Goal: Task Accomplishment & Management: Use online tool/utility

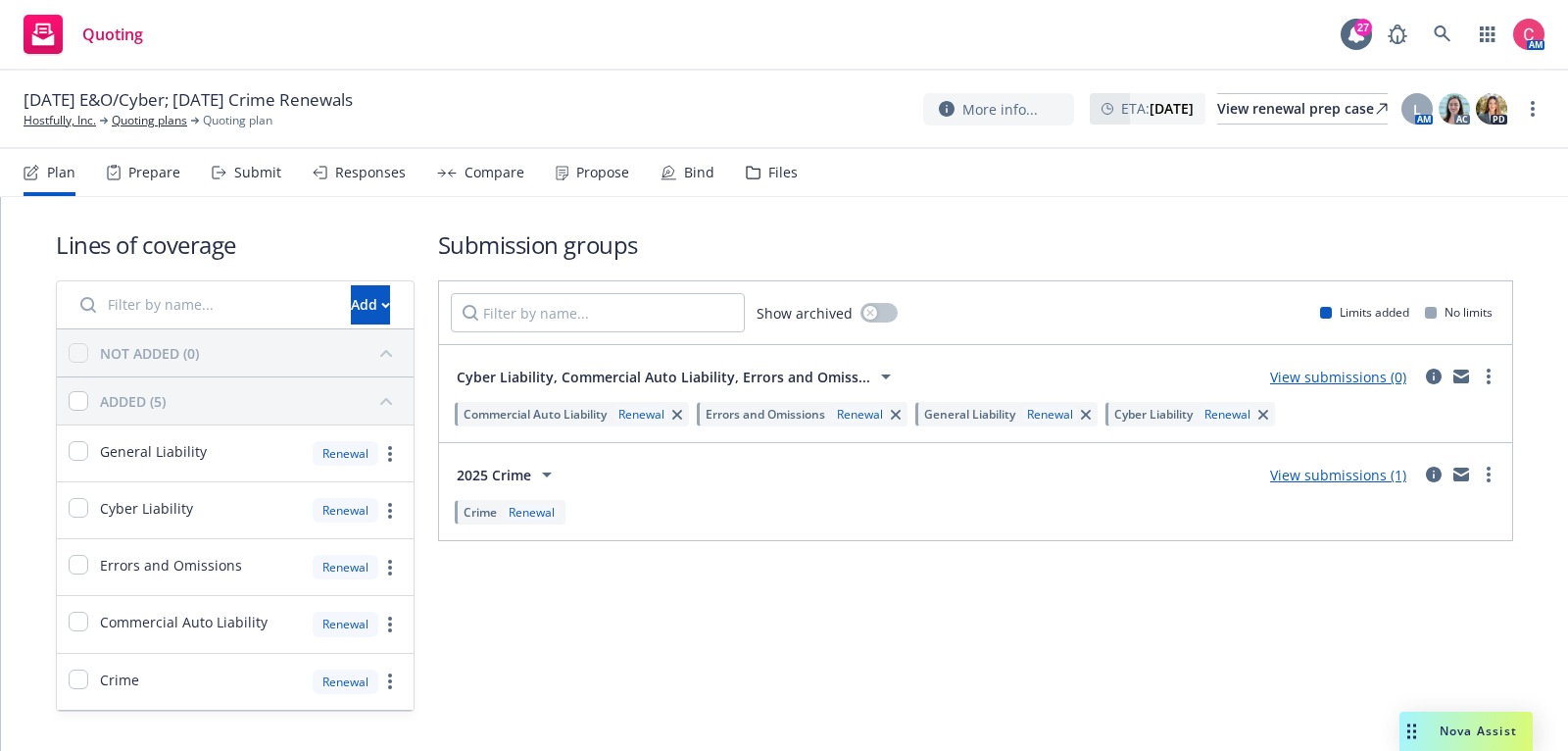
click at [934, 247] on h1 "Submission groups" at bounding box center [975, 244] width 1075 height 33
click at [1431, 380] on icon "circleInformation" at bounding box center [1434, 376] width 16 height 16
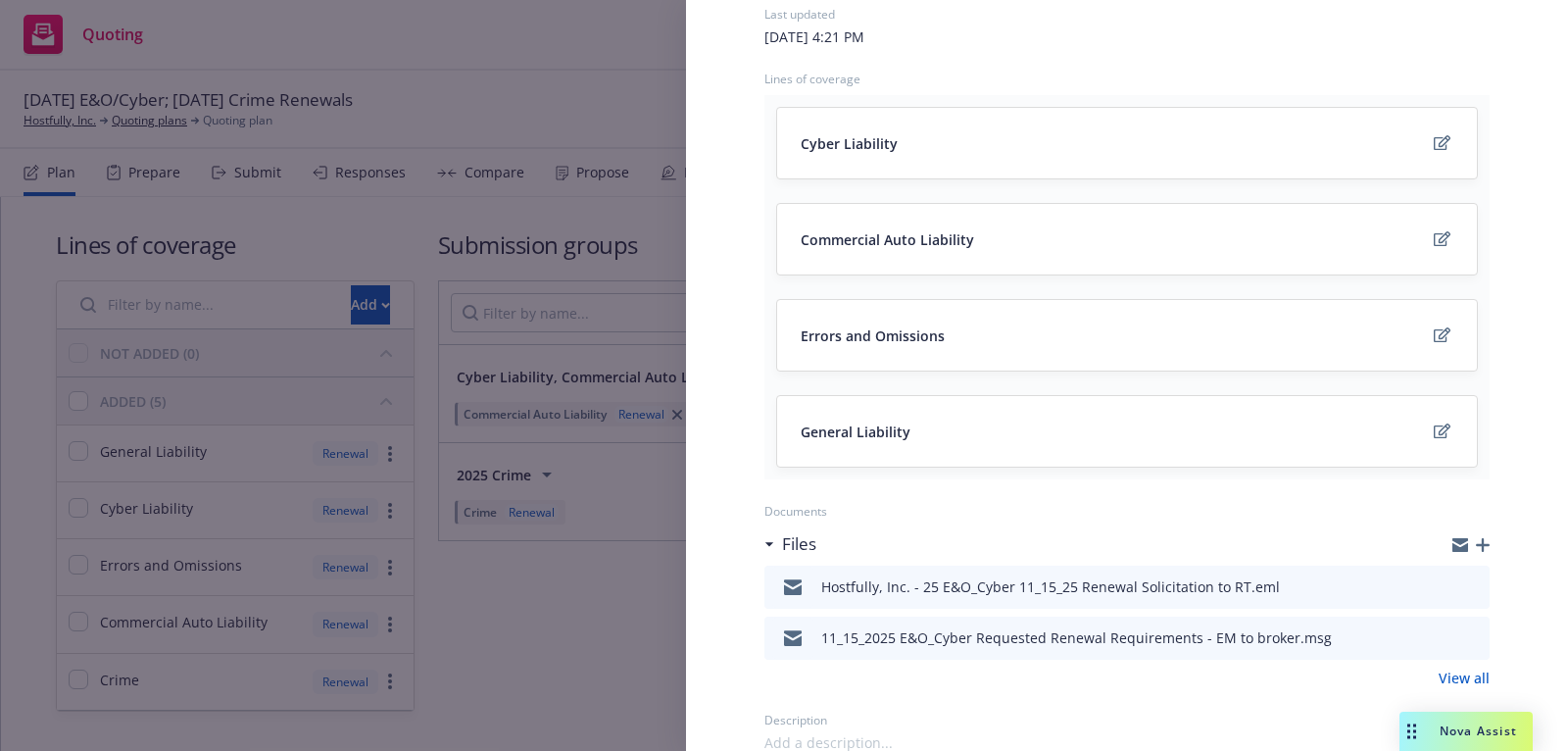
scroll to position [203, 0]
click at [1478, 542] on icon "button" at bounding box center [1482, 543] width 14 height 14
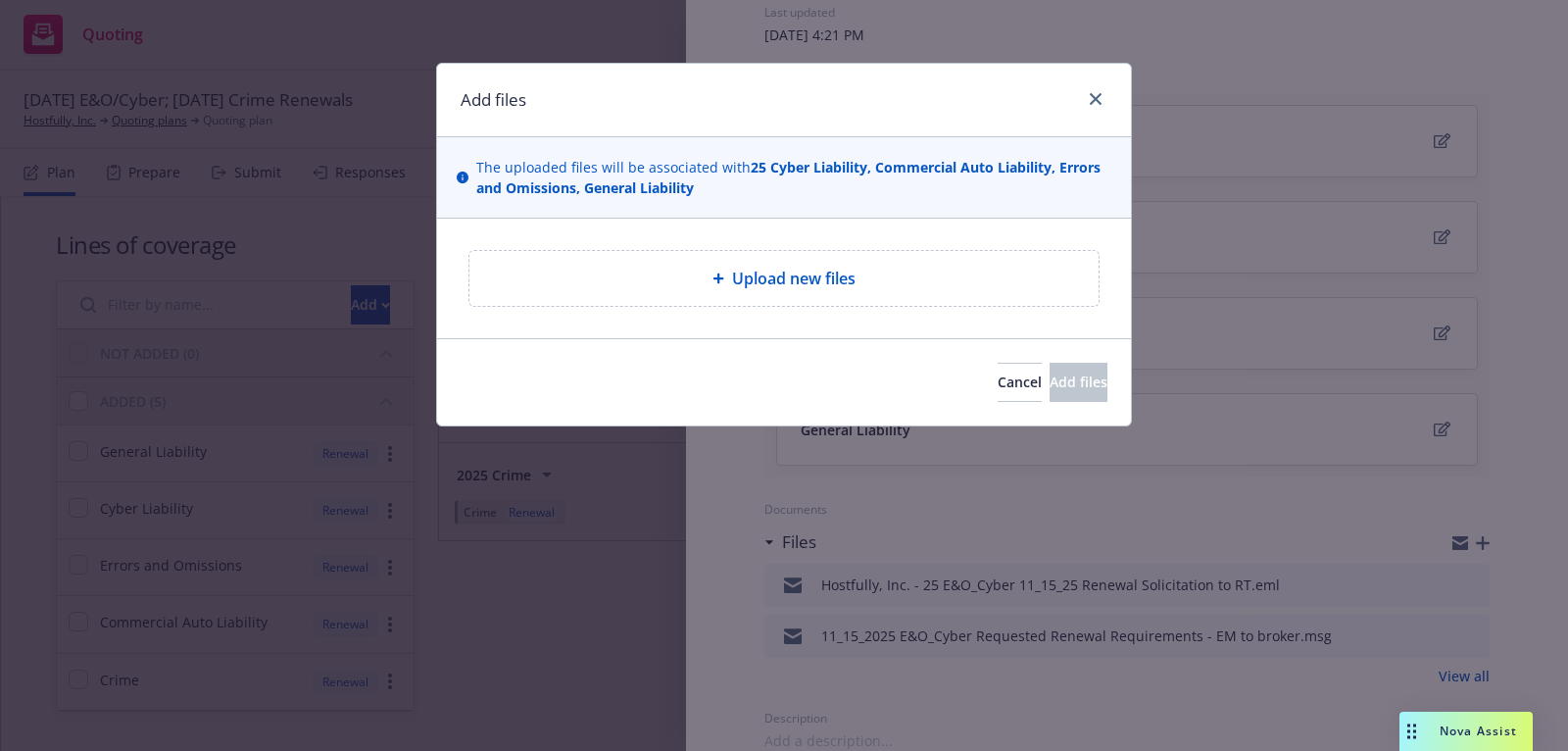
click at [986, 284] on div "Upload new files" at bounding box center [783, 279] width 598 height 24
type textarea "x"
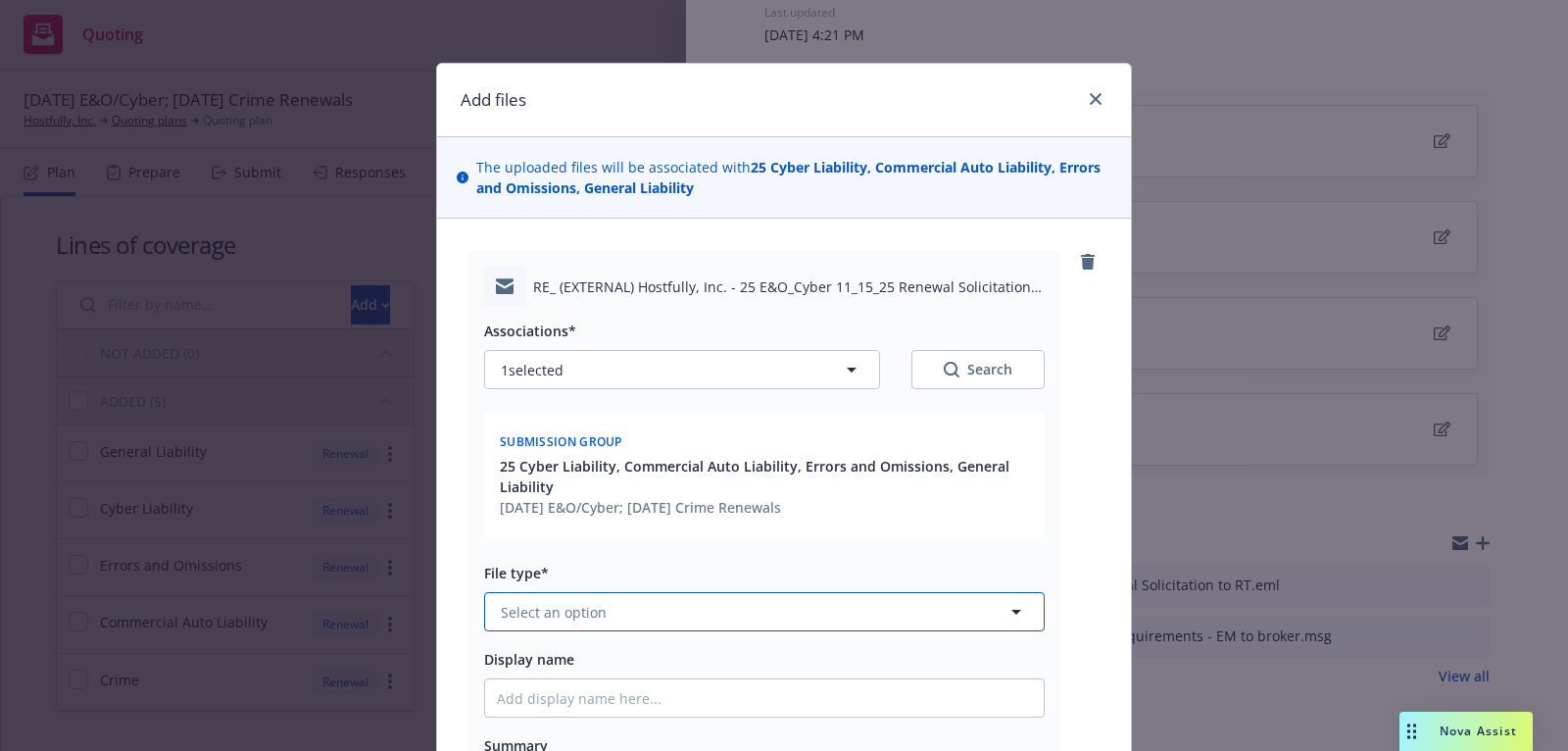
click at [608, 604] on button "Select an option" at bounding box center [763, 612] width 560 height 39
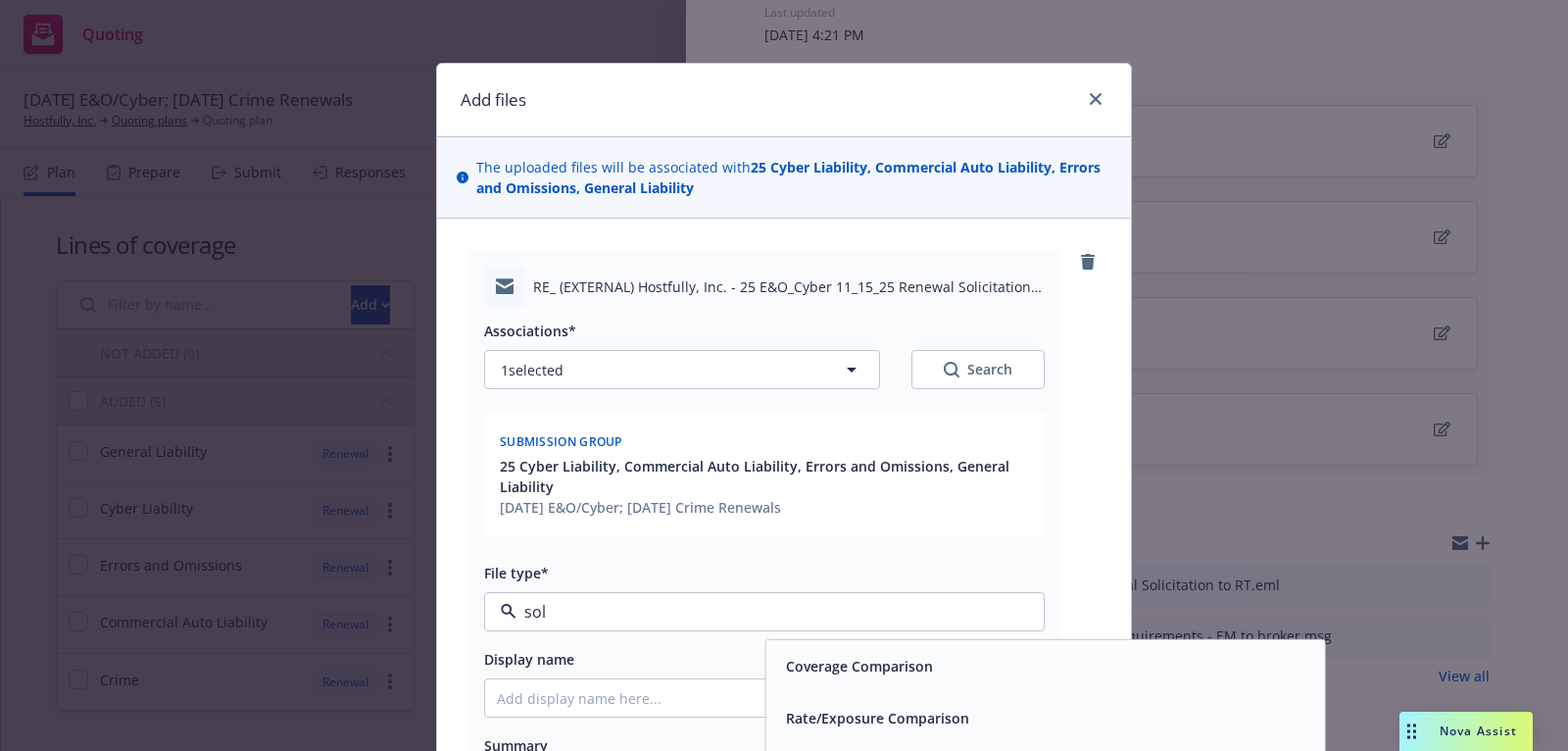
type input "soli"
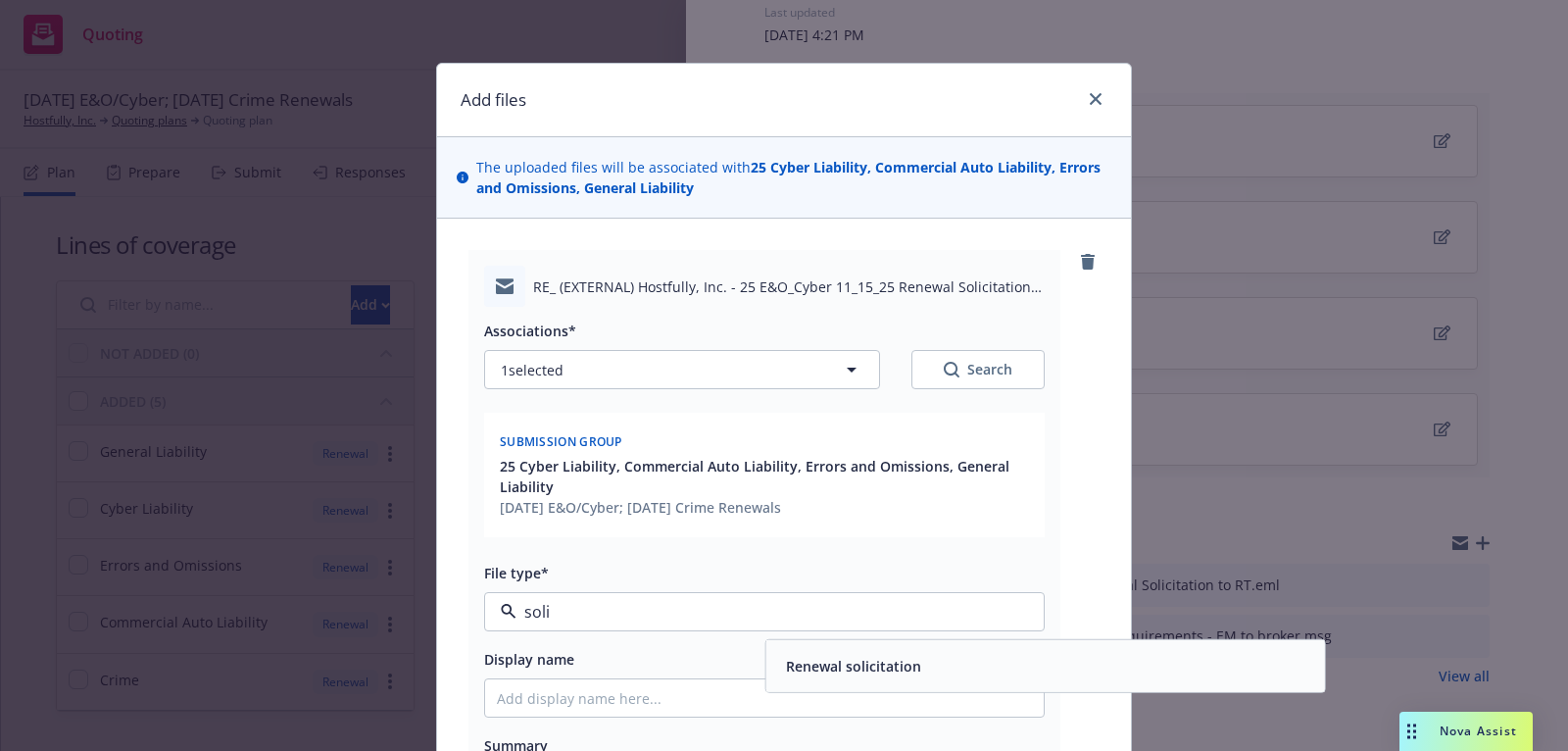
click at [783, 658] on div "Renewal solicitation" at bounding box center [851, 666] width 139 height 21
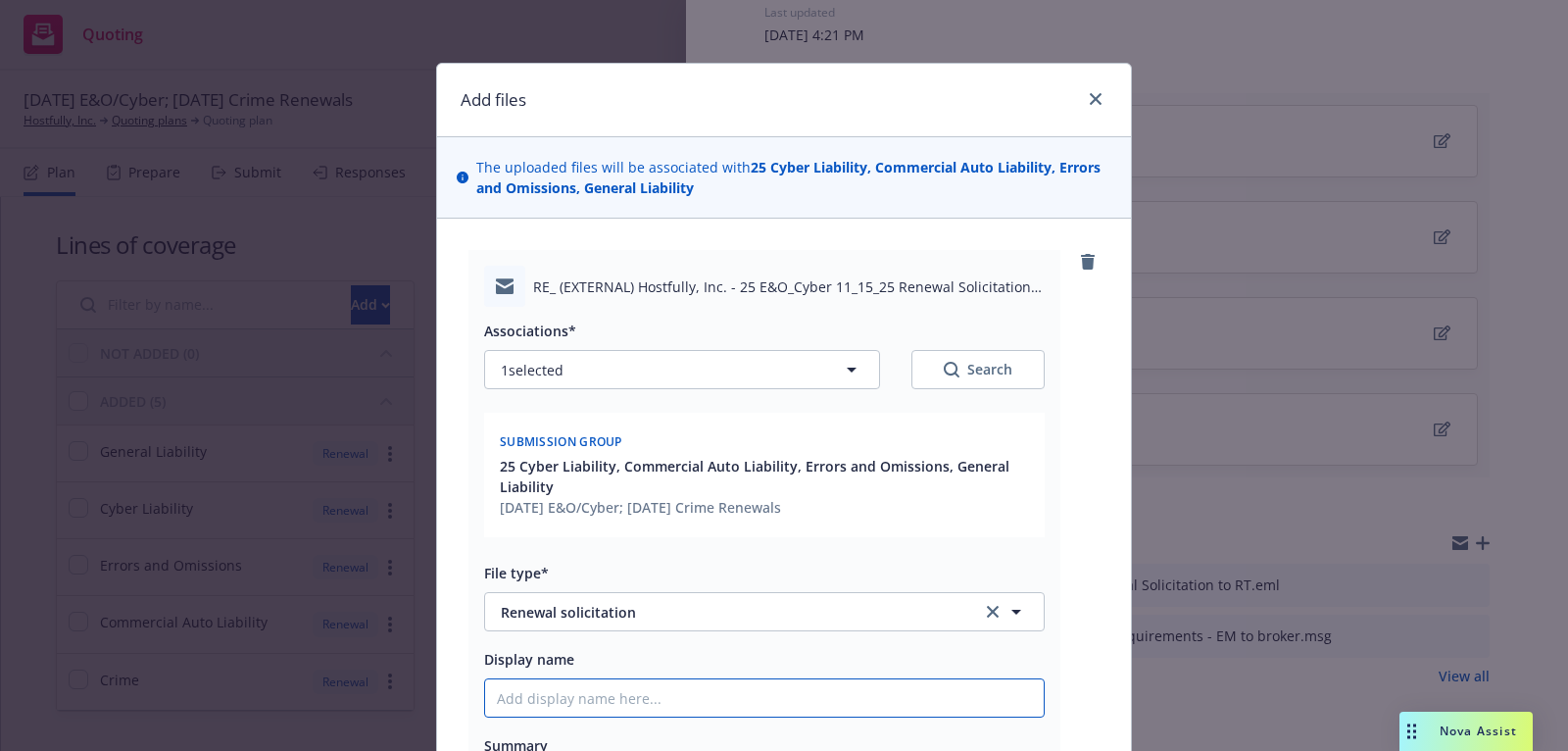
click at [776, 709] on input "Display name" at bounding box center [763, 698] width 558 height 37
type textarea "x"
type input "25"
type textarea "x"
type input "25"
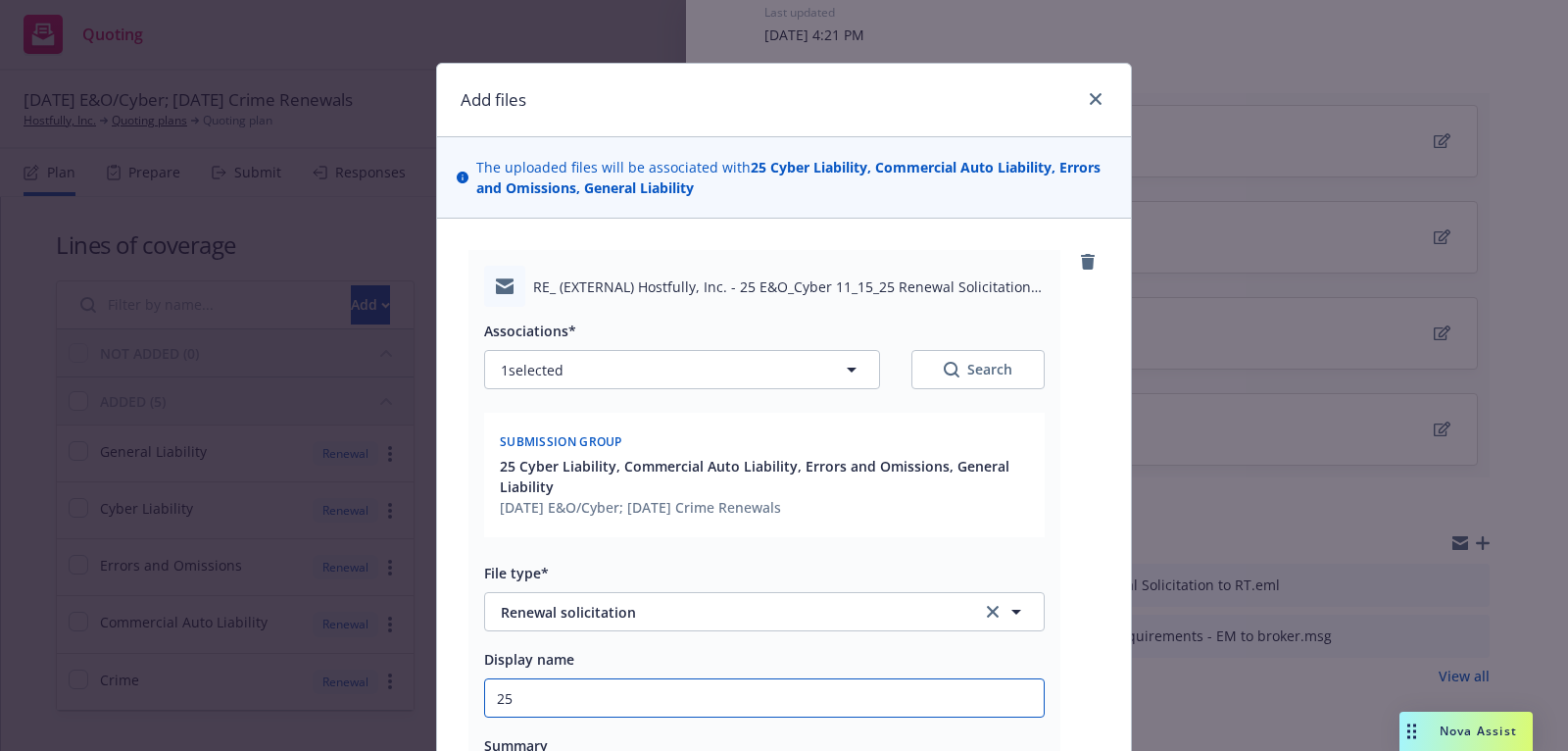
type textarea "x"
type input "25 E"
type textarea "x"
type input "25 E&"
type textarea "x"
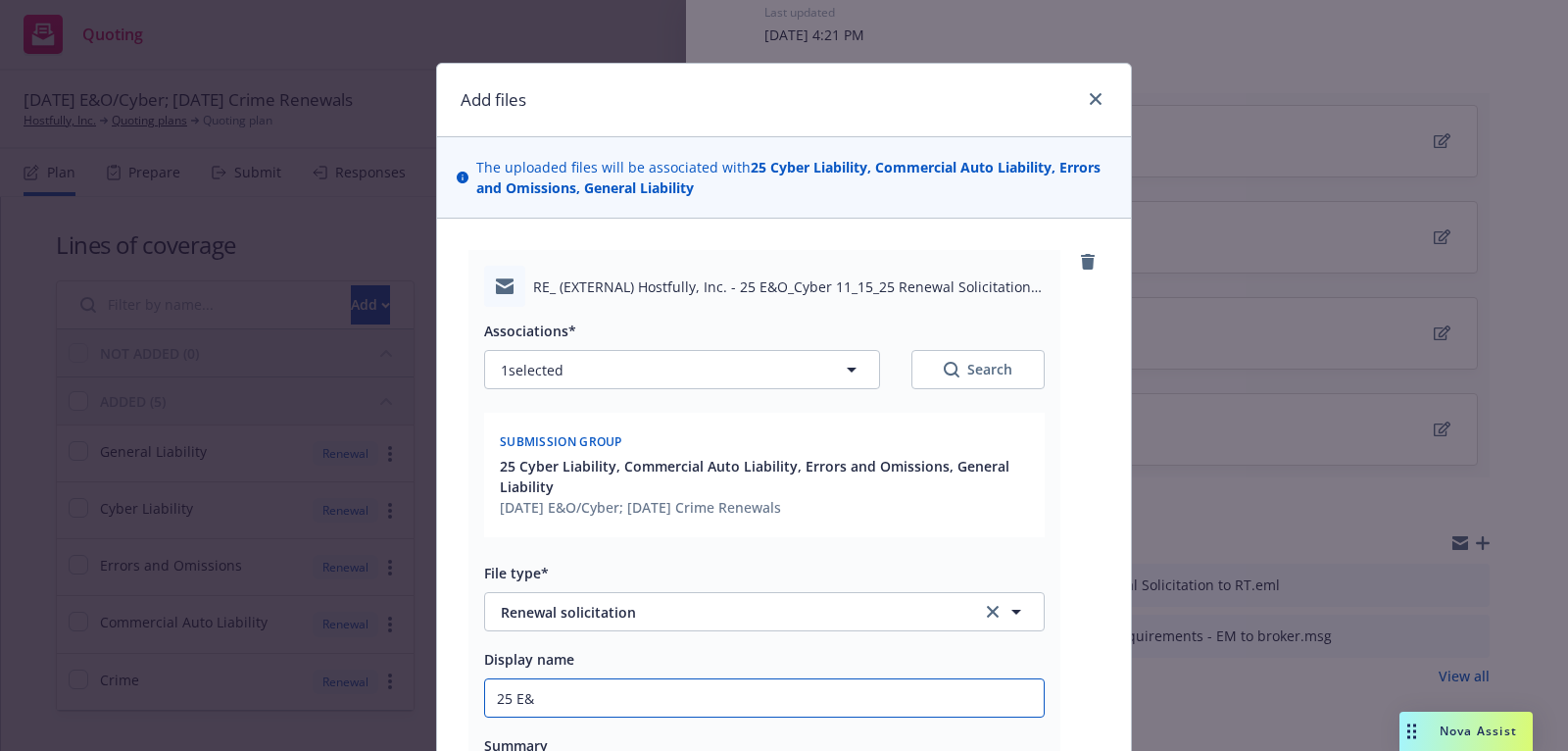
type input "25 E&O"
type textarea "x"
type input "25 E&O/"
type textarea "x"
type input "25 E&O/C"
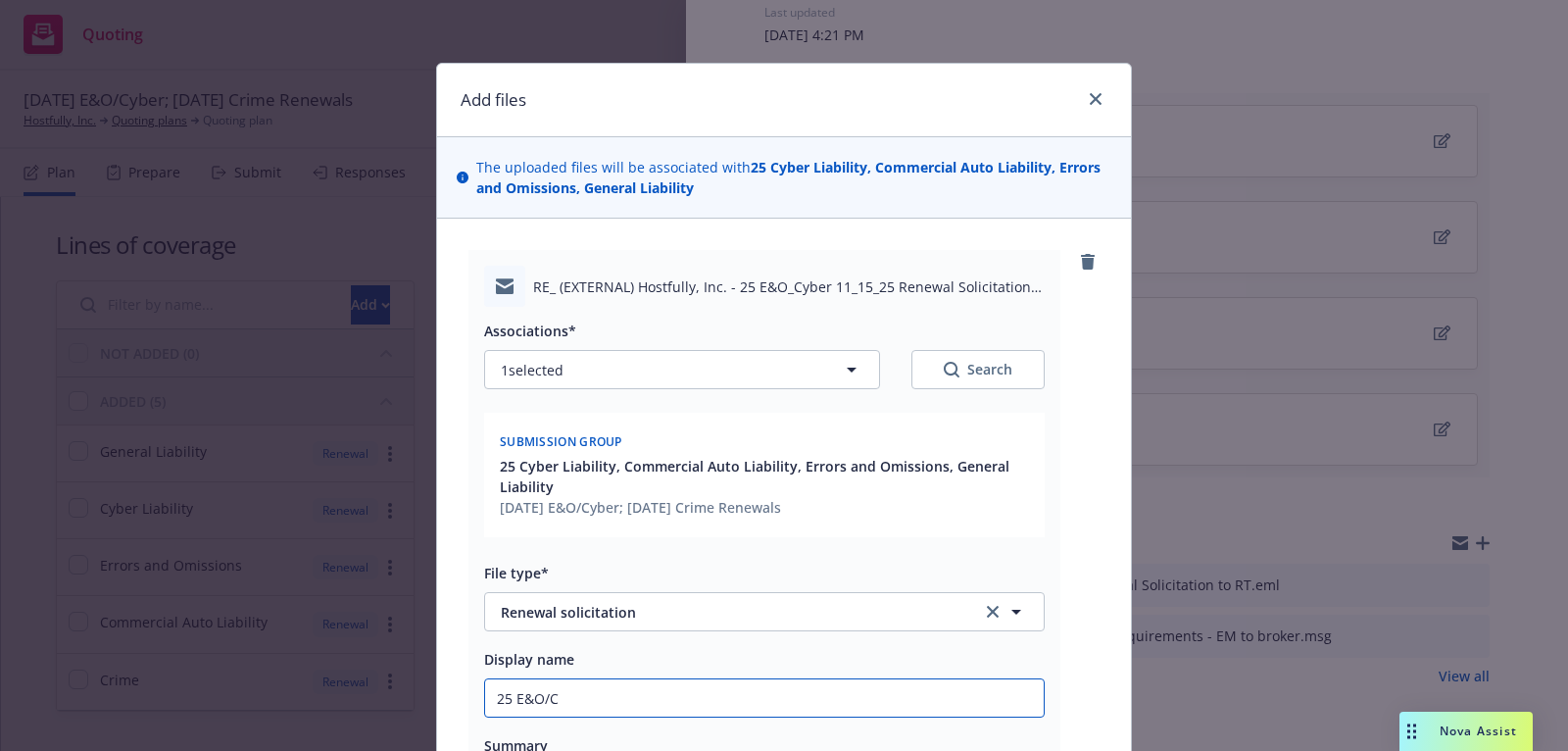
type textarea "x"
type input "25 E&O/Cy"
type textarea "x"
type input "25 E&O/Cyb"
type textarea "x"
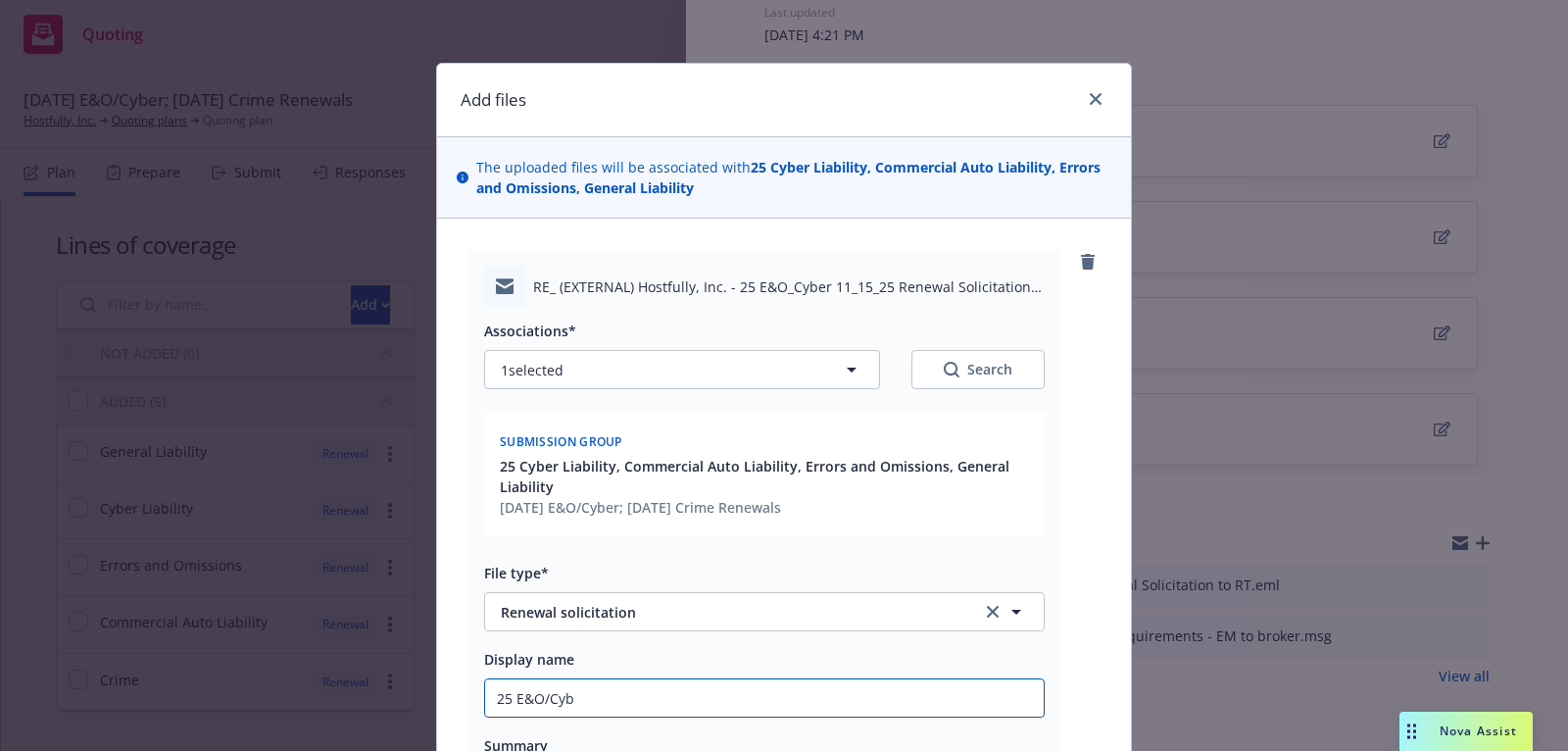
type input "25 E&O/Cybe"
type textarea "x"
type input "25 E&O/Cyber"
type textarea "x"
type input "25 E&O/Cyber"
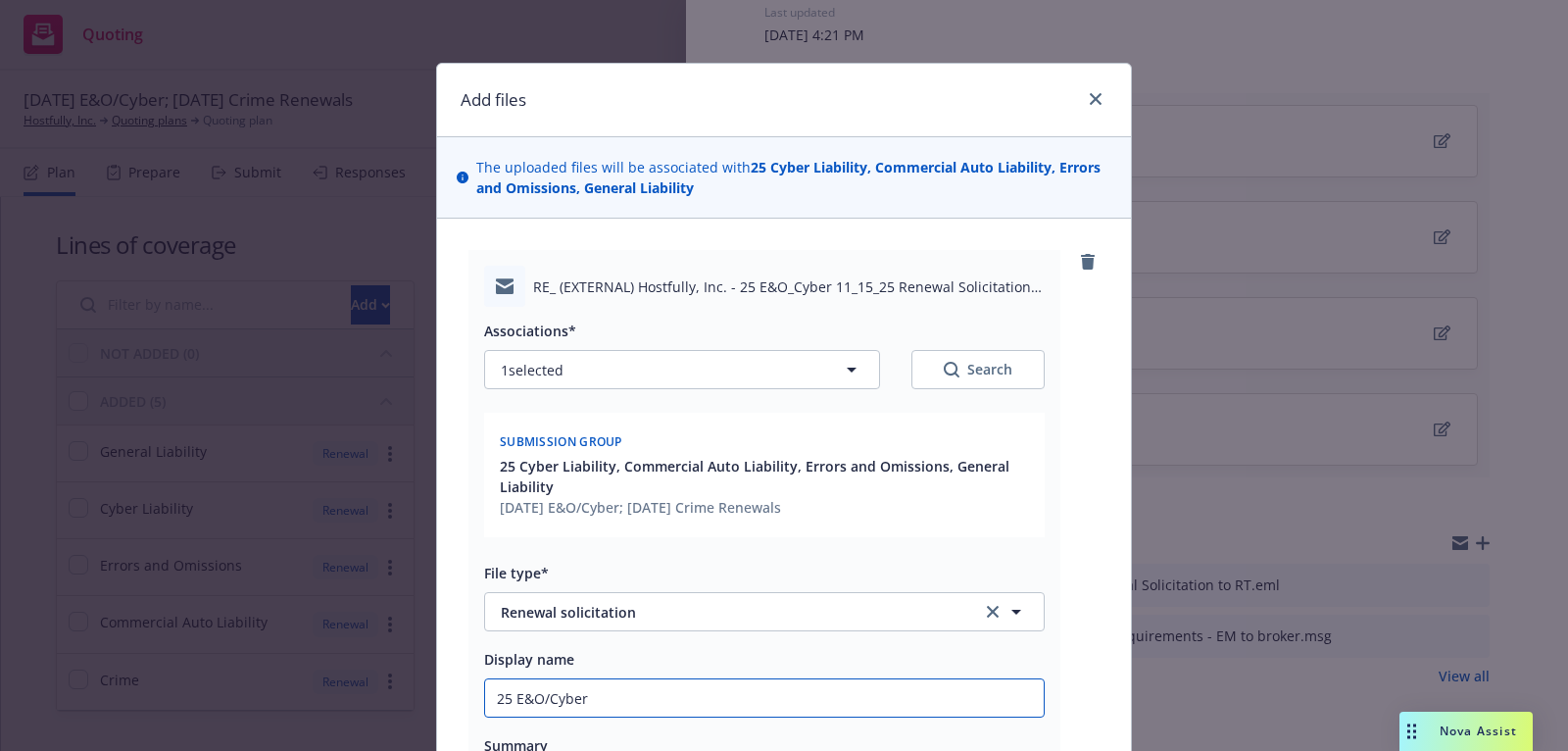
type textarea "x"
type input "25 E&O/Cyber R"
type textarea "x"
type input "25 E&O/Cyber Re"
type textarea "x"
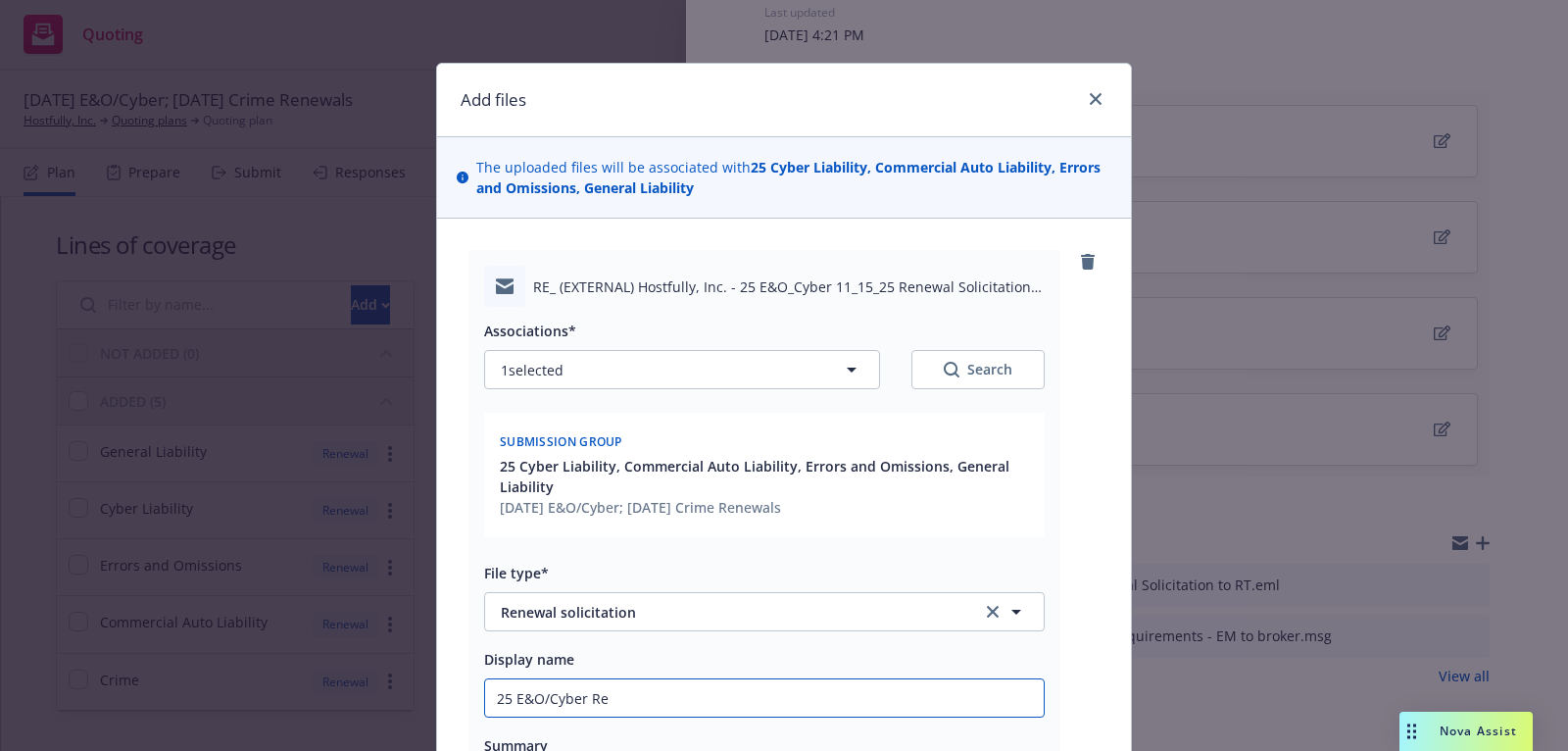
type input "25 E&O/Cyber Ren"
type textarea "x"
type input "25 E&O/Cyber Rene"
type textarea "x"
type input "25 E&O/Cyber Renew"
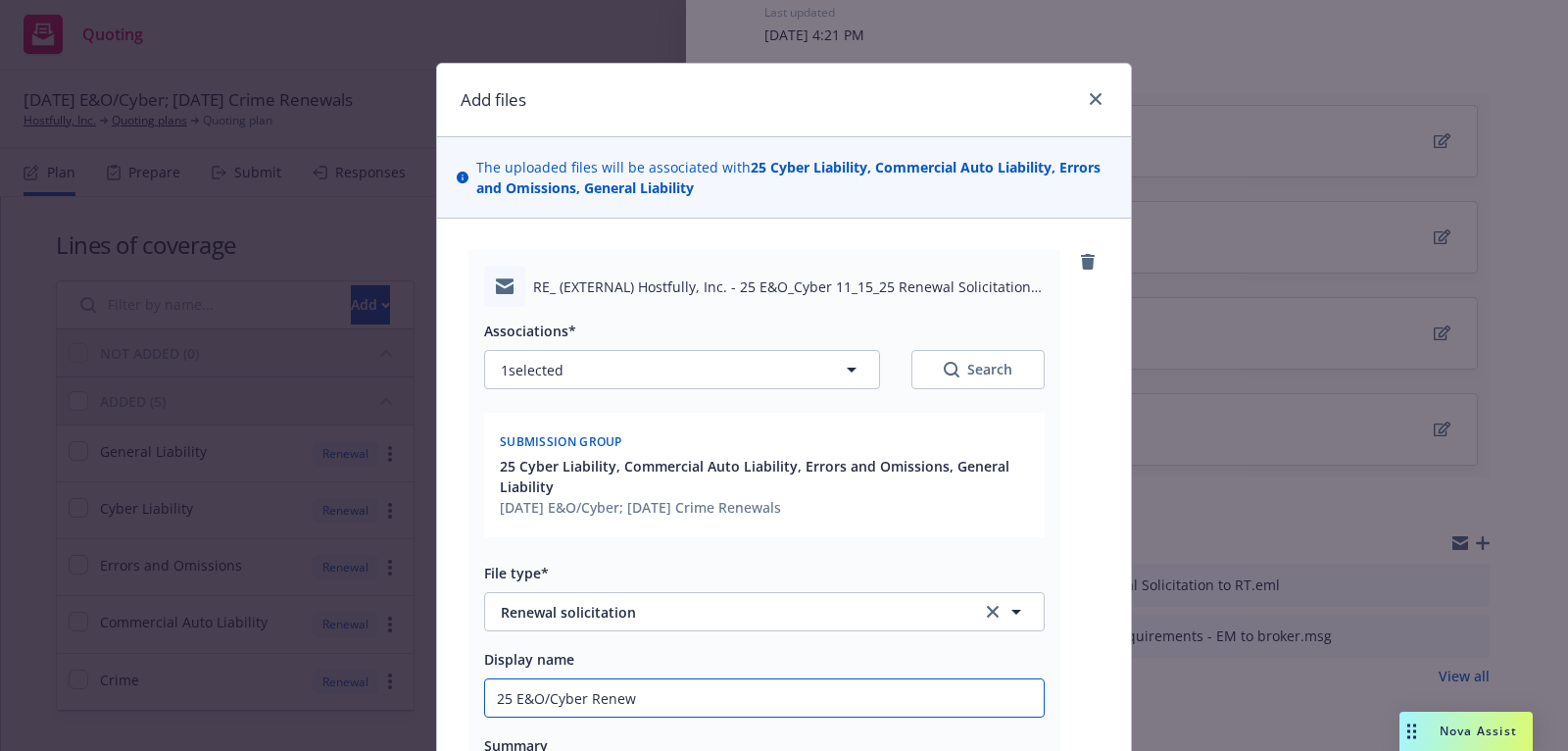
type textarea "x"
type input "25 E&O/Cyber Renewa"
type textarea "x"
type input "25 E&O/Cyber Renewal"
type textarea "x"
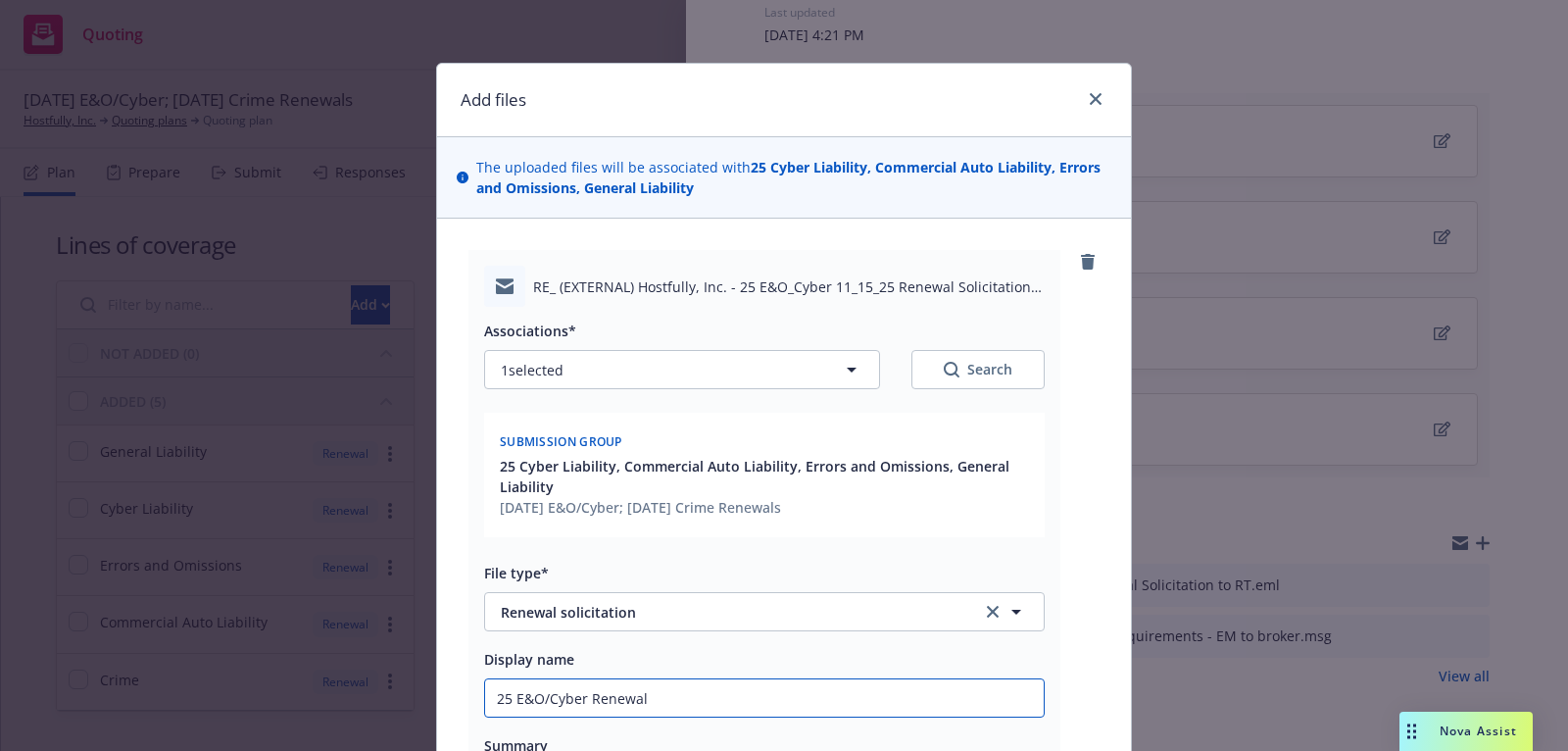
type input "25 E&O/Cyber Renewal"
type textarea "x"
type input "25 E&O/Cyber Renewal s"
type textarea "x"
type input "25 E&O/Cyber Renewal so"
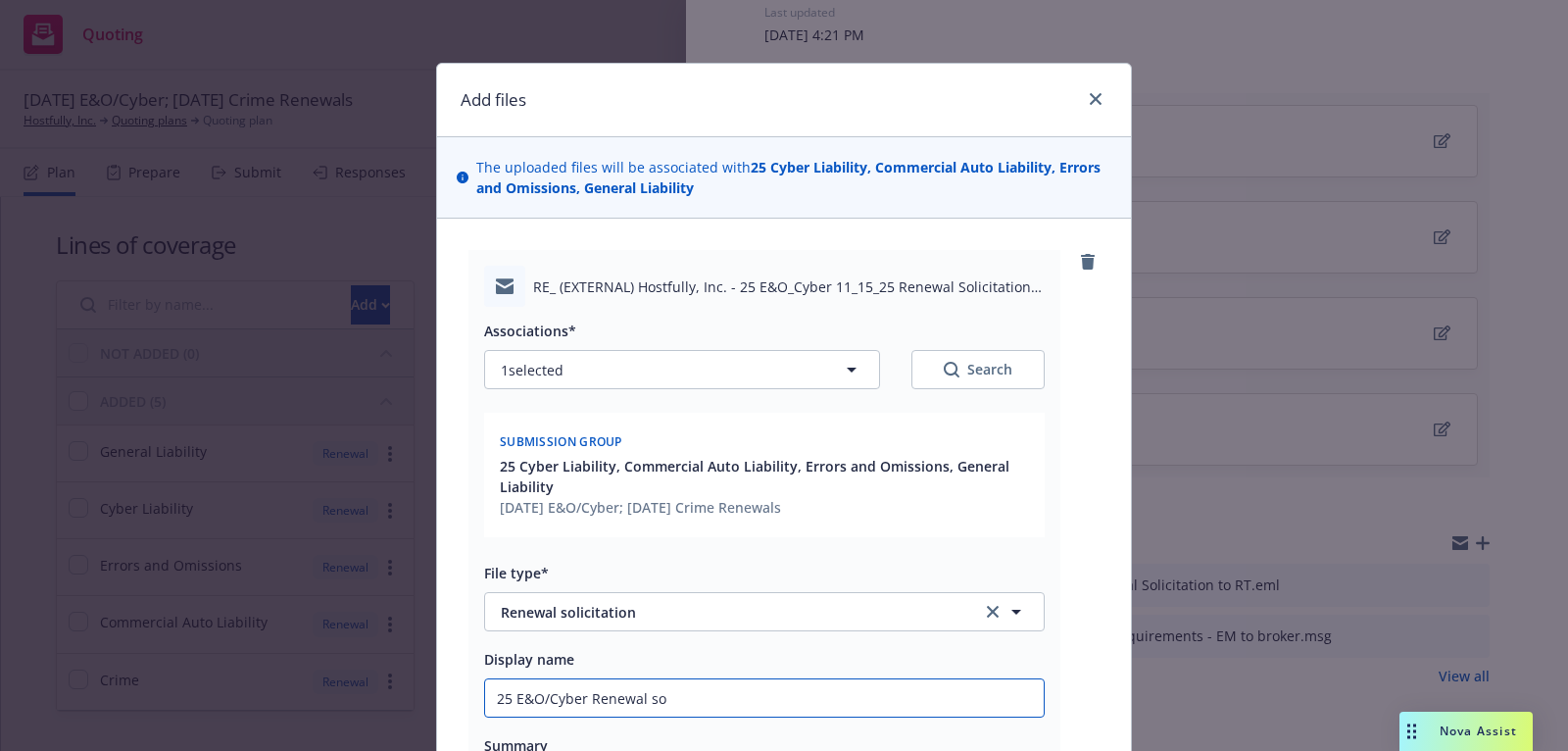
type textarea "x"
type input "25 E&O/Cyber Renewal sol"
type textarea "x"
type input "25 E&O/Cyber Renewal soli"
type textarea "x"
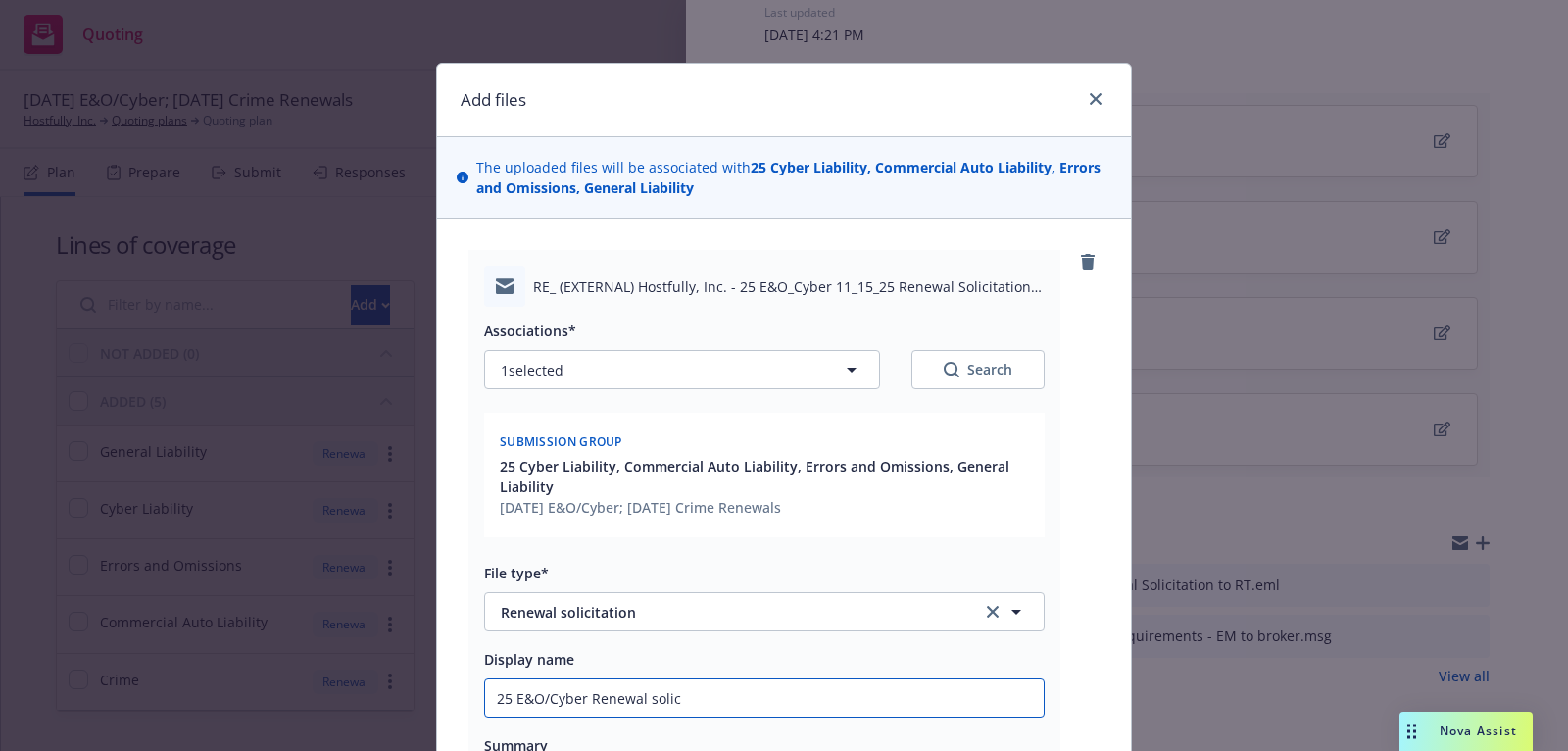
type input "25 E&O/Cyber Renewal solici"
type textarea "x"
type input "25 E&O/Cyber Renewal solicit"
type textarea "x"
type input "25 E&O/Cyber Renewal soliciti"
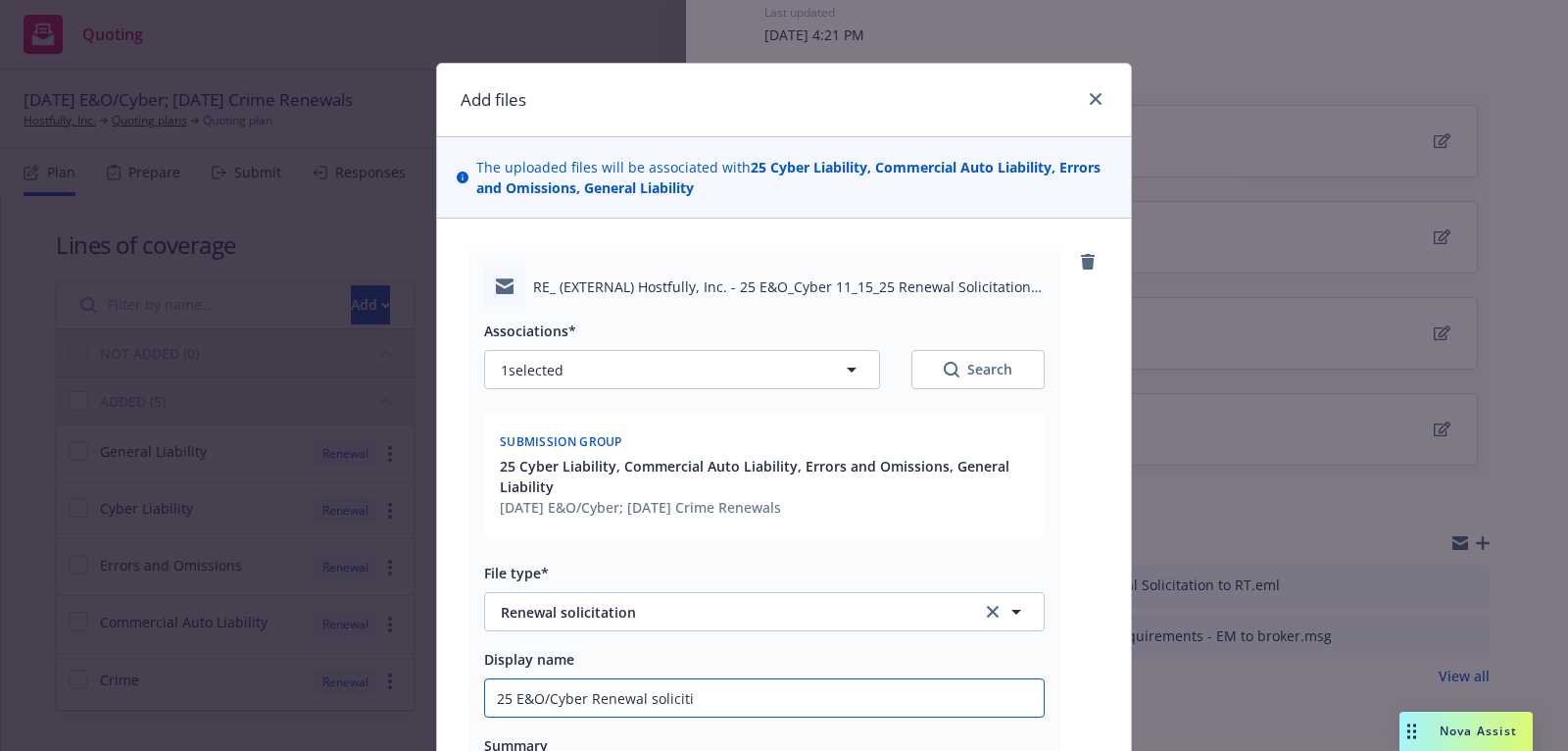
type textarea "x"
type input "25 E&O/Cyber Renewal solicitio"
type textarea "x"
type input "25 E&O/Cyber Renewal solicition"
type textarea "x"
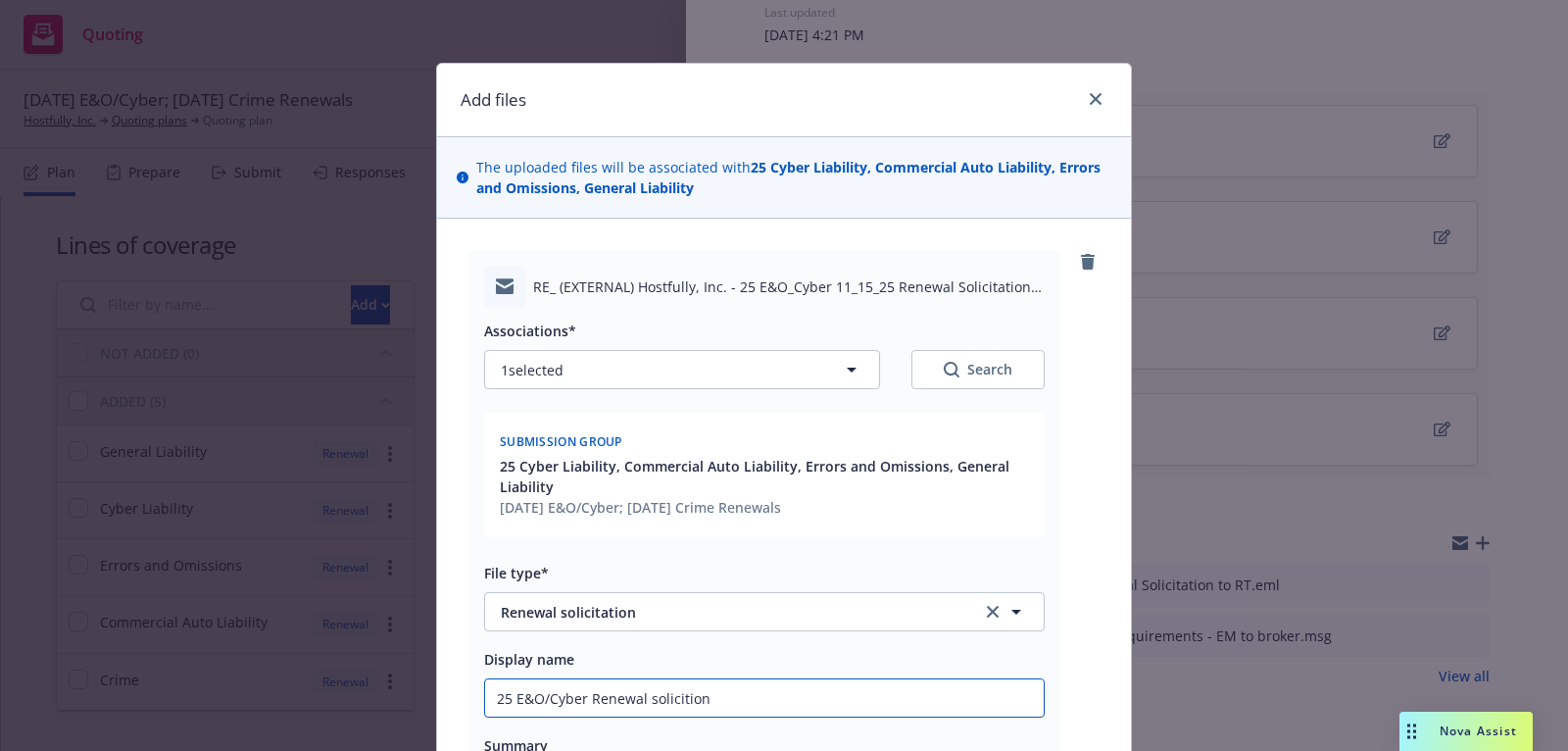
type input "25 E&O/Cyber Renewal solicitio"
type textarea "x"
type input "25 E&O/Cyber Renewal soliciti"
type textarea "x"
type input "25 E&O/Cyber Renewal solicit"
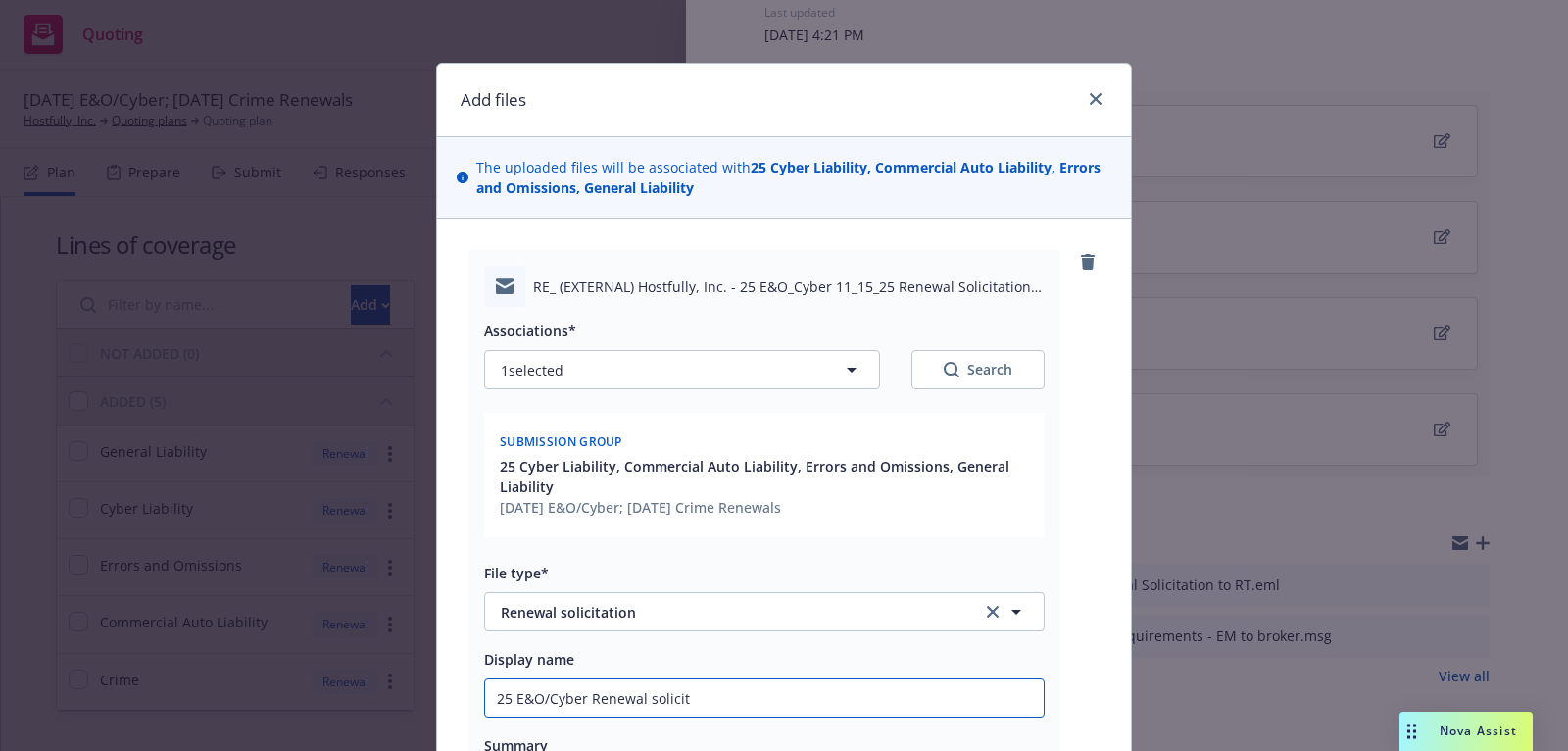
type textarea "x"
type input "25 E&O/Cyber Renewal solici"
type textarea "x"
type input "25 E&O/Cyber Renewal solic"
type textarea "x"
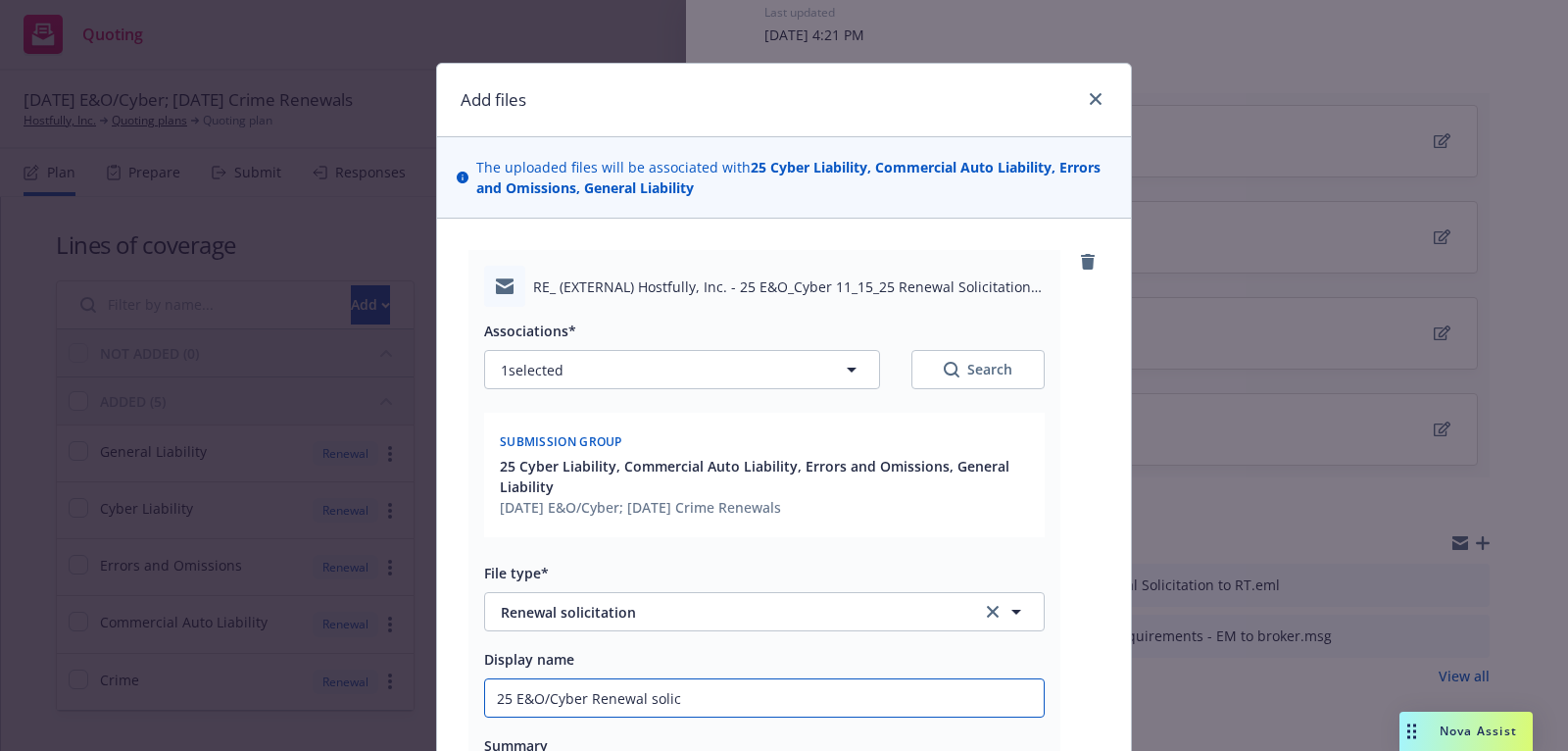
type input "25 E&O/Cyber Renewal soli"
type textarea "x"
type input "25 E&O/Cyber Renewal sol"
type textarea "x"
type input "25 E&O/Cyber Renewal soli"
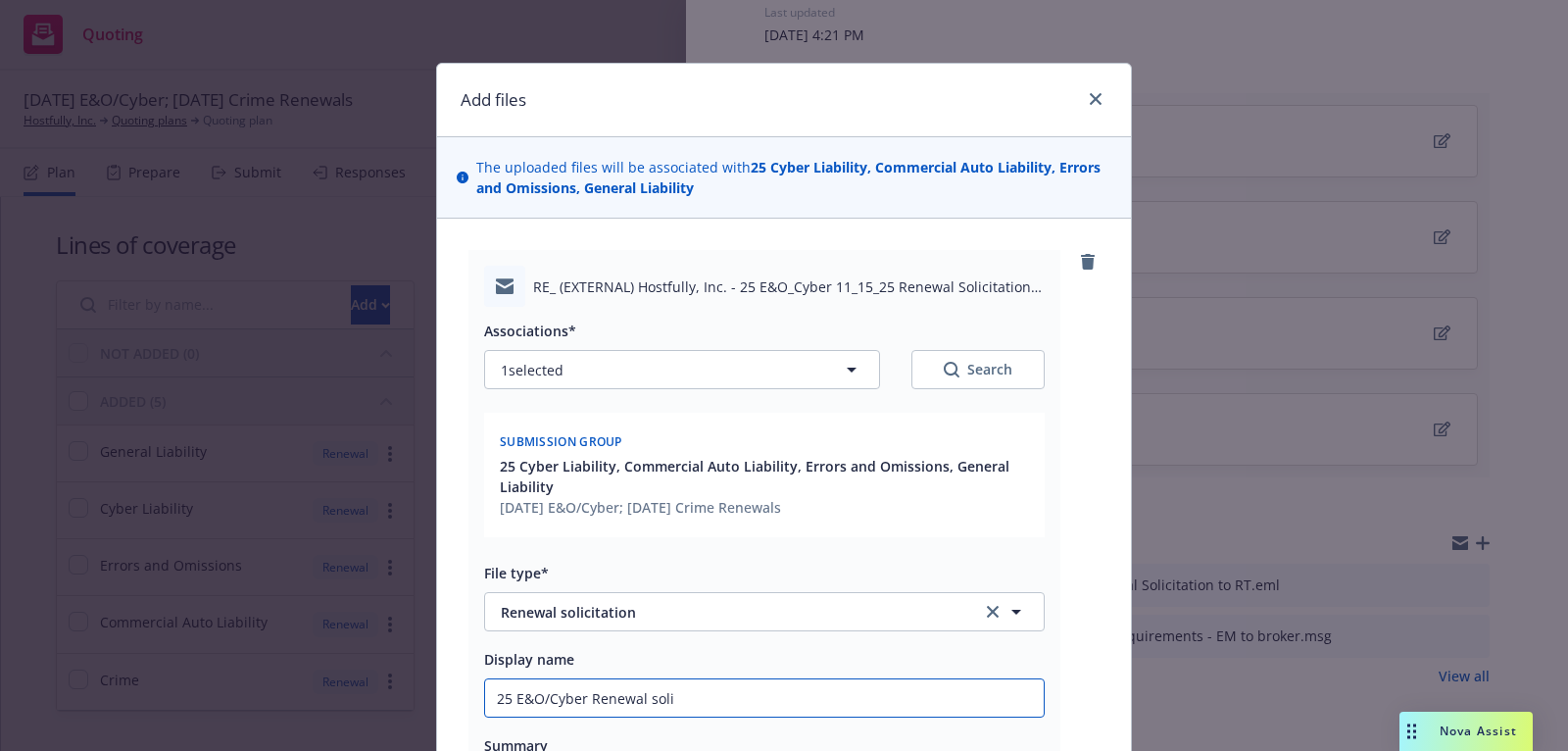
type textarea "x"
type input "25 E&O/Cyber Renewal solic"
type textarea "x"
type input "25 E&O/Cyber Renewal solici"
type textarea "x"
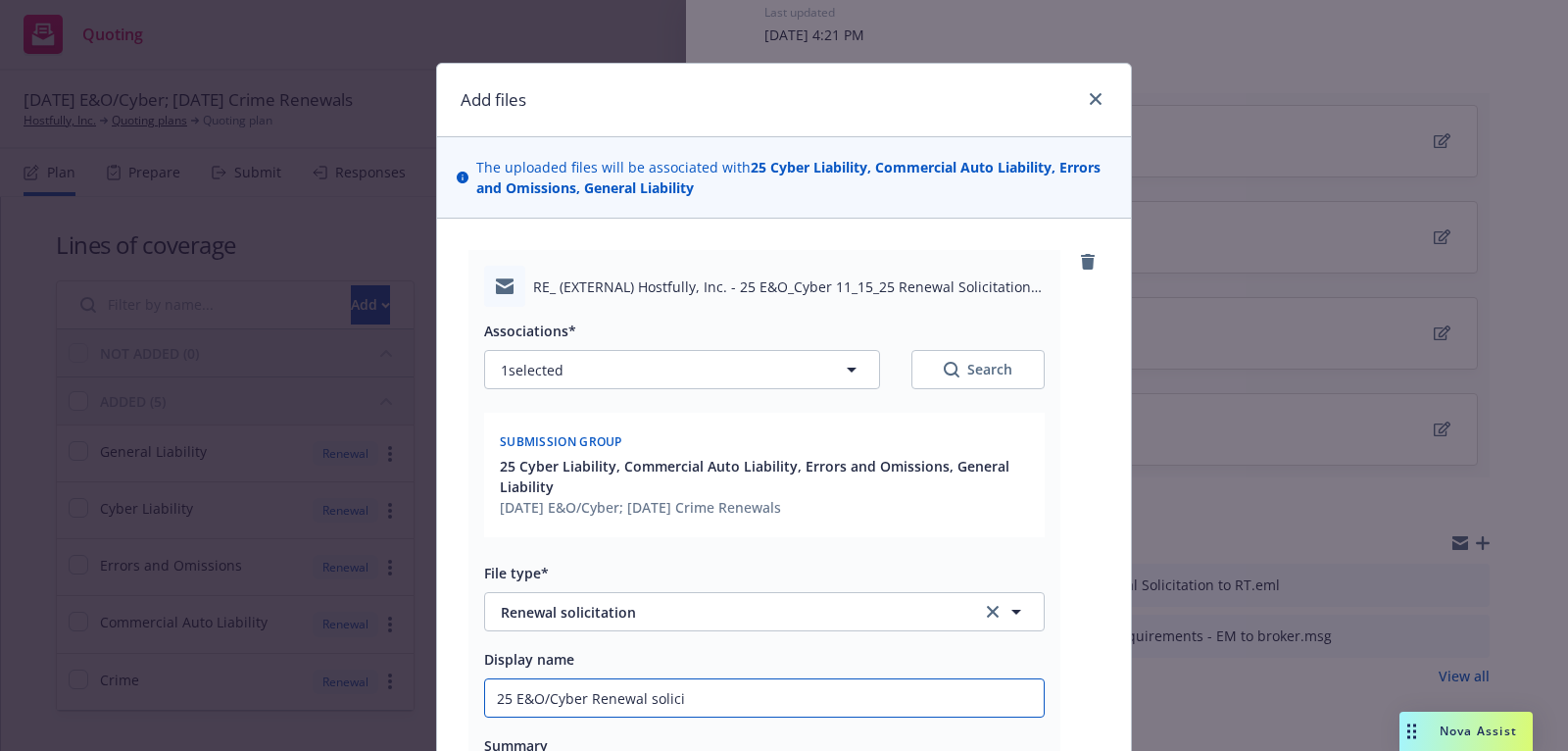
type input "25 E&O/Cyber Renewal solicit"
type textarea "x"
type input "25 E&O/Cyber Renewal solicita"
type textarea "x"
type input "25 E&O/Cyber Renewal solicitat"
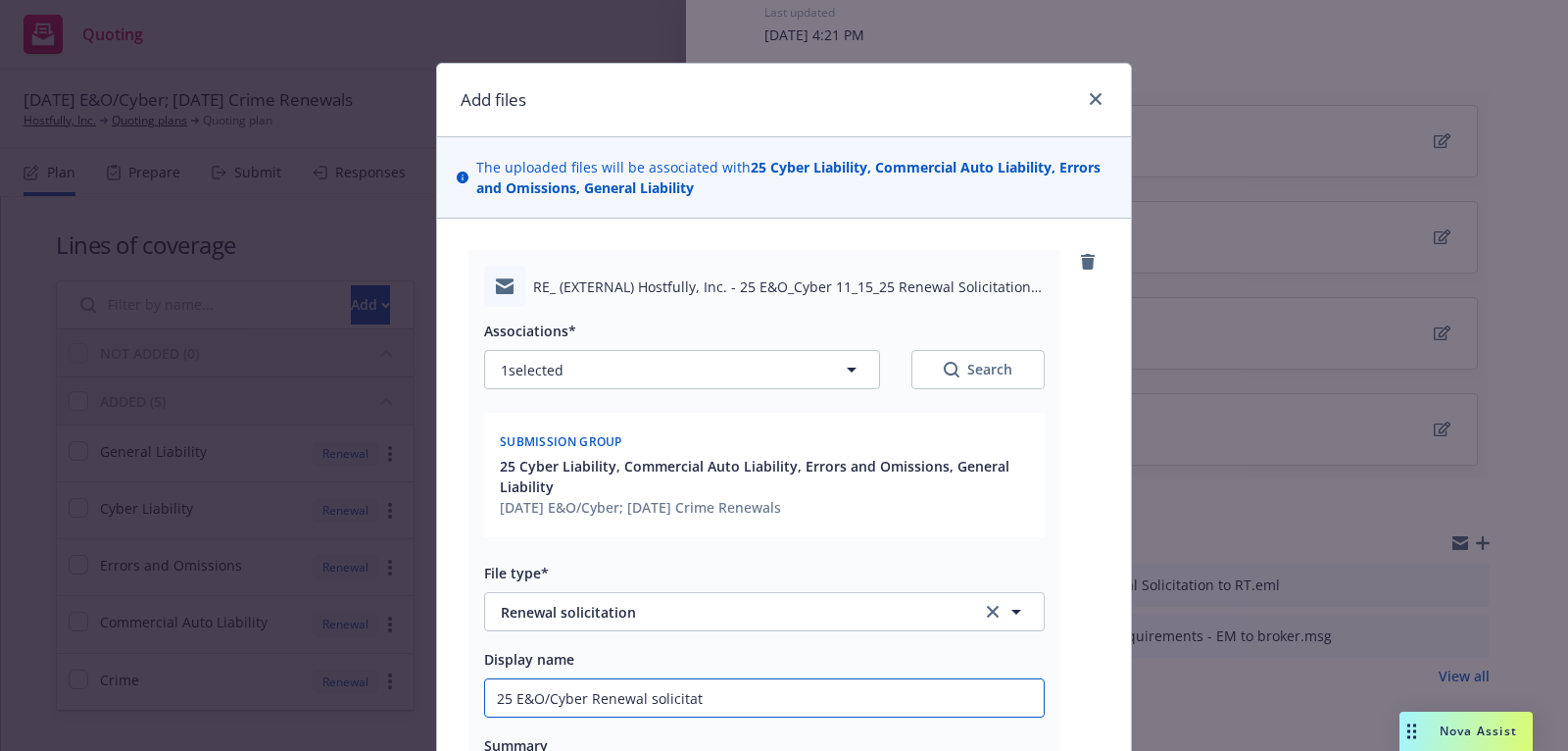
type textarea "x"
type input "25 E&O/Cyber Renewal solicitati"
type textarea "x"
type input "25 E&O/Cyber Renewal solicitatio"
type textarea "x"
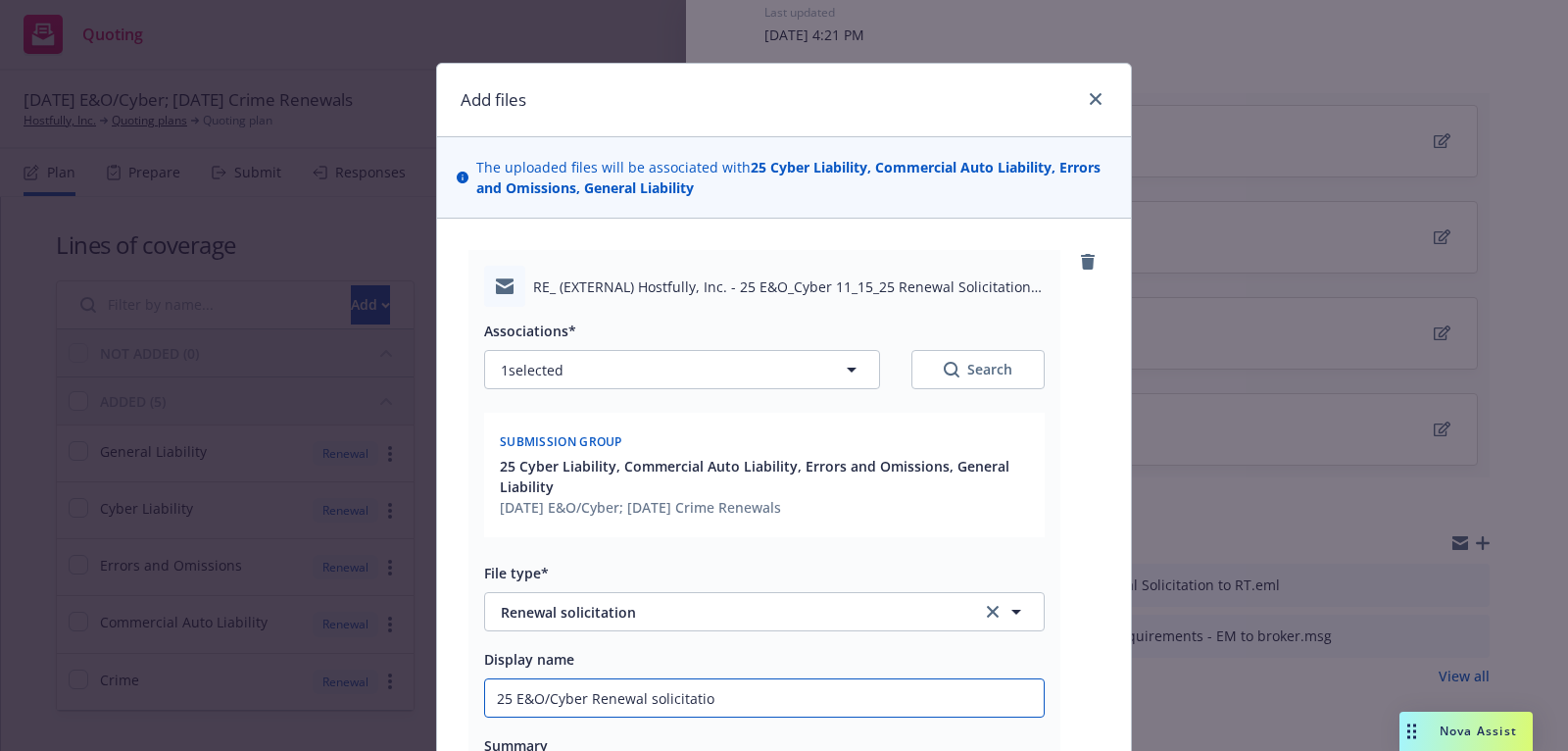
type input "25 E&O/Cyber Renewal solicitation"
type textarea "x"
type input "25 E&O/Cyber Renewal solicitation"
type textarea "x"
type input "25 E&O/Cyber Renewal solicitation r"
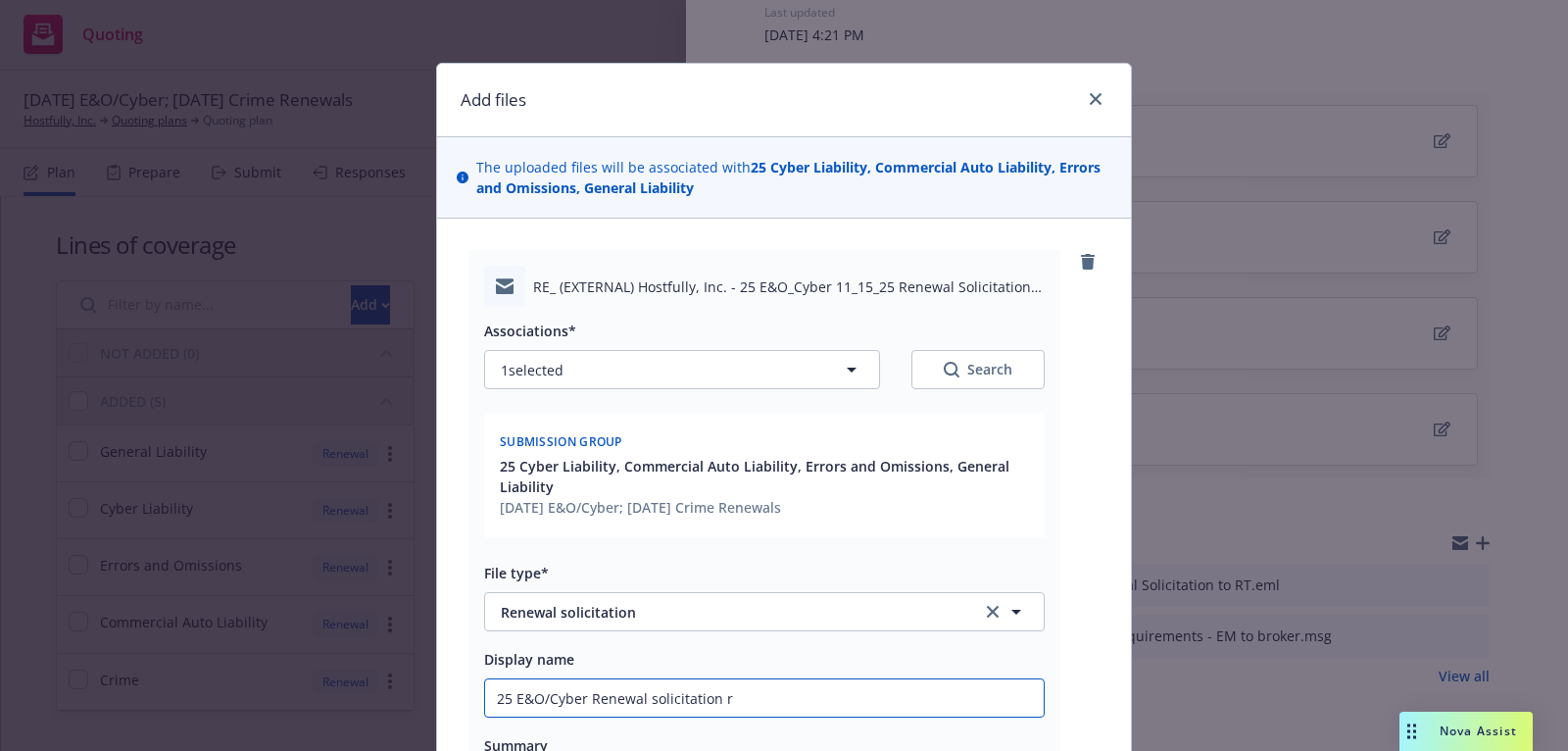
type textarea "x"
type input "25 E&O/Cyber Renewal solicitation re"
type textarea "x"
type input "25 E&O/Cyber Renewal solicitation req"
type textarea "x"
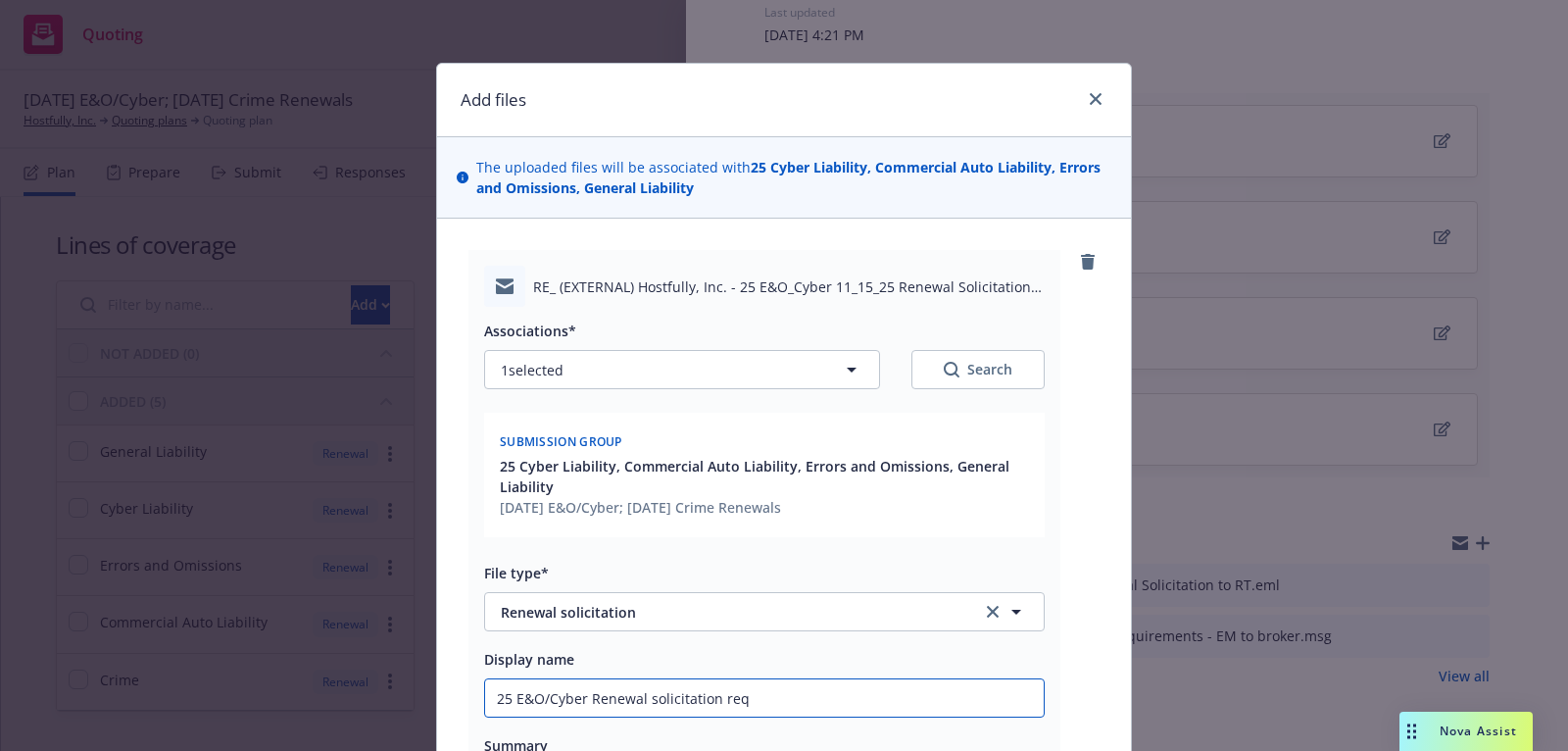
type input "25 E&O/Cyber Renewal solicitation requ"
type textarea "x"
type input "25 E&O/Cyber Renewal solicitation requi"
type textarea "x"
type input "25 E&O/Cyber Renewal solicitation requir"
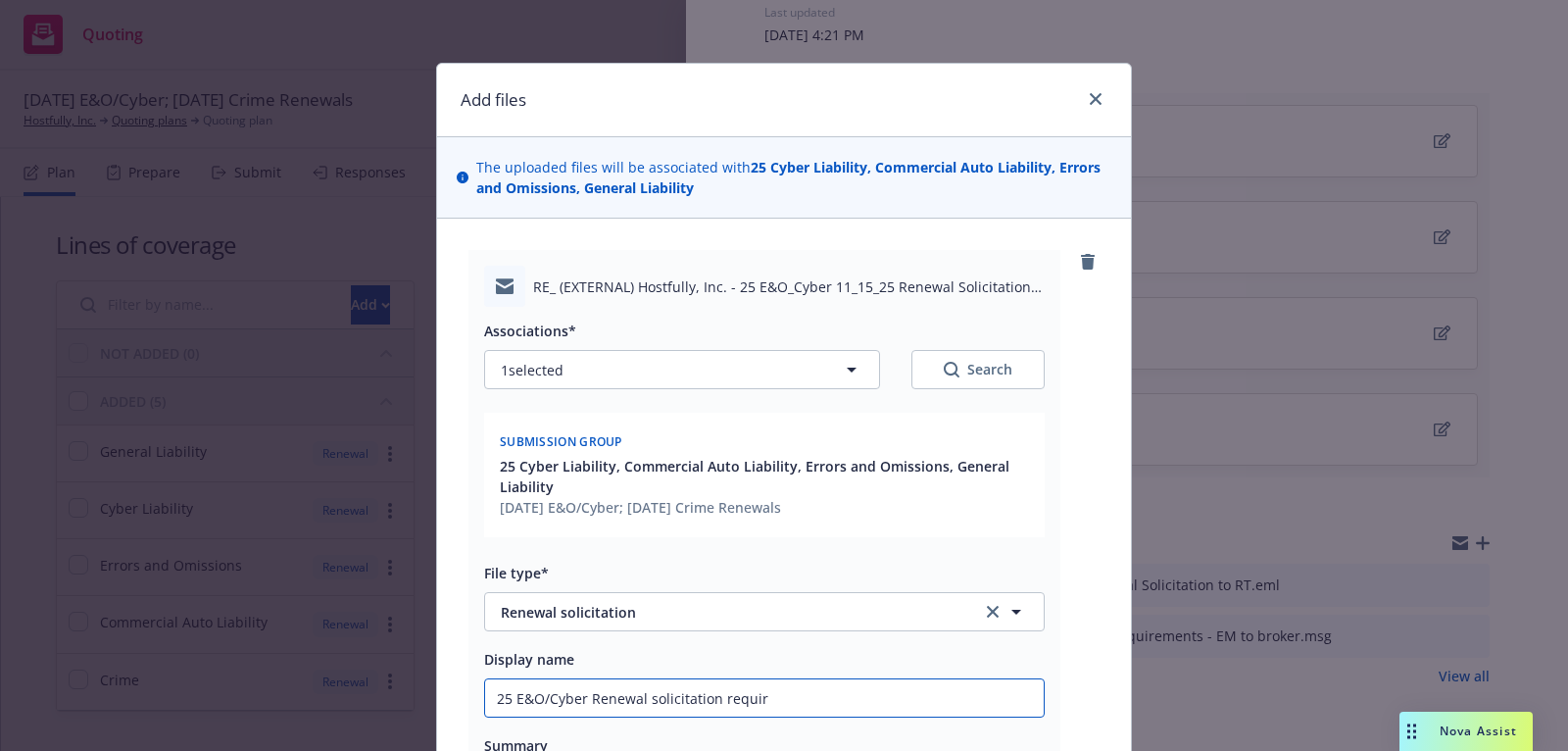
type textarea "x"
type input "25 E&O/Cyber Renewal solicitation require"
type textarea "x"
type input "25 E&O/Cyber Renewal solicitation requirem"
type textarea "x"
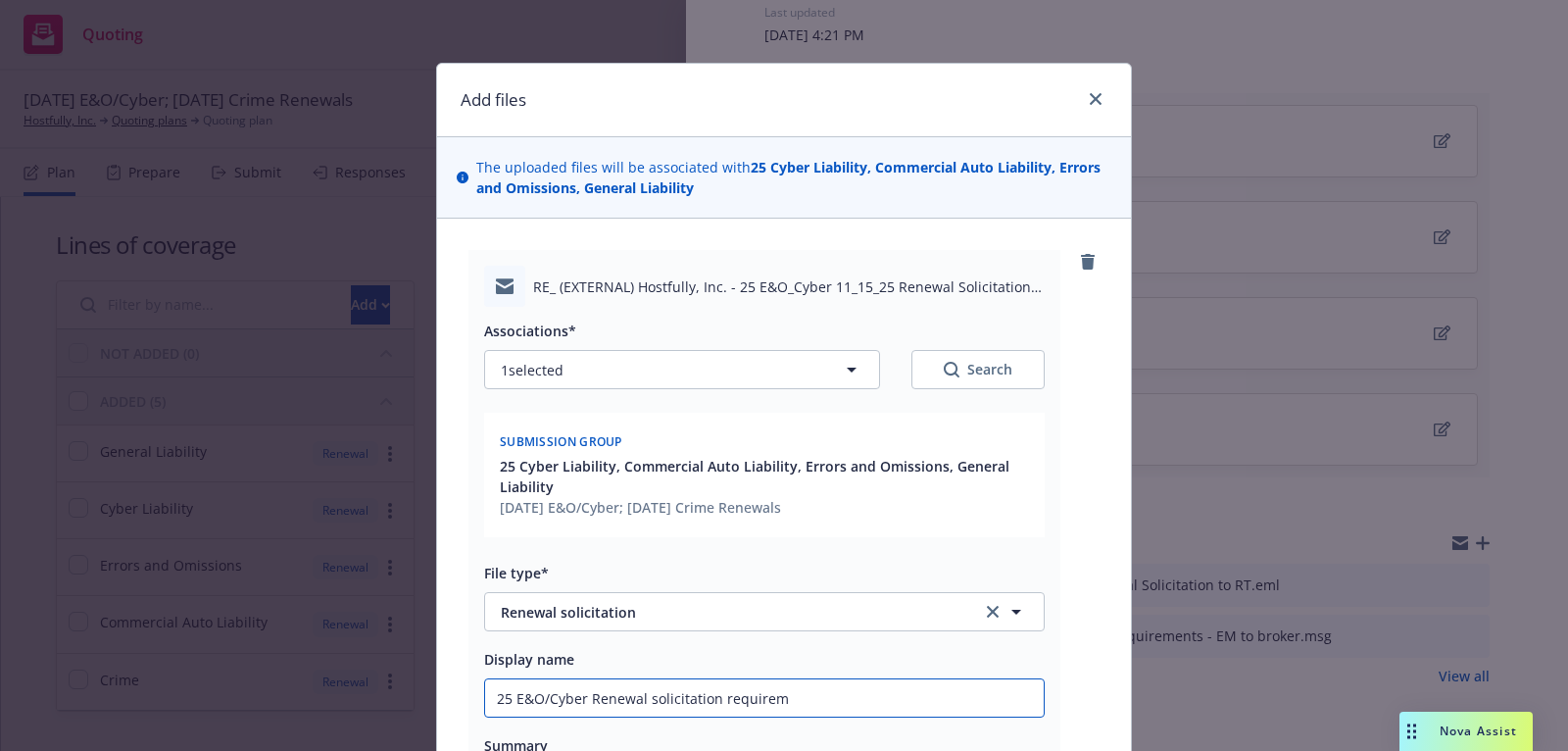
type input "25 E&O/Cyber Renewal solicitation requireme"
type textarea "x"
type input "25 E&O/Cyber Renewal solicitation requiremen"
type textarea "x"
type input "25 E&O/Cyber Renewal solicitation requirement"
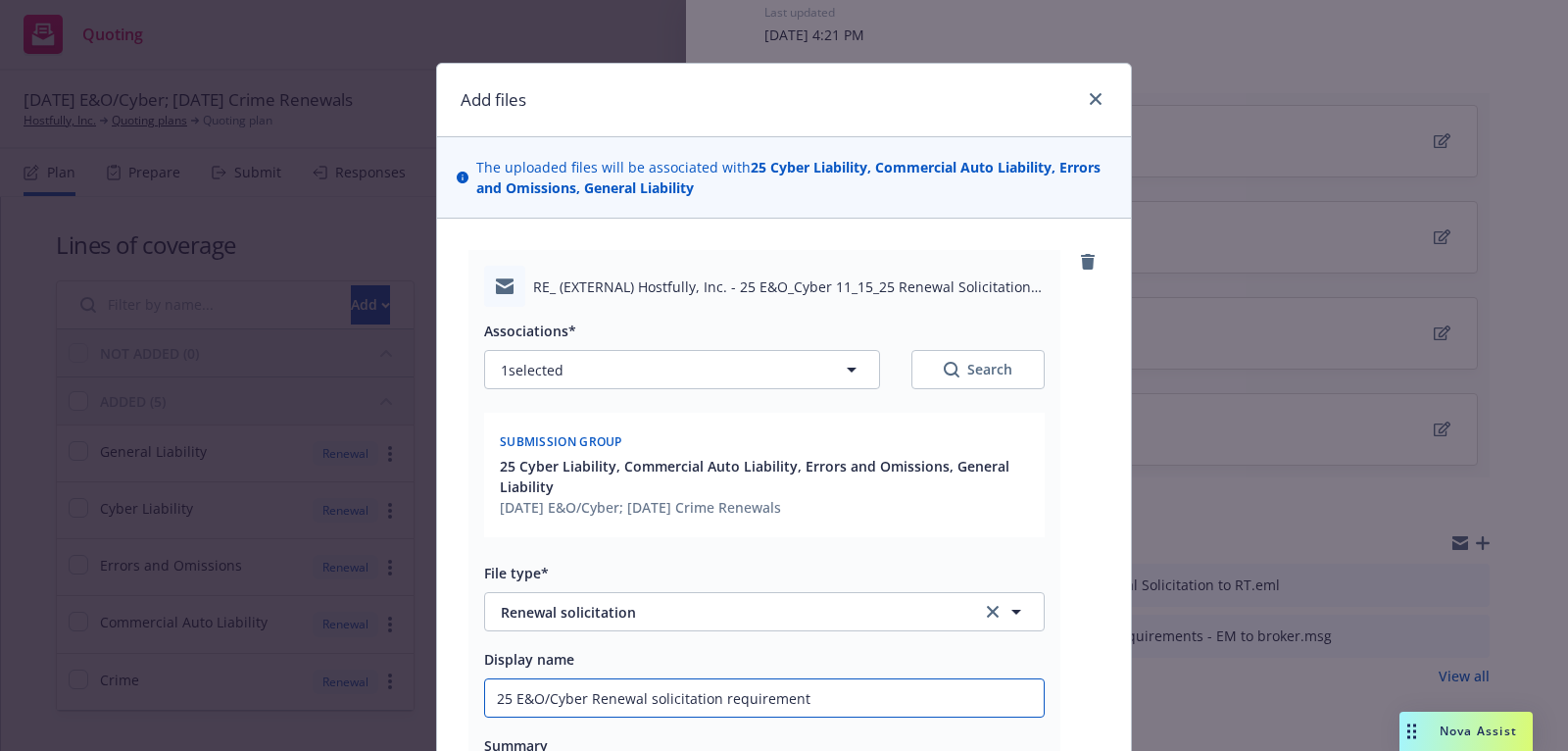
type textarea "x"
type input "25 E&O/Cyber Renewal solicitation requirements"
type textarea "x"
type input "25 E&O/Cyber Renewal solicitation requirements"
type textarea "x"
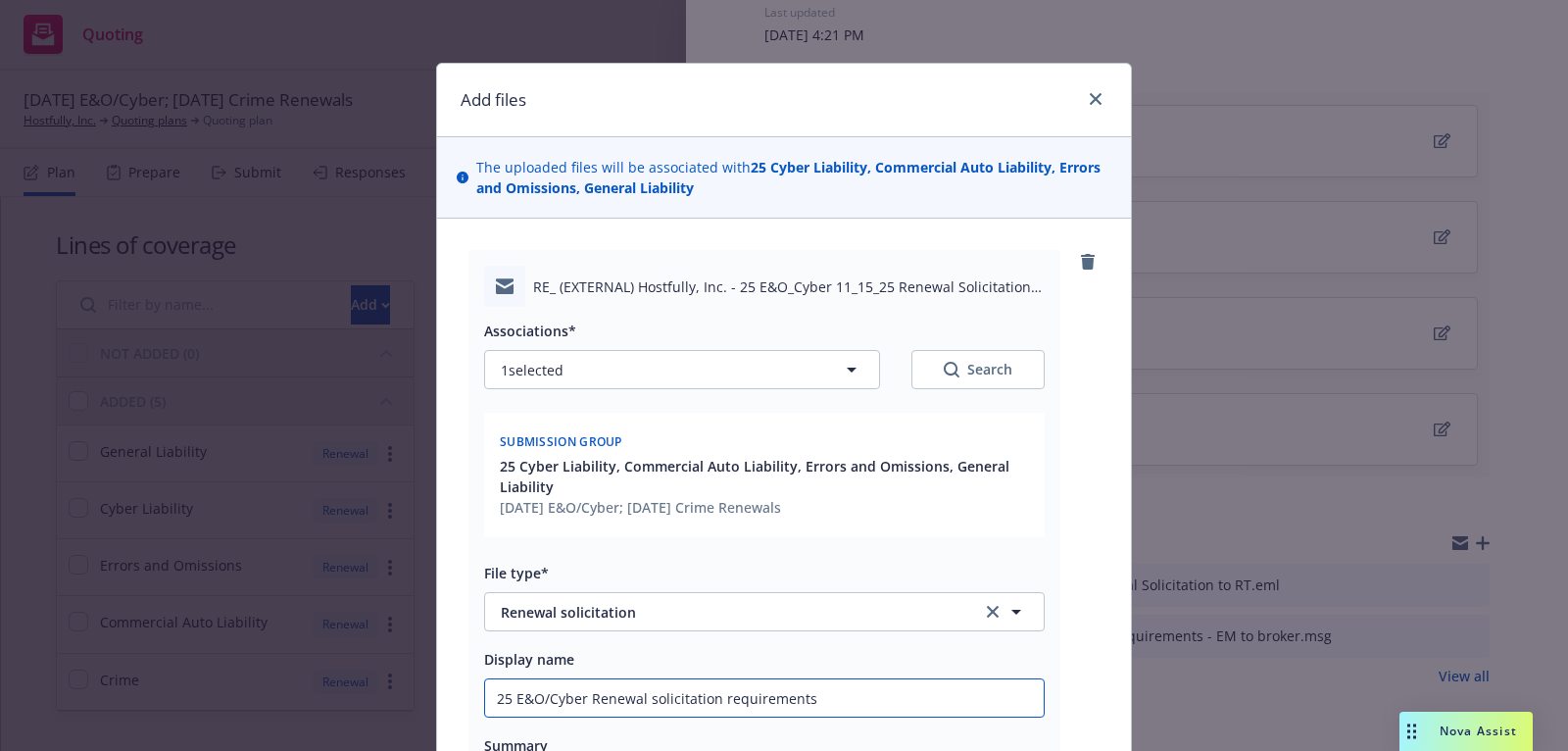
type input "25 E&O/Cyber Renewal solicitation requirements r"
type textarea "x"
type input "25 E&O/Cyber Renewal solicitation requirements re"
type textarea "x"
type input "25 E&O/Cyber Renewal solicitation requirements rec"
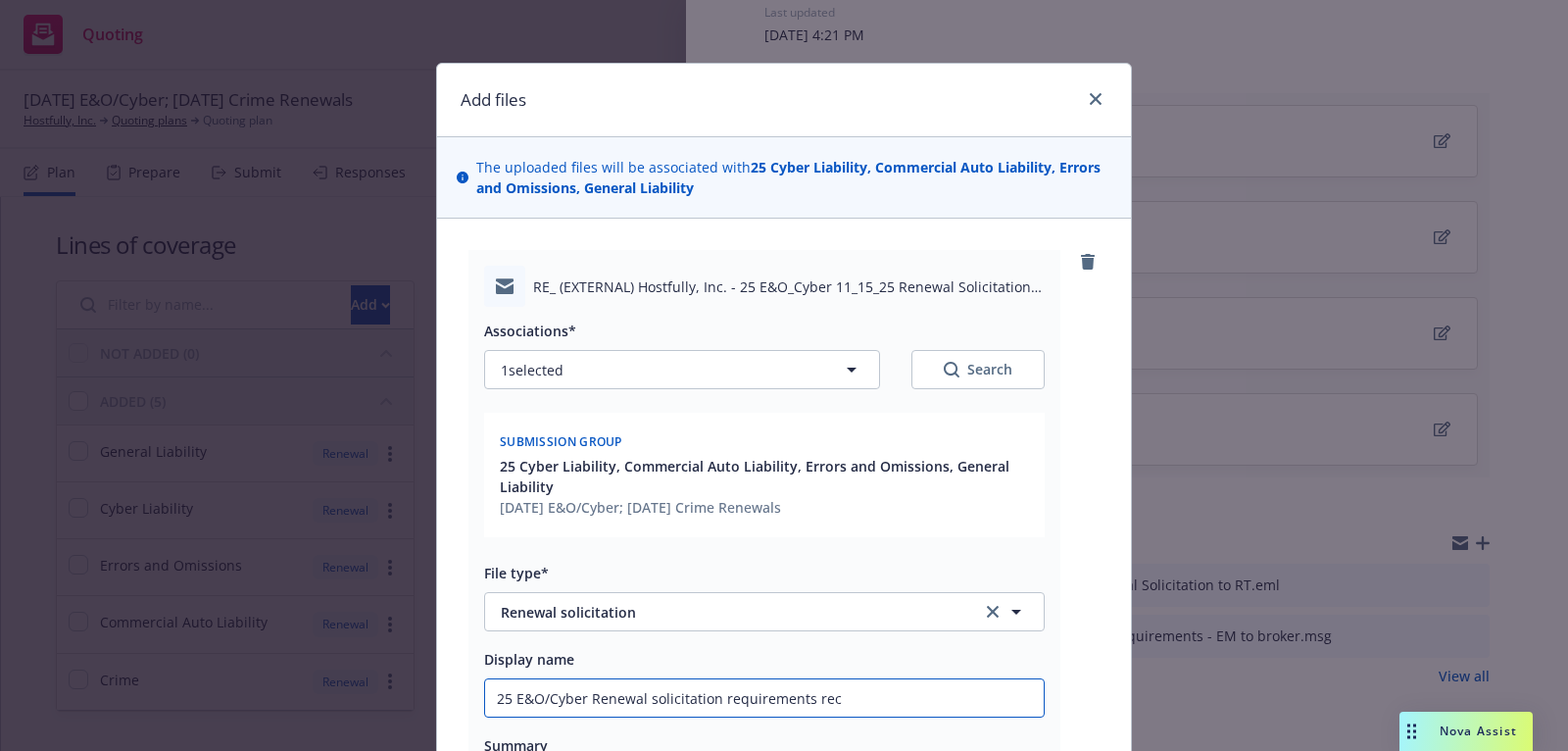
type textarea "x"
type input "25 E&O/Cyber Renewal solicitation requirements rece"
type textarea "x"
type input "25 E&O/Cyber Renewal solicitation requirements receiv"
type textarea "x"
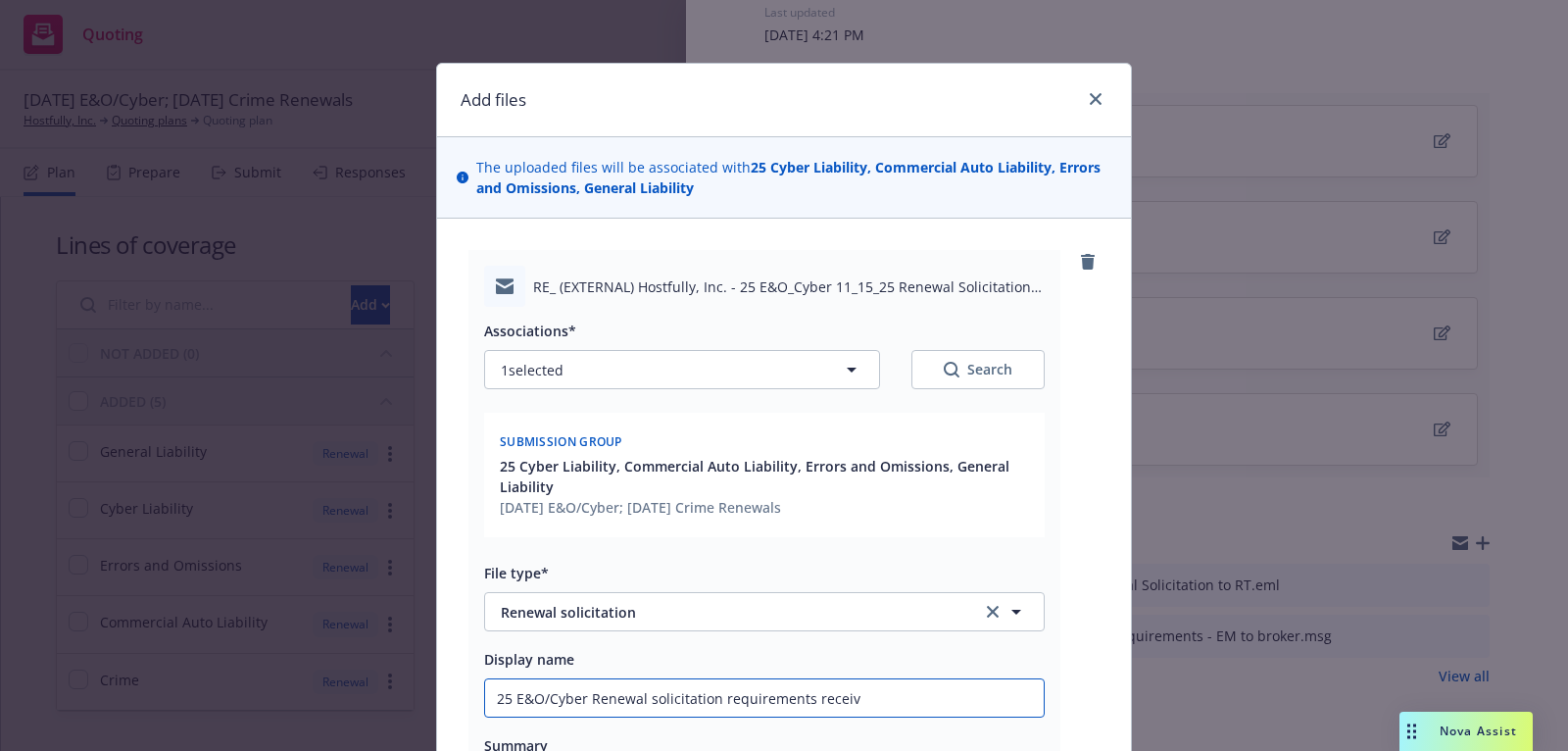
type input "25 E&O/Cyber Renewal solicitation requirements receive"
type textarea "x"
type input "25 E&O/Cyber Renewal solicitation requirements received"
type textarea "x"
type input "25 E&O/Cyber Renewal solicitation requirements received f"
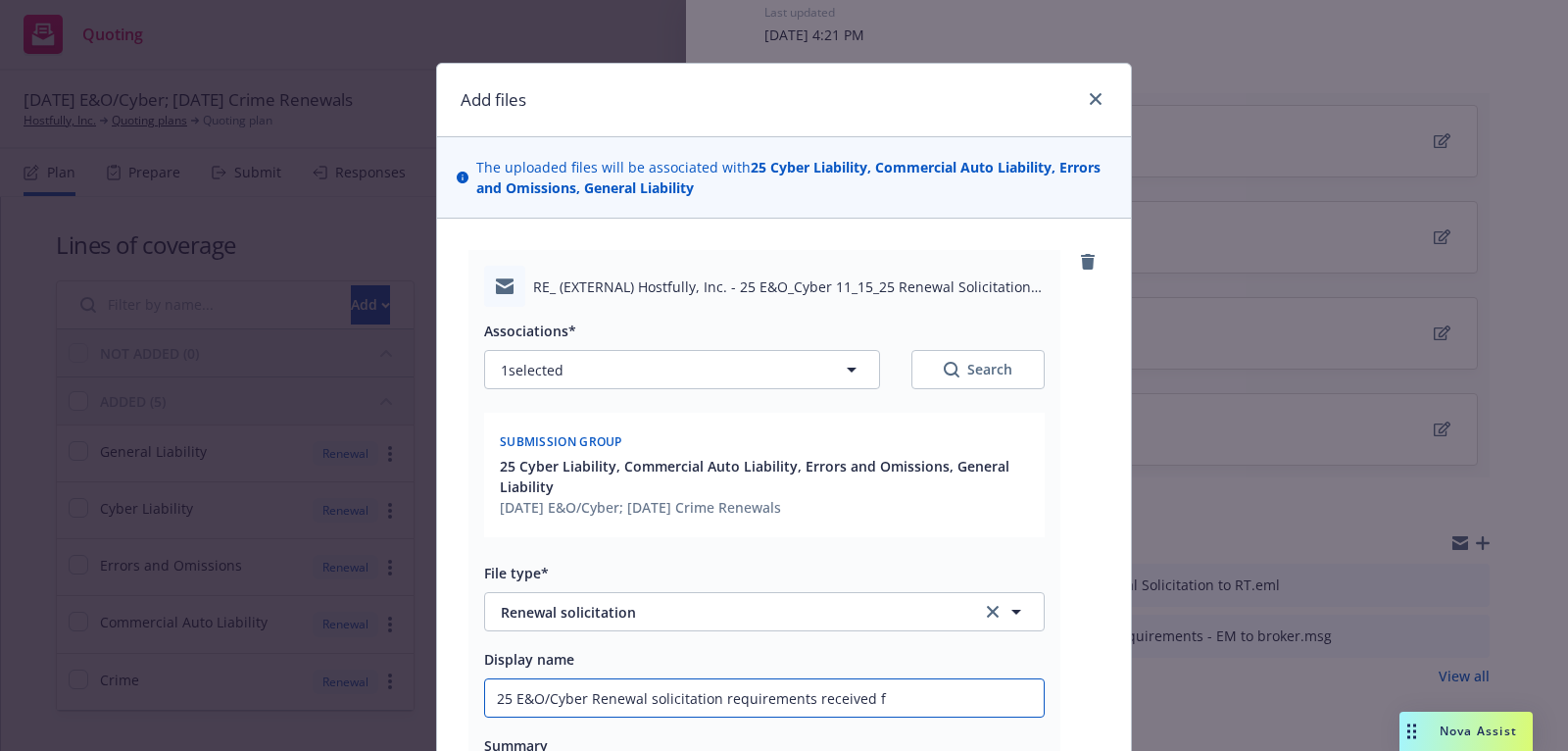
type textarea "x"
type input "25 E&O/Cyber Renewal solicitation requirements received fr"
type textarea "x"
type input "25 E&O/Cyber Renewal solicitation requirements received fro"
type textarea "x"
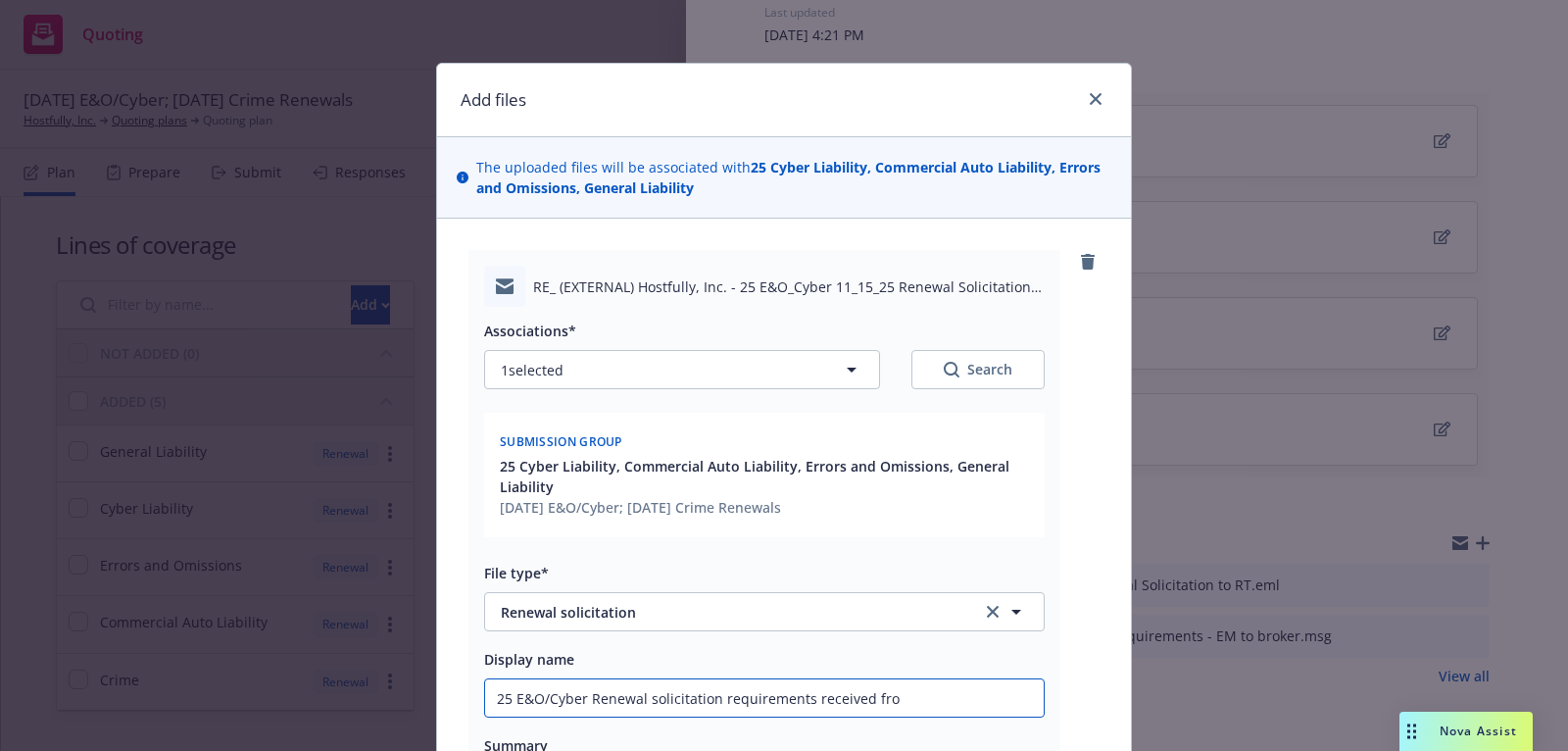
type input "25 E&O/Cyber Renewal solicitation requirements received from"
type textarea "x"
type input "25 E&O/Cyber Renewal solicitation requirements received from"
type textarea "x"
type input "25 E&O/Cyber Renewal solicitation requirements received from R"
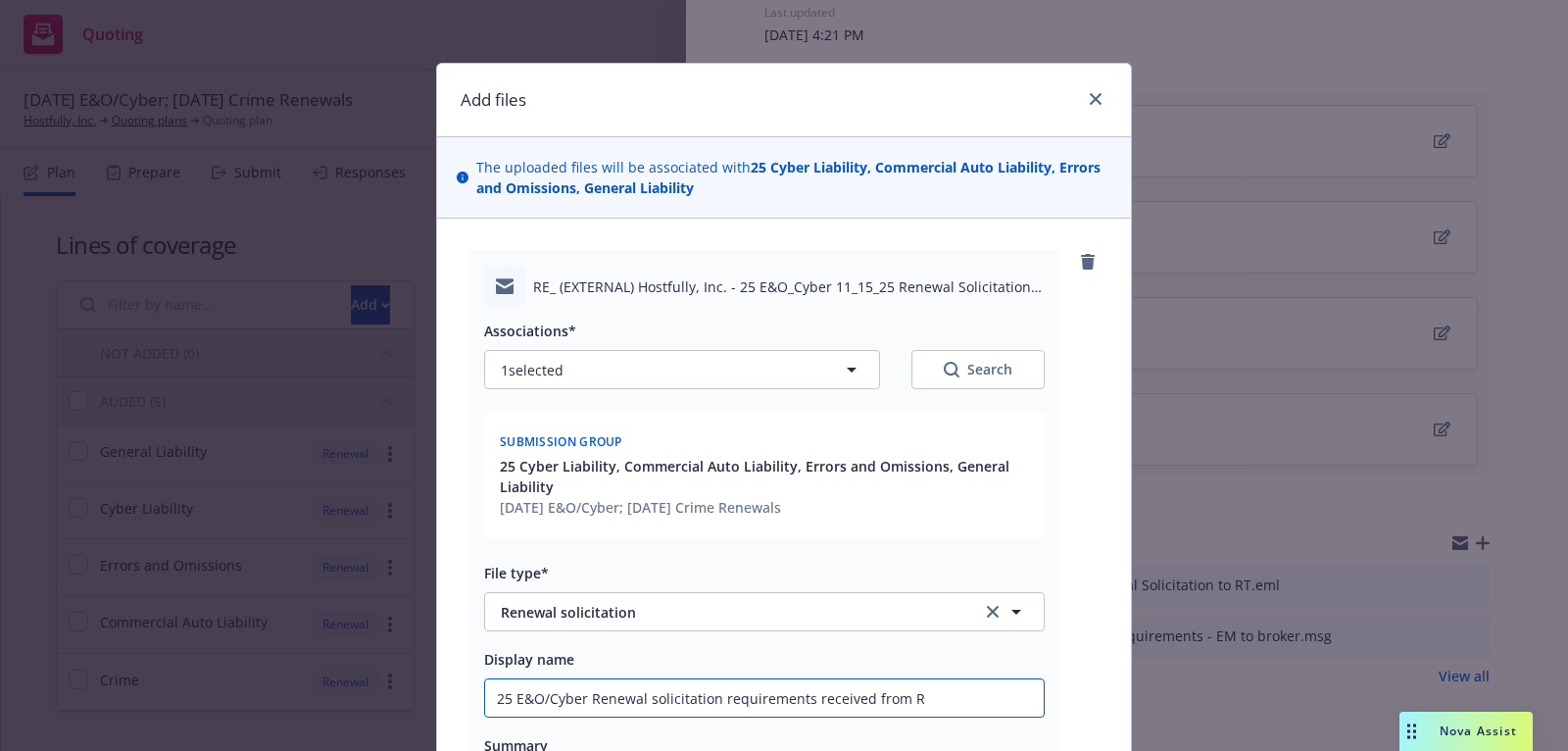
type textarea "x"
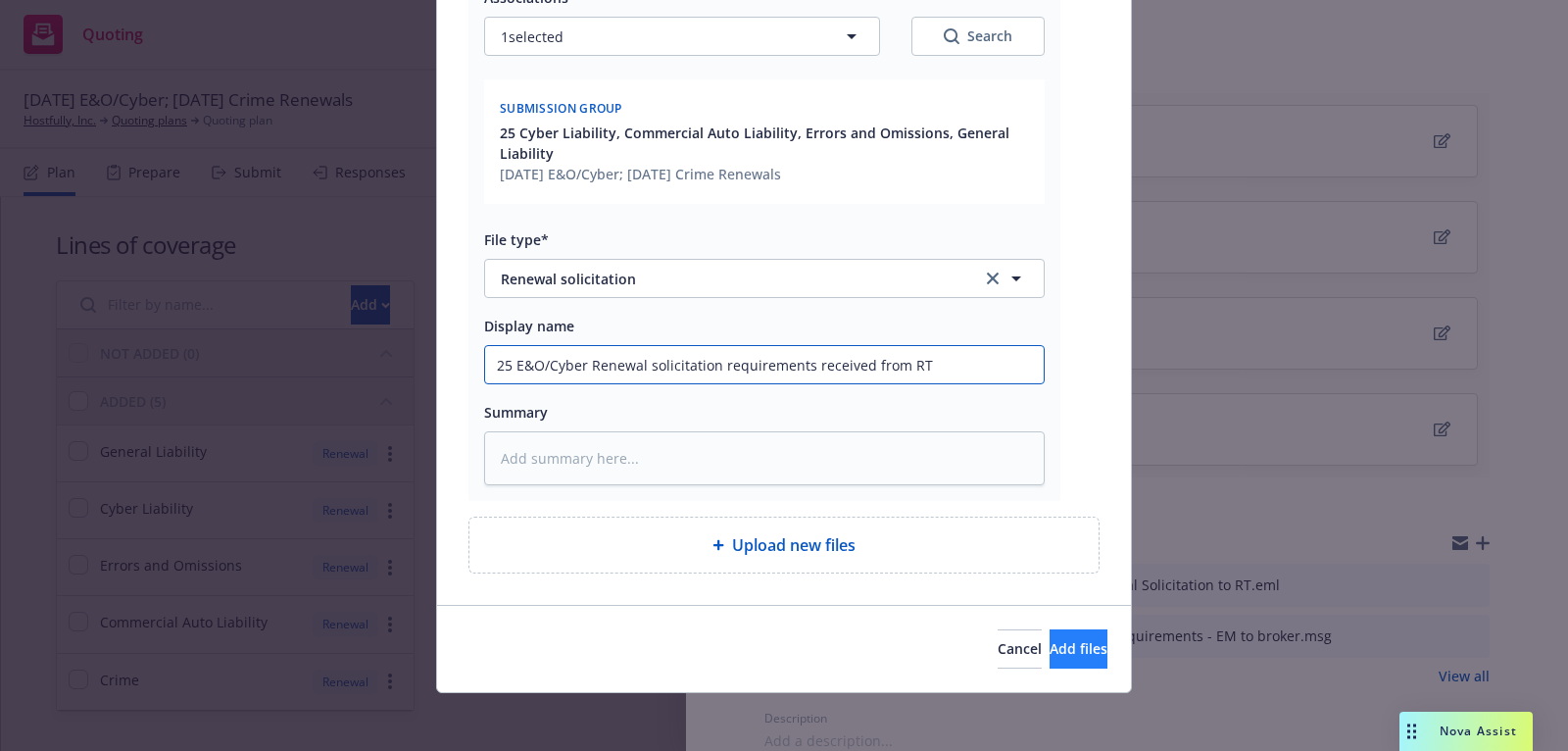
type input "25 E&O/Cyber Renewal solicitation requirements received from RT"
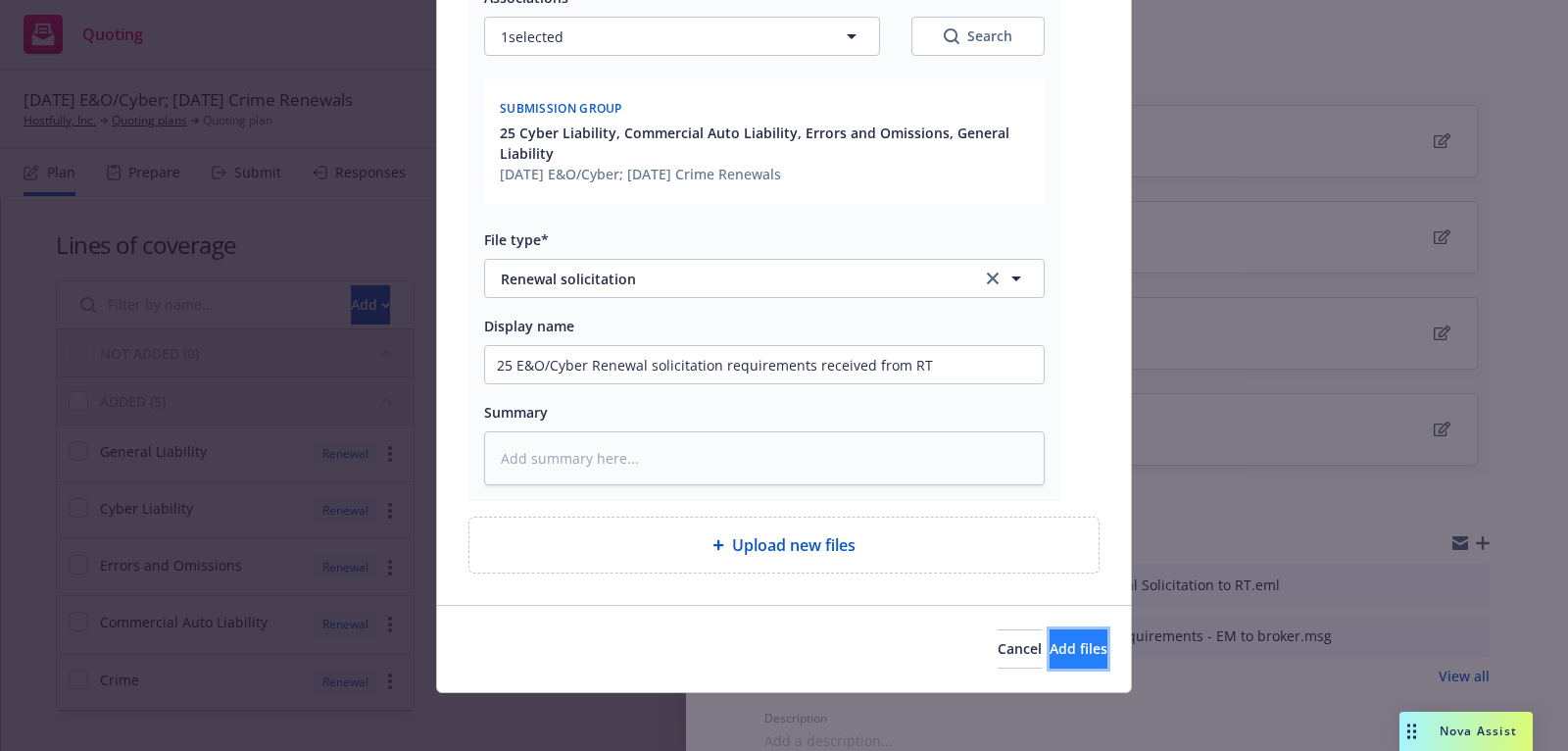
click at [1065, 649] on span "Add files" at bounding box center [1078, 649] width 58 height 19
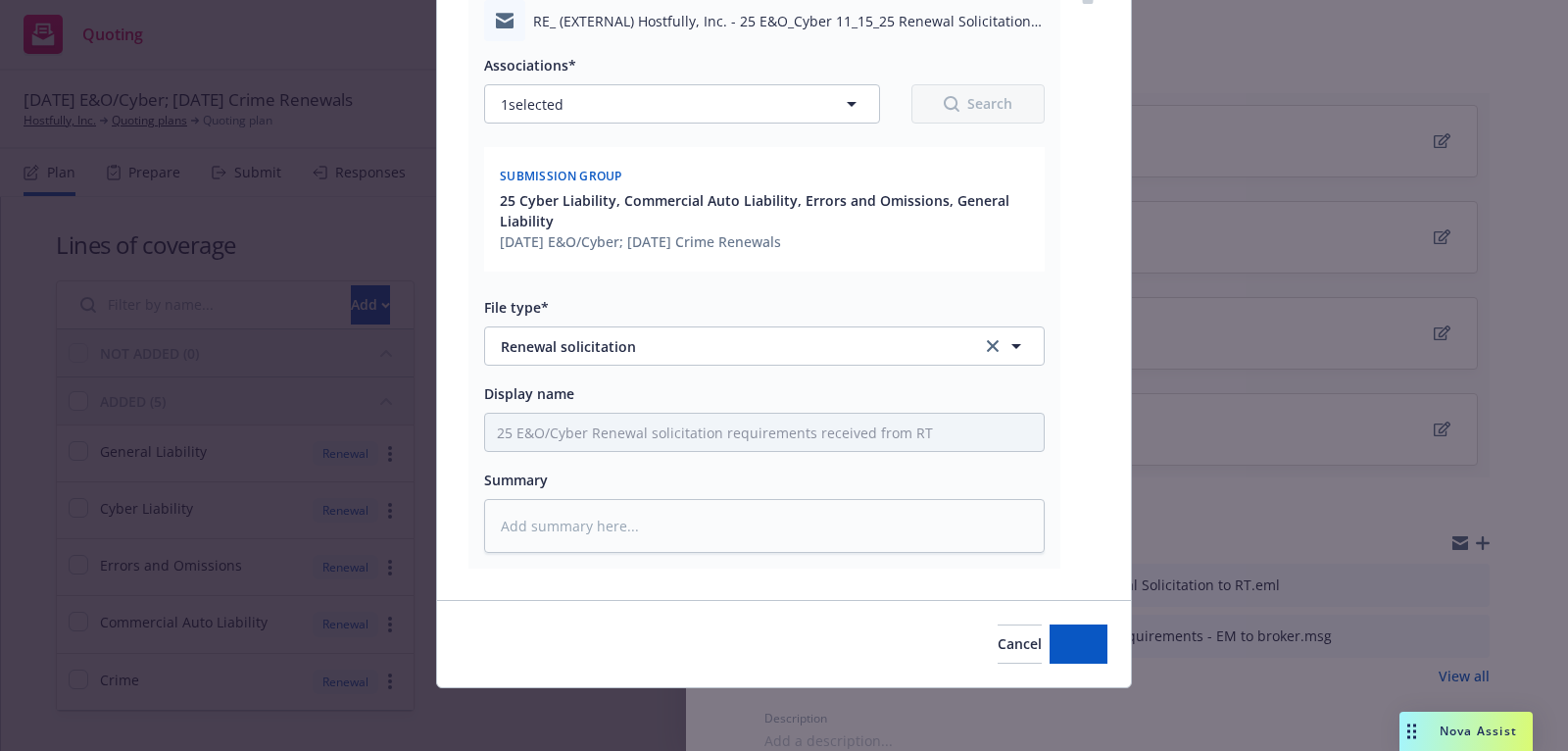
scroll to position [262, 0]
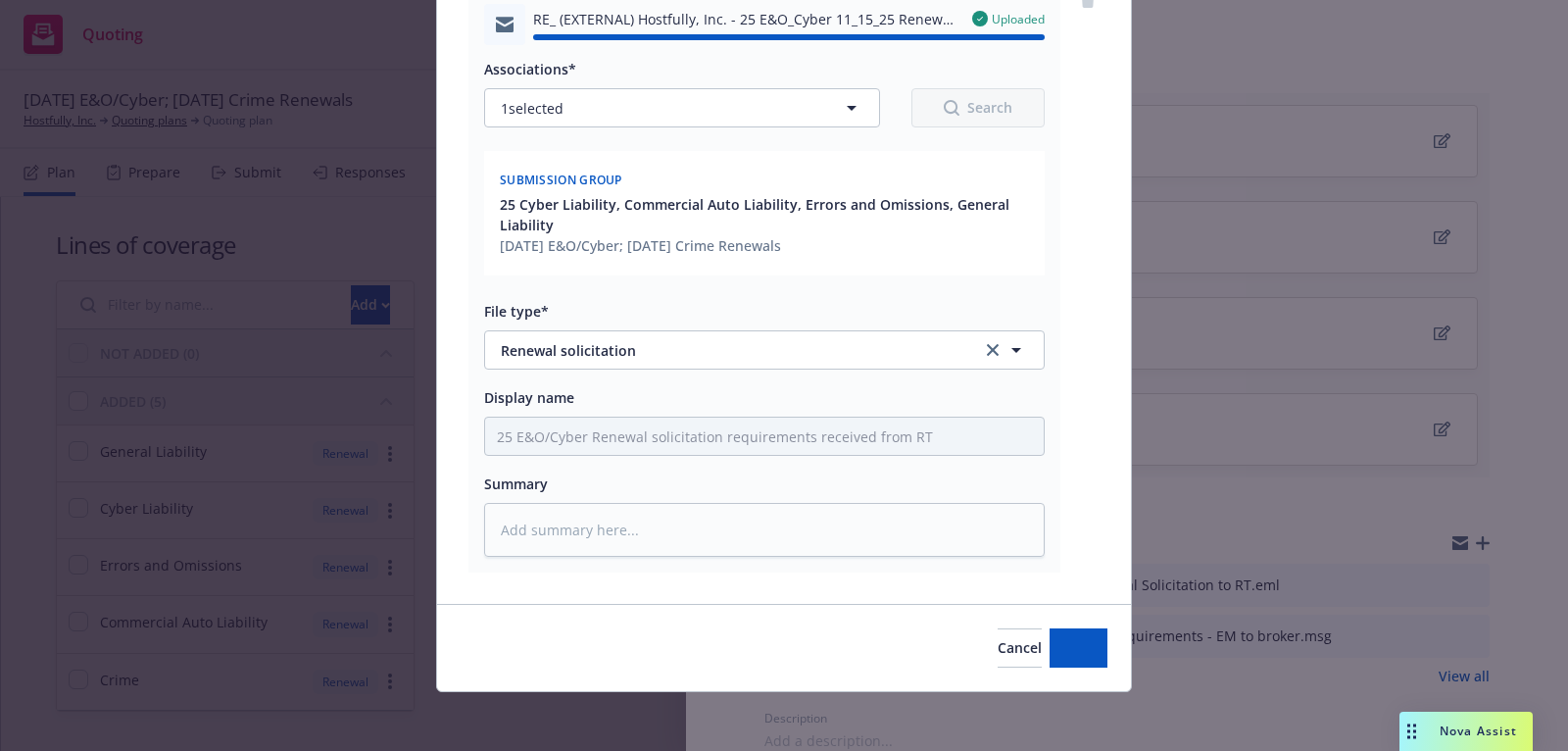
type textarea "x"
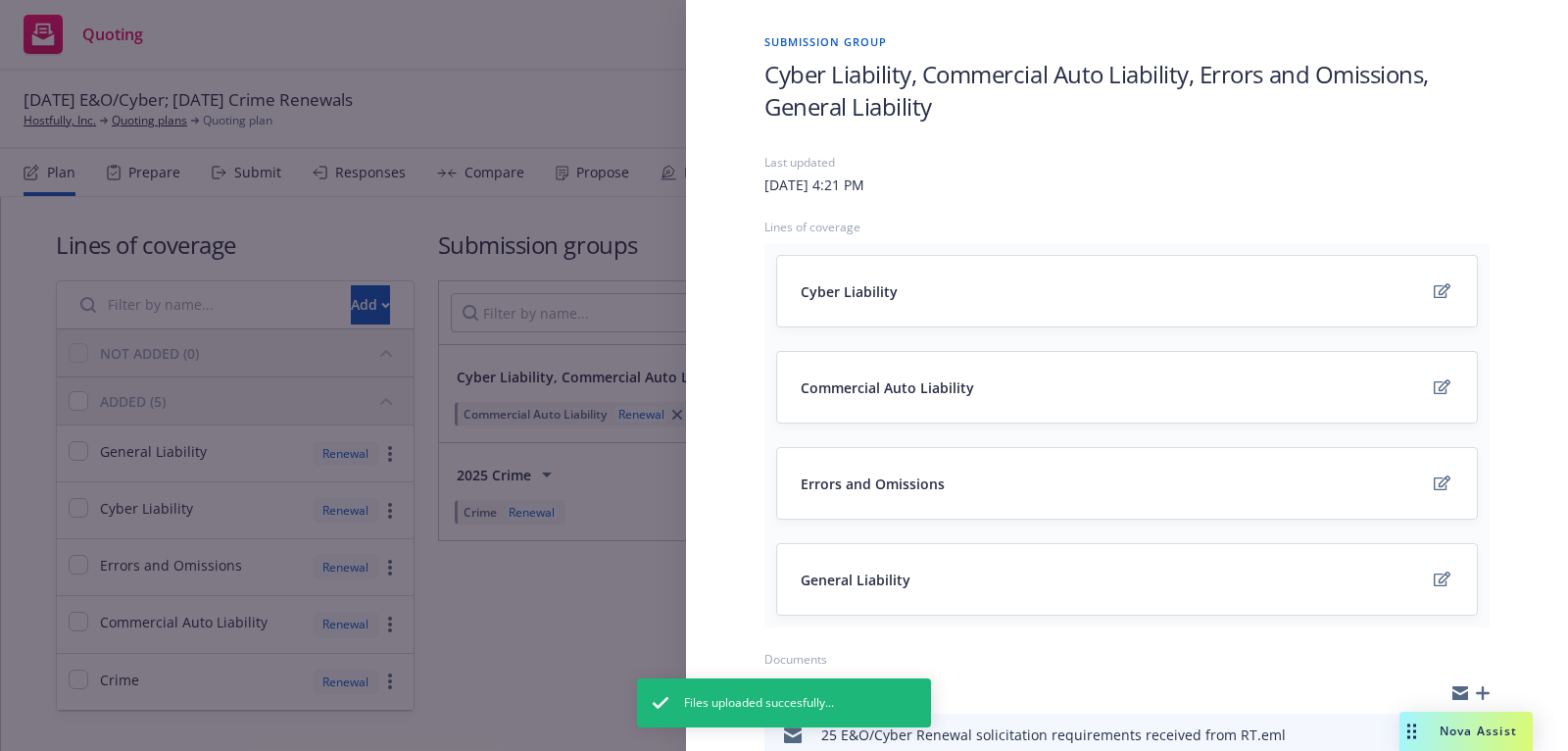
scroll to position [0, 0]
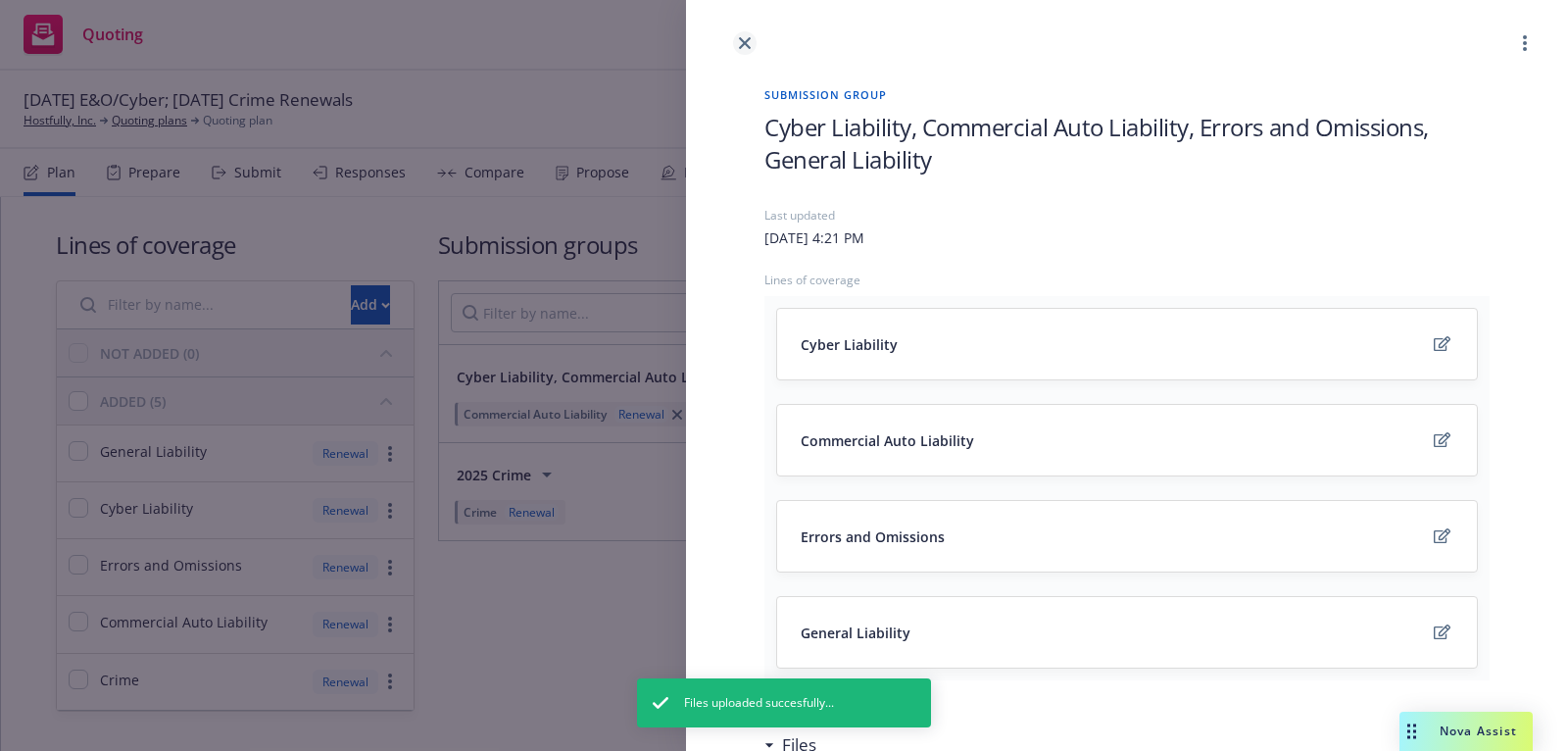
click at [748, 37] on icon "close" at bounding box center [745, 43] width 12 height 12
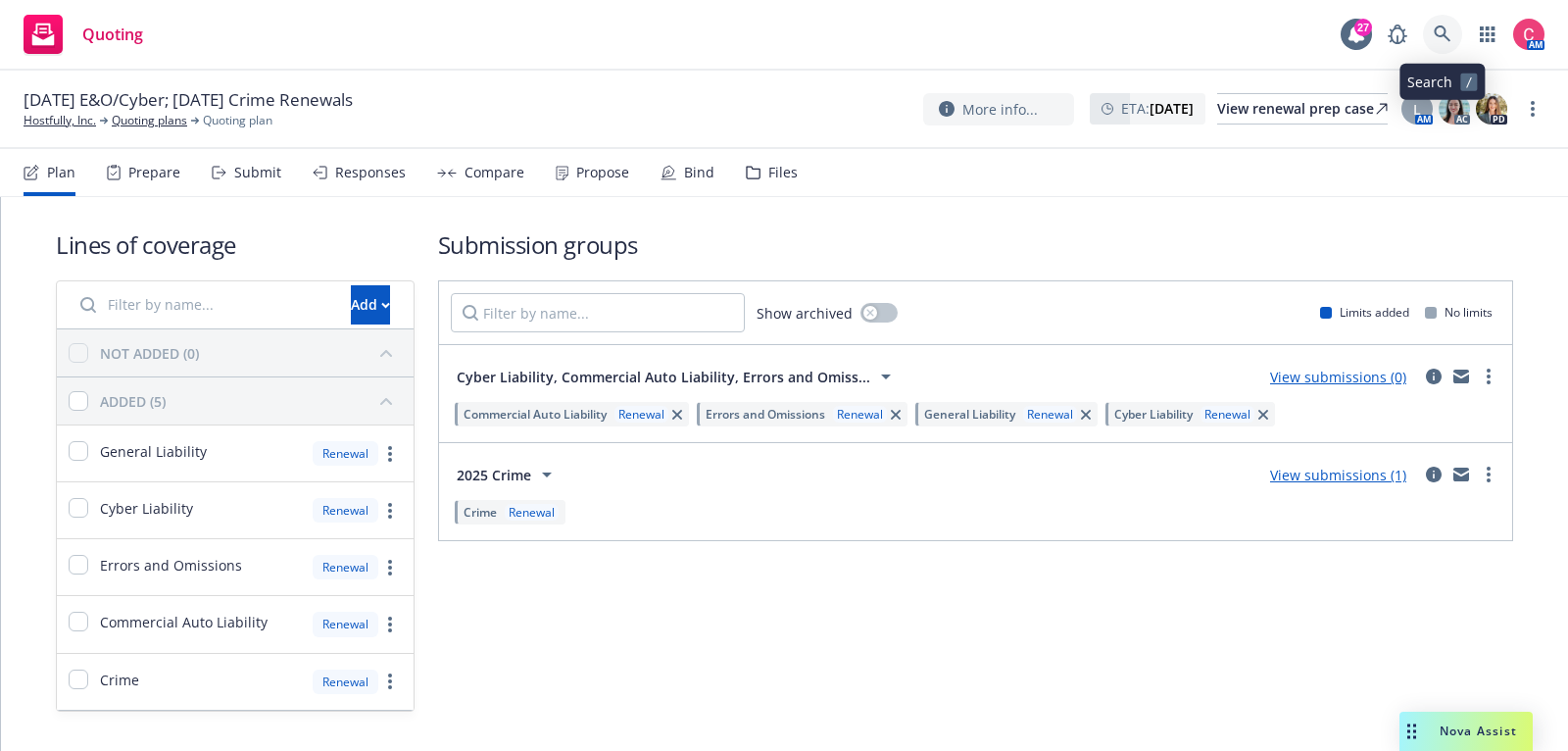
click at [1437, 29] on icon at bounding box center [1443, 34] width 18 height 18
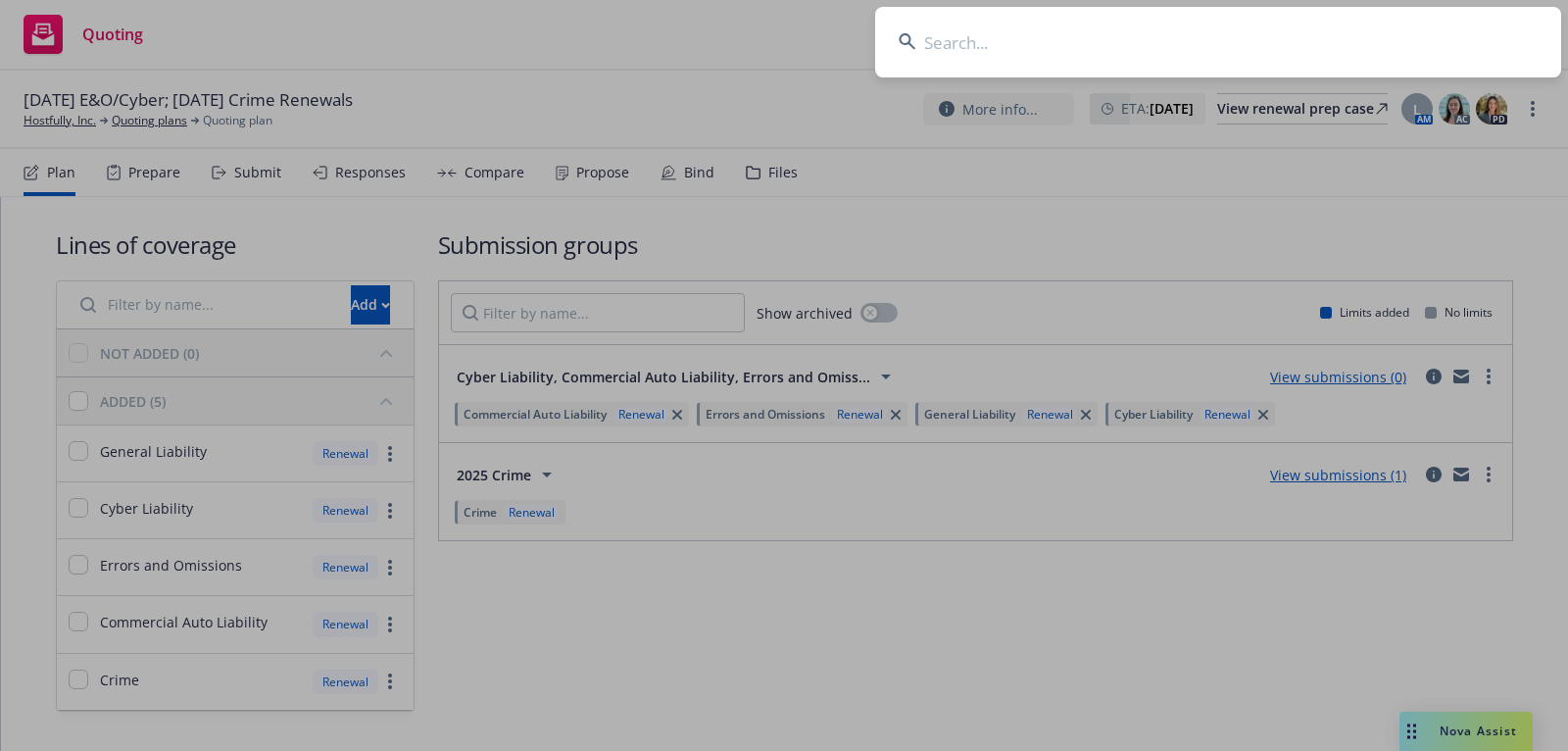
type input "Guerrilla RF, Inc"
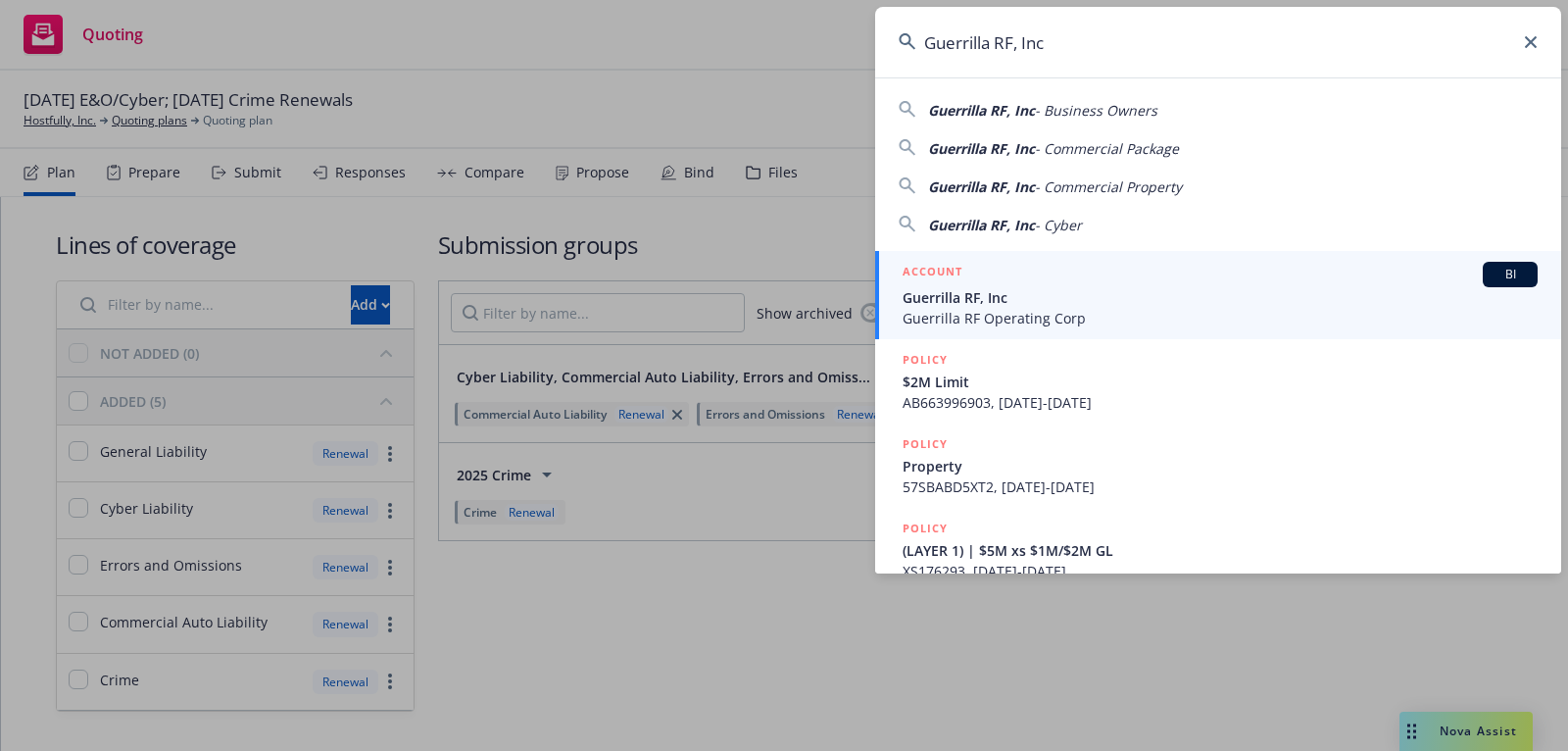
click at [1200, 312] on span "Guerrilla RF Operating Corp" at bounding box center [1219, 317] width 635 height 21
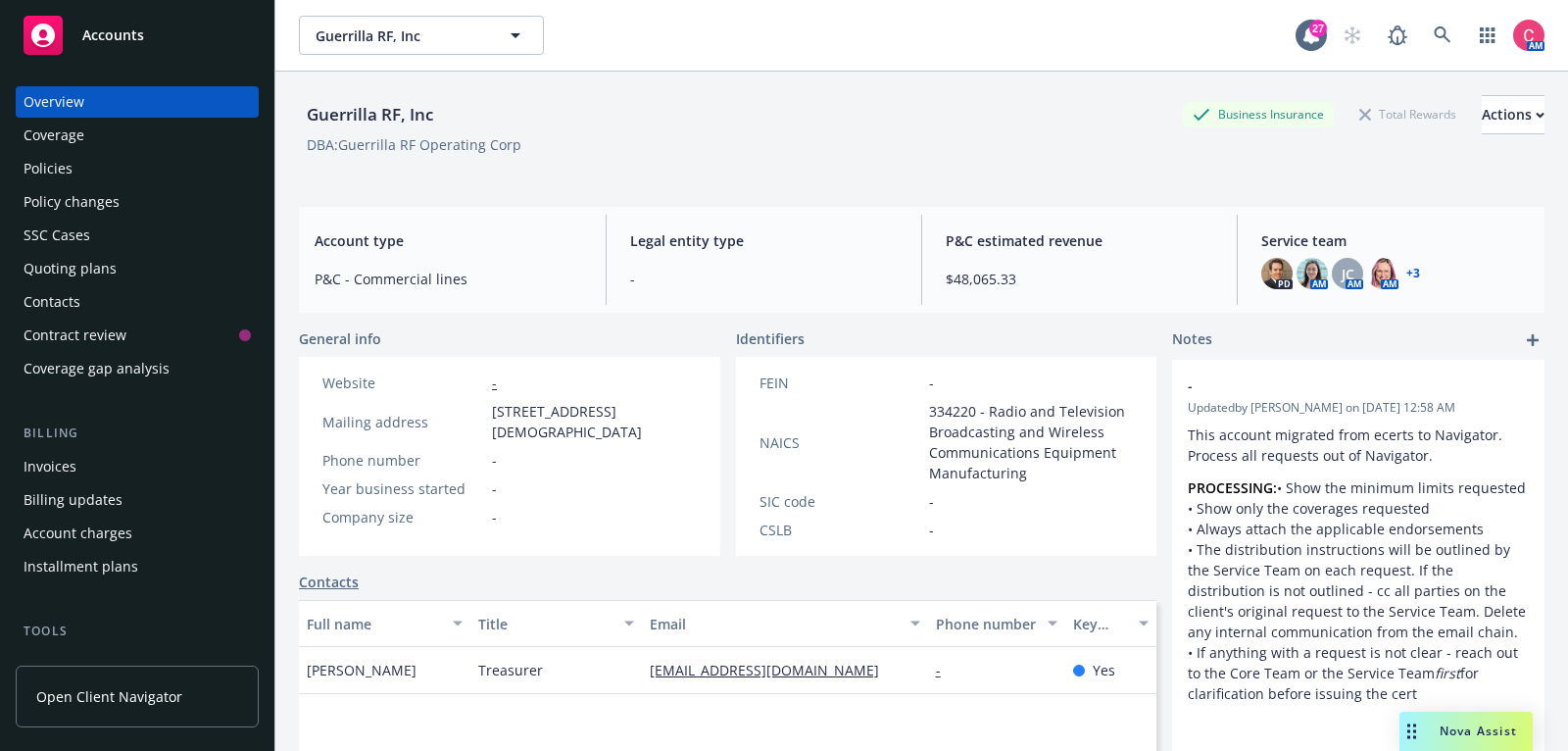
click at [162, 153] on div "Policies" at bounding box center [137, 169] width 228 height 32
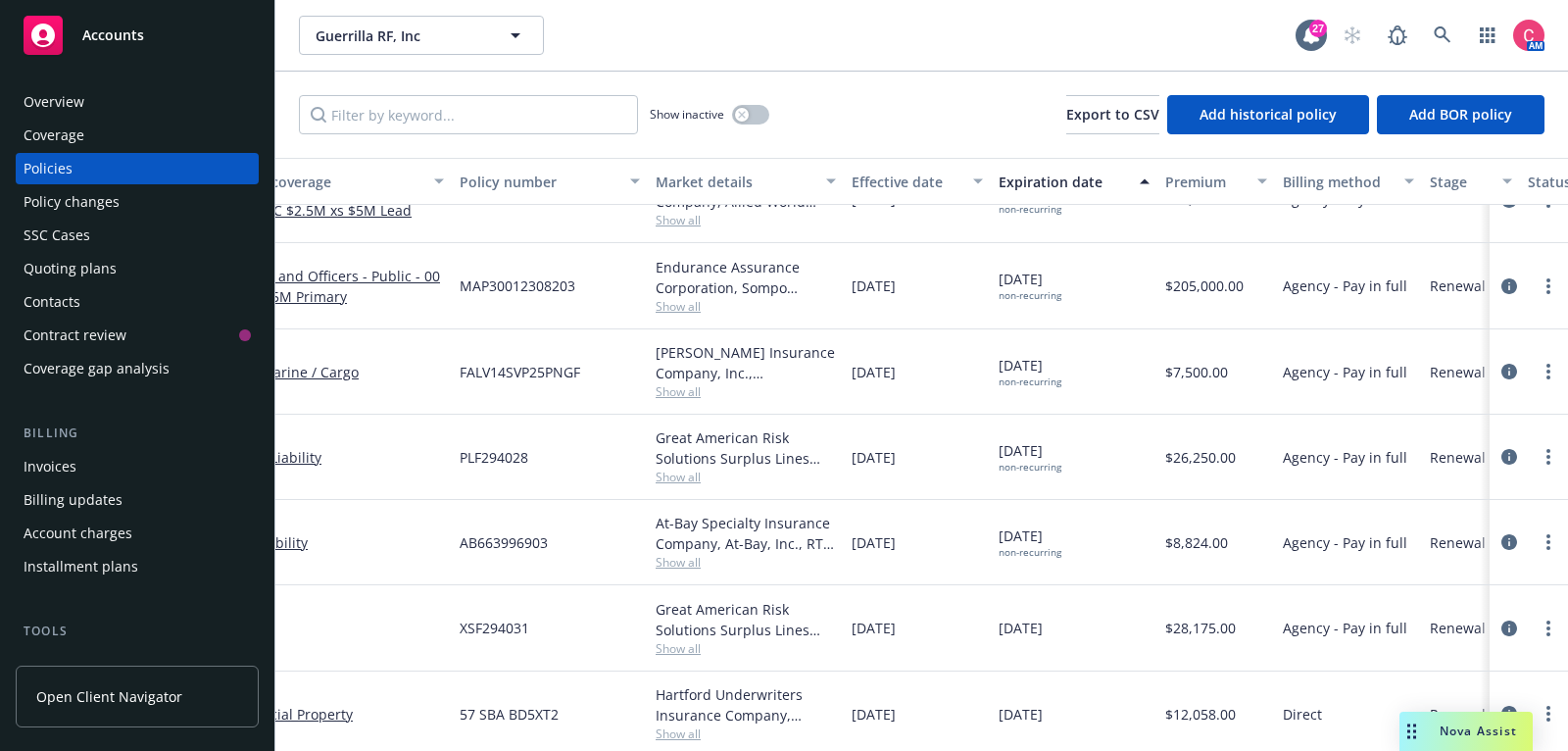
scroll to position [134, 0]
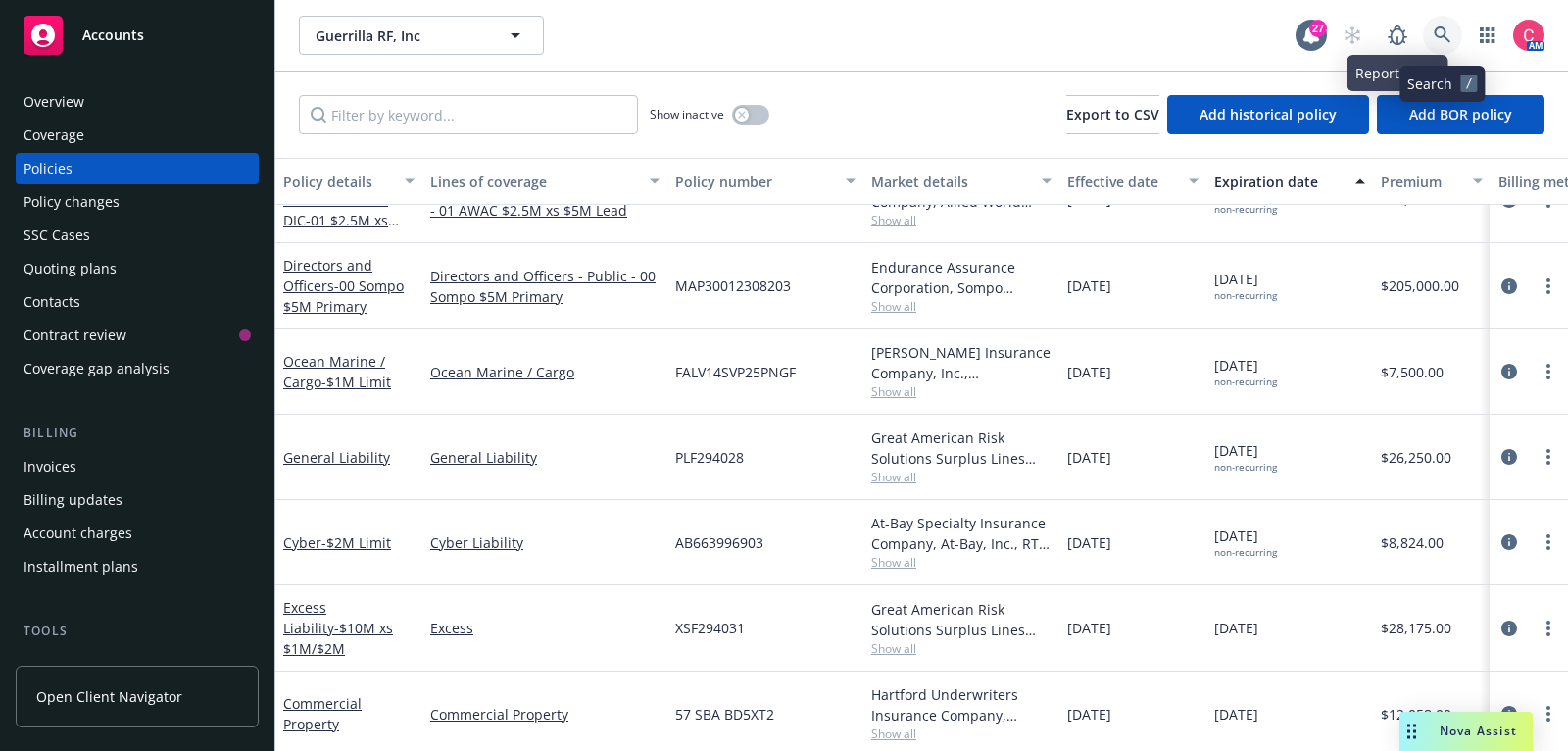
click at [1445, 37] on icon at bounding box center [1442, 34] width 17 height 17
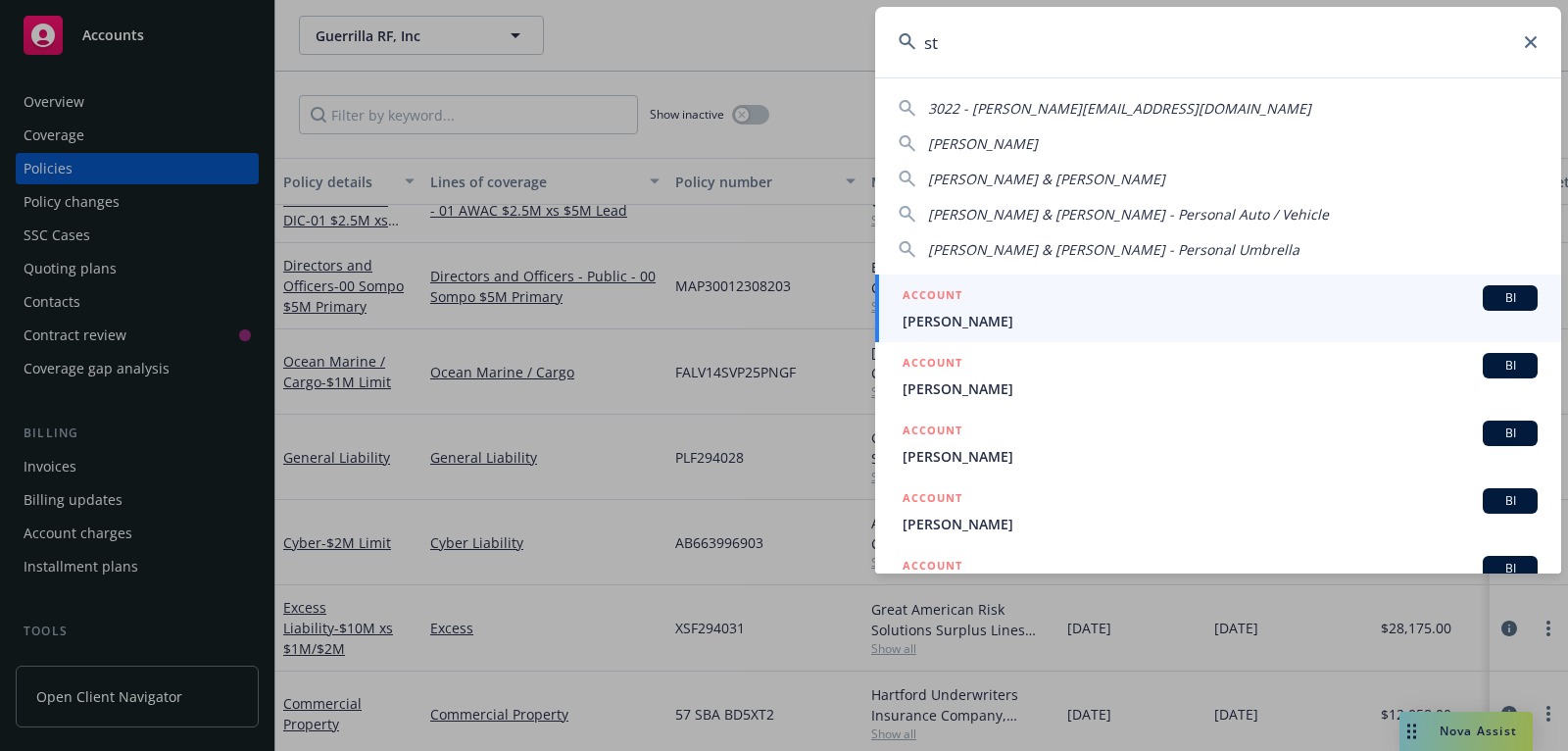
type input "s"
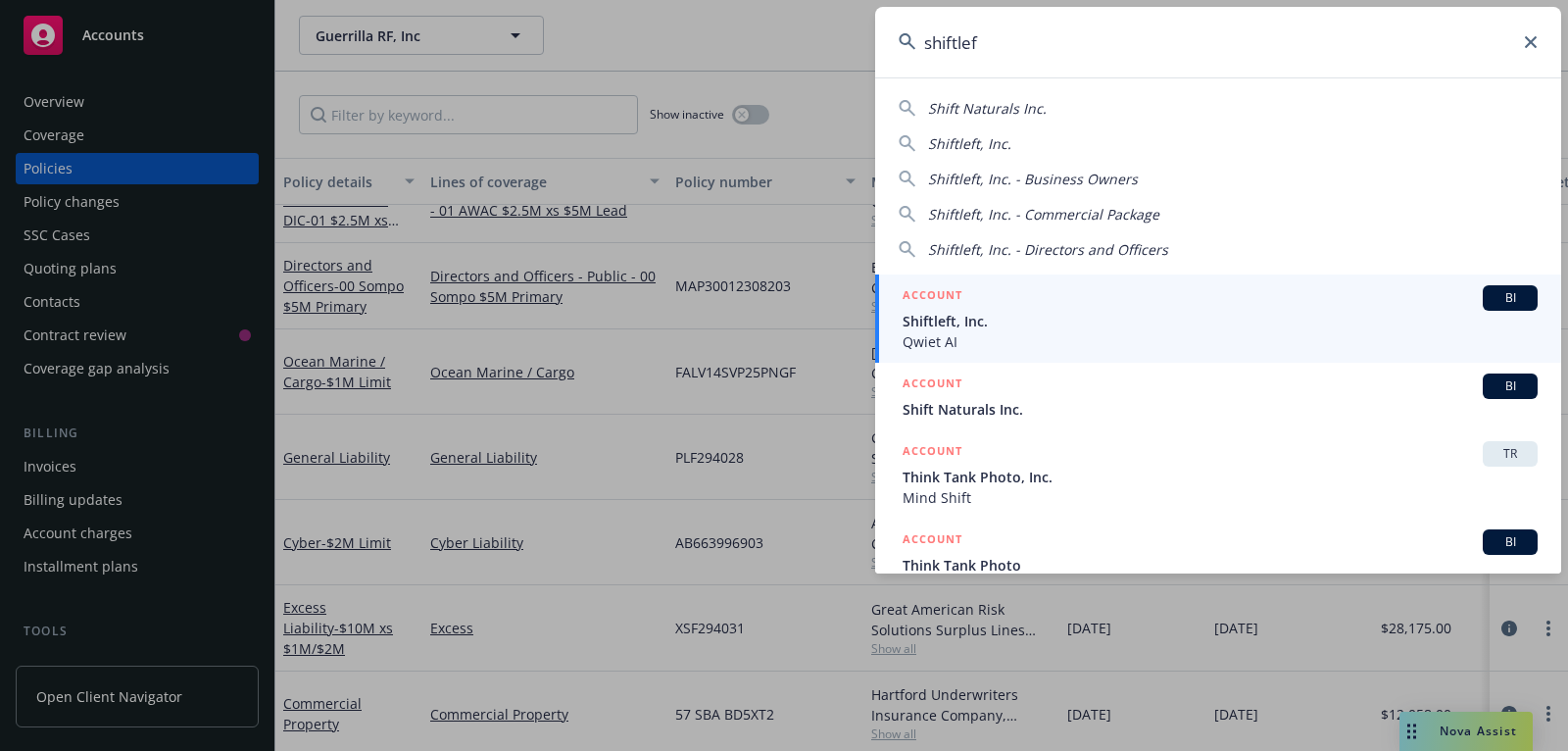
type input "shiftleft"
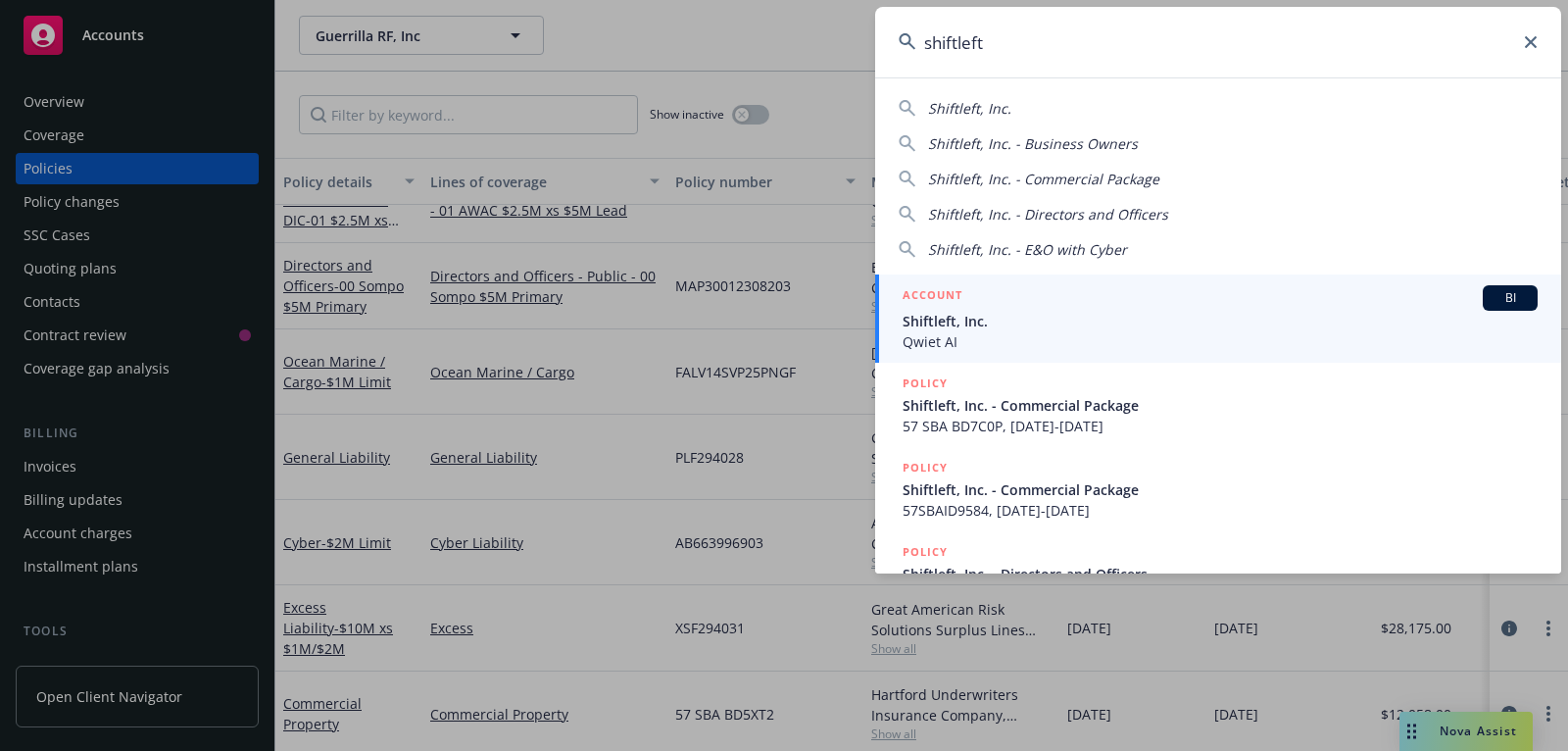
click at [986, 335] on span "Qwiet AI" at bounding box center [1219, 341] width 635 height 21
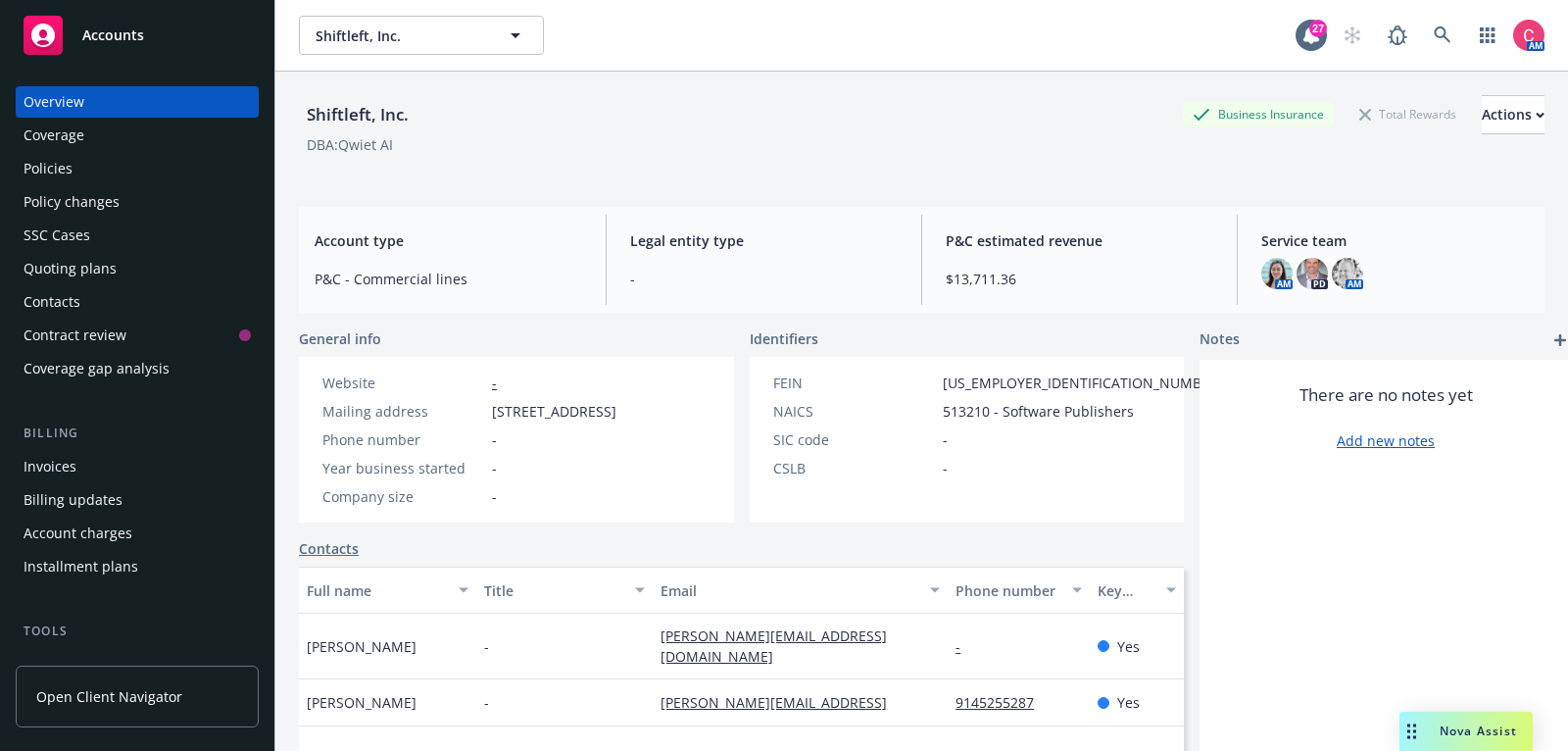
click at [192, 166] on div "Policies" at bounding box center [137, 169] width 228 height 32
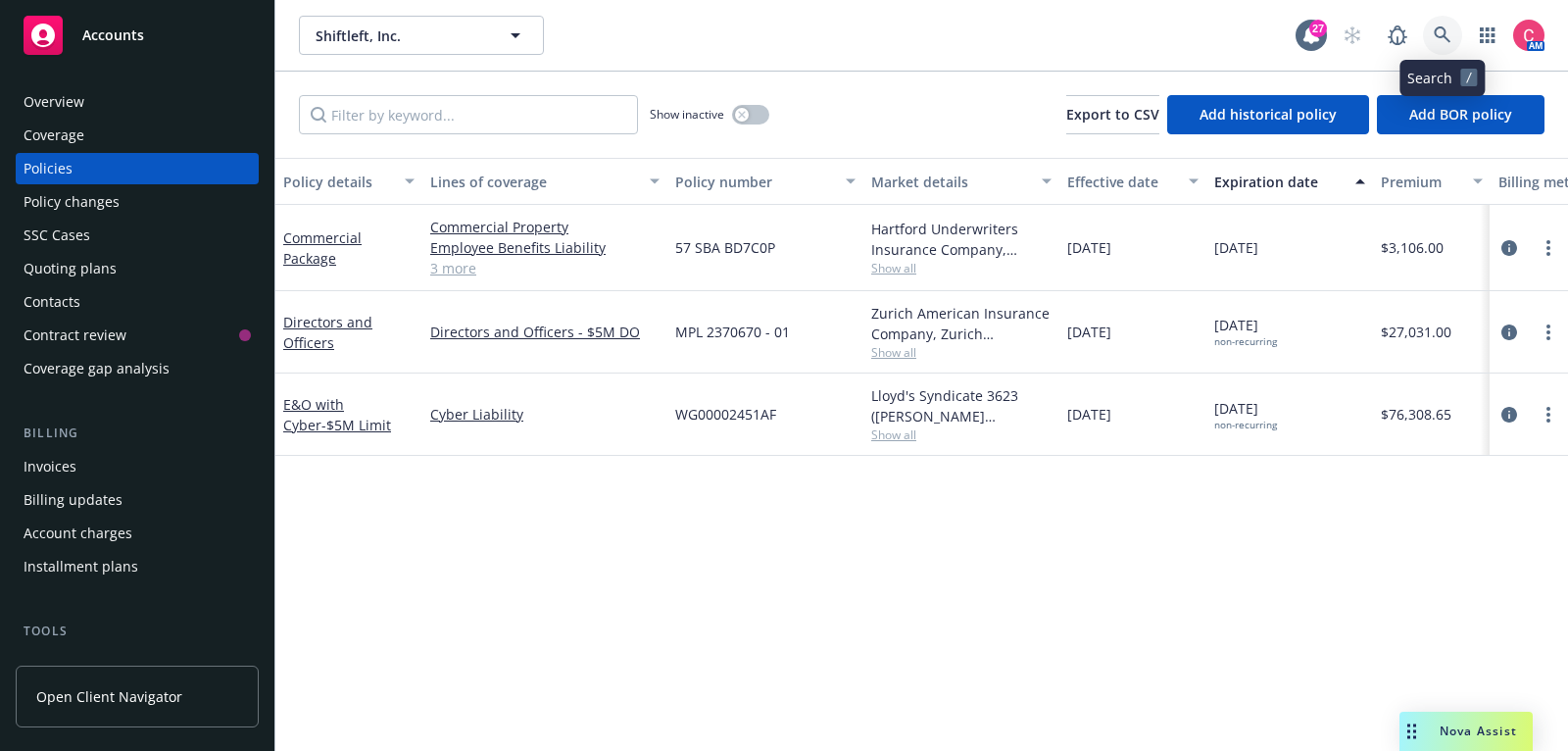
click at [1440, 36] on icon at bounding box center [1442, 34] width 17 height 17
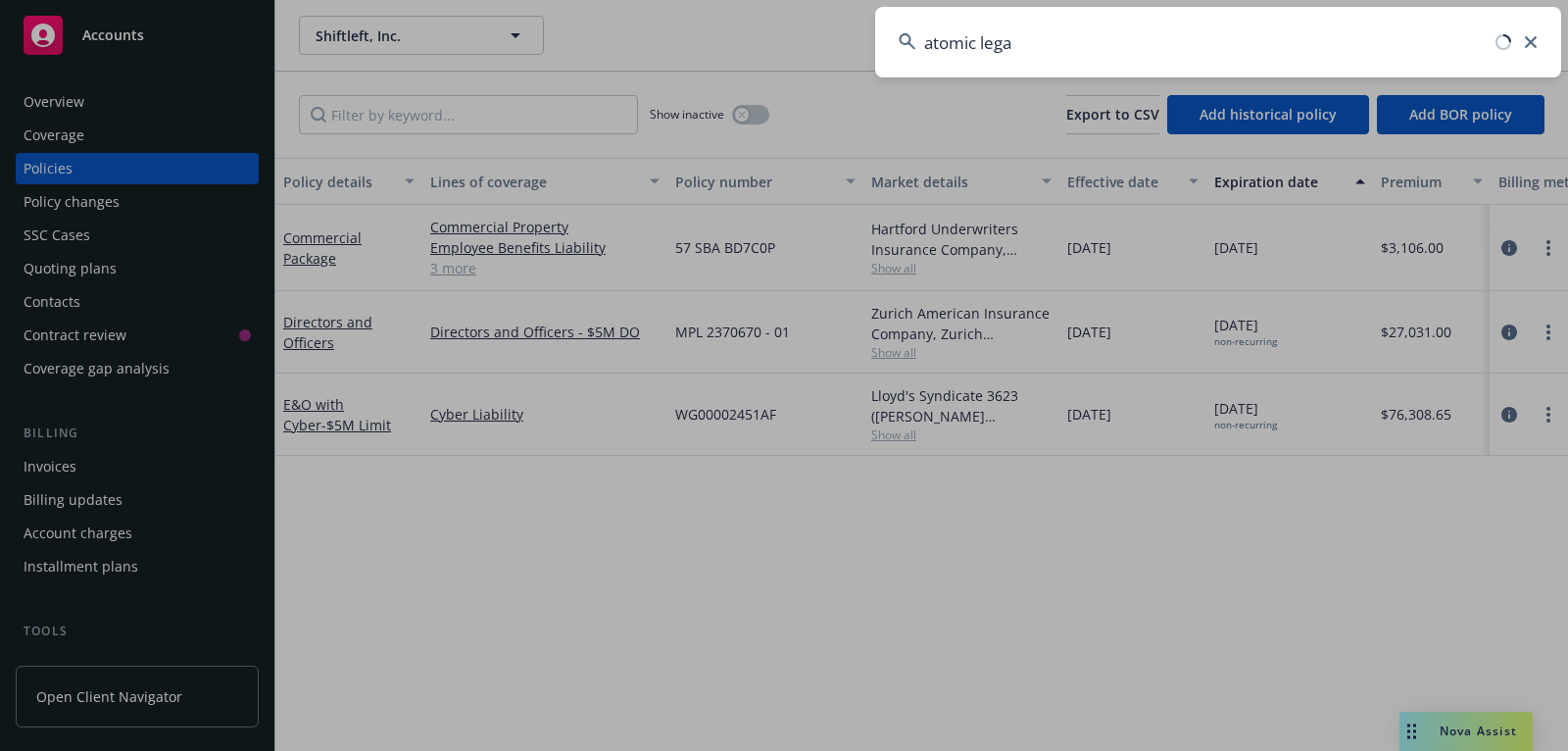
type input "atomic legal"
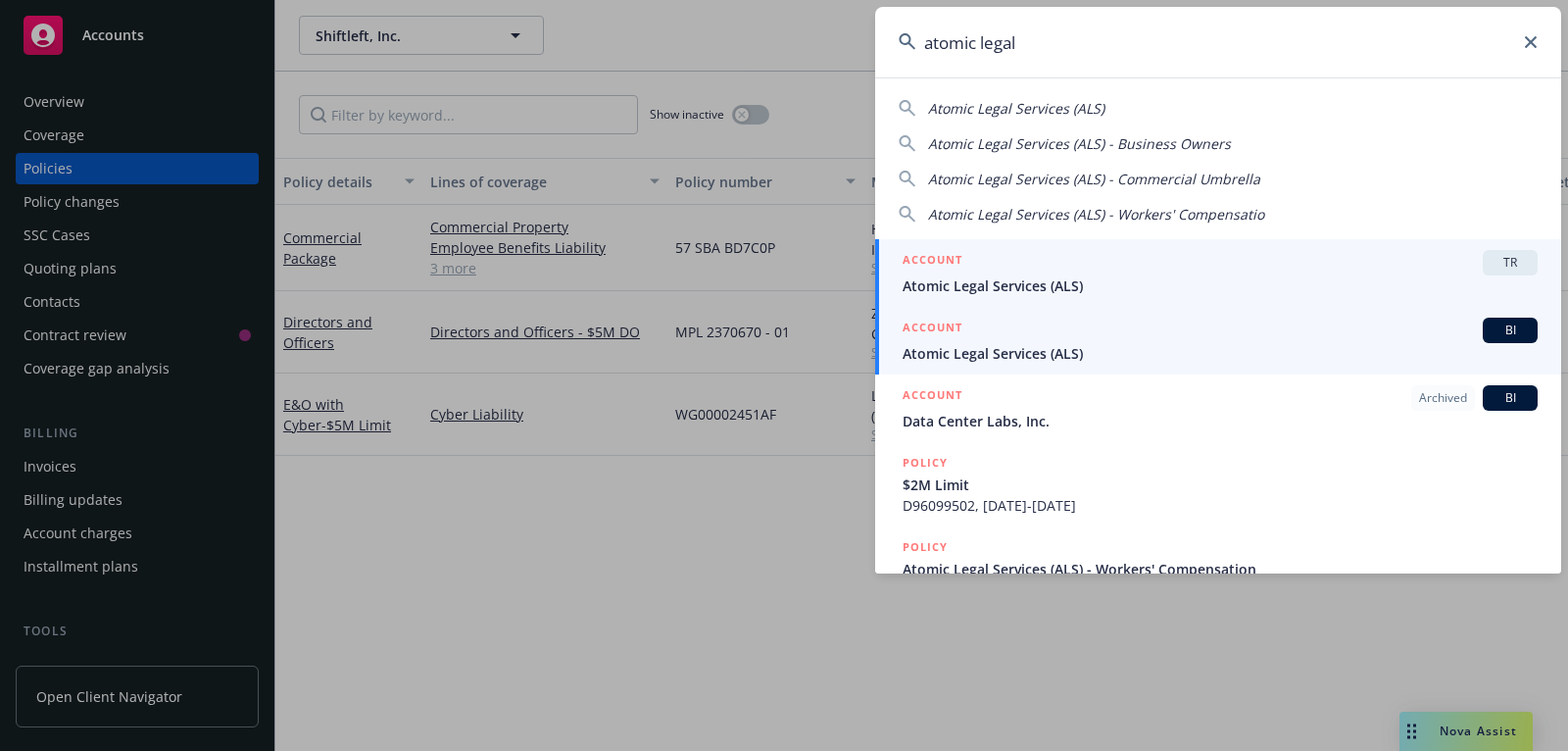
click at [1346, 357] on span "Atomic Legal Services (ALS)" at bounding box center [1219, 353] width 635 height 21
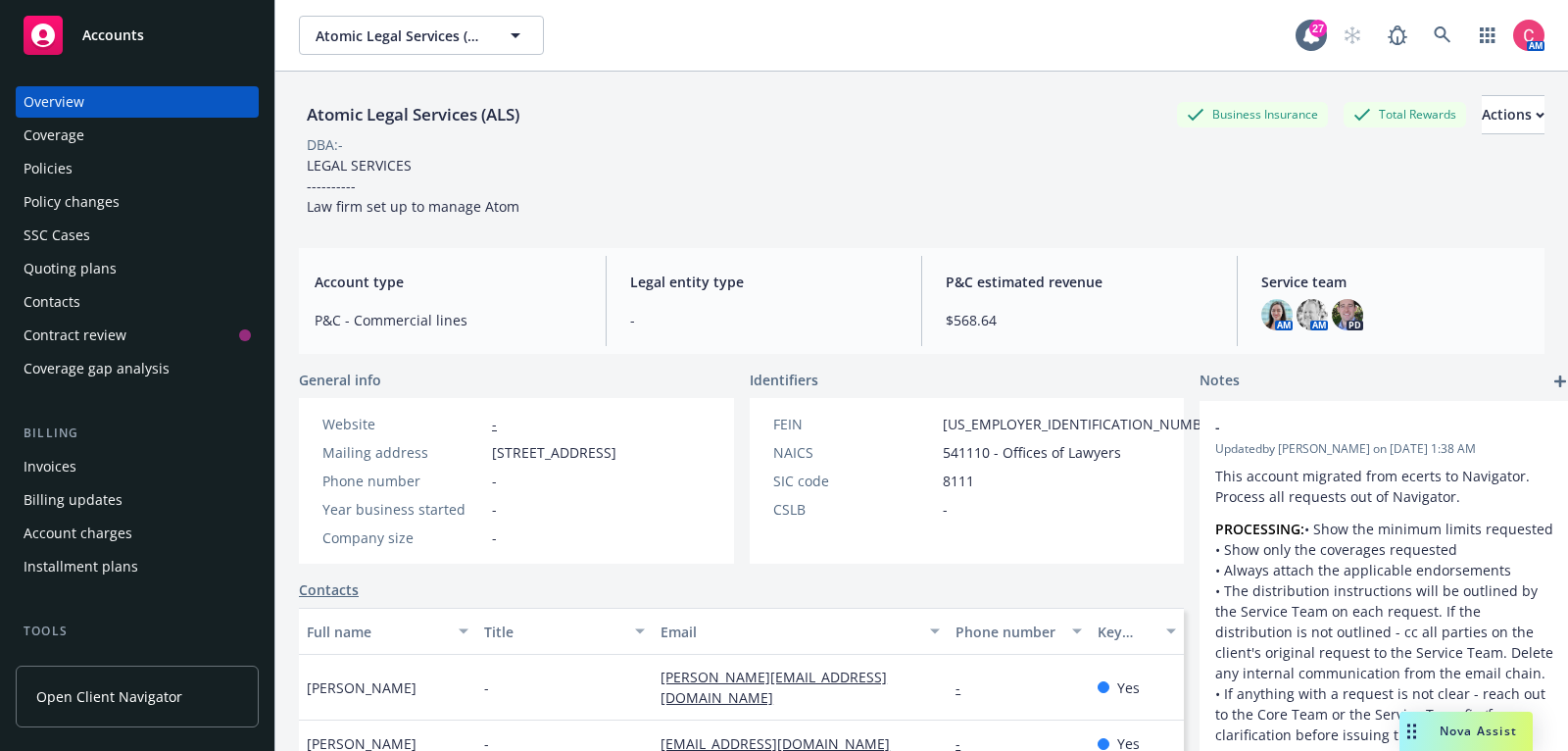
click at [162, 165] on div "Policies" at bounding box center [137, 169] width 228 height 32
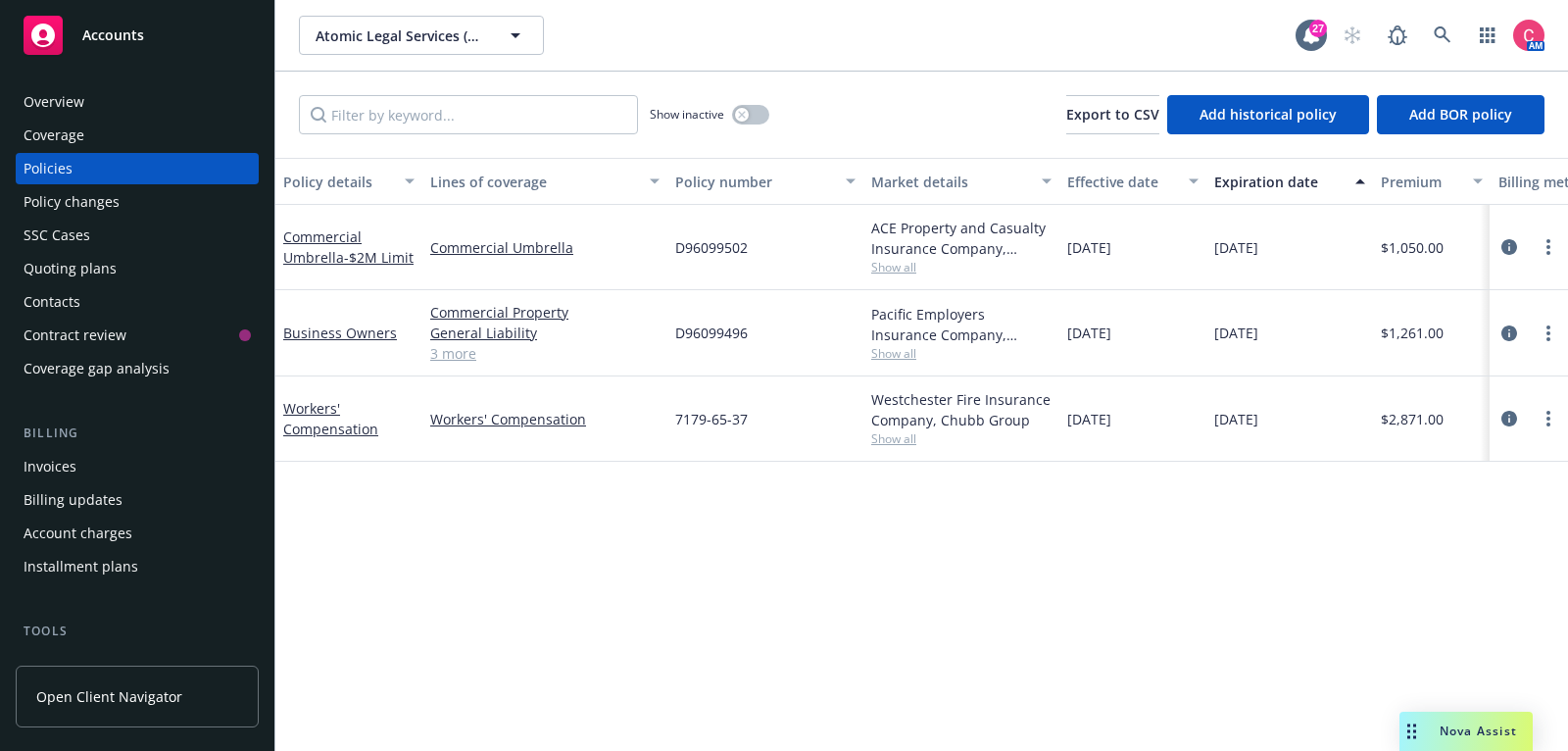
click at [102, 93] on div "Overview" at bounding box center [137, 102] width 228 height 32
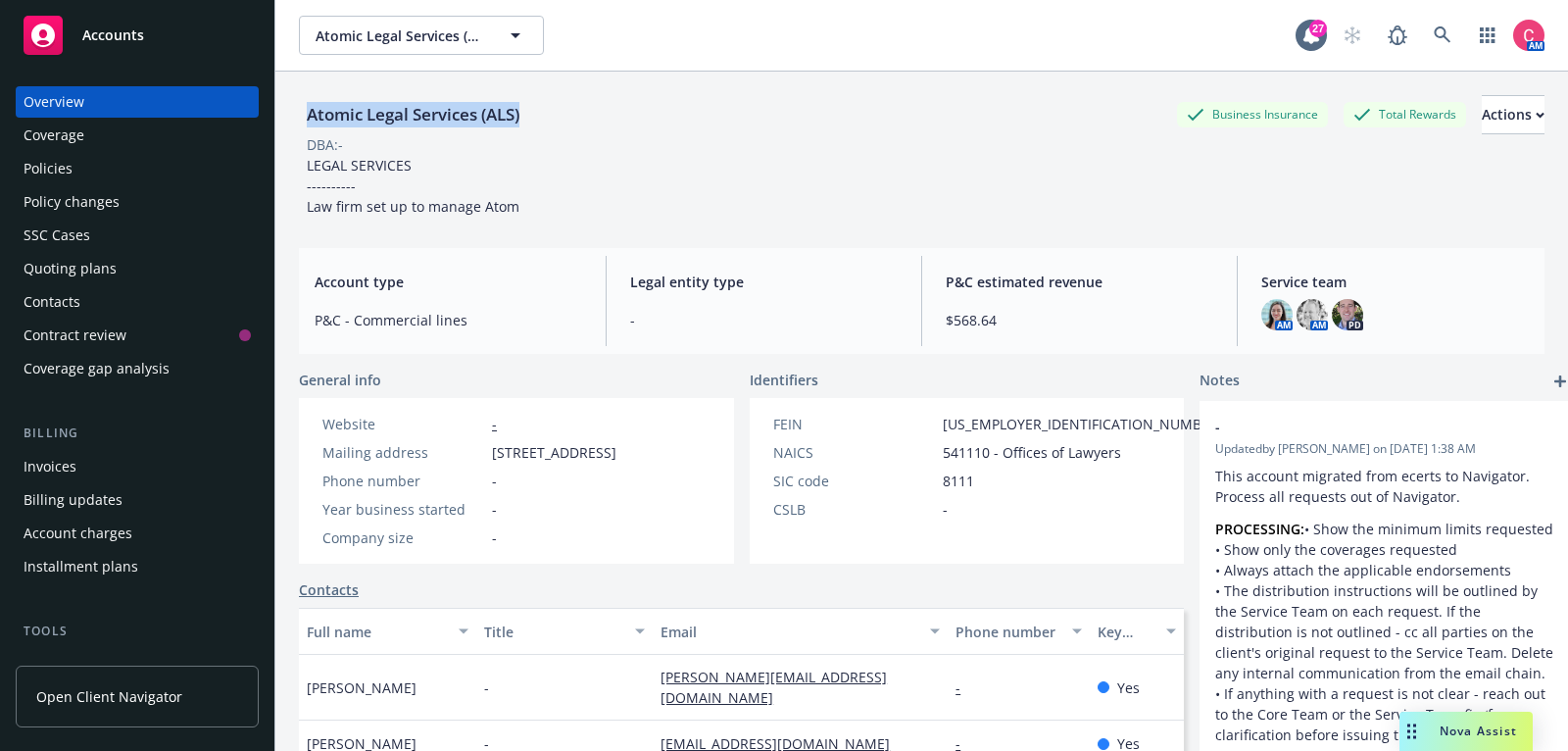
drag, startPoint x: 304, startPoint y: 112, endPoint x: 565, endPoint y: 116, distance: 261.0
click at [566, 116] on div "Atomic Legal Services (ALS) Business Insurance Total Rewards Actions" at bounding box center [921, 115] width 1245 height 39
copy div "Atomic Legal Services (ALS)"
click at [1443, 40] on icon at bounding box center [1443, 35] width 18 height 18
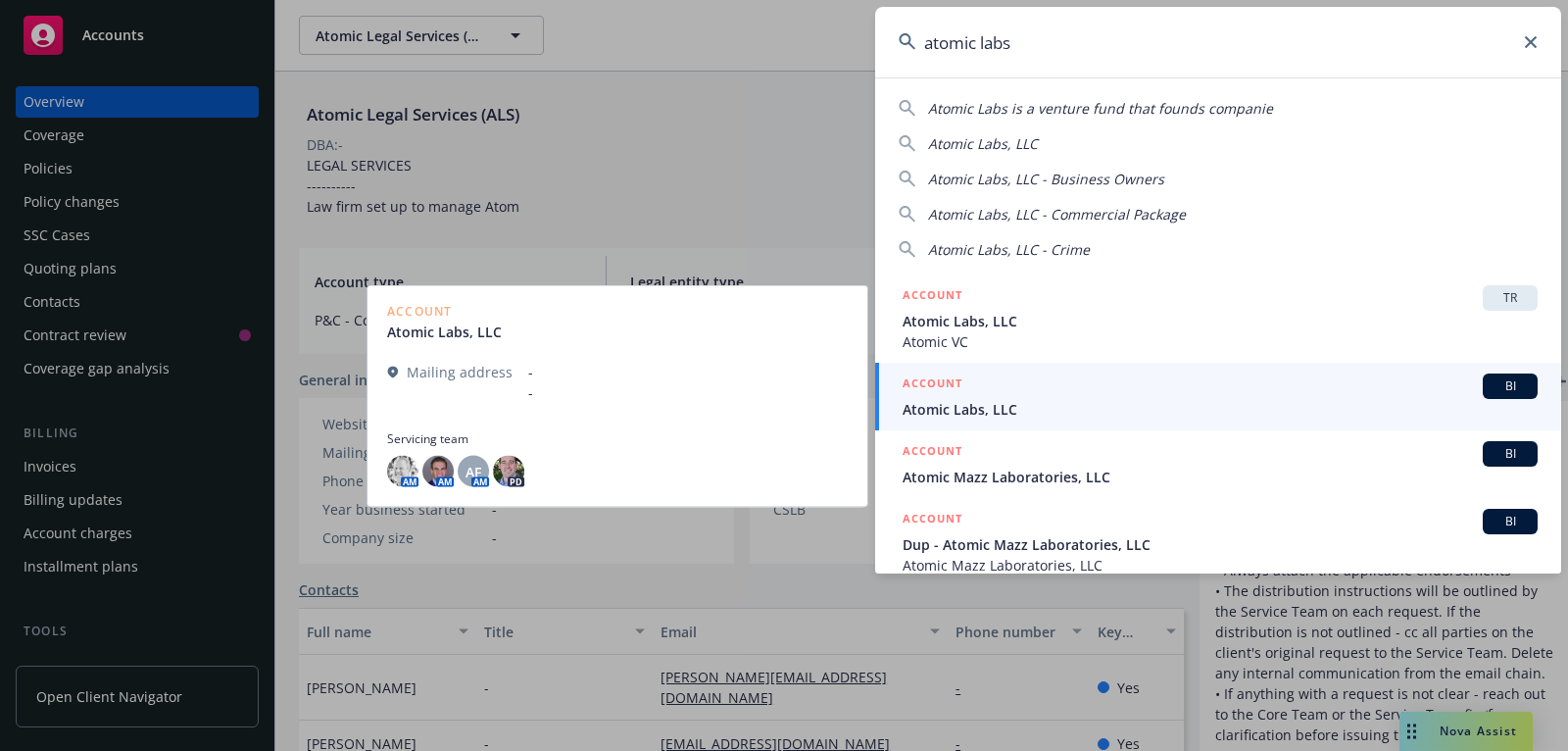
type input "atomic labs"
click at [1393, 399] on span "Atomic Labs, LLC" at bounding box center [1219, 409] width 635 height 21
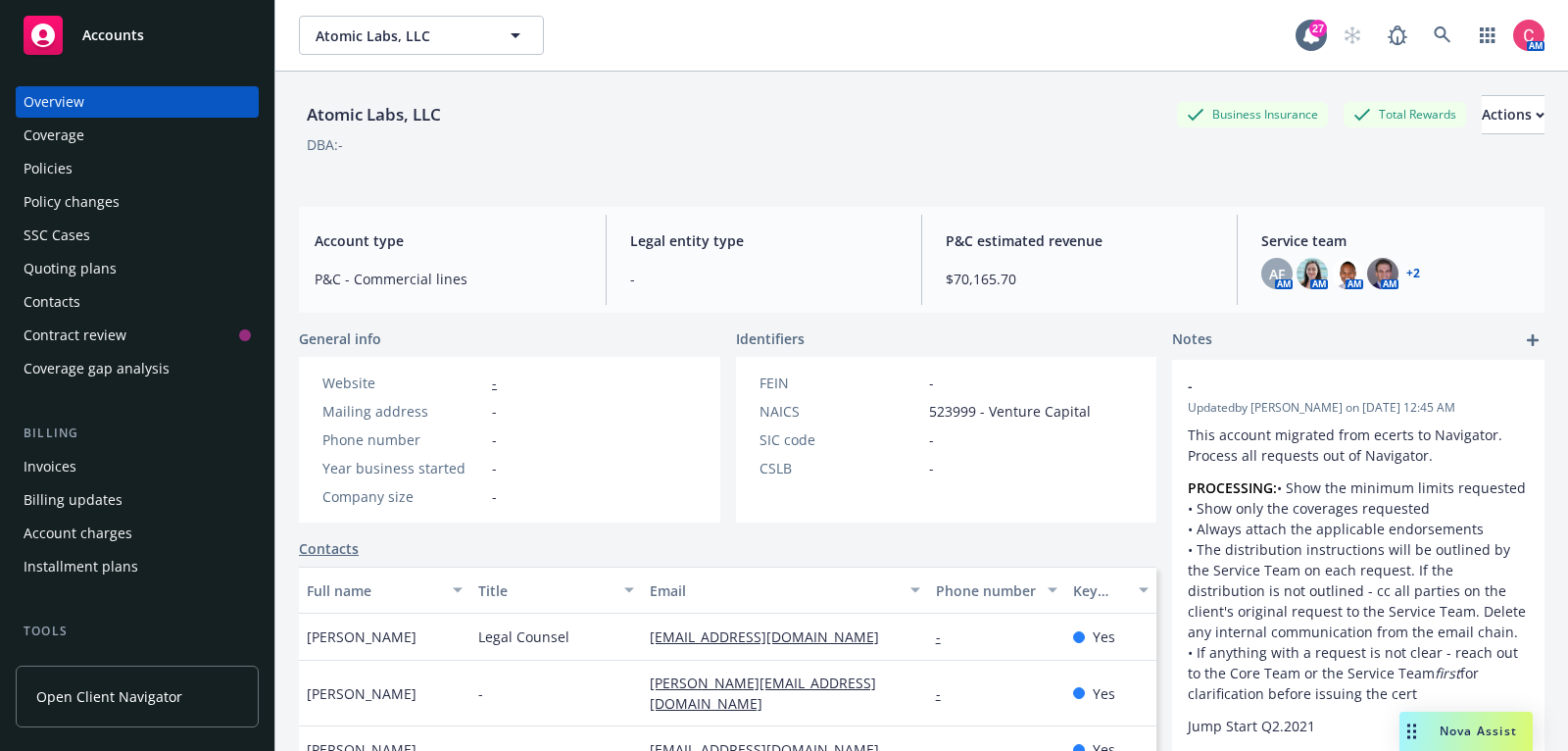
click at [188, 169] on div "Policies" at bounding box center [137, 169] width 228 height 32
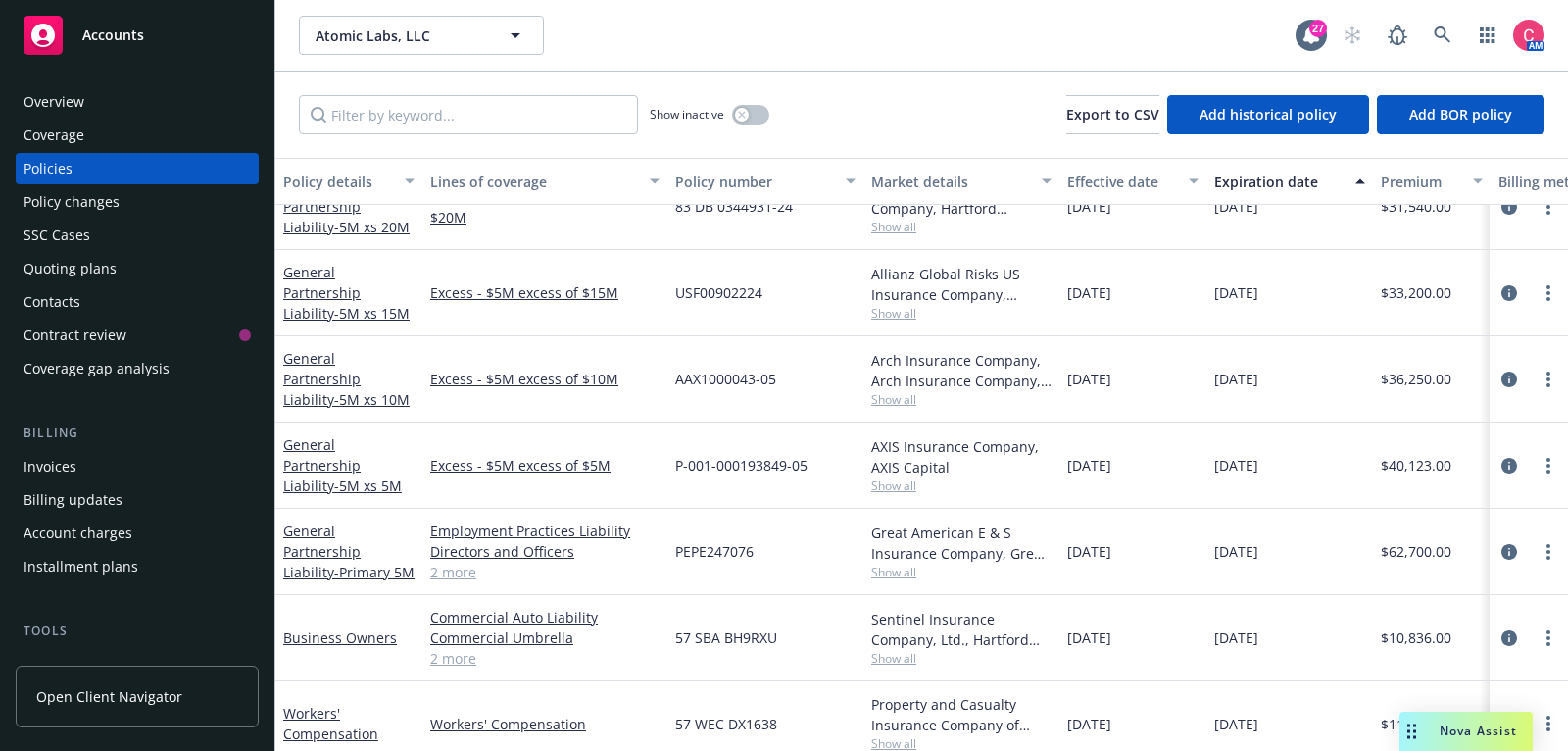
scroll to position [1232, 0]
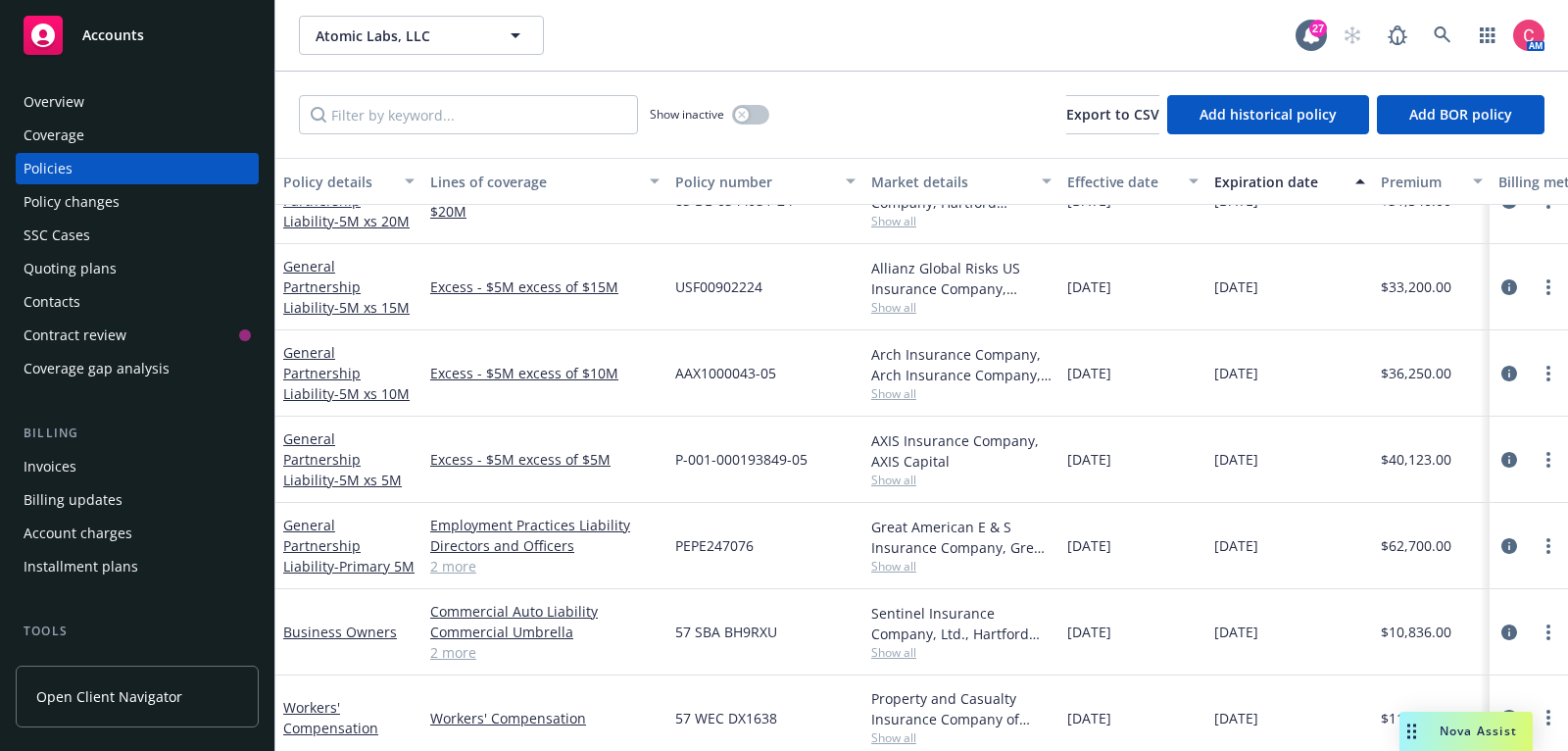
click at [163, 286] on div "Overview Coverage Policies Policy changes SSC Cases Quoting plans Contacts Cont…" at bounding box center [137, 236] width 243 height 298
click at [161, 259] on div "Quoting plans" at bounding box center [137, 269] width 228 height 32
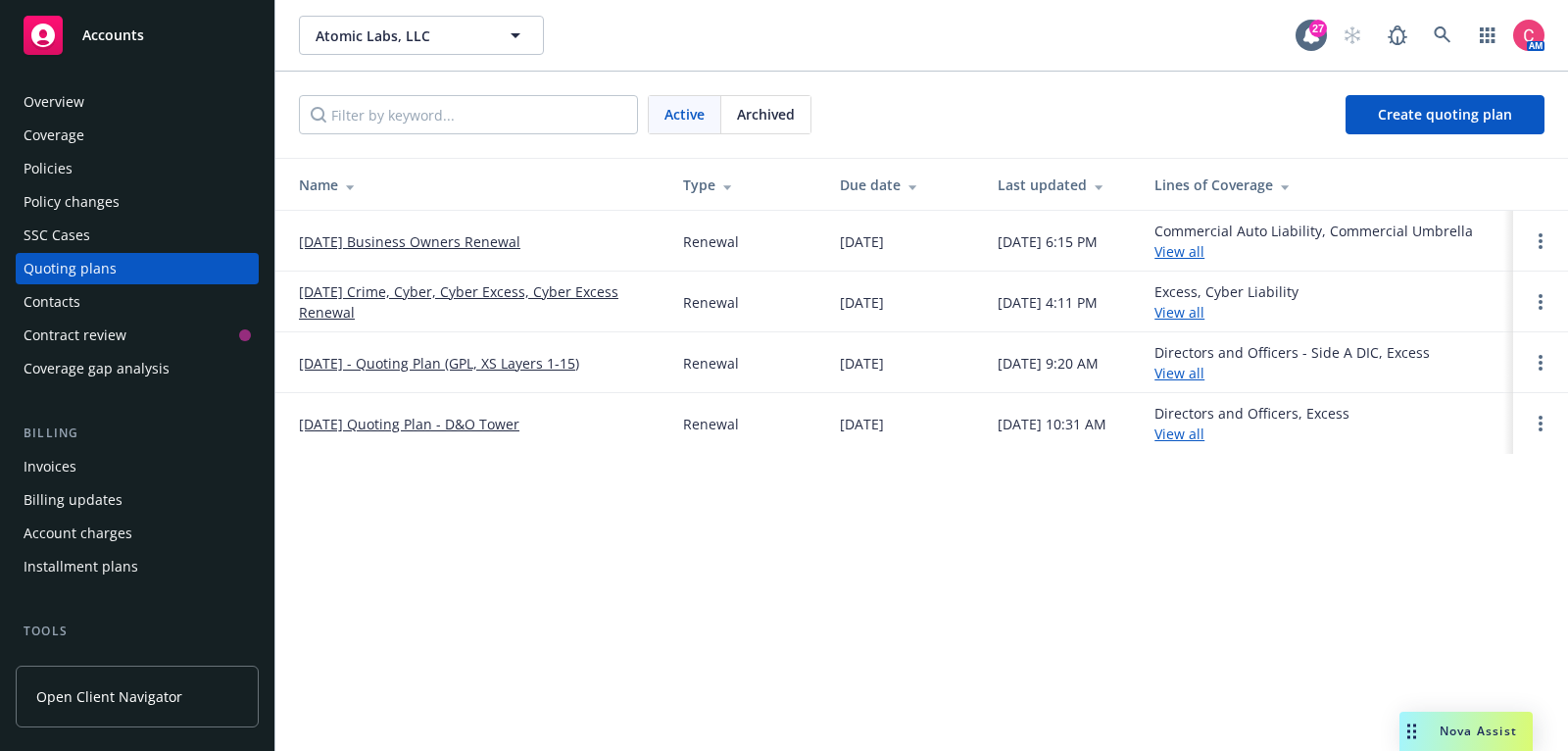
click at [405, 239] on link "02/06/26 Business Owners Renewal" at bounding box center [409, 241] width 222 height 21
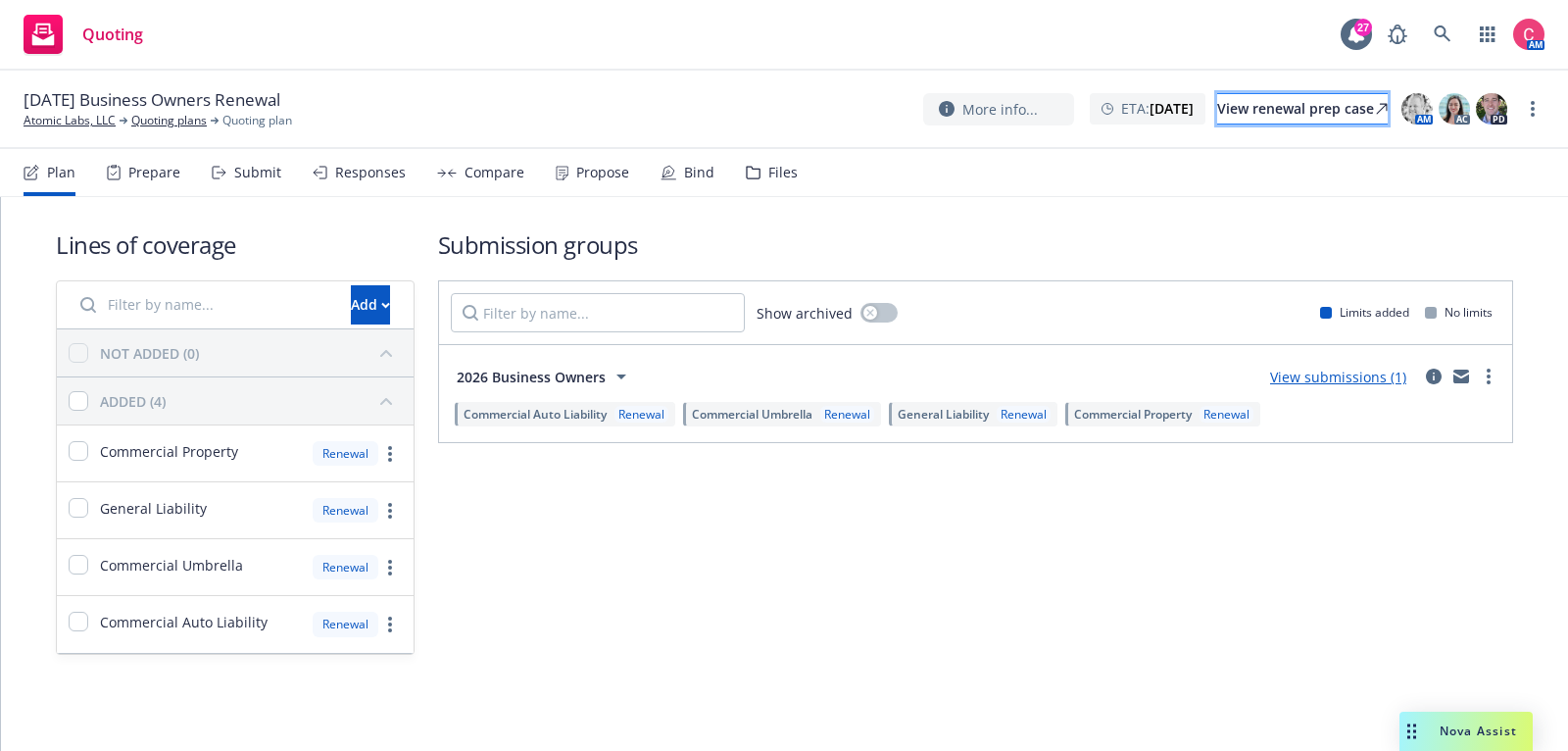
click at [1267, 117] on div "View renewal prep case" at bounding box center [1302, 109] width 170 height 30
click at [108, 122] on link "Atomic Labs, LLC" at bounding box center [70, 120] width 93 height 18
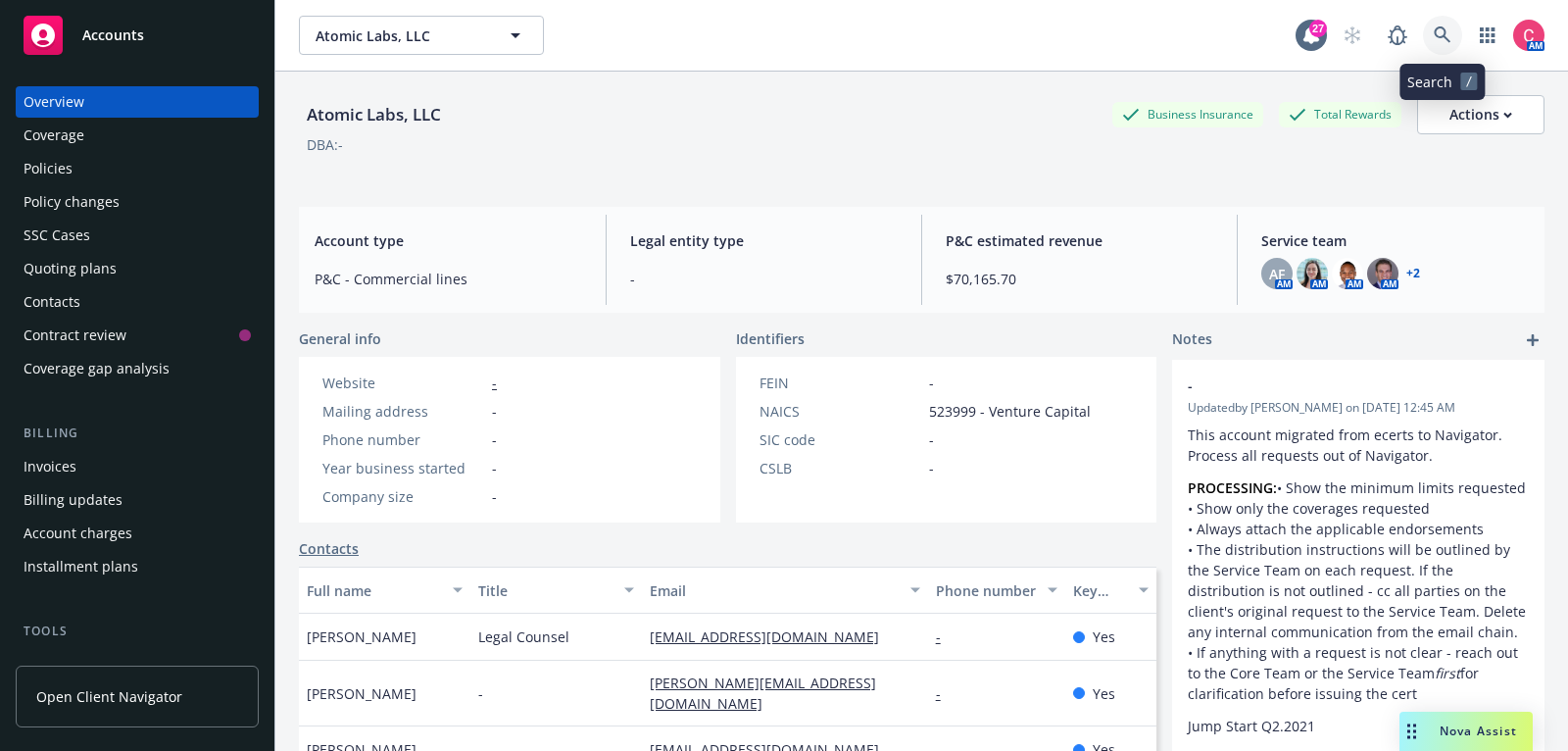
click at [1436, 36] on icon at bounding box center [1442, 34] width 17 height 17
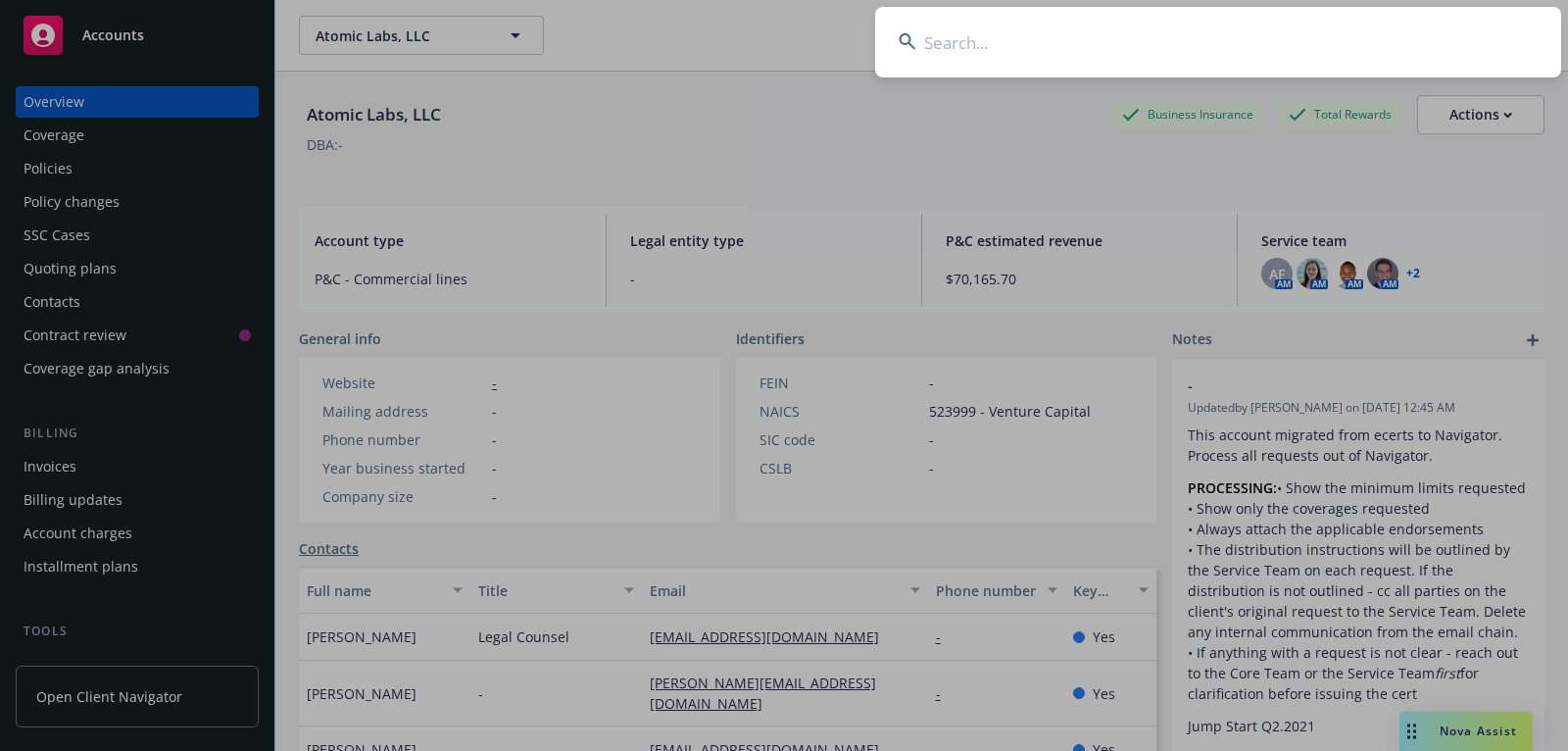
type input "Phenomix Sciences Inc."
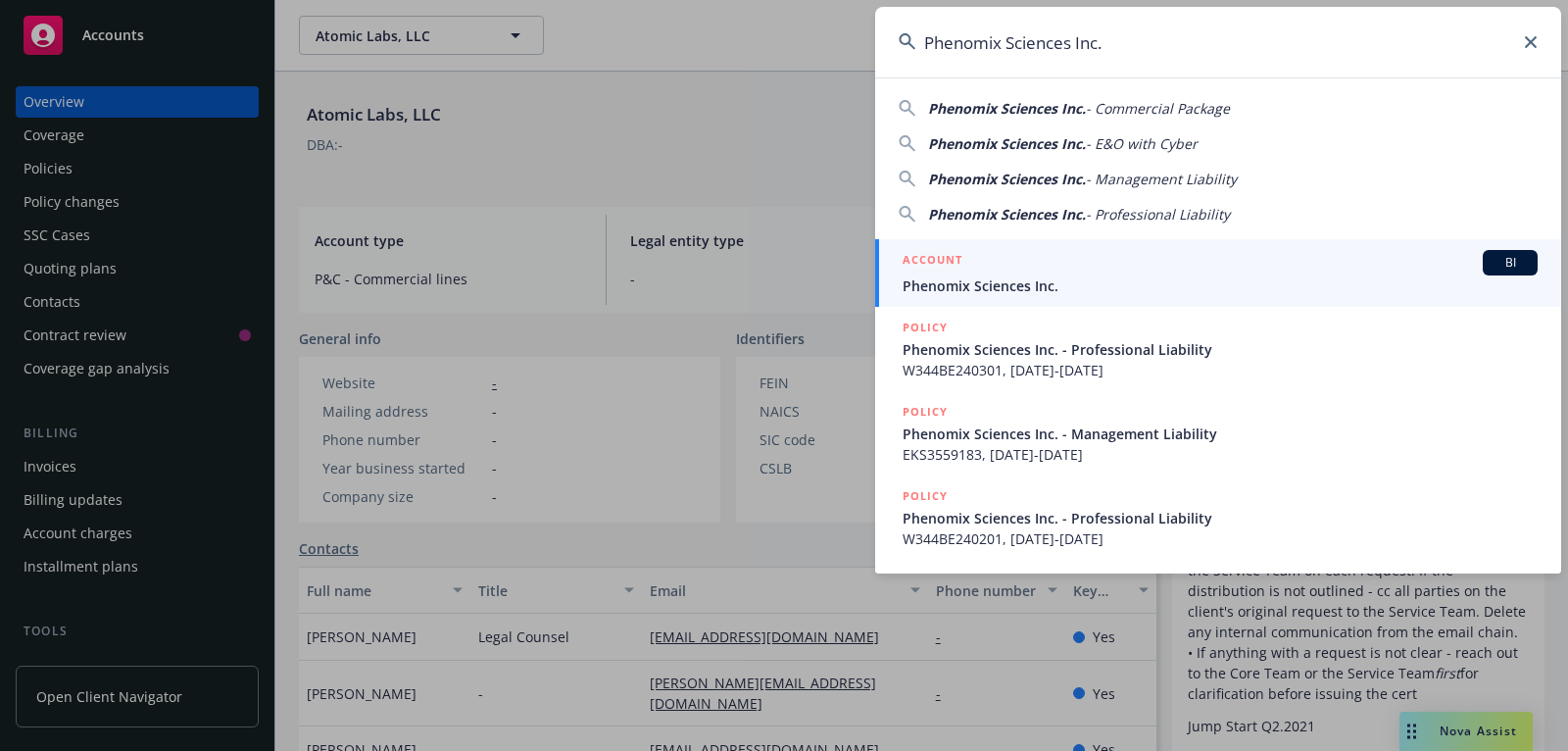
click at [1255, 281] on span "Phenomix Sciences Inc." at bounding box center [1219, 286] width 635 height 21
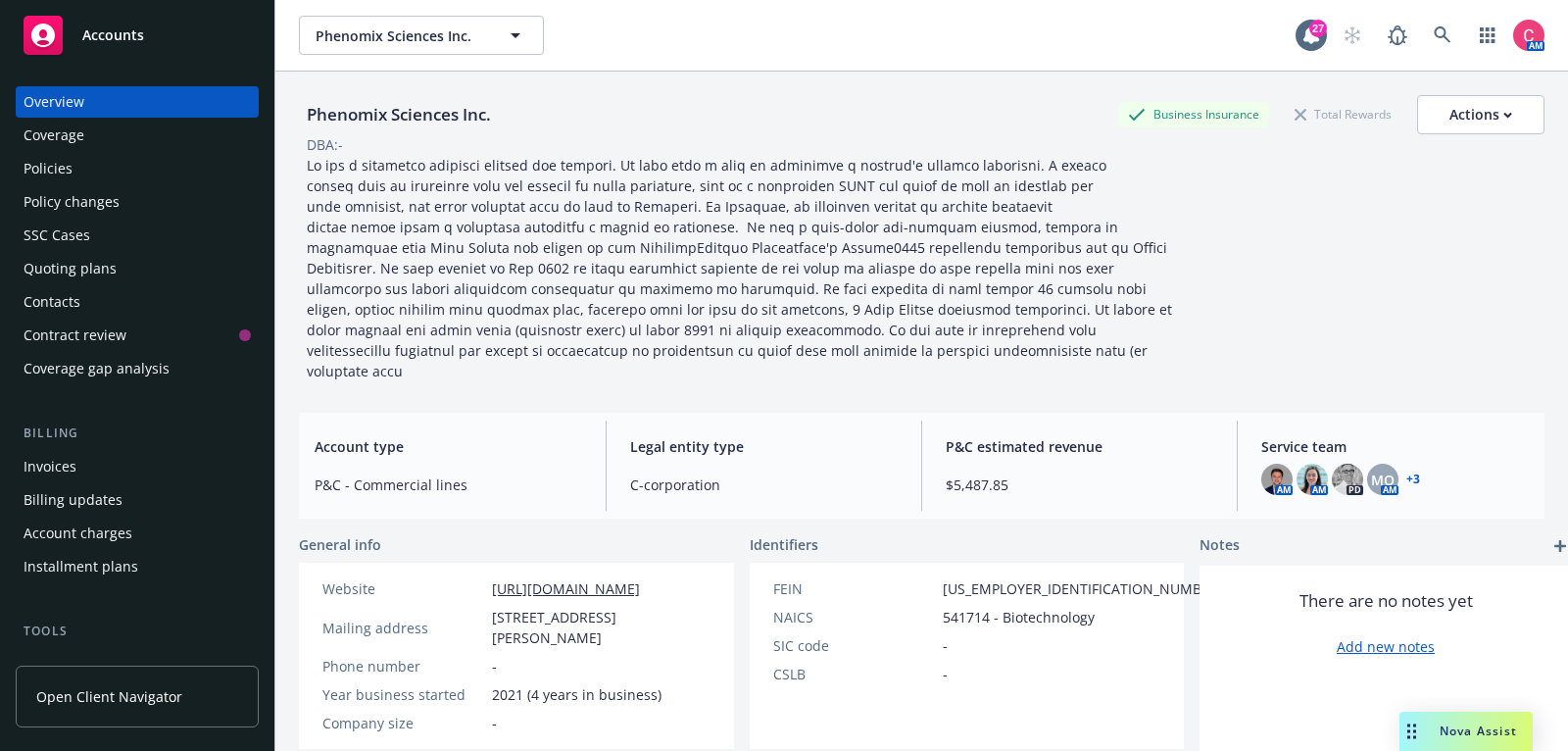
click at [125, 171] on div "Policies" at bounding box center [137, 169] width 228 height 32
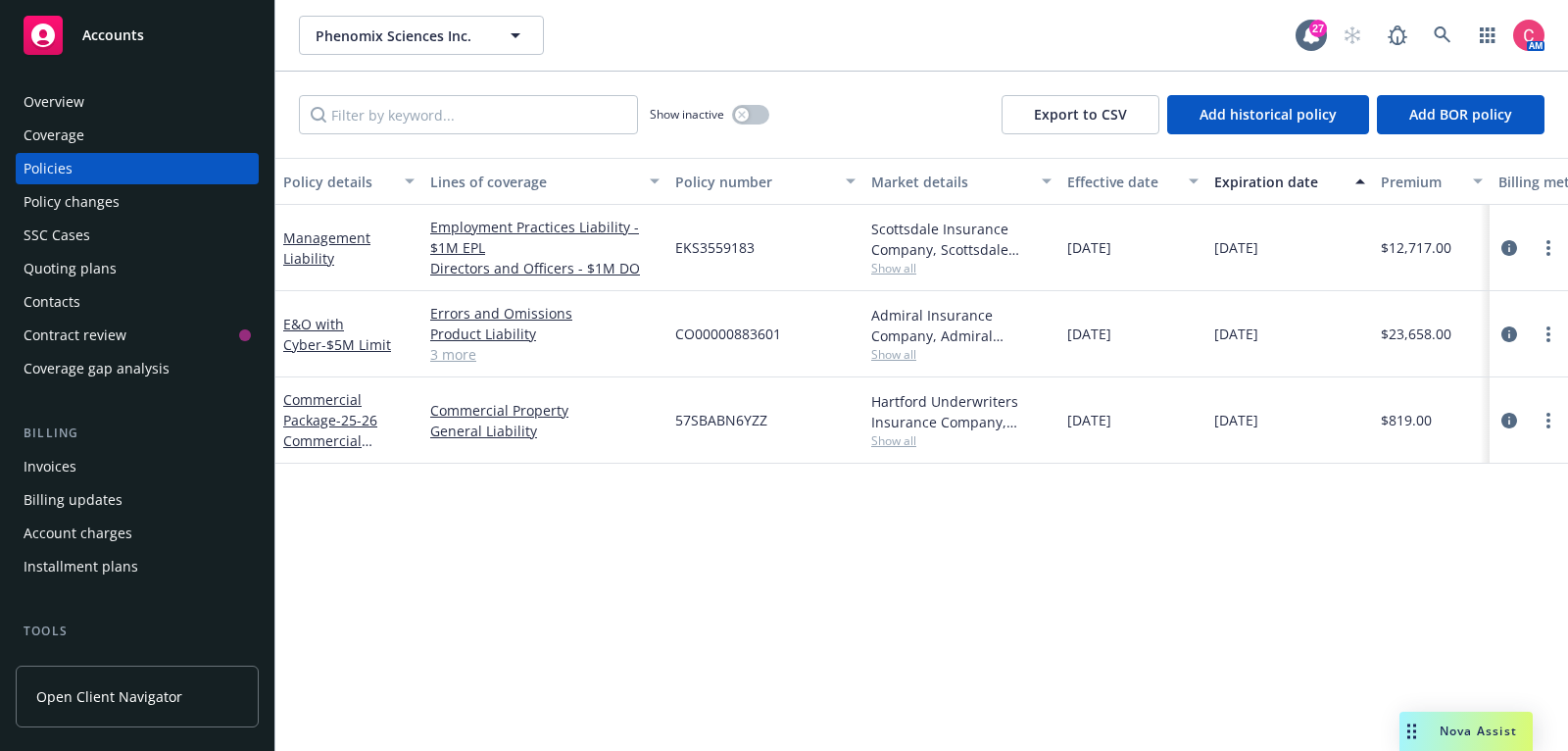
click at [1524, 419] on div at bounding box center [1529, 421] width 63 height 24
click at [1508, 416] on icon "circleInformation" at bounding box center [1509, 421] width 16 height 16
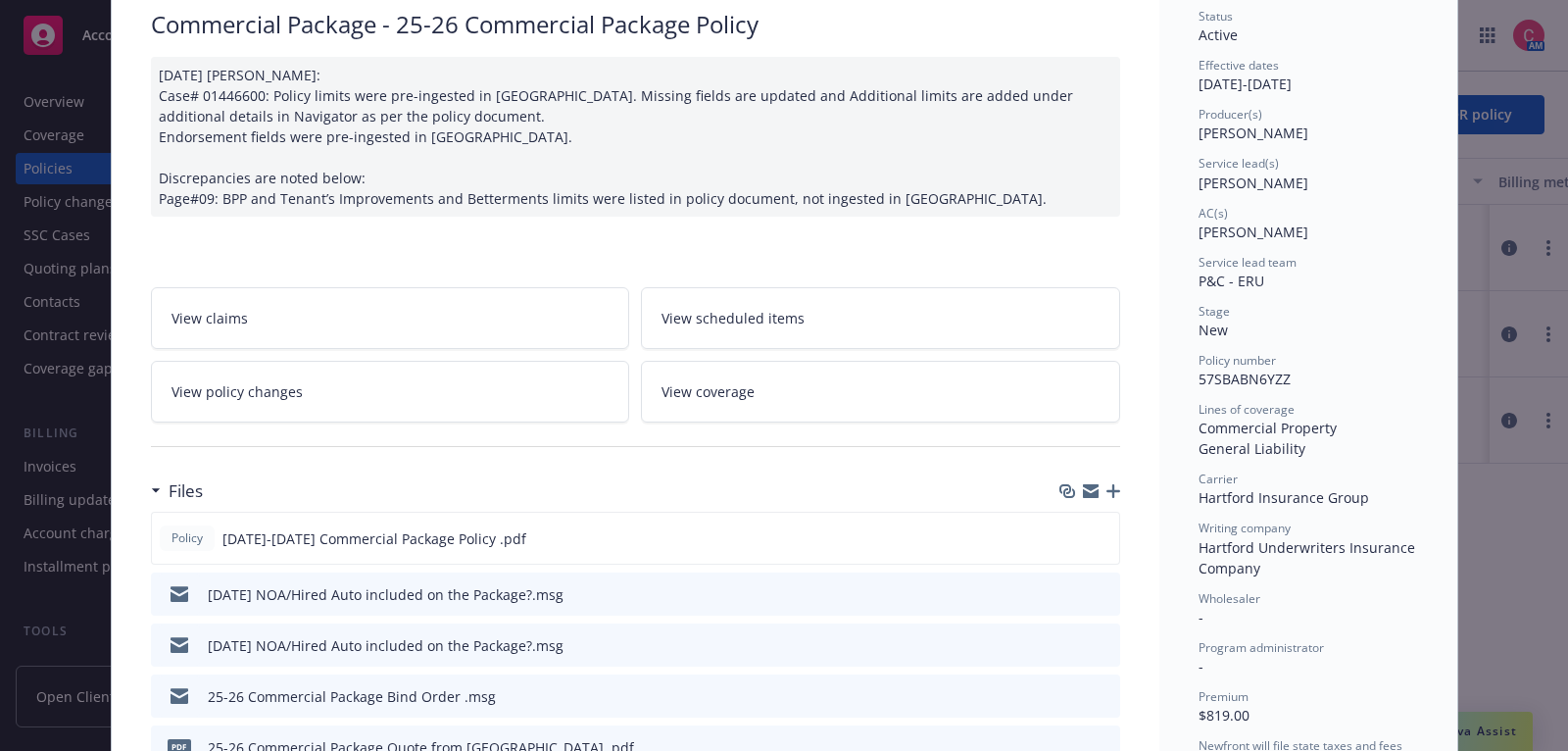
scroll to position [155, 0]
click at [1104, 584] on icon "preview file" at bounding box center [1101, 591] width 18 height 14
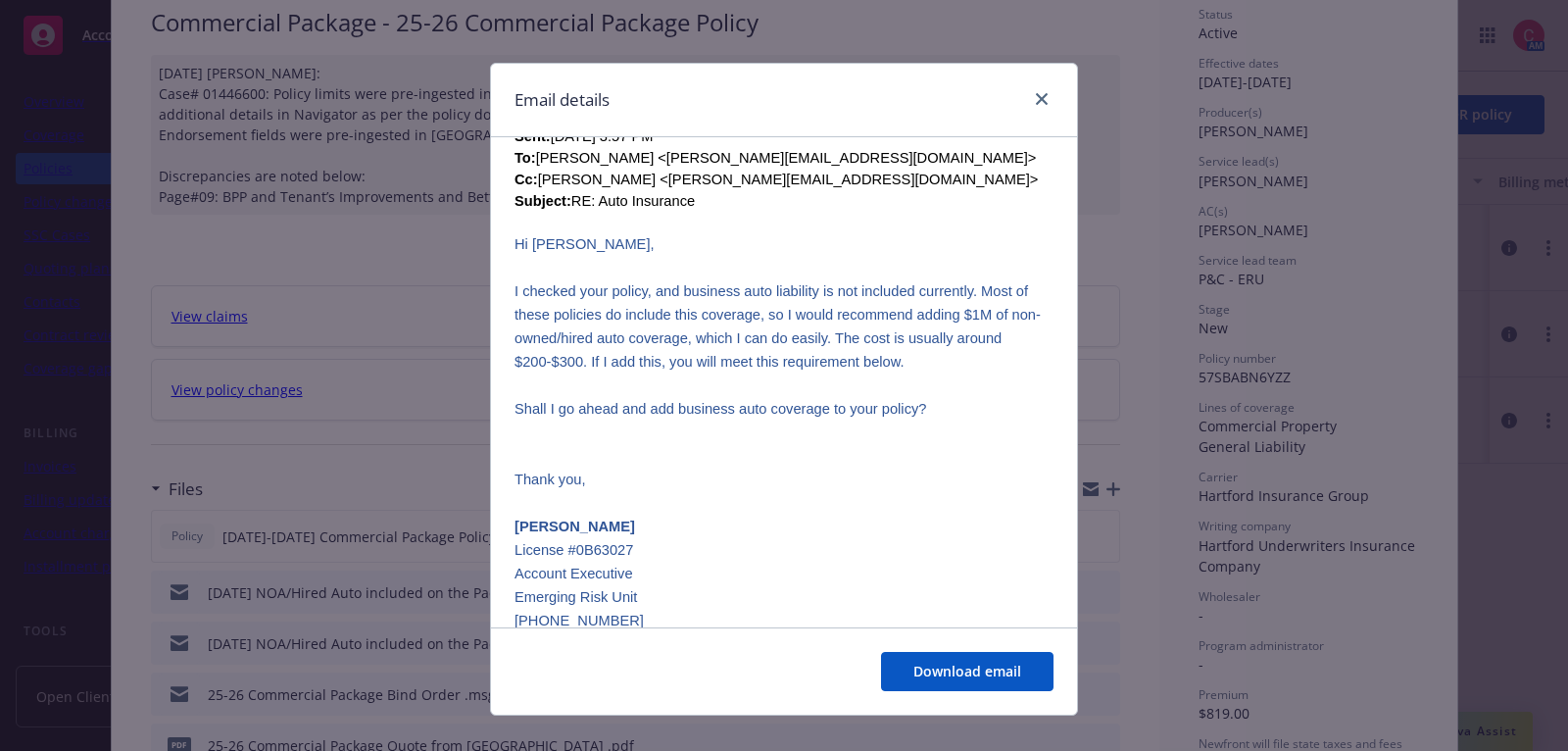
scroll to position [619, 0]
click at [1045, 96] on icon "close" at bounding box center [1042, 100] width 12 height 12
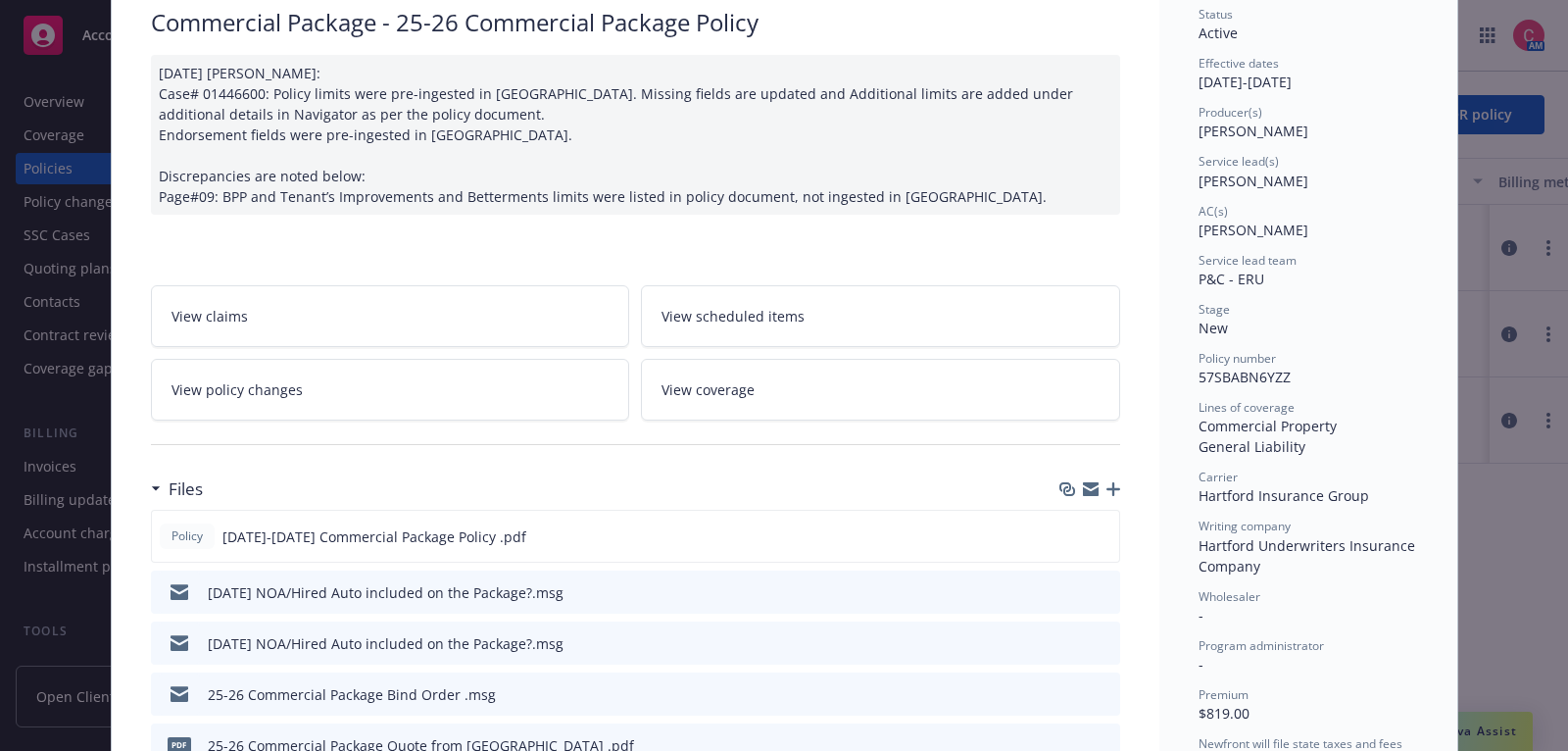
scroll to position [0, 0]
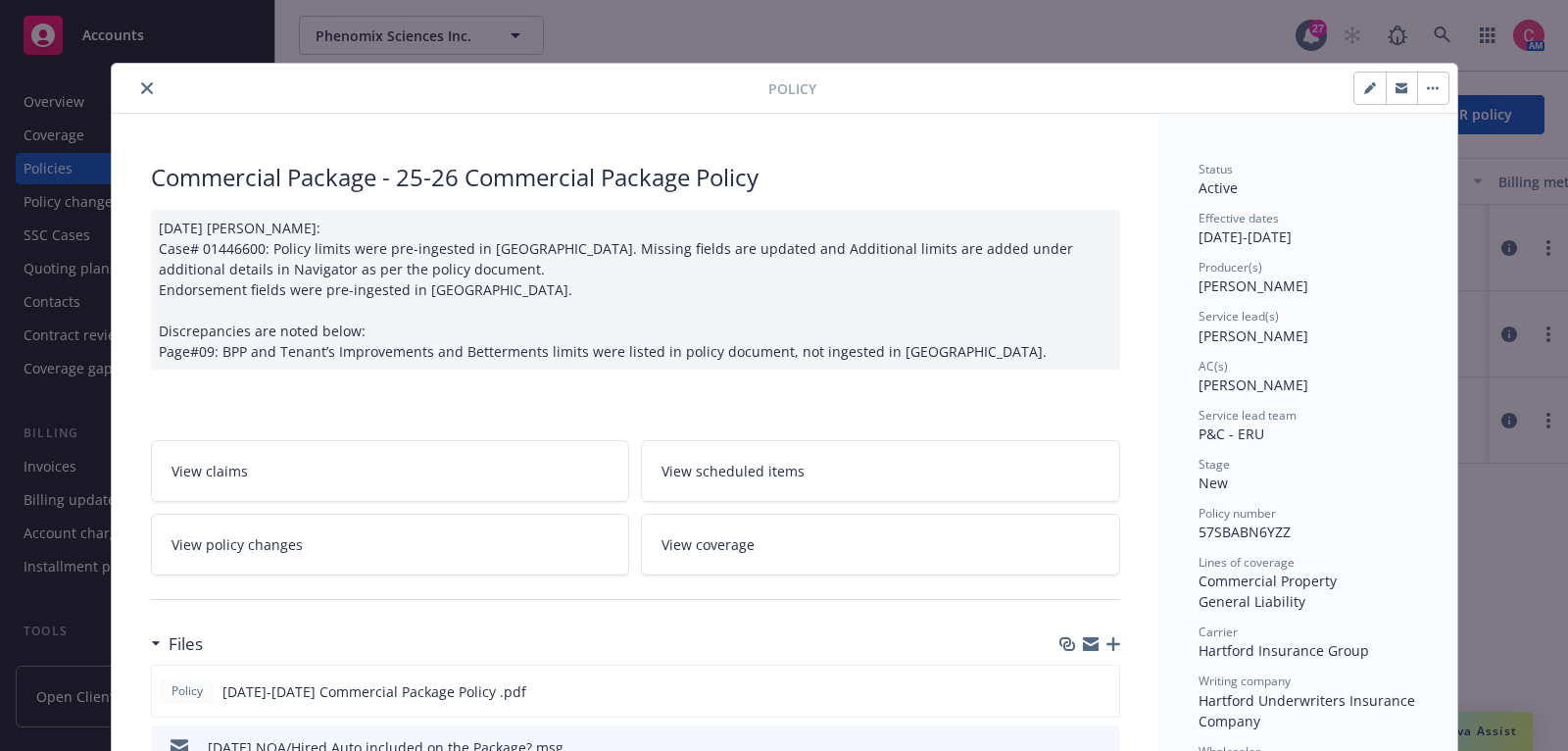
click at [1382, 92] on button "button" at bounding box center [1370, 89] width 32 height 32
select select "NEW"
select select "12"
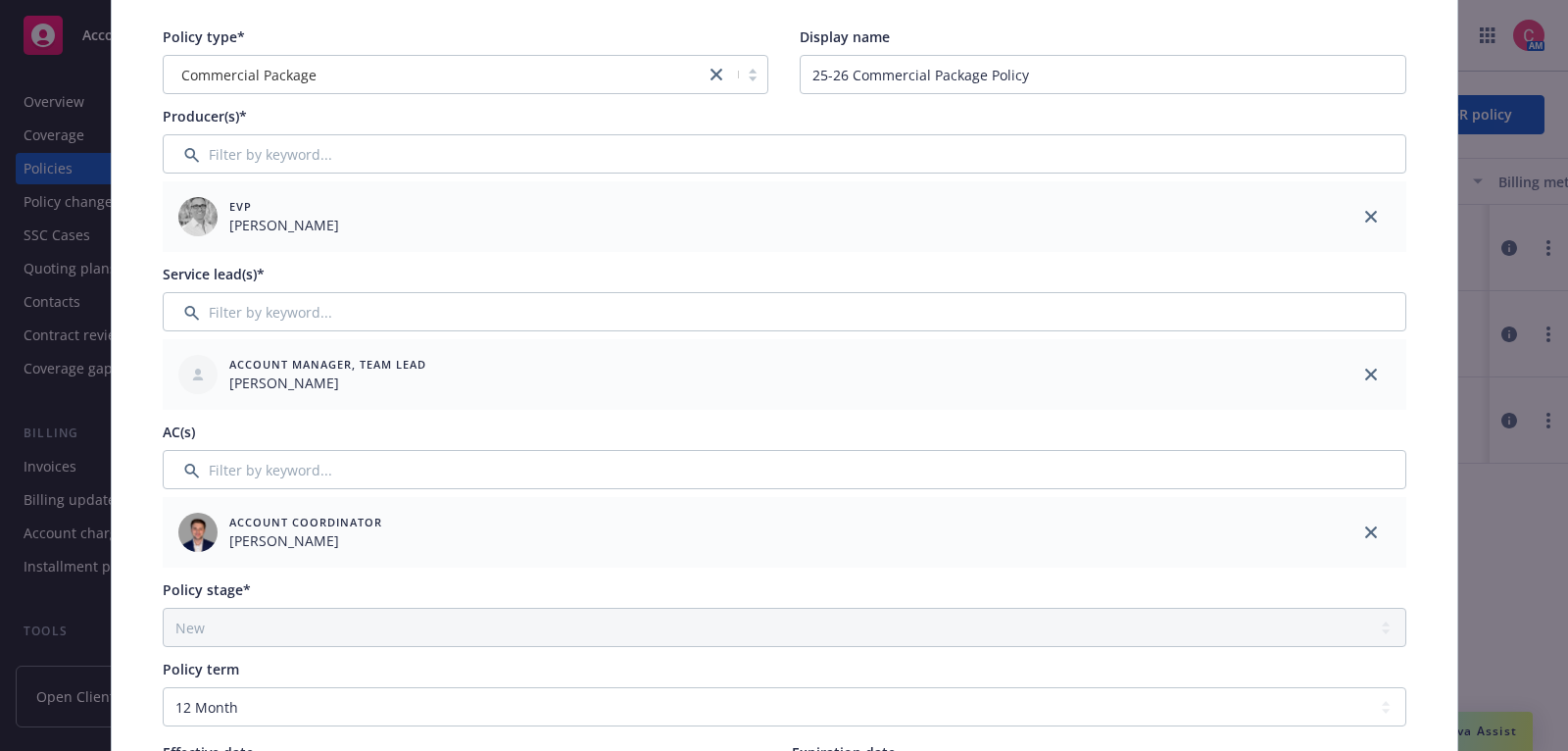
scroll to position [247, 0]
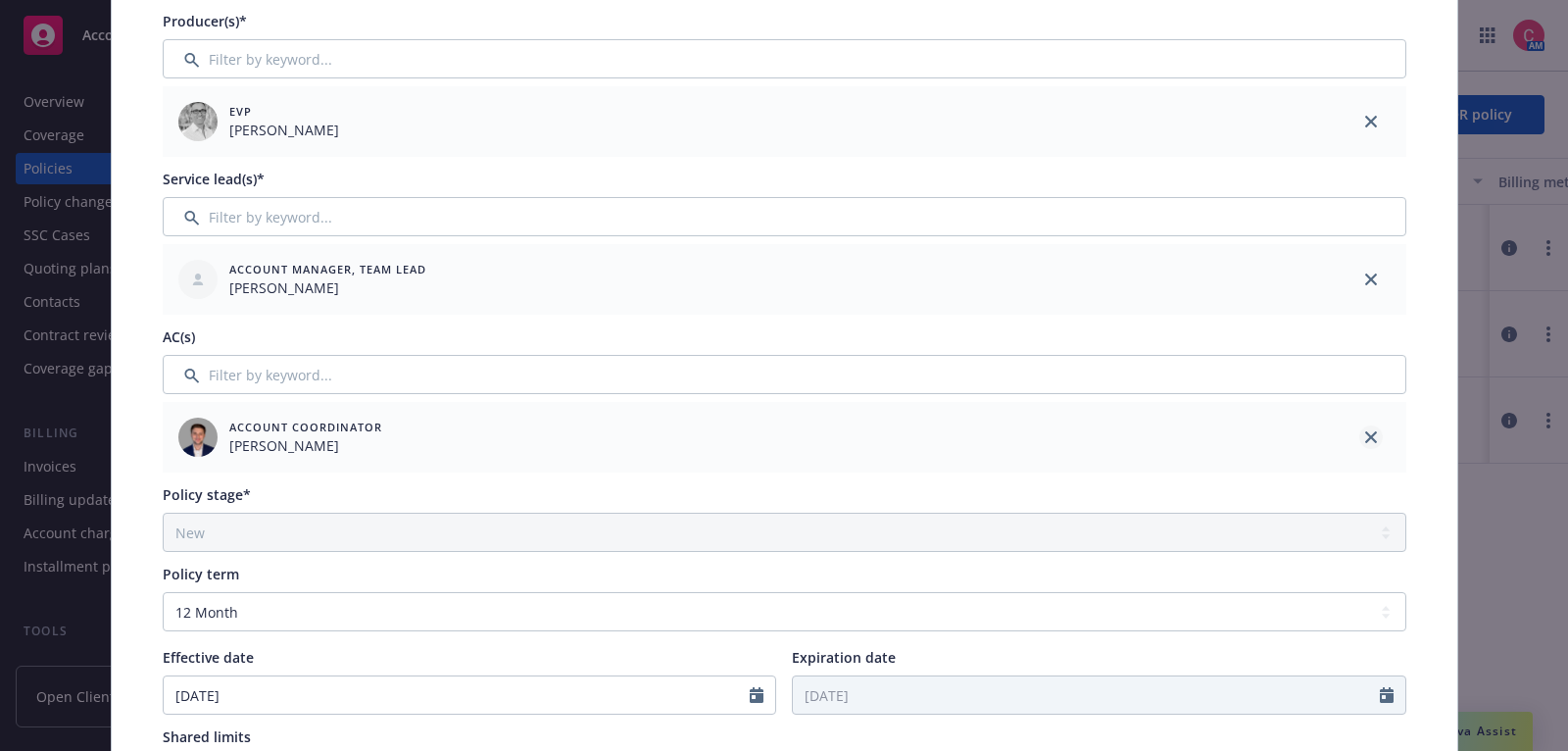
click at [1367, 433] on icon "close" at bounding box center [1371, 438] width 12 height 12
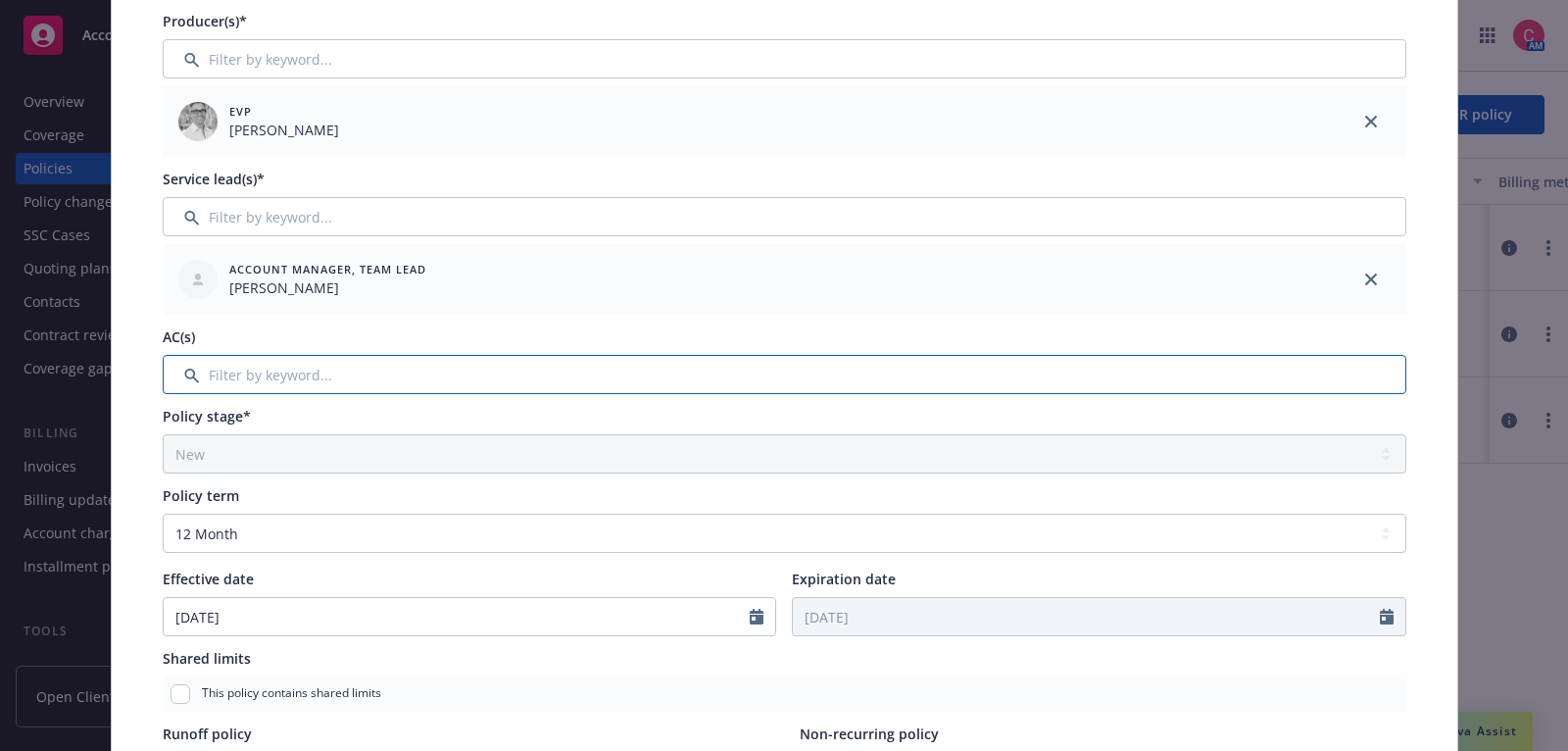
click at [949, 363] on input "Filter by keyword..." at bounding box center [784, 375] width 1243 height 39
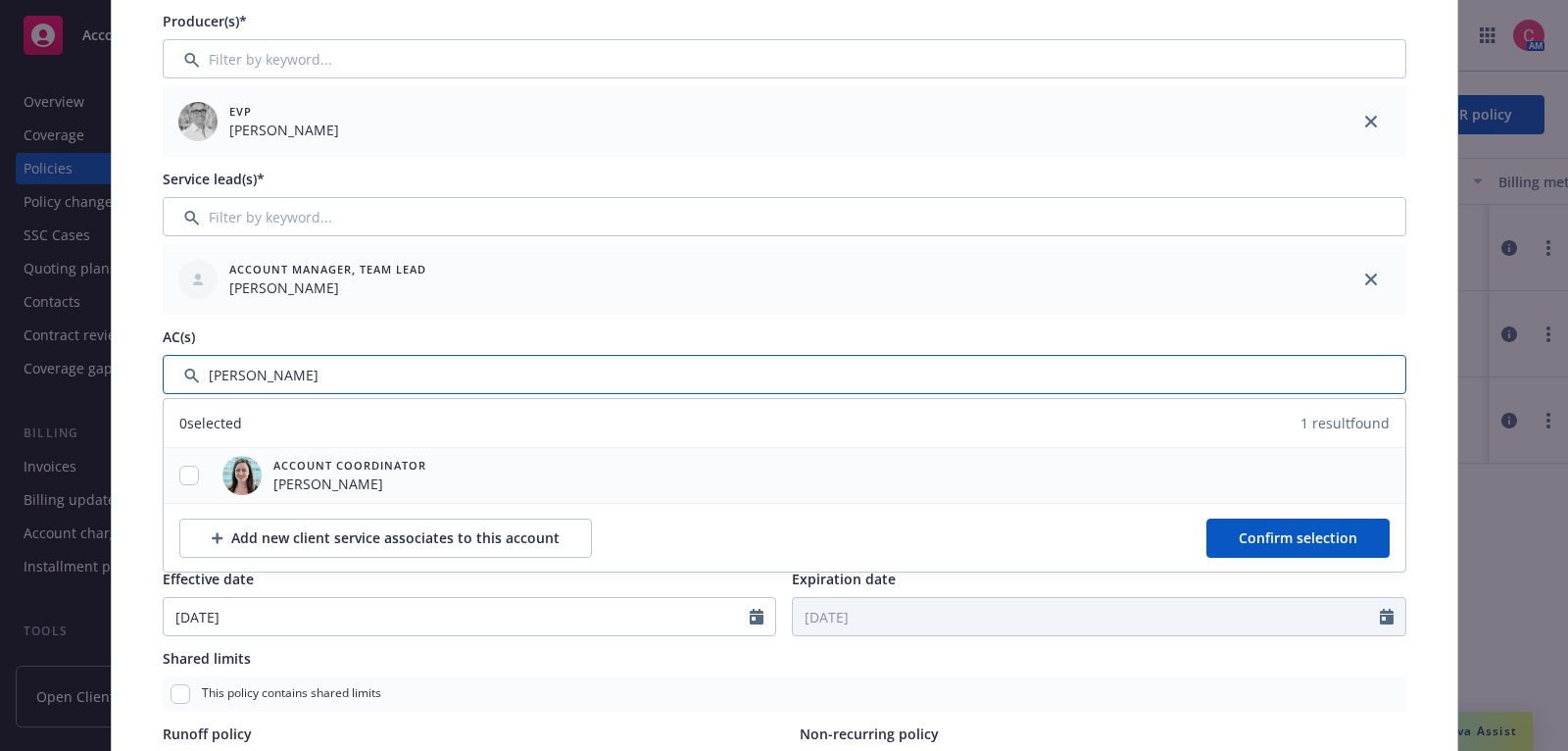
type input "chelsea"
click at [191, 483] on div at bounding box center [189, 476] width 51 height 21
click at [189, 478] on input "checkbox" at bounding box center [189, 476] width 20 height 20
checkbox input "true"
click at [1270, 550] on button "Confirm selection" at bounding box center [1298, 538] width 183 height 39
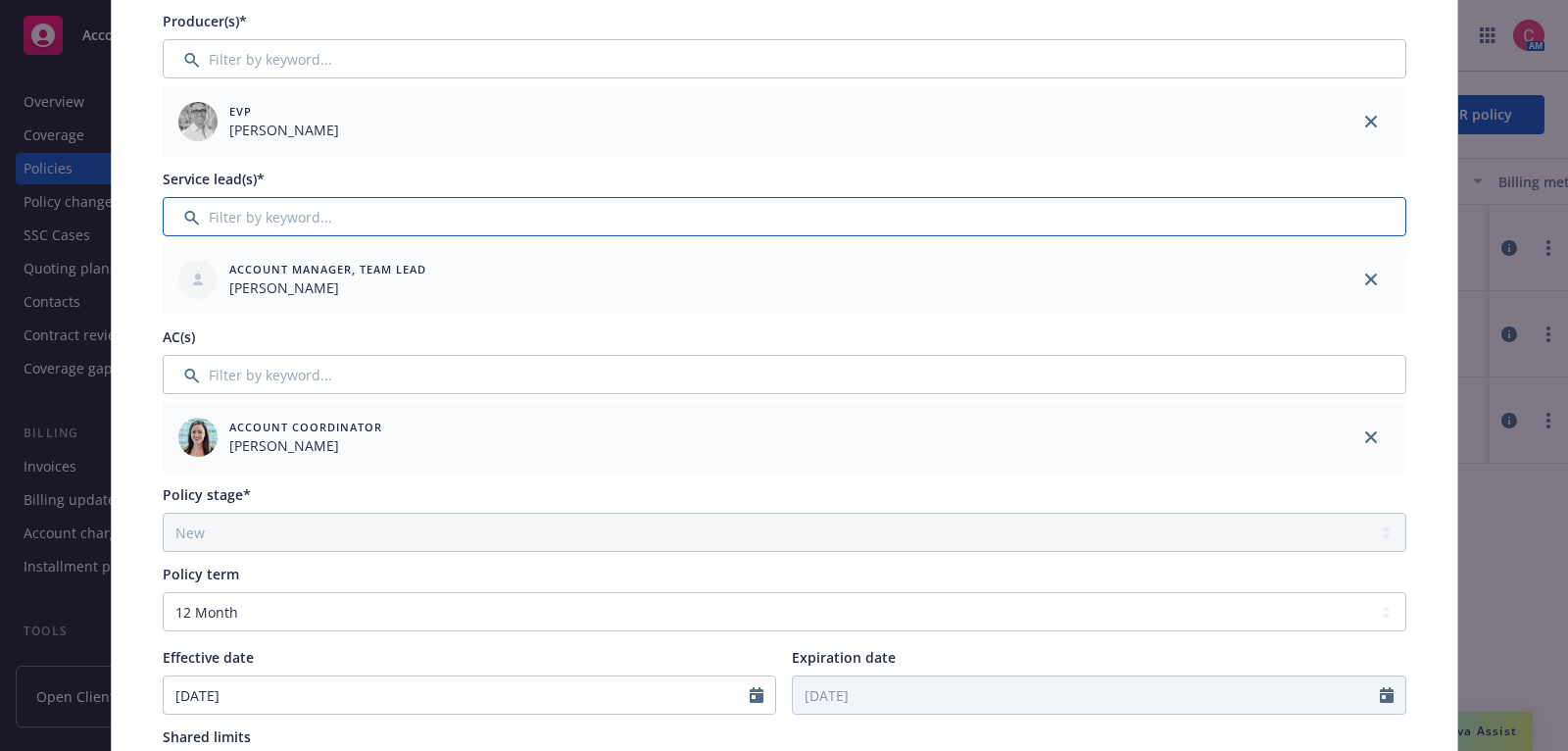
click at [878, 220] on input "Filter by keyword..." at bounding box center [784, 217] width 1243 height 39
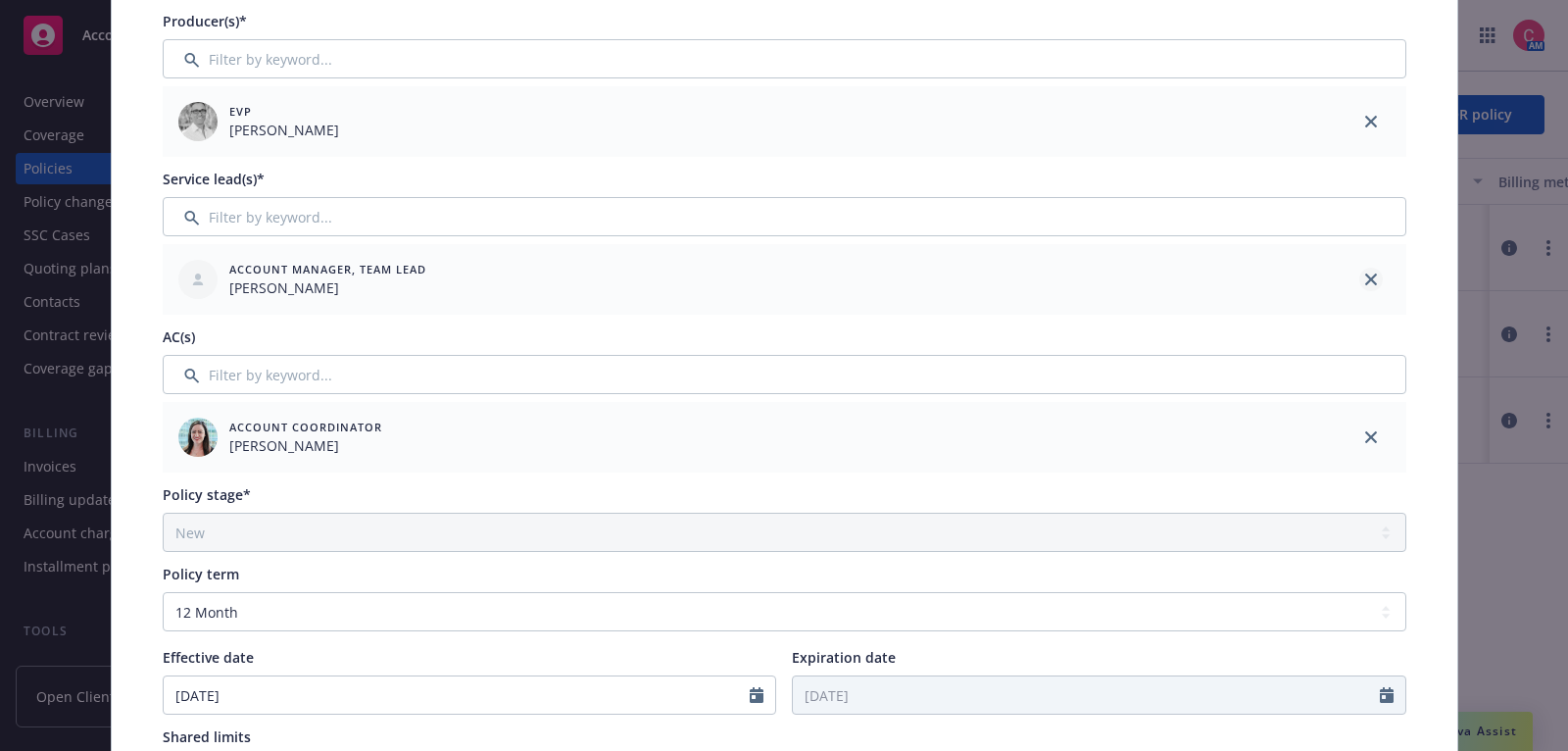
click at [1382, 279] on link "close" at bounding box center [1371, 280] width 24 height 24
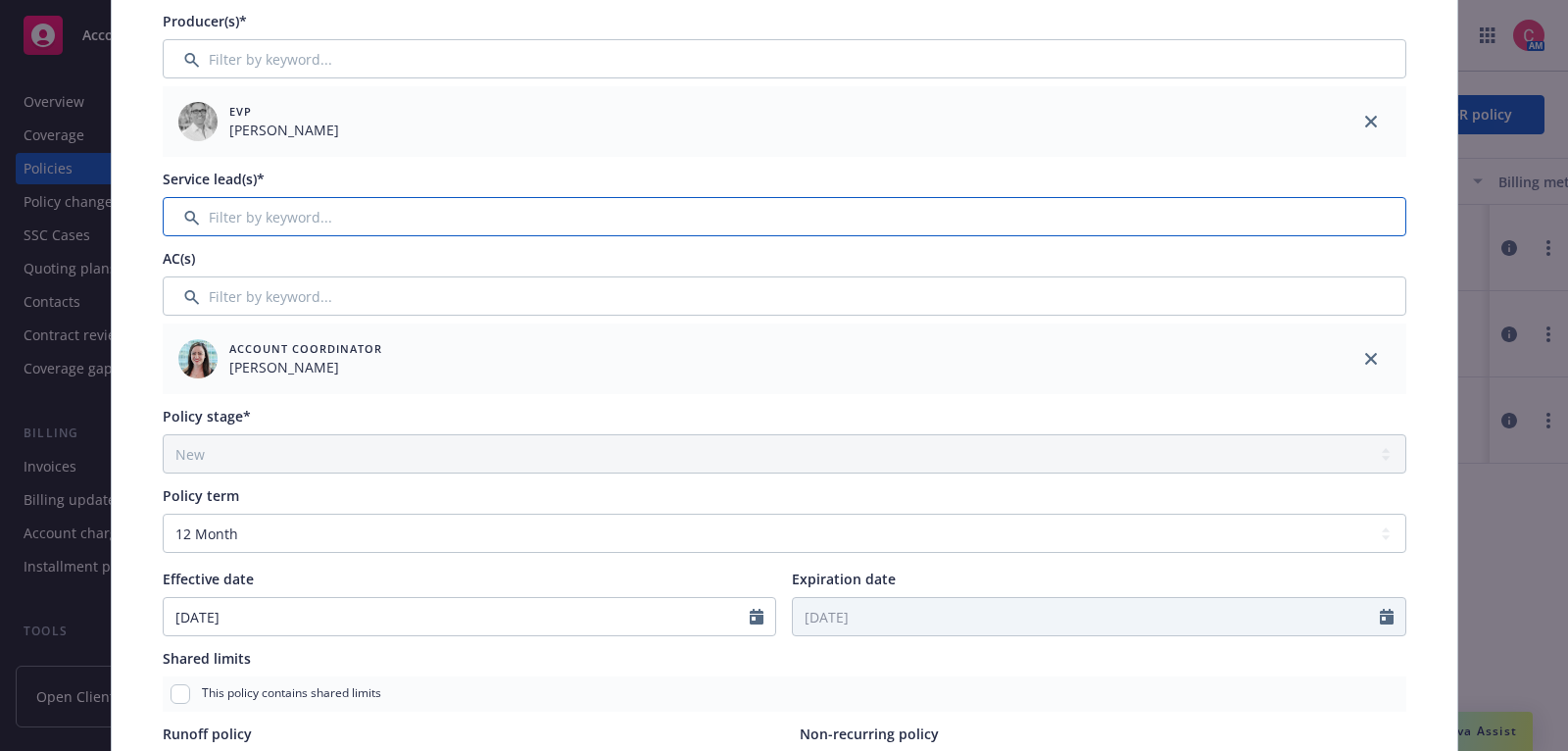
click at [997, 213] on input "Filter by keyword..." at bounding box center [784, 217] width 1243 height 39
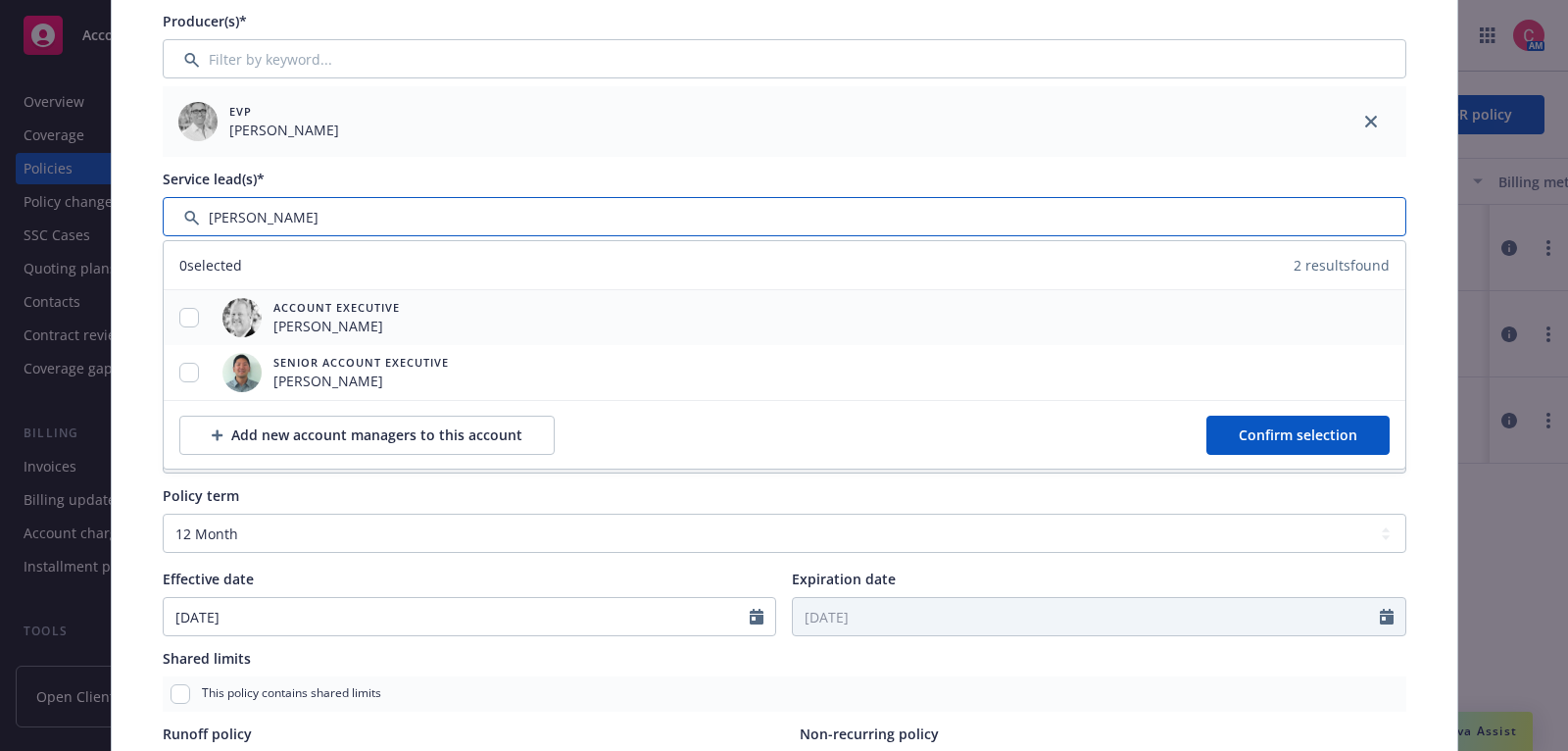
type input "steve"
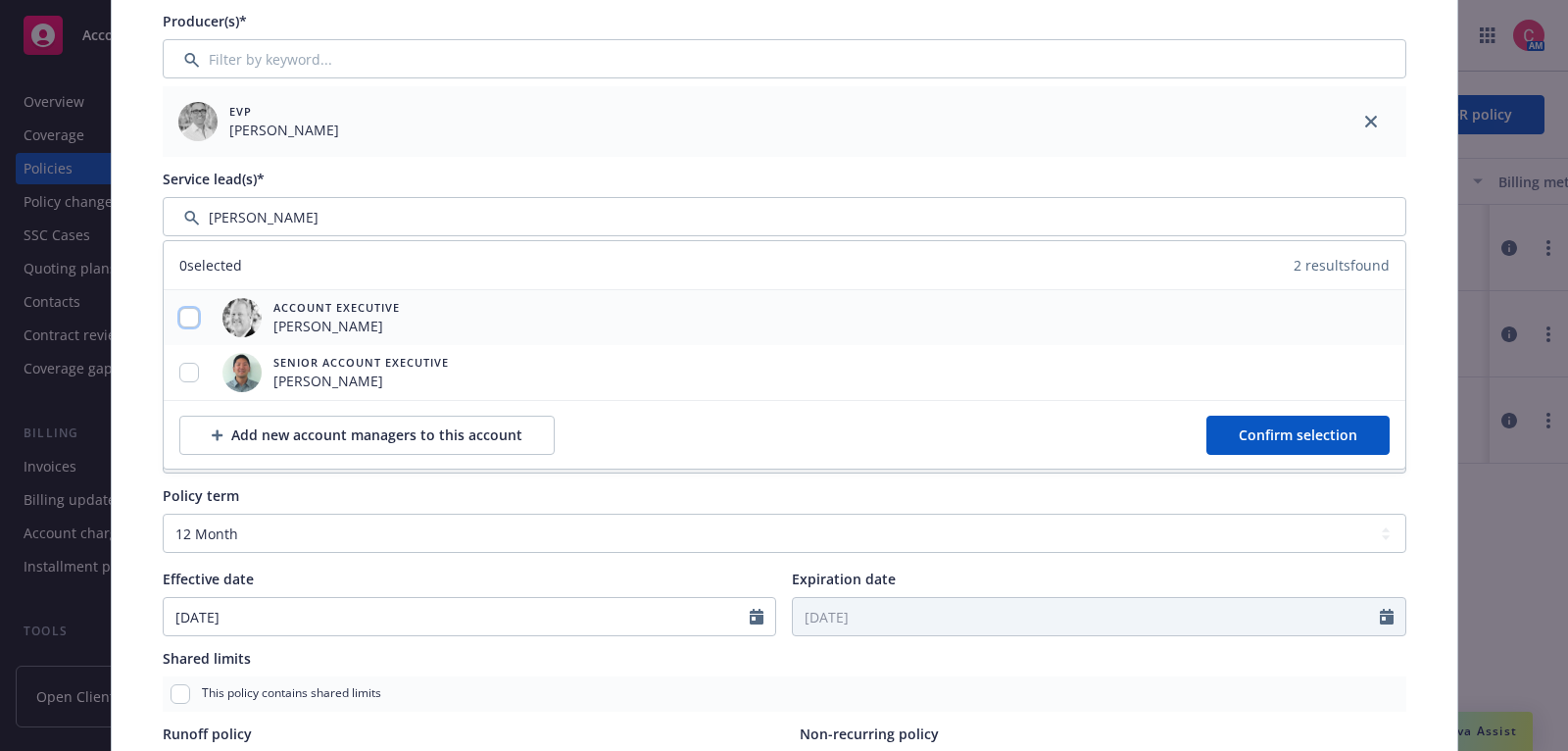
click at [184, 315] on input "checkbox" at bounding box center [189, 317] width 20 height 20
checkbox input "true"
click at [1271, 444] on button "Confirm selection" at bounding box center [1298, 436] width 183 height 39
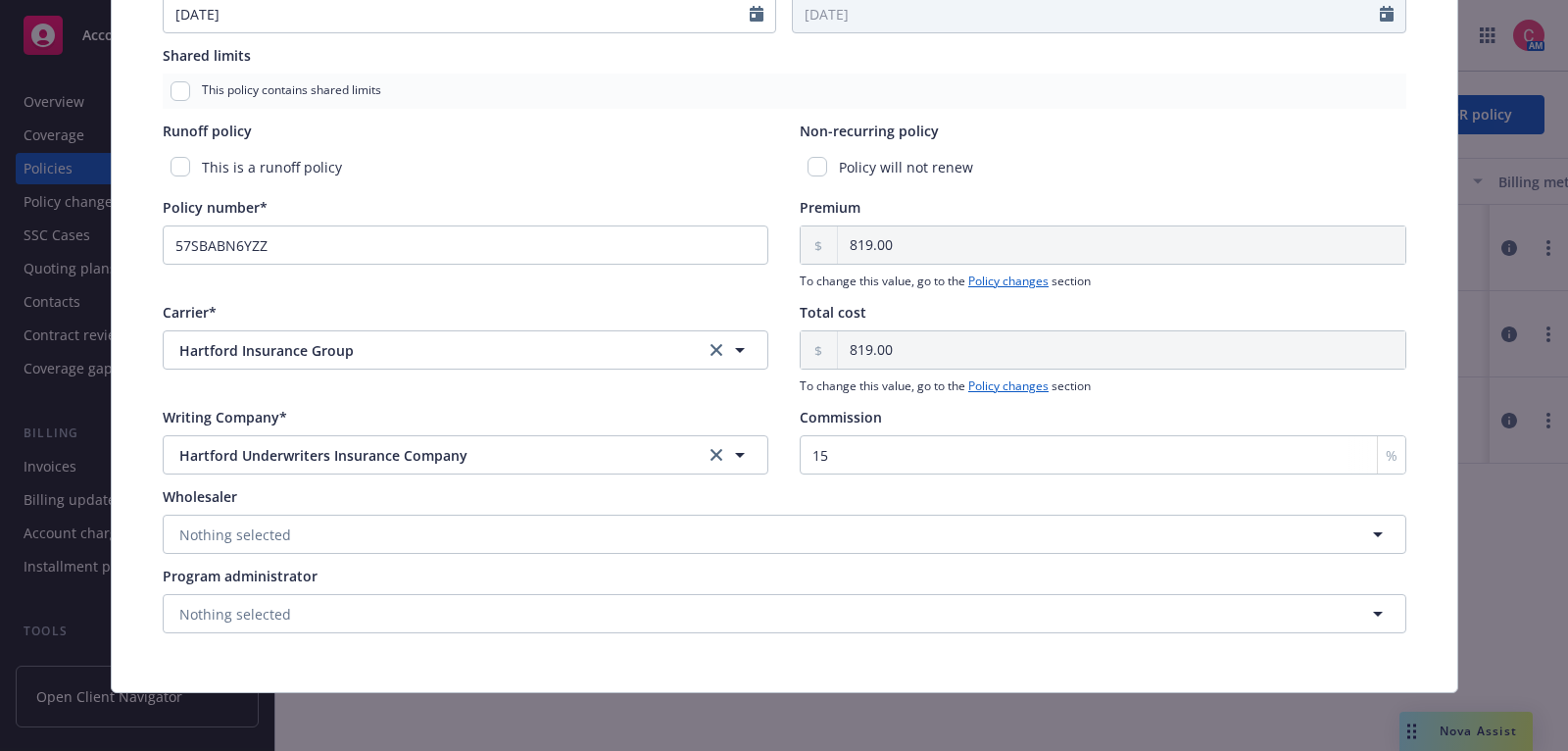
scroll to position [0, 0]
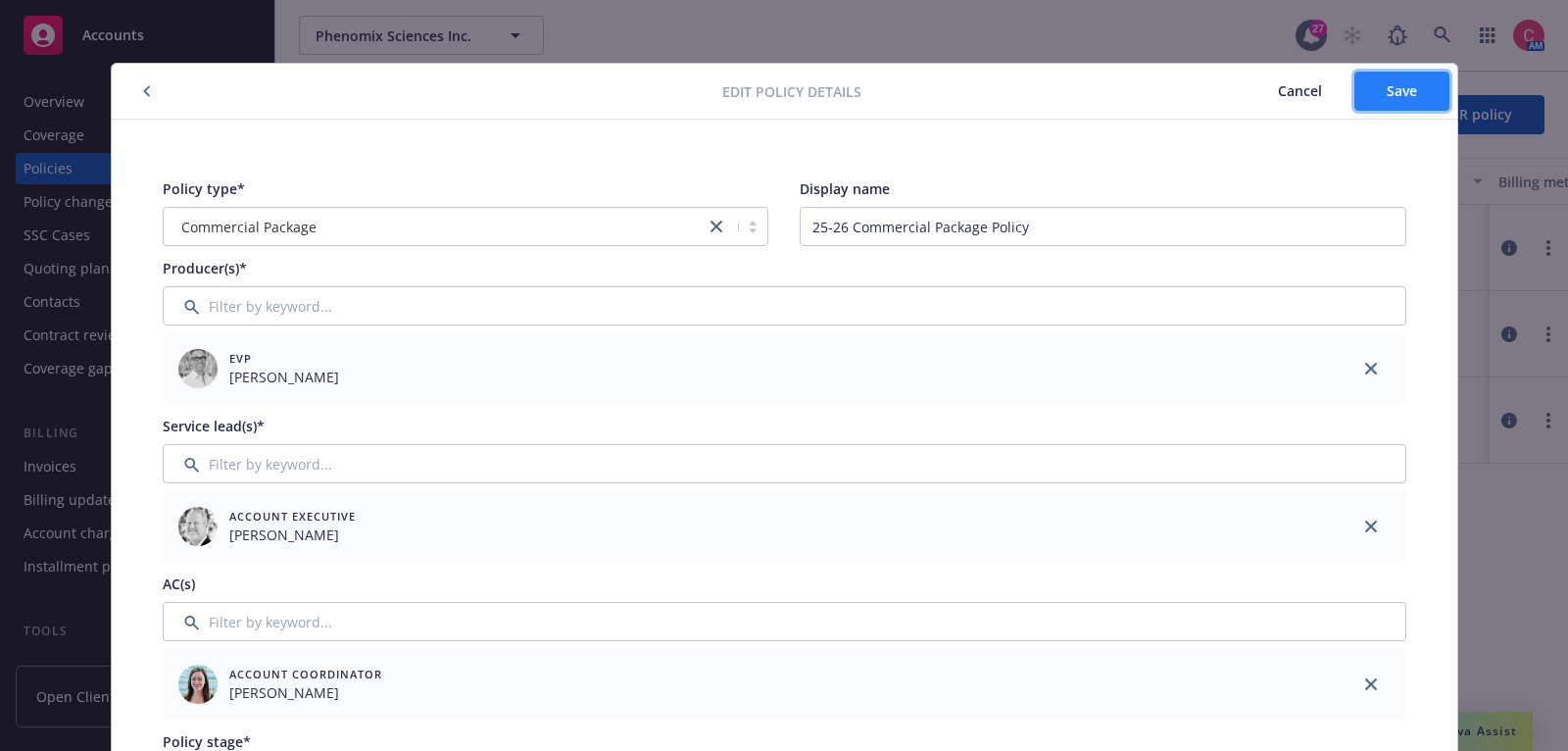
click at [1427, 84] on button "Save" at bounding box center [1402, 92] width 96 height 39
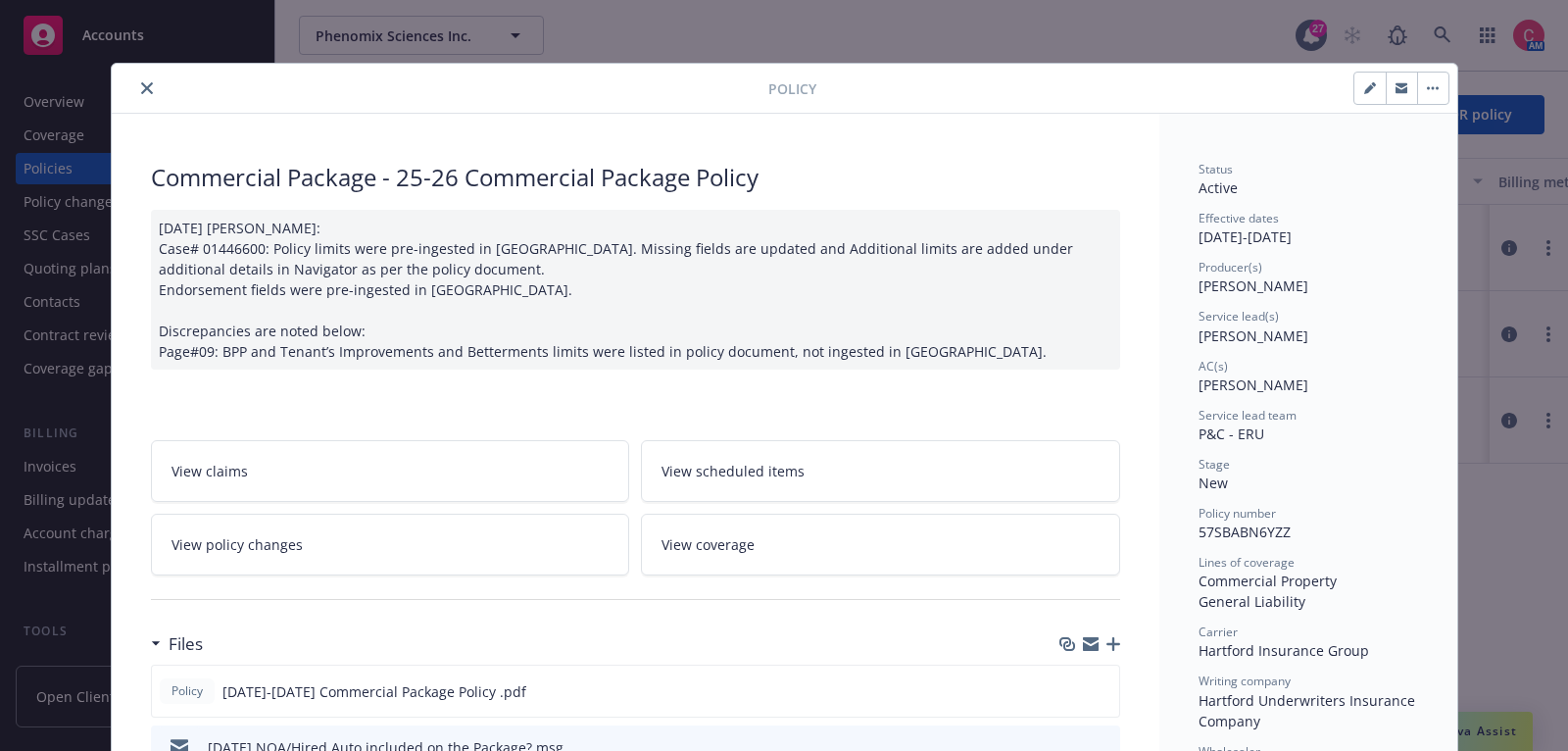
click at [149, 87] on icon "close" at bounding box center [147, 89] width 12 height 12
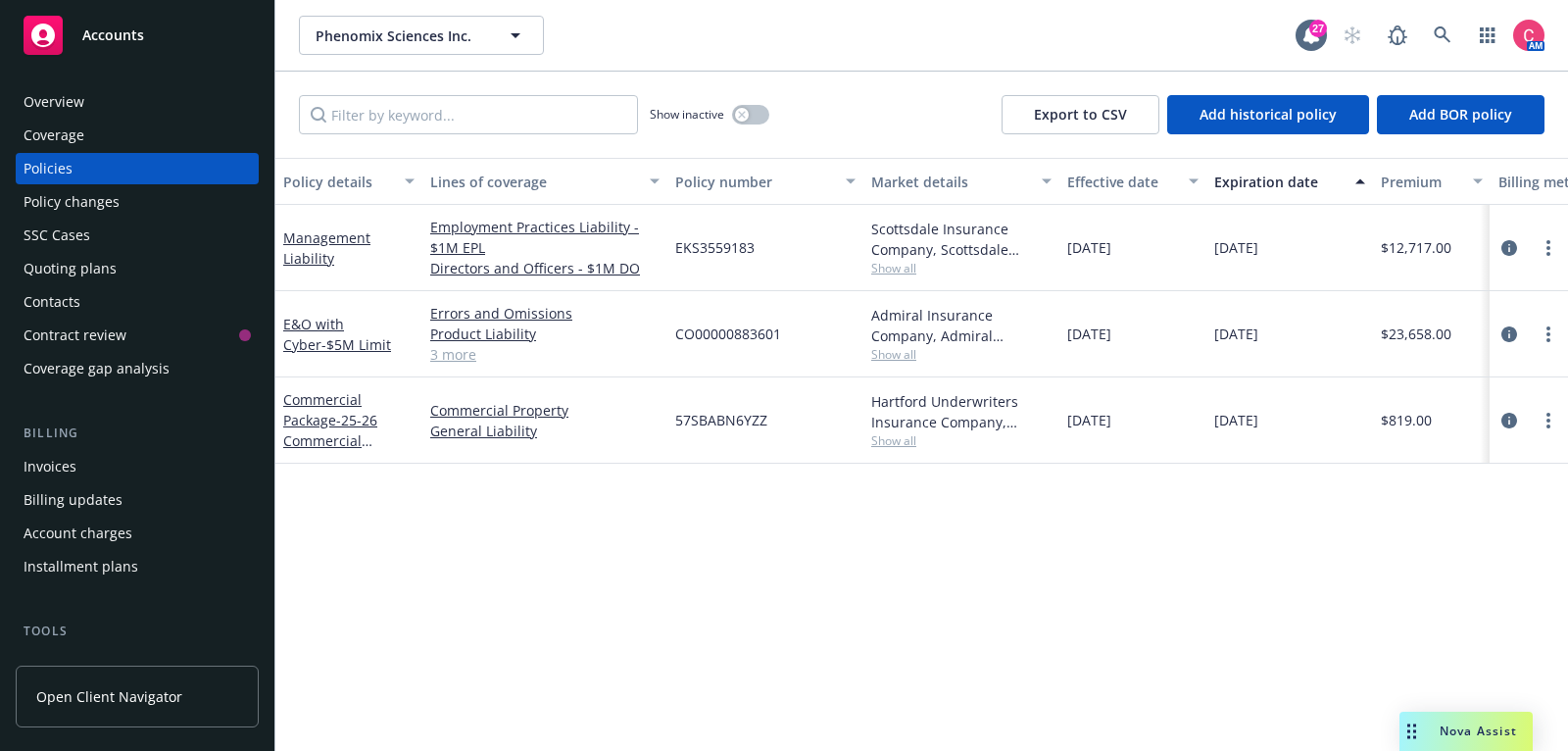
click at [742, 418] on span "57SBABN6YZZ" at bounding box center [721, 420] width 93 height 21
copy span "57SBABN6YZZ"
click at [200, 277] on div "Quoting plans" at bounding box center [137, 269] width 228 height 32
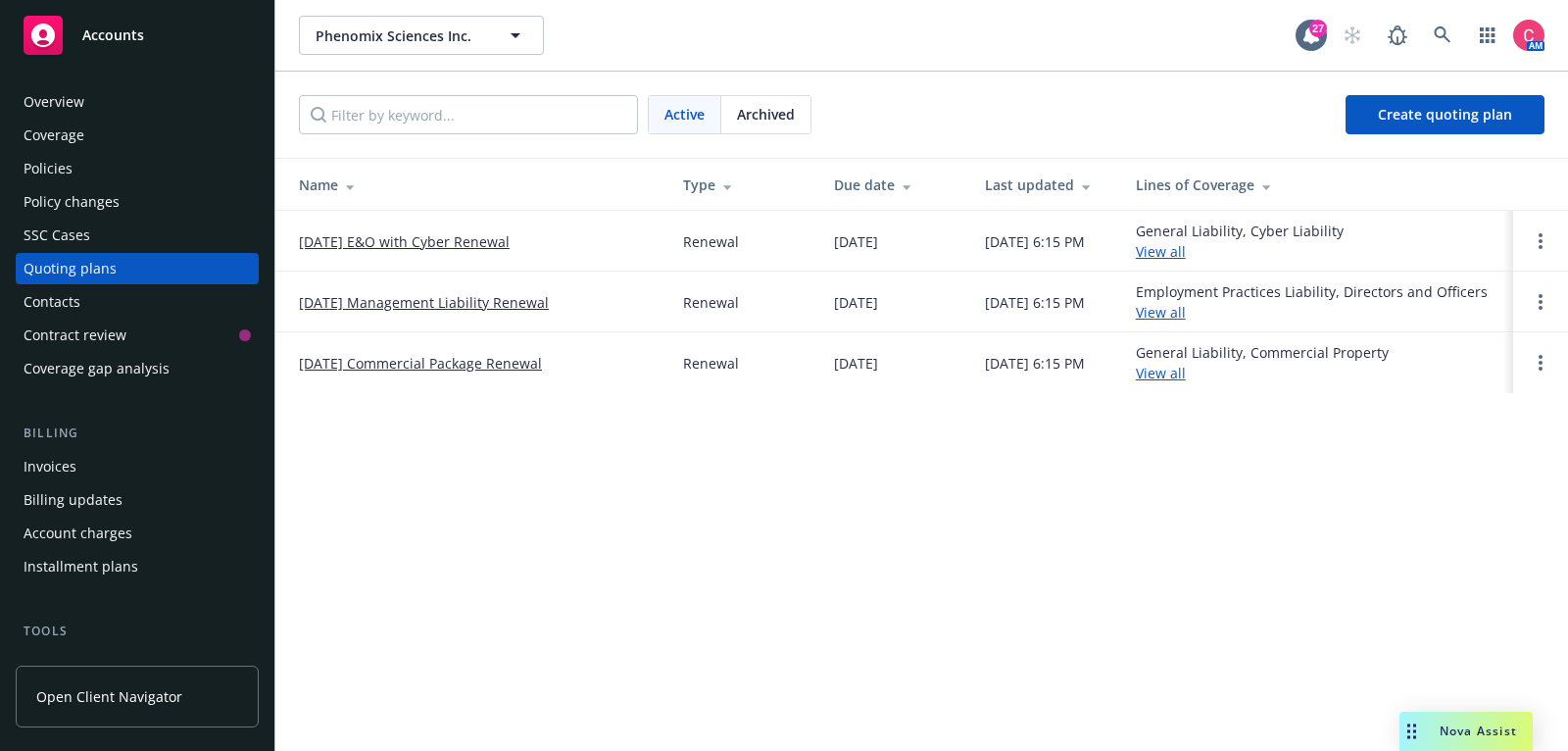
click at [475, 306] on link "02/07/26 Management Liability Renewal" at bounding box center [424, 302] width 250 height 21
click at [512, 369] on link "[DATE] Commercial Package Renewal" at bounding box center [420, 363] width 243 height 21
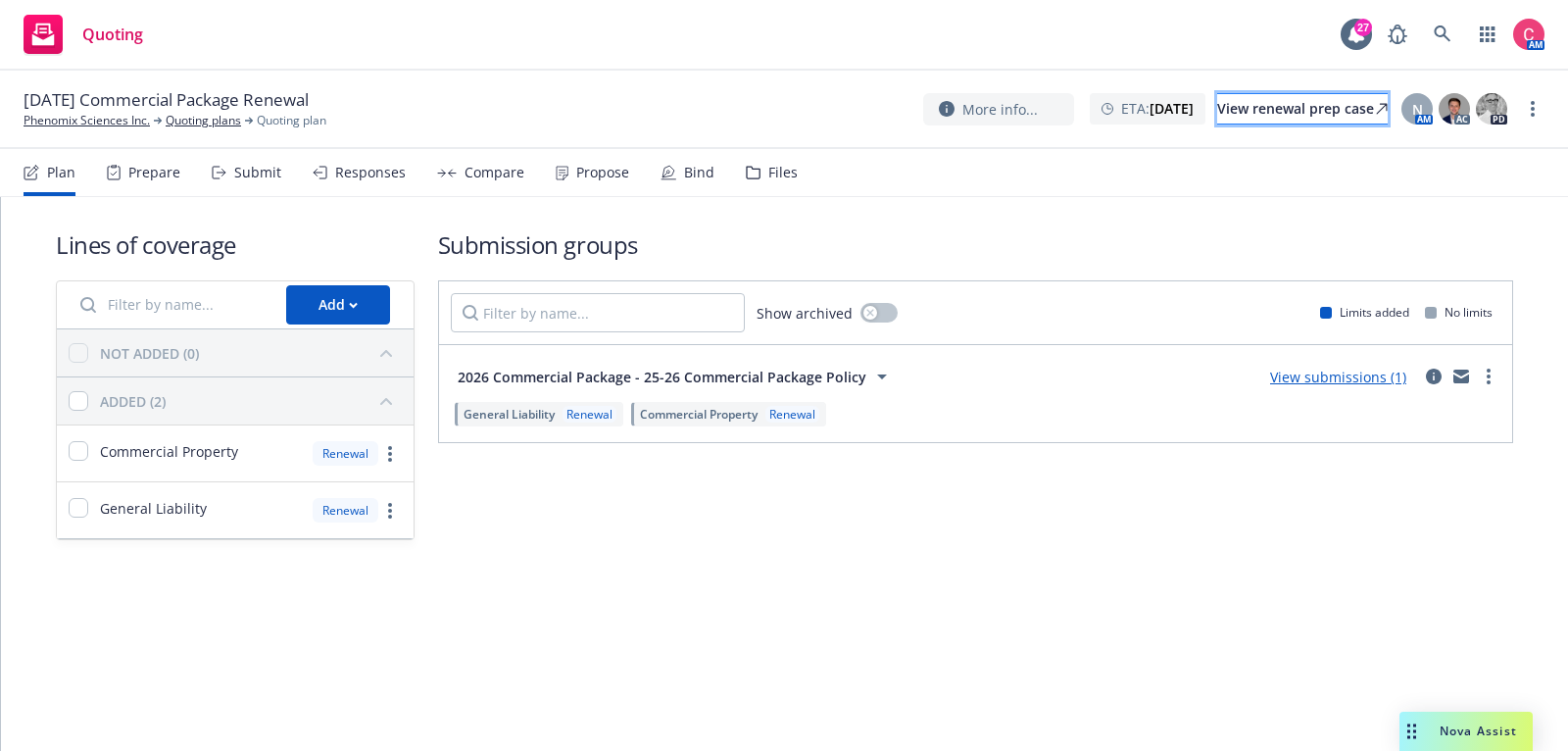
click at [1312, 101] on div "View renewal prep case" at bounding box center [1302, 109] width 170 height 30
click at [207, 116] on link "Quoting plans" at bounding box center [203, 120] width 76 height 18
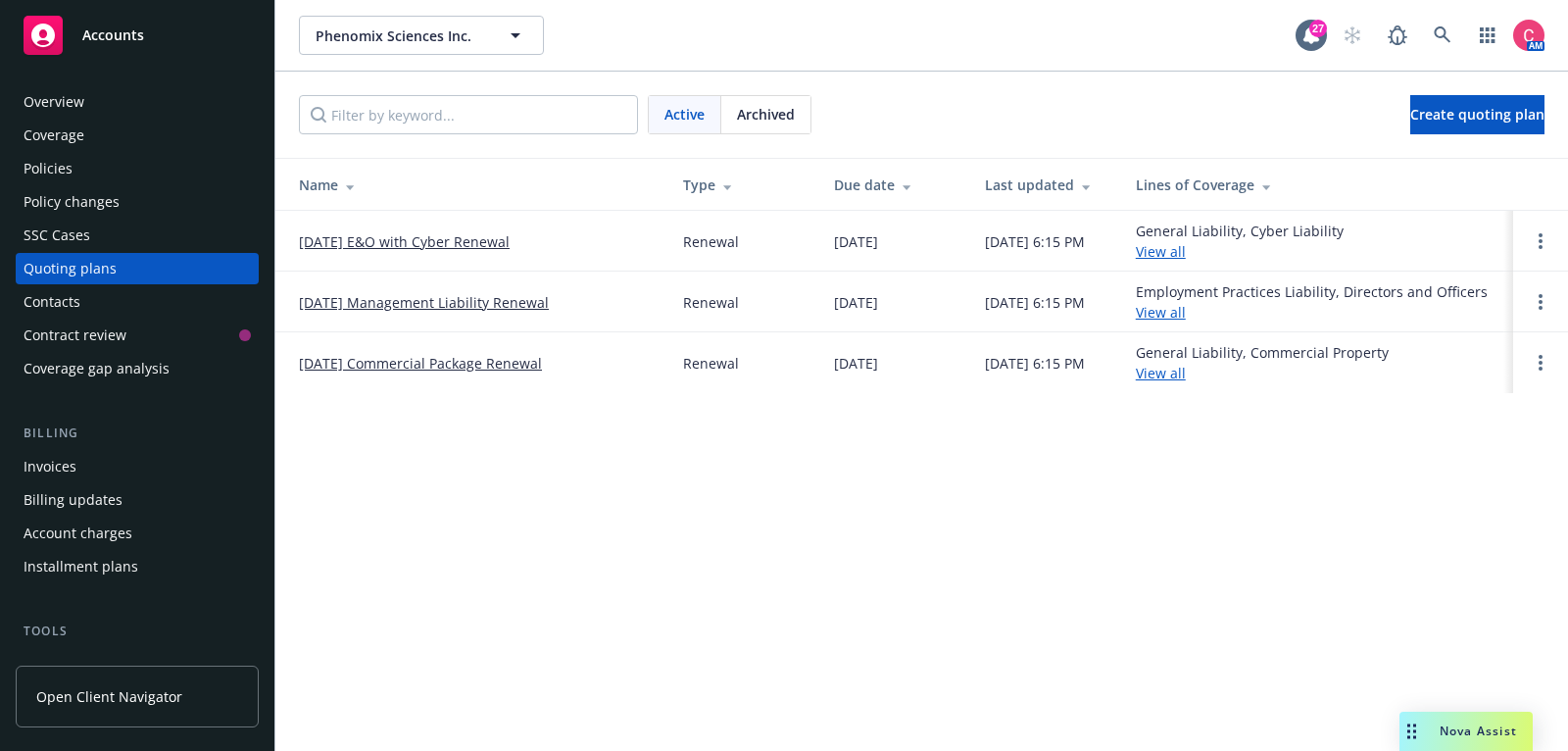
click at [416, 238] on link "[DATE] E&O with Cyber Renewal" at bounding box center [404, 241] width 211 height 21
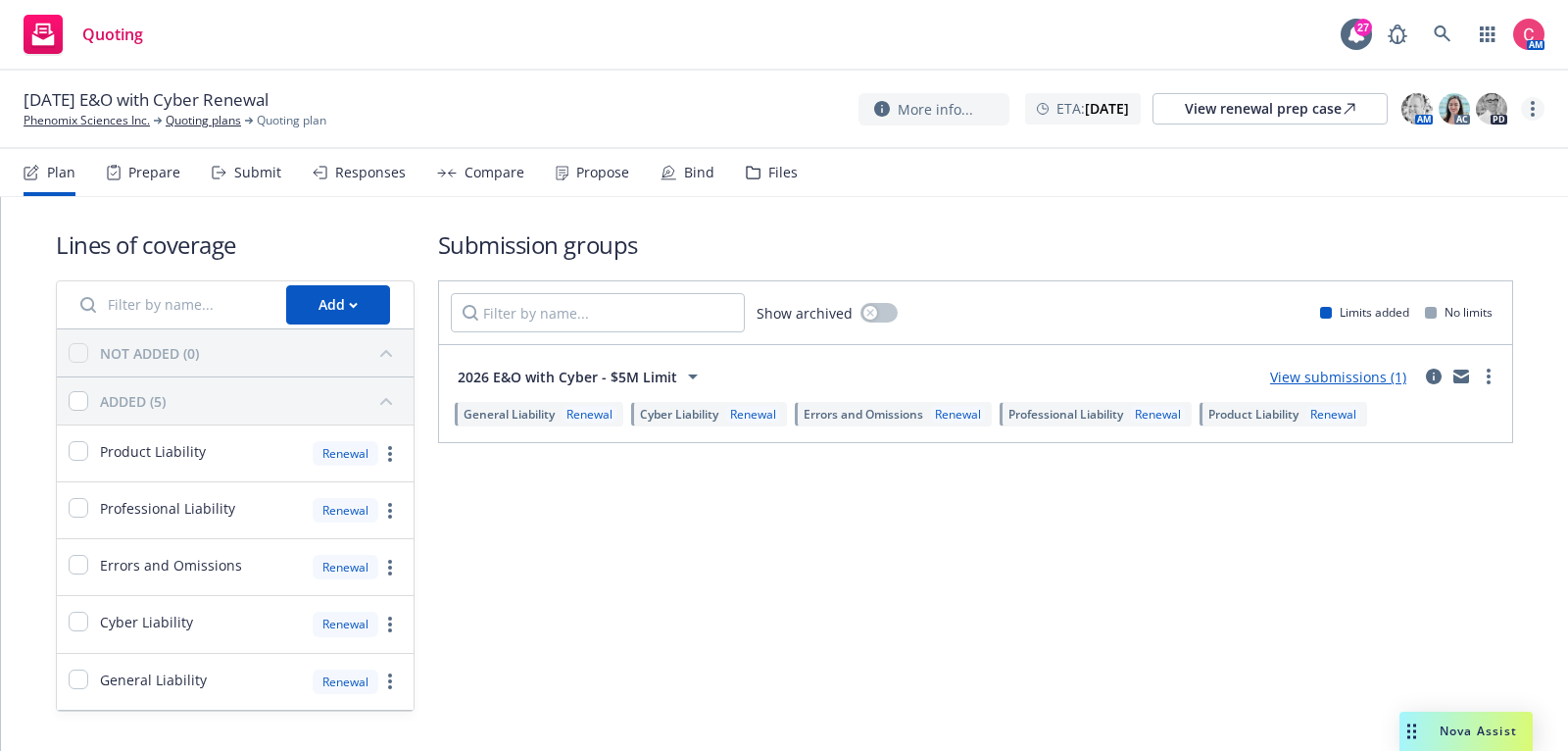
click at [1535, 114] on link "more" at bounding box center [1533, 108] width 24 height 24
click at [1507, 190] on link "Rename quoting plan" at bounding box center [1434, 188] width 219 height 39
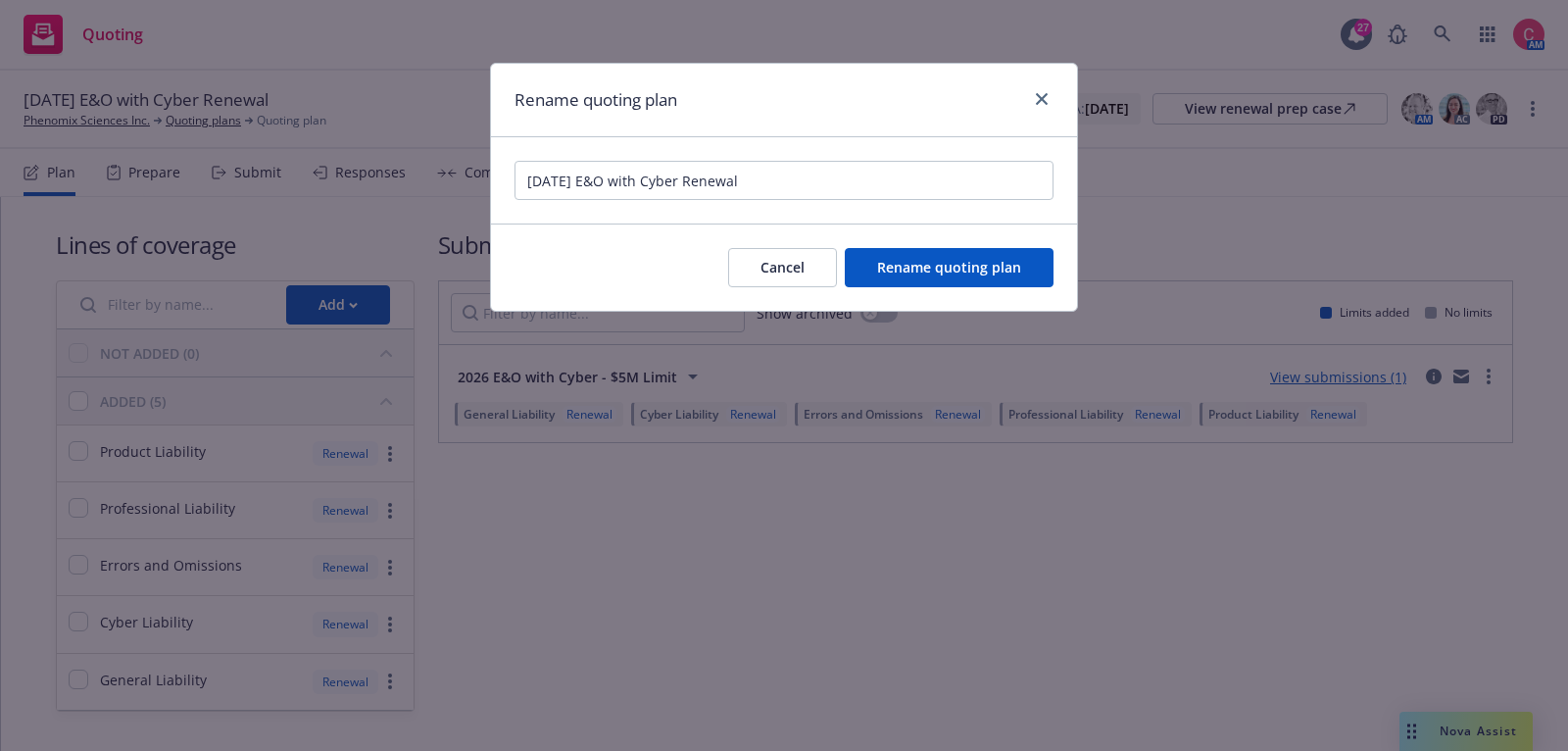
click at [522, 177] on input "[DATE] E&O with Cyber Renewal" at bounding box center [783, 180] width 539 height 39
drag, startPoint x: 606, startPoint y: 181, endPoint x: 762, endPoint y: 179, distance: 156.0
click at [762, 179] on input "[DATE] PKG; [DATE] E&O with Cyber Renewal" at bounding box center [783, 180] width 539 height 39
click at [851, 172] on input "[DATE] PKG; [DATE] E&O/Cyber, MGMT Renewal" at bounding box center [783, 180] width 539 height 39
type input "[DATE] PKG; [DATE] E&O/Cyber, MGMT Renewals"
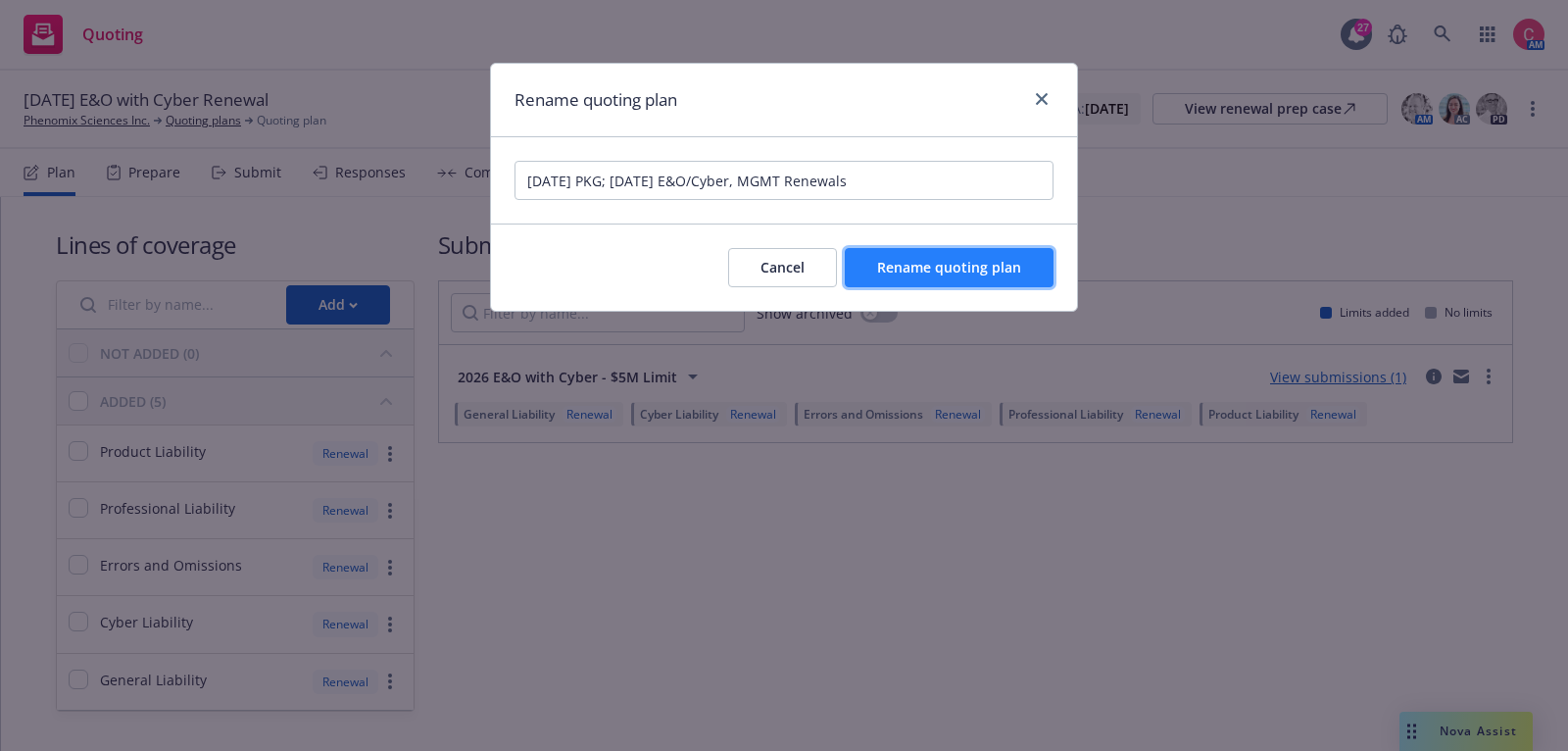
click at [893, 263] on span "Rename quoting plan" at bounding box center [948, 267] width 144 height 19
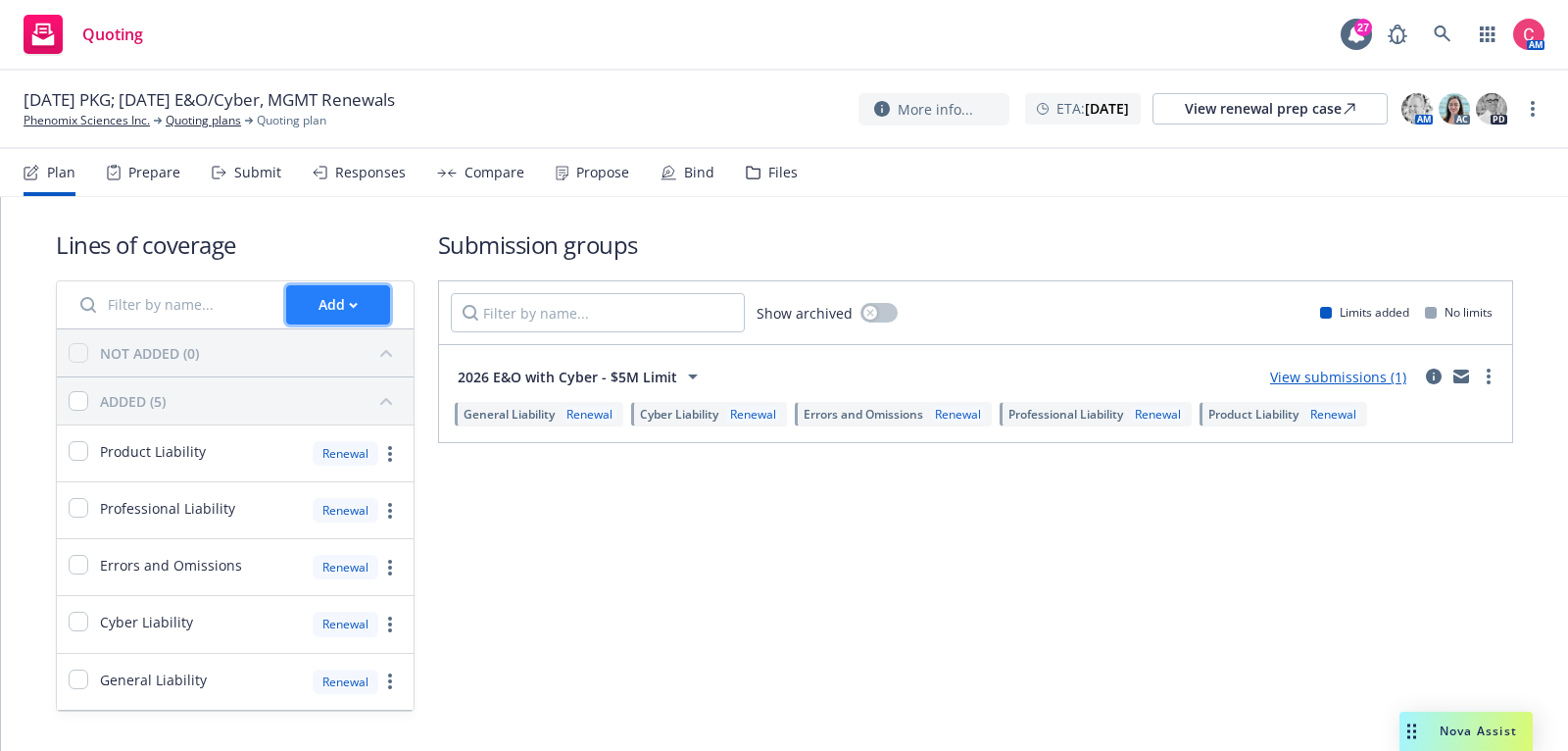
click at [337, 307] on div "Add" at bounding box center [338, 306] width 39 height 37
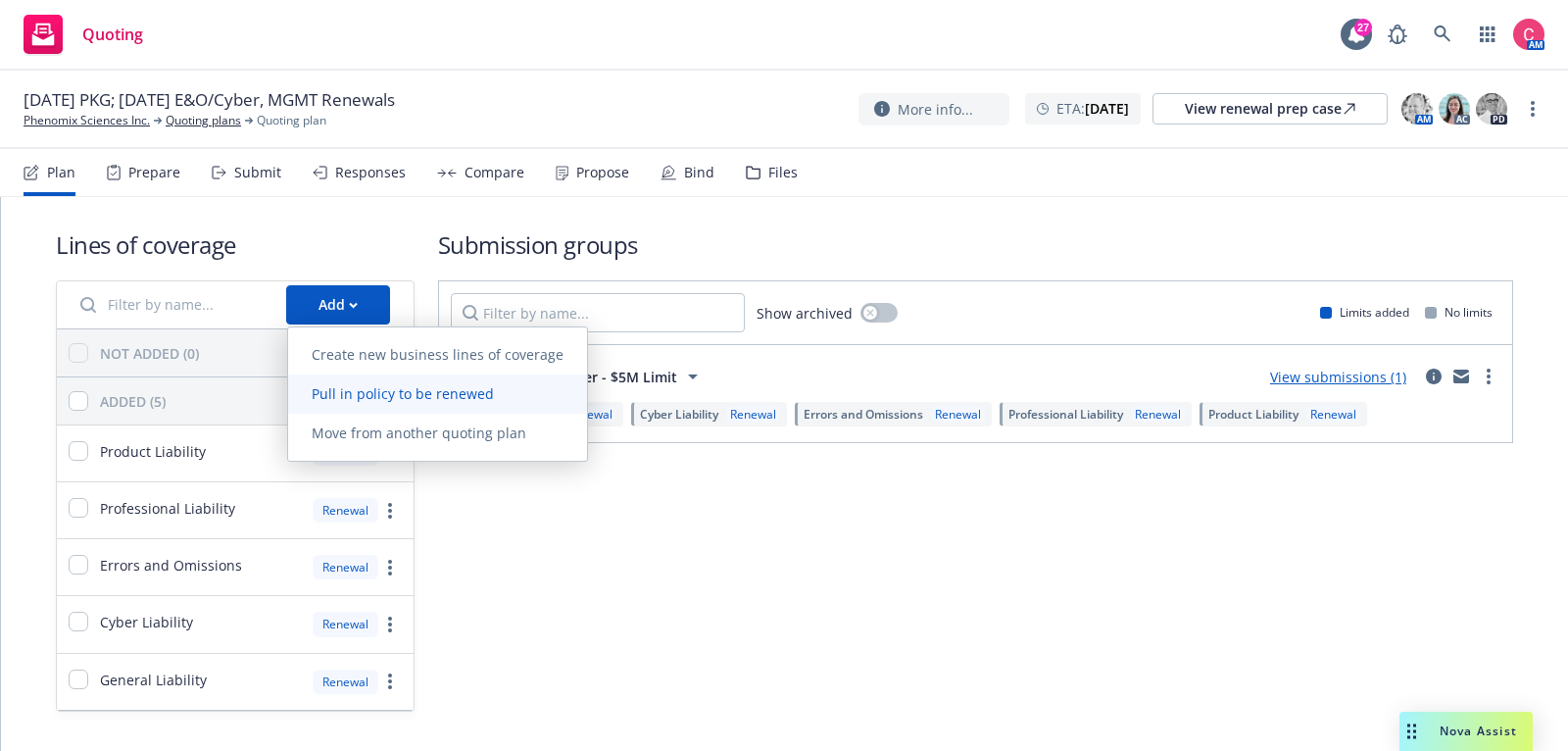
click at [353, 387] on span "Pull in policy to be renewed" at bounding box center [402, 393] width 229 height 19
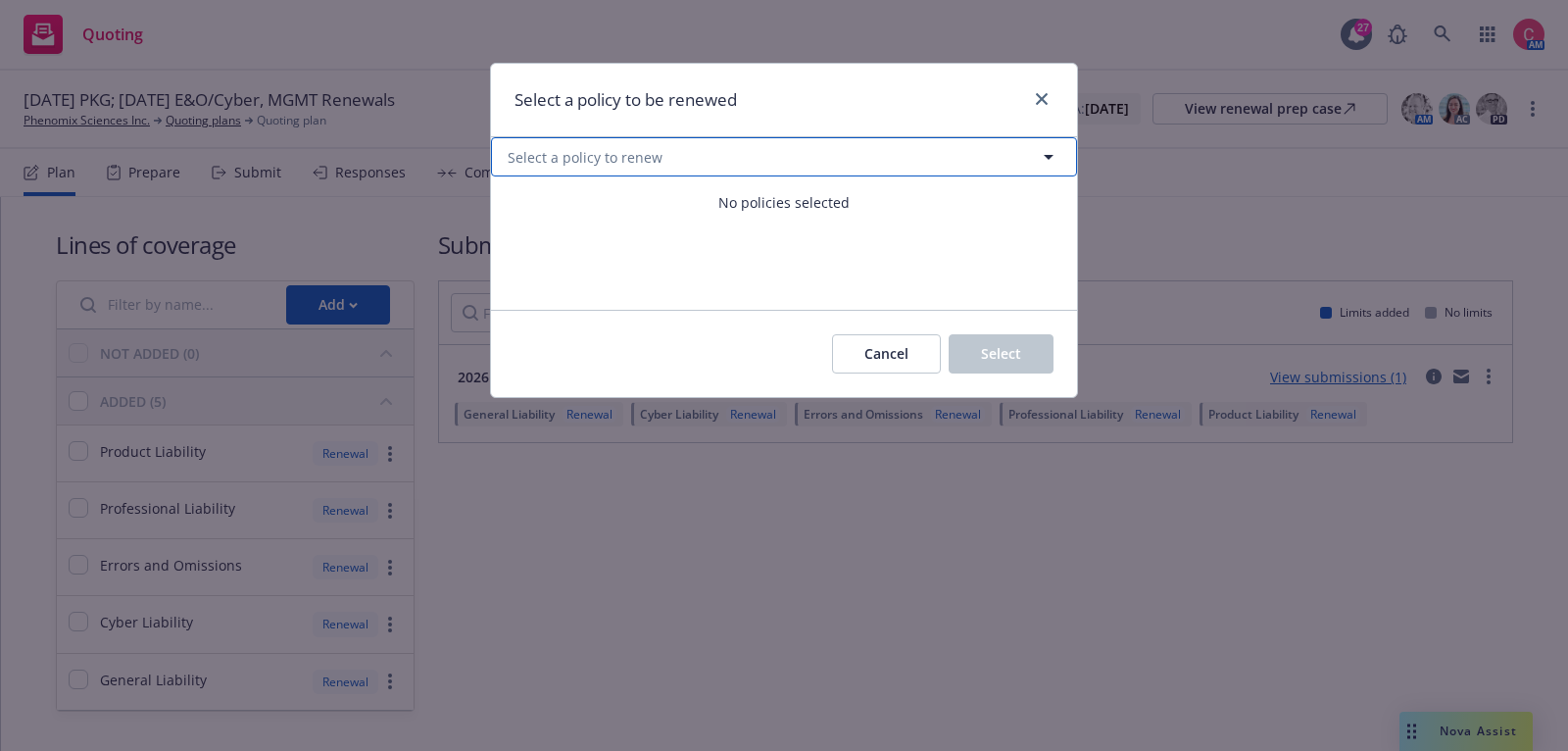
click at [657, 157] on button "Select a policy to renew" at bounding box center [783, 157] width 586 height 39
select select "ACTIVE"
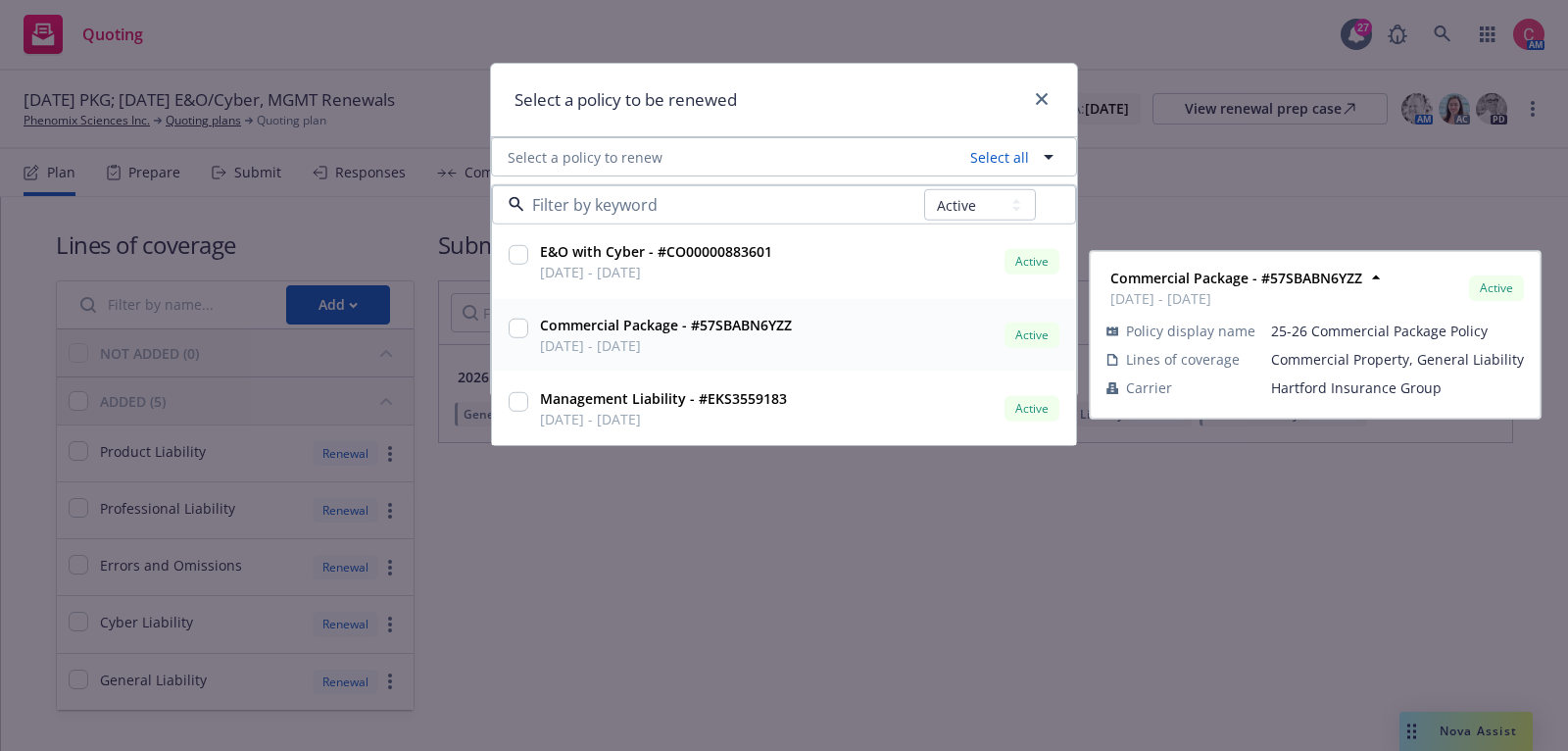
click at [518, 326] on input "checkbox" at bounding box center [518, 328] width 20 height 20
checkbox input "true"
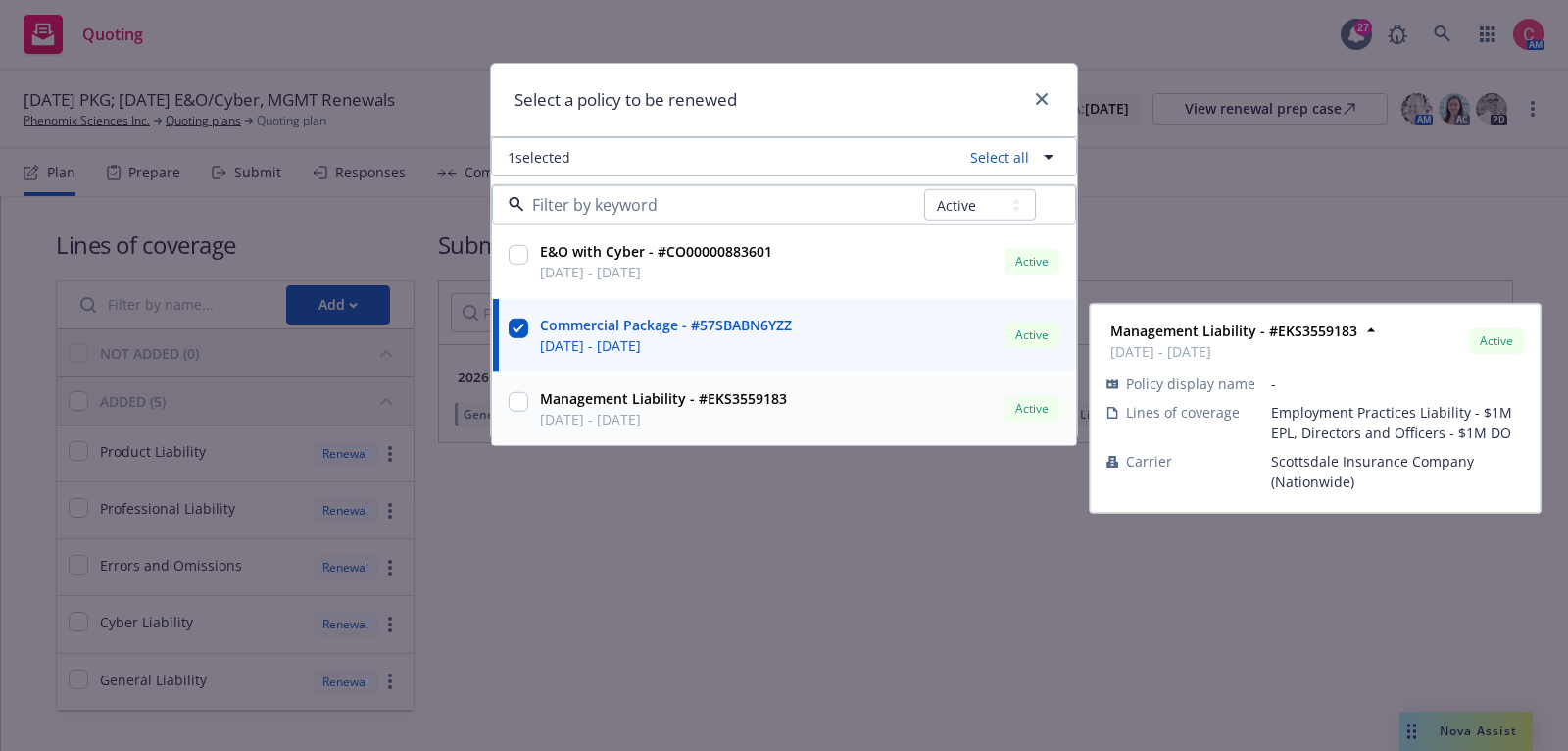
click at [520, 407] on input "checkbox" at bounding box center [518, 402] width 20 height 20
checkbox input "true"
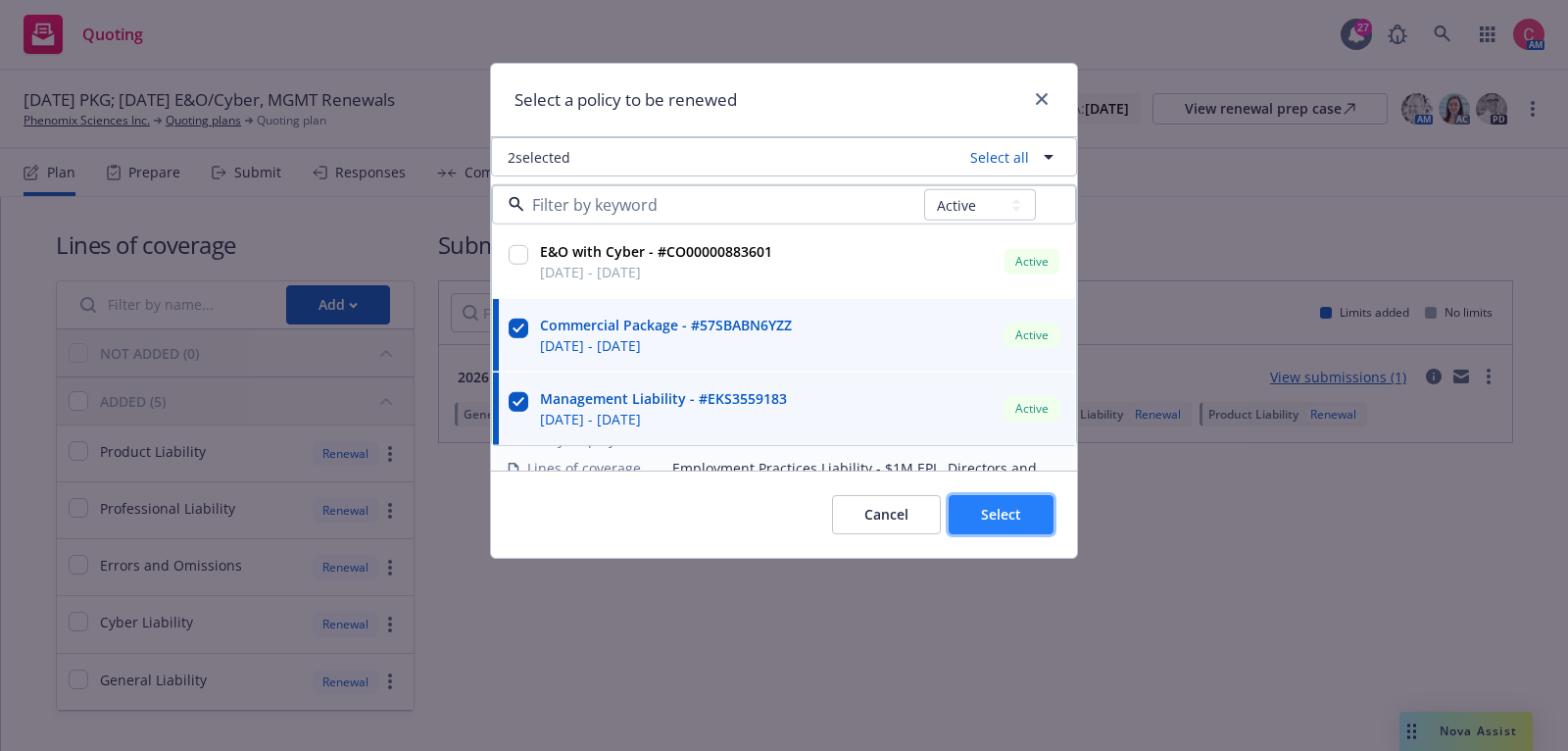
click at [1011, 514] on span "Select" at bounding box center [1001, 513] width 40 height 19
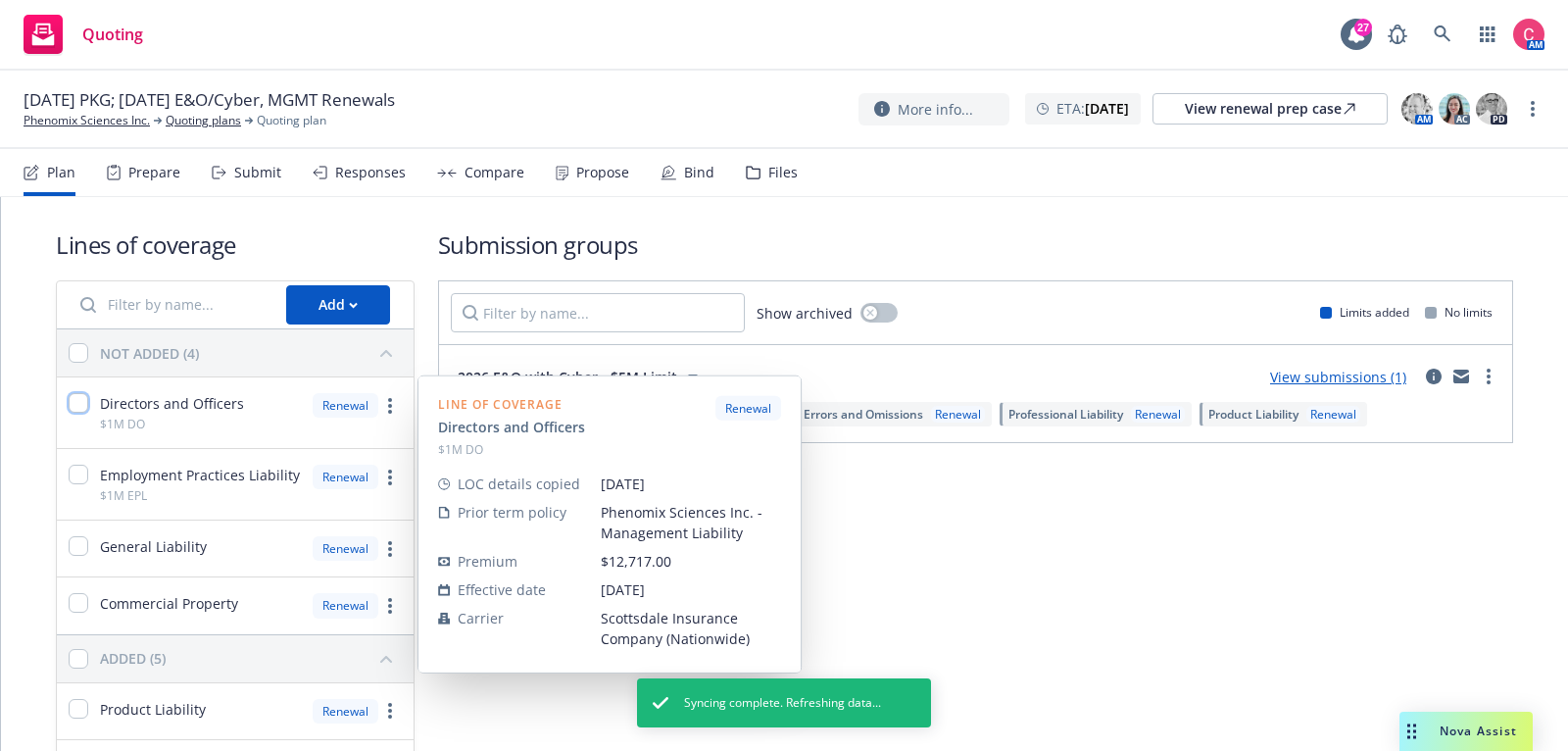
click at [79, 396] on input "checkbox" at bounding box center [79, 403] width 20 height 20
checkbox input "true"
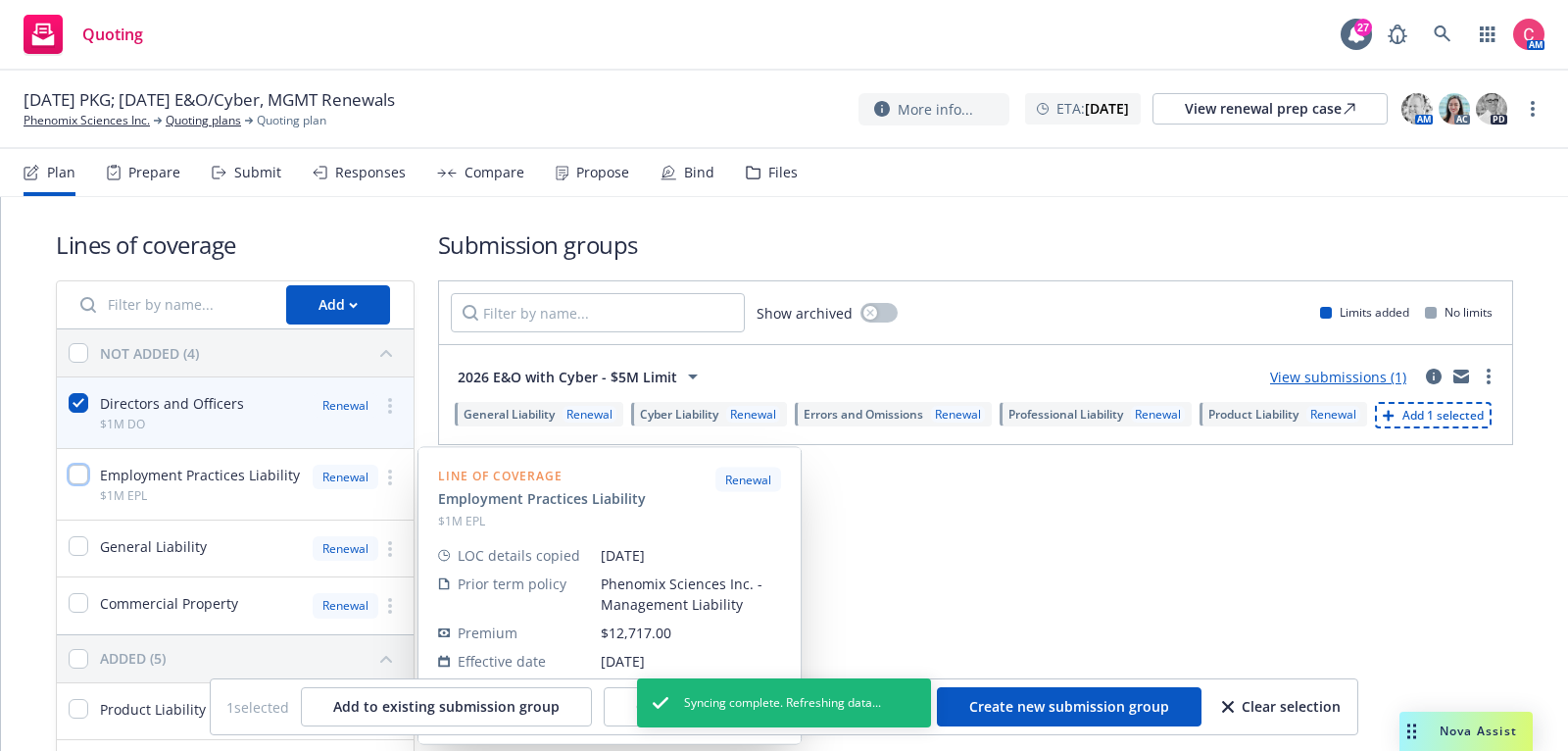
click at [80, 474] on input "checkbox" at bounding box center [79, 475] width 20 height 20
checkbox input "true"
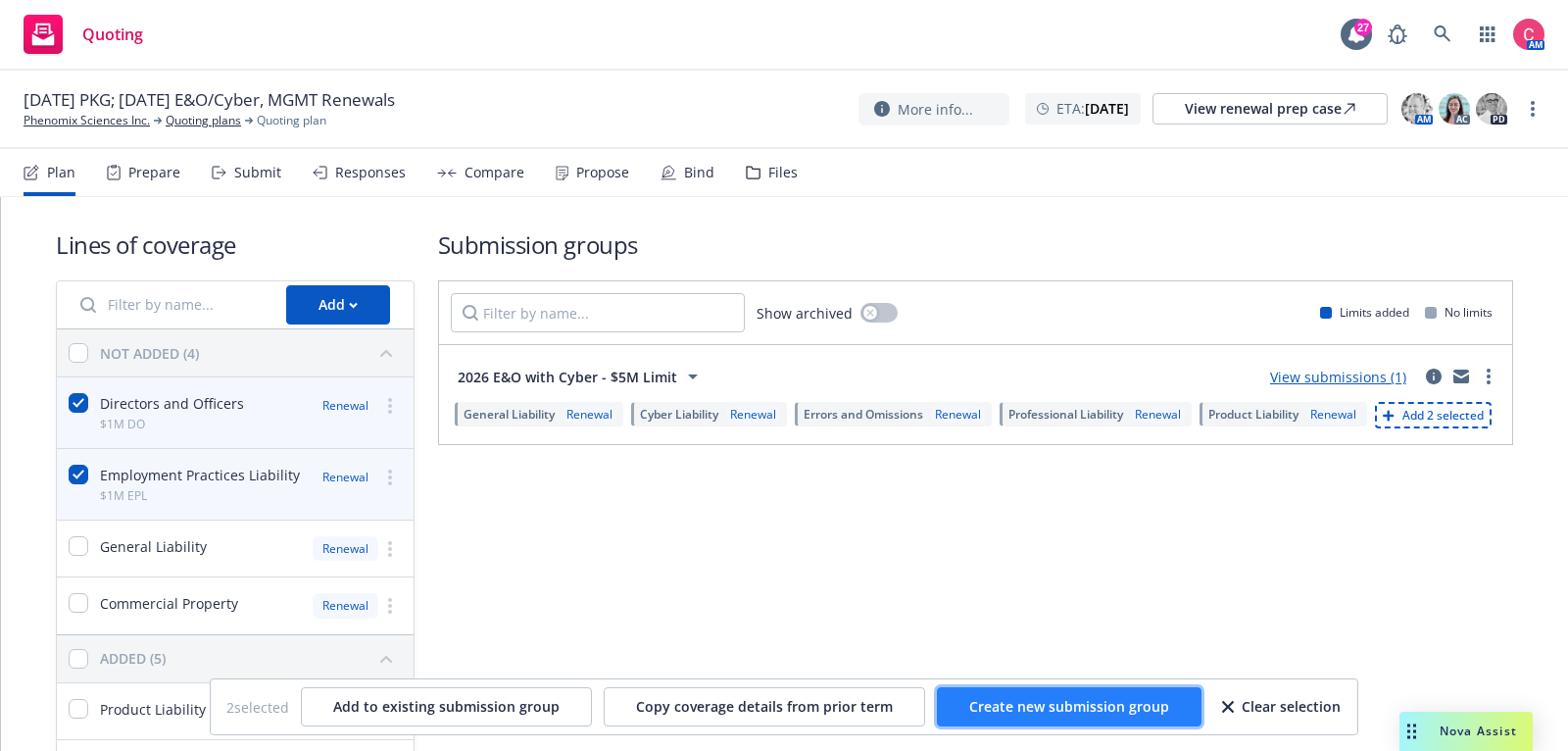
click at [1009, 716] on span "Create new submission group" at bounding box center [1069, 706] width 200 height 19
checkbox input "false"
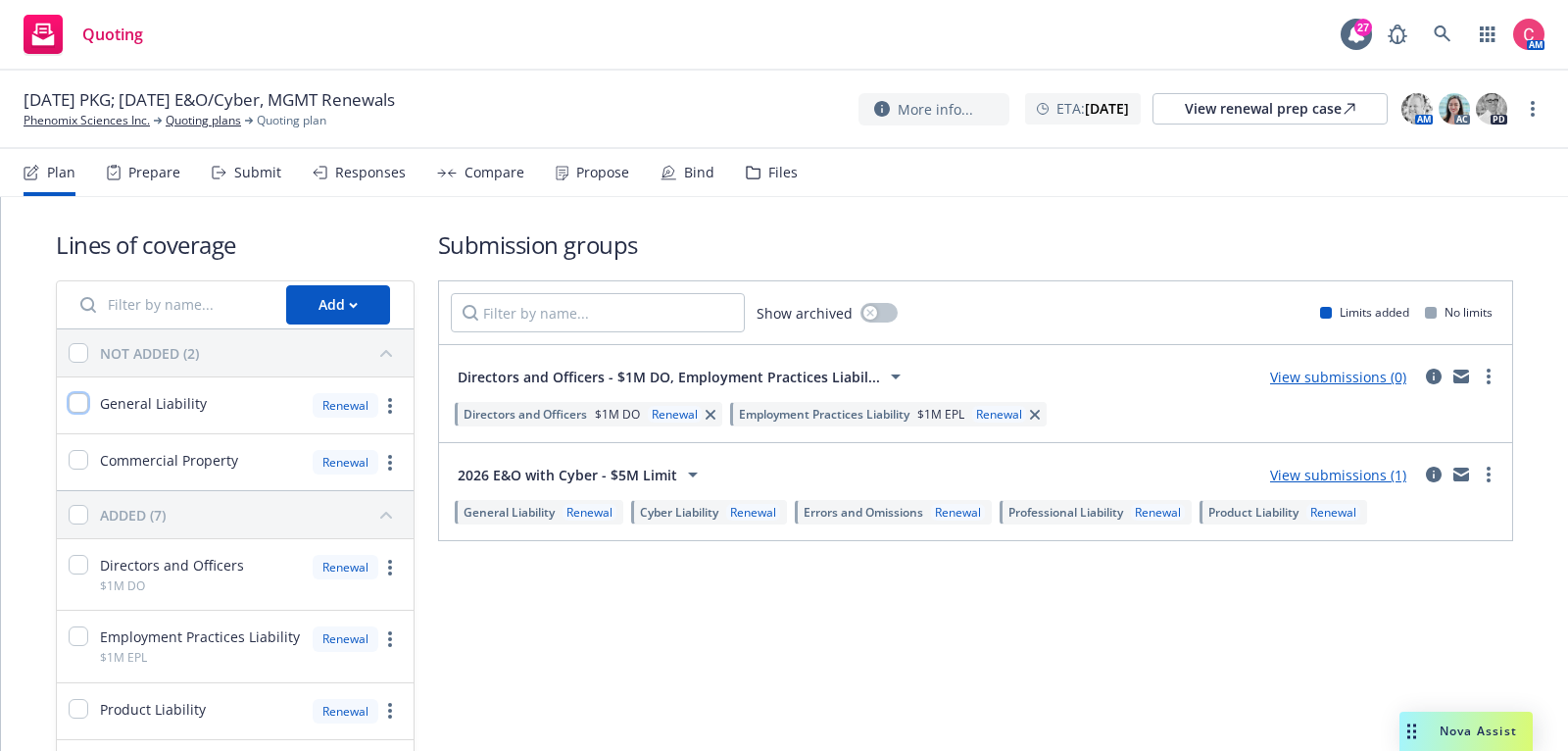
click at [78, 408] on input "checkbox" at bounding box center [79, 403] width 20 height 20
checkbox input "true"
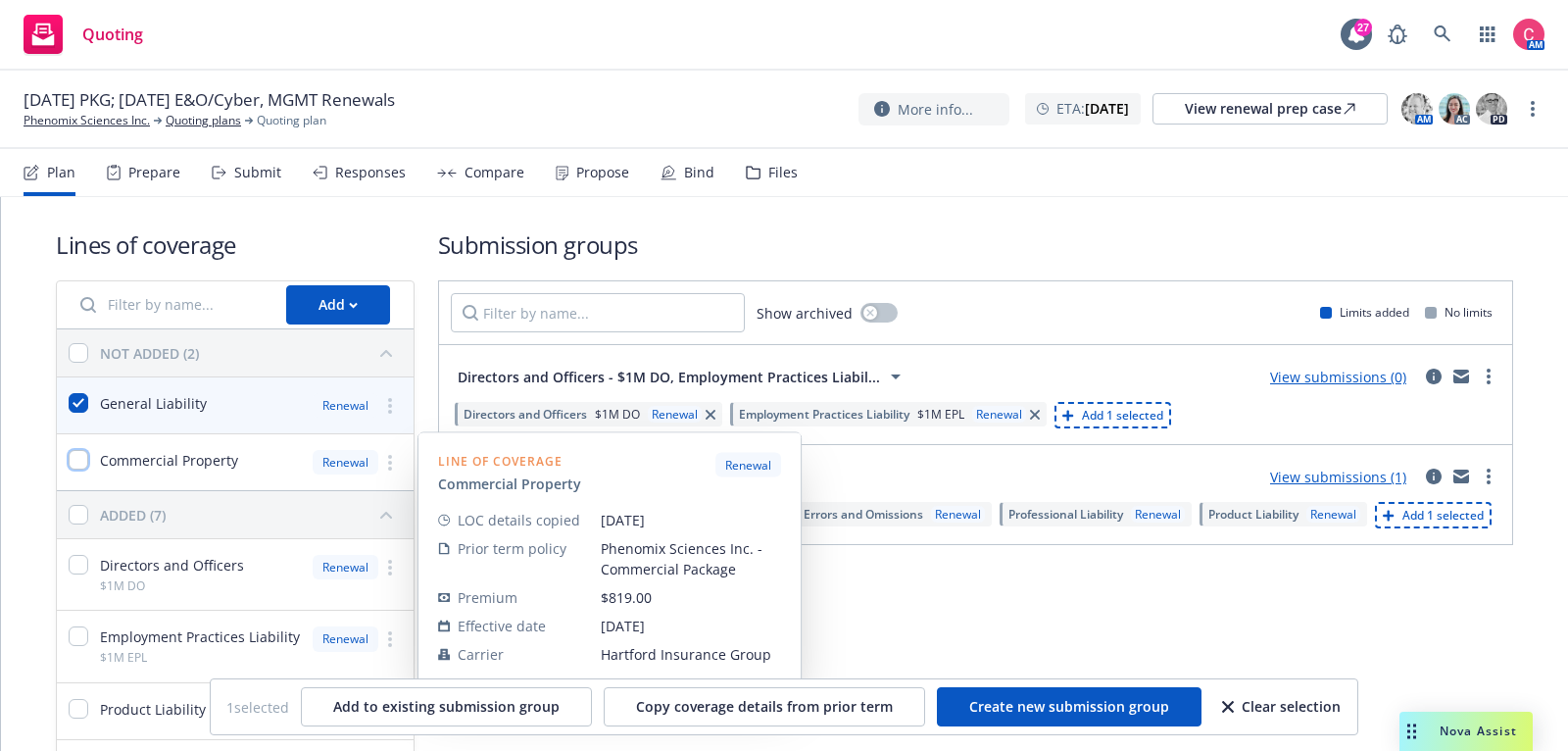
click at [79, 464] on input "checkbox" at bounding box center [79, 460] width 20 height 20
checkbox input "true"
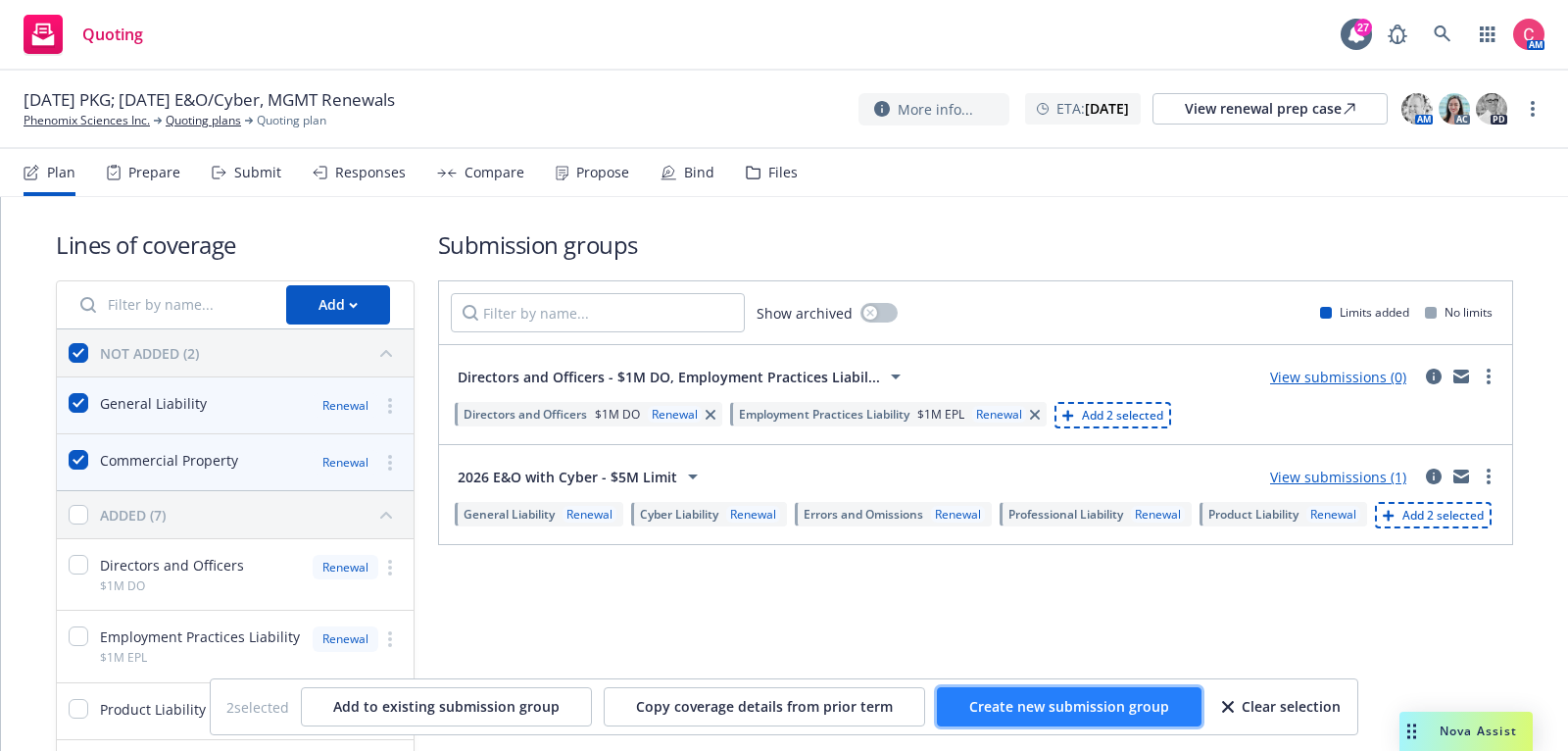
click at [1079, 714] on span "Create new submission group" at bounding box center [1069, 706] width 200 height 19
checkbox input "false"
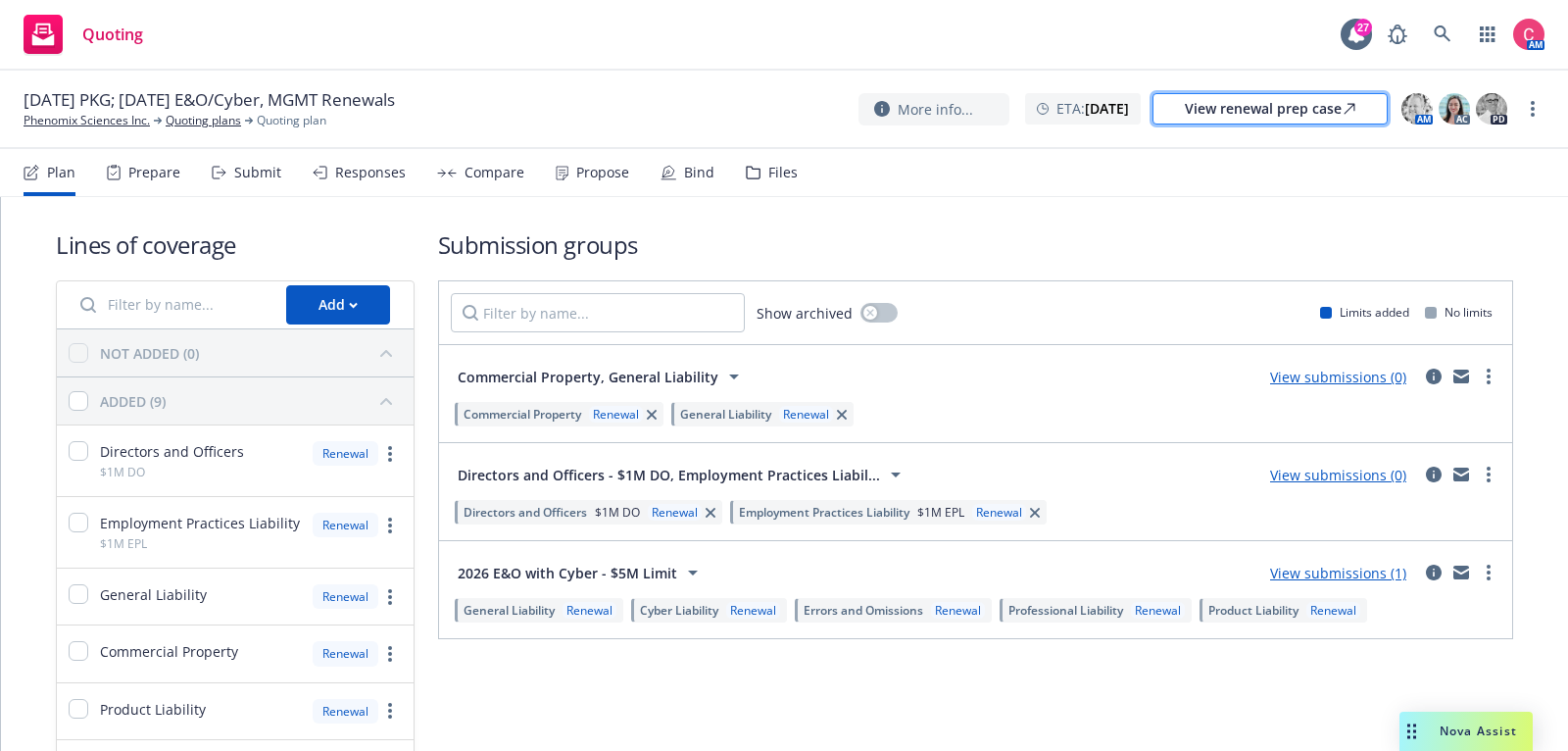
click at [1209, 102] on div "View renewal prep case" at bounding box center [1270, 109] width 170 height 30
click at [224, 118] on link "Quoting plans" at bounding box center [203, 120] width 76 height 18
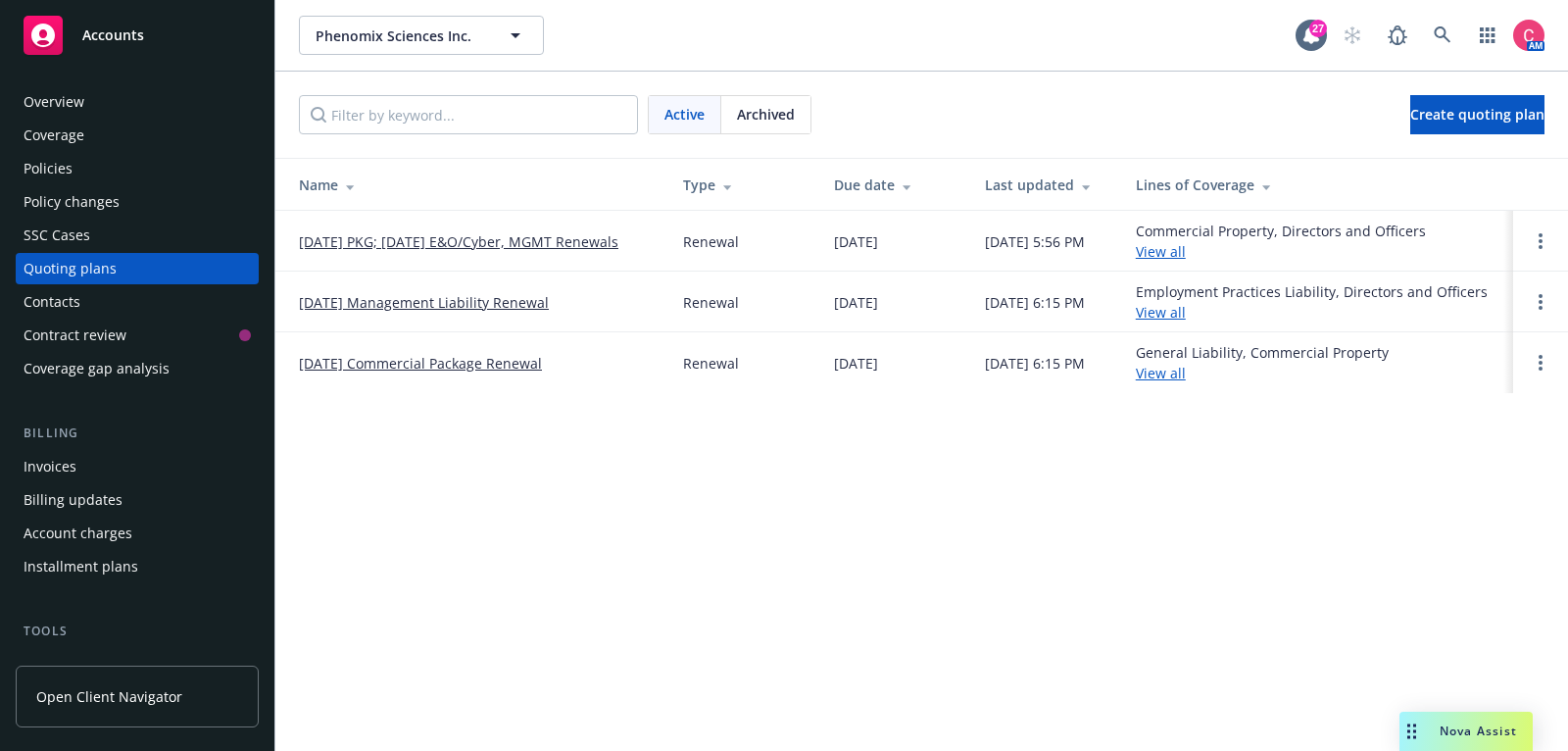
click at [520, 299] on link "[DATE] Management Liability Renewal" at bounding box center [424, 302] width 250 height 21
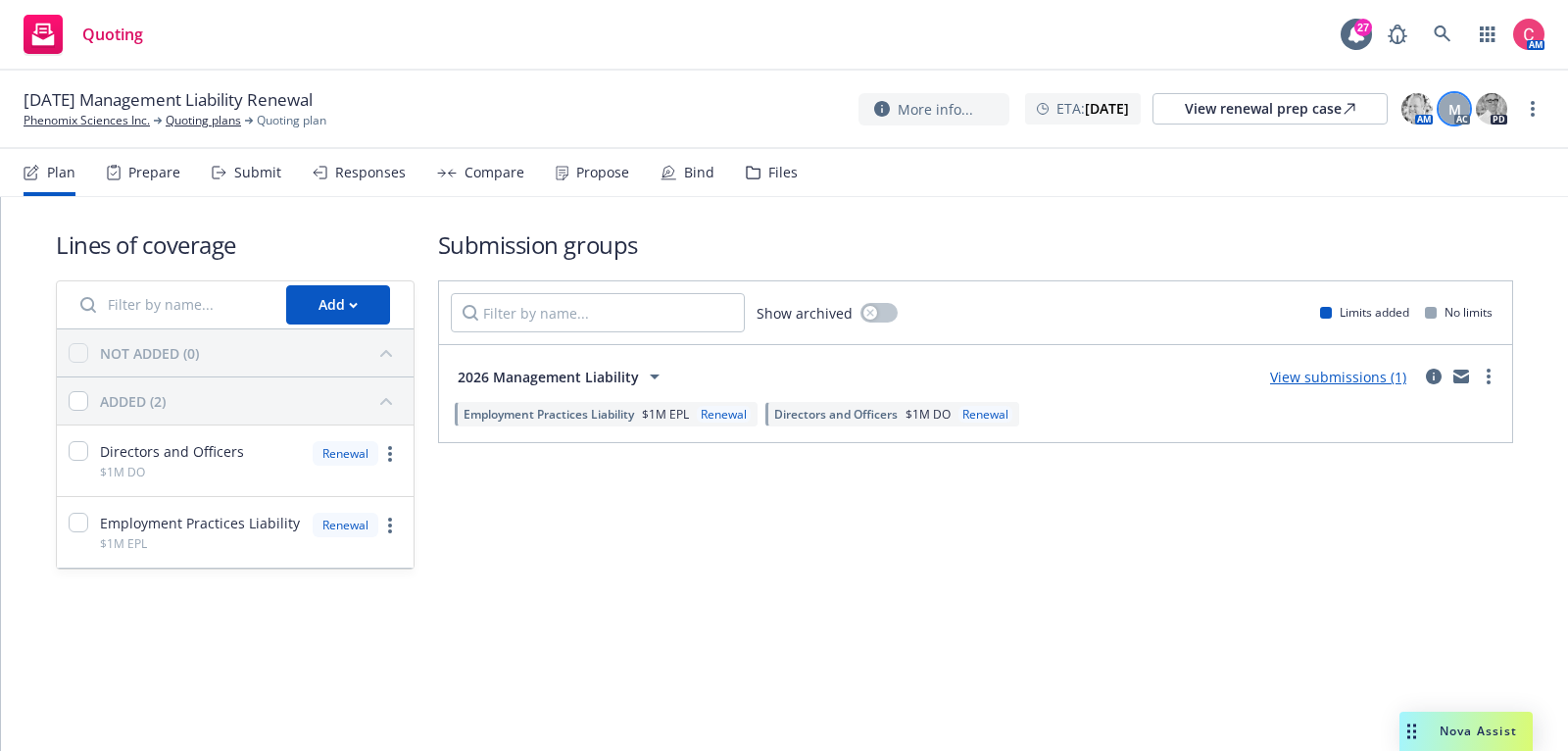
click at [1454, 110] on span "M" at bounding box center [1454, 108] width 13 height 21
click at [1535, 114] on link "more" at bounding box center [1533, 108] width 24 height 24
click at [1494, 175] on link "Rename quoting plan" at bounding box center [1434, 188] width 219 height 39
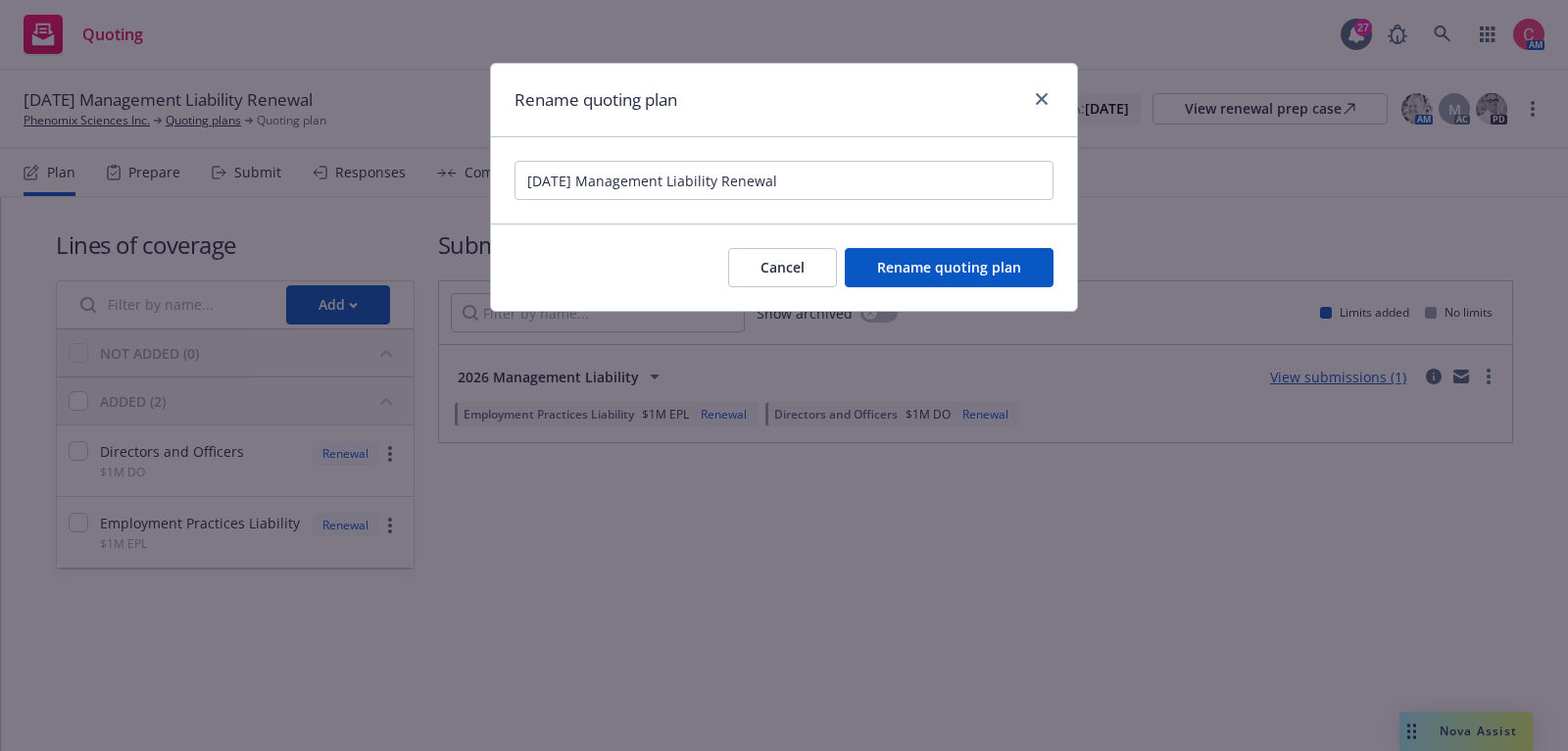
click at [520, 185] on input "02/07/26 Management Liability Renewal" at bounding box center [783, 180] width 539 height 39
click at [646, 184] on input "[combined w/ P&C QP] 02/07/26 Management Liability Renewal" at bounding box center [783, 180] width 539 height 39
type input "[combined w/ P&C Feb QP] 02/07/26 Management Liability Renewal"
click at [903, 286] on button "Rename quoting plan" at bounding box center [949, 268] width 209 height 39
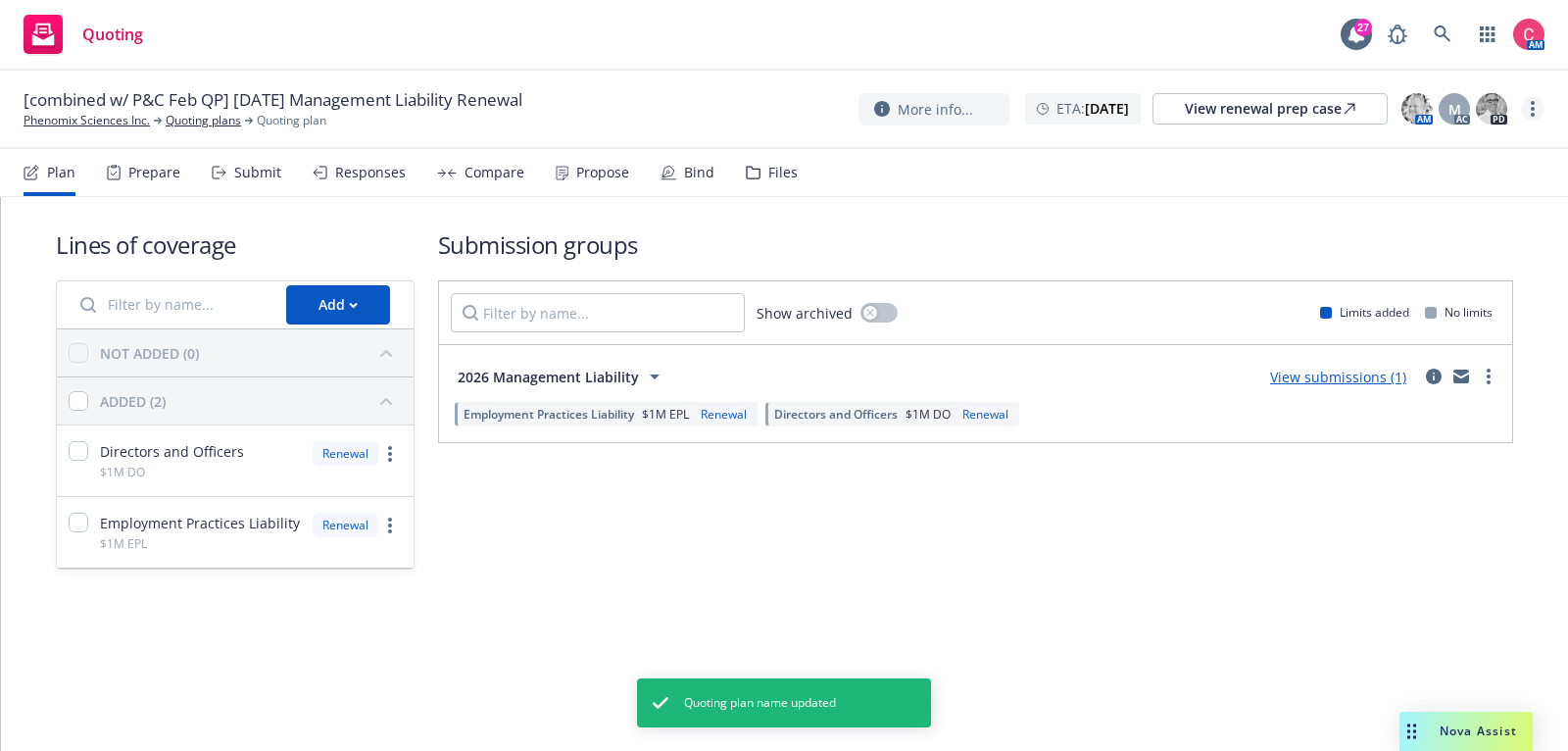
click at [1531, 111] on icon "more" at bounding box center [1533, 108] width 4 height 16
click at [1499, 256] on link "Archive quoting plan" at bounding box center [1434, 267] width 219 height 39
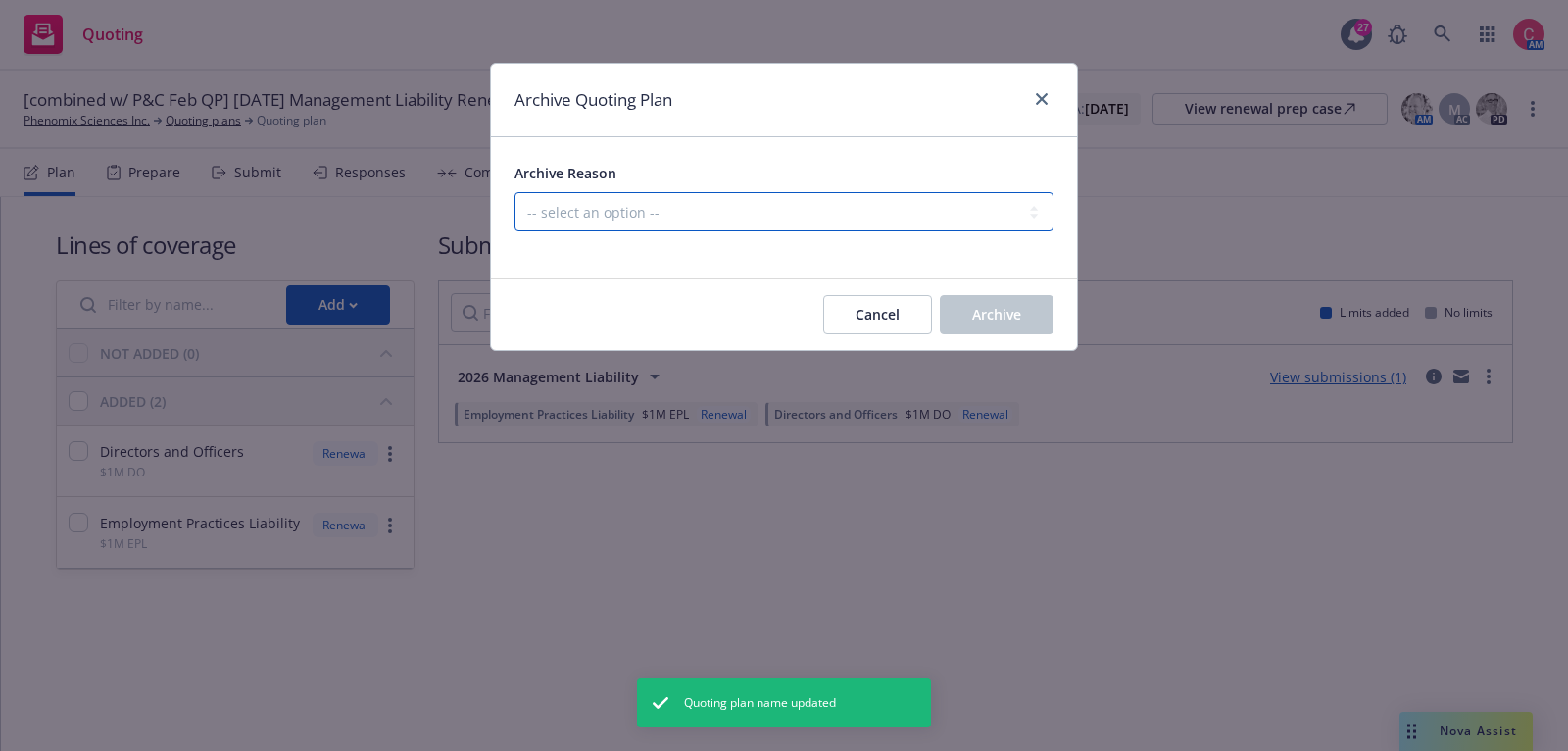
click at [801, 209] on select "-- select an option -- All policies in this renewal plan are auto-renewed Creat…" at bounding box center [783, 212] width 539 height 39
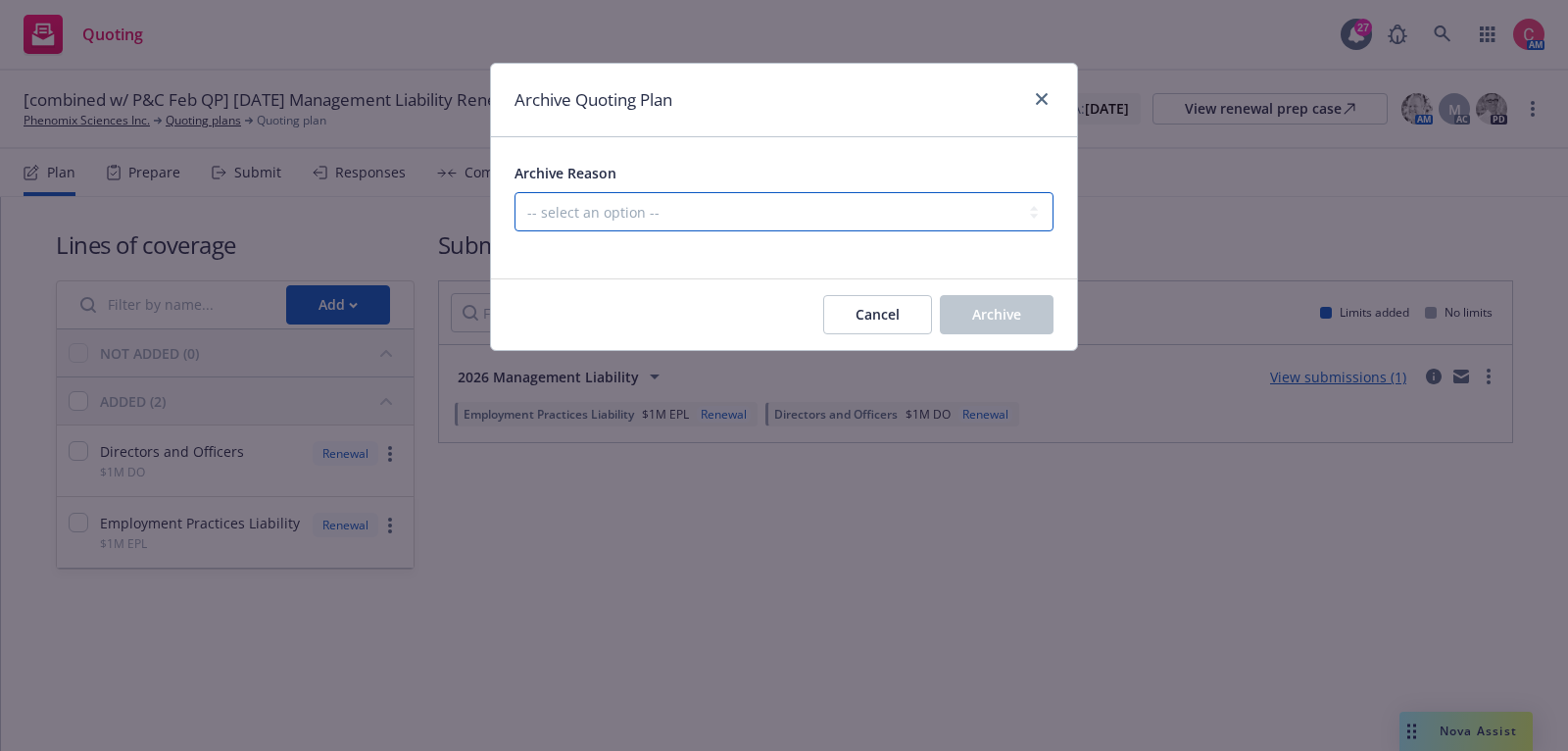
select select "ARCHIVED_DUPLICATE"
click at [514, 192] on select "-- select an option -- All policies in this renewal plan are auto-renewed Creat…" at bounding box center [783, 212] width 539 height 39
click at [1002, 319] on span "Archive" at bounding box center [997, 313] width 49 height 19
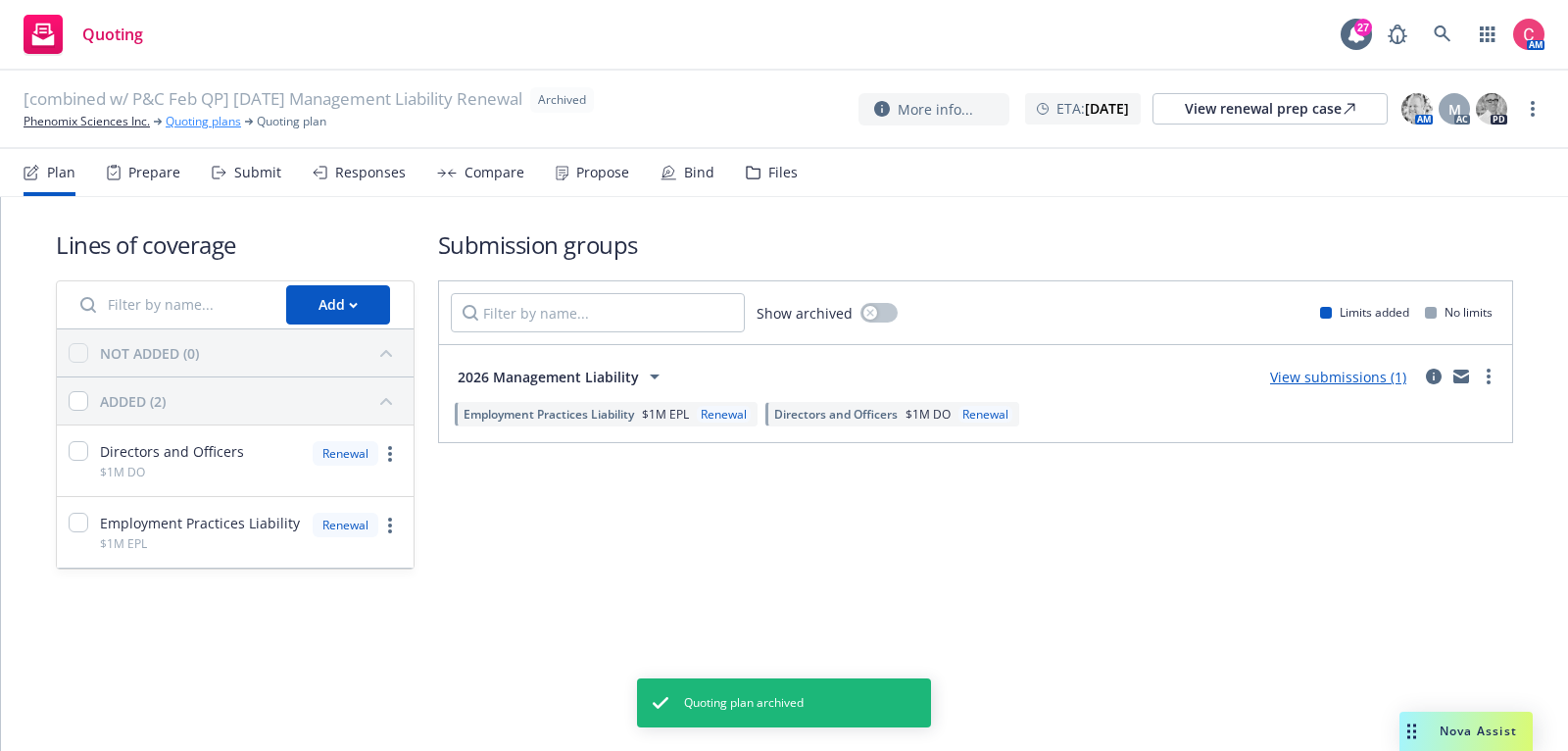
click at [221, 126] on link "Quoting plans" at bounding box center [203, 121] width 76 height 18
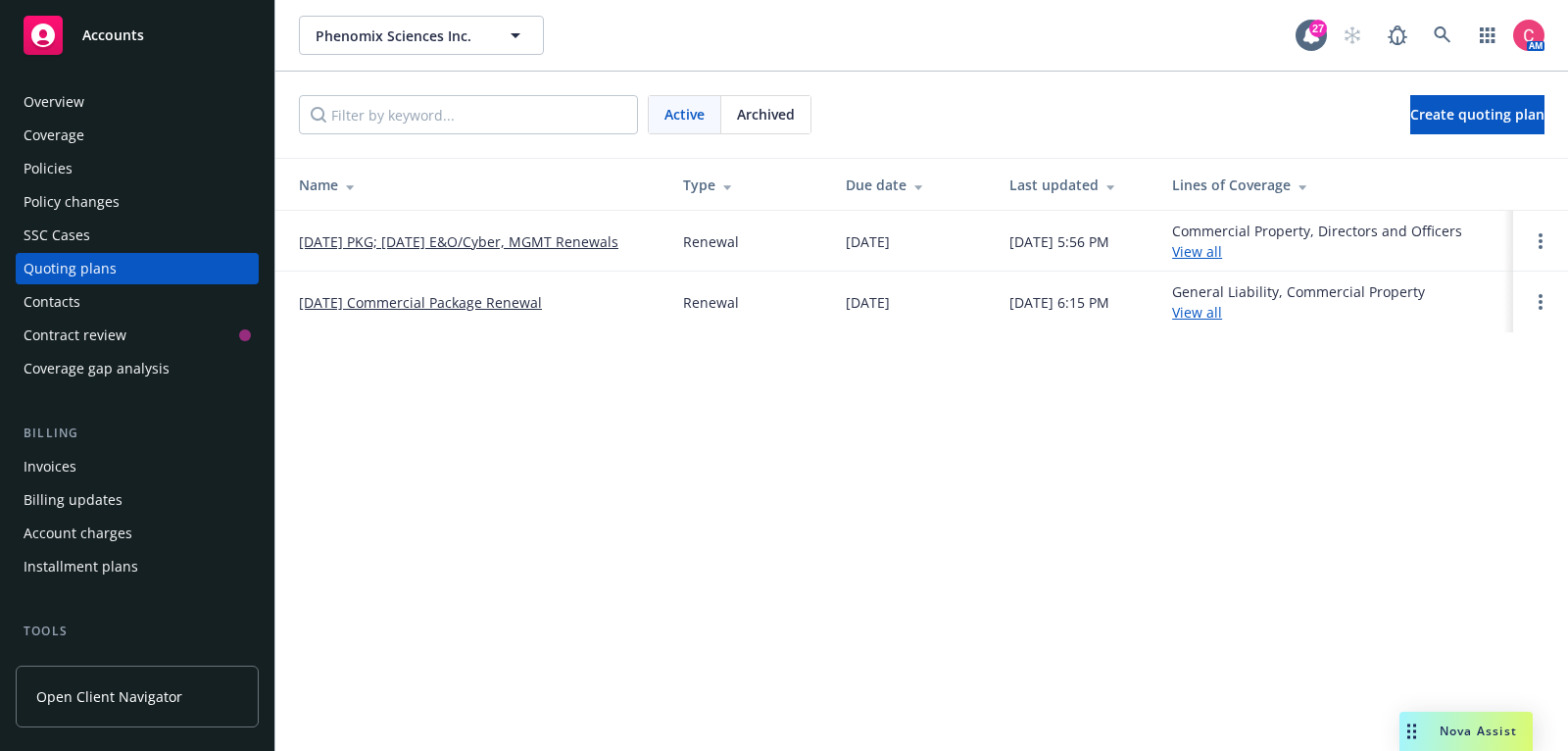
click at [377, 302] on link "[DATE] Commercial Package Renewal" at bounding box center [420, 302] width 243 height 21
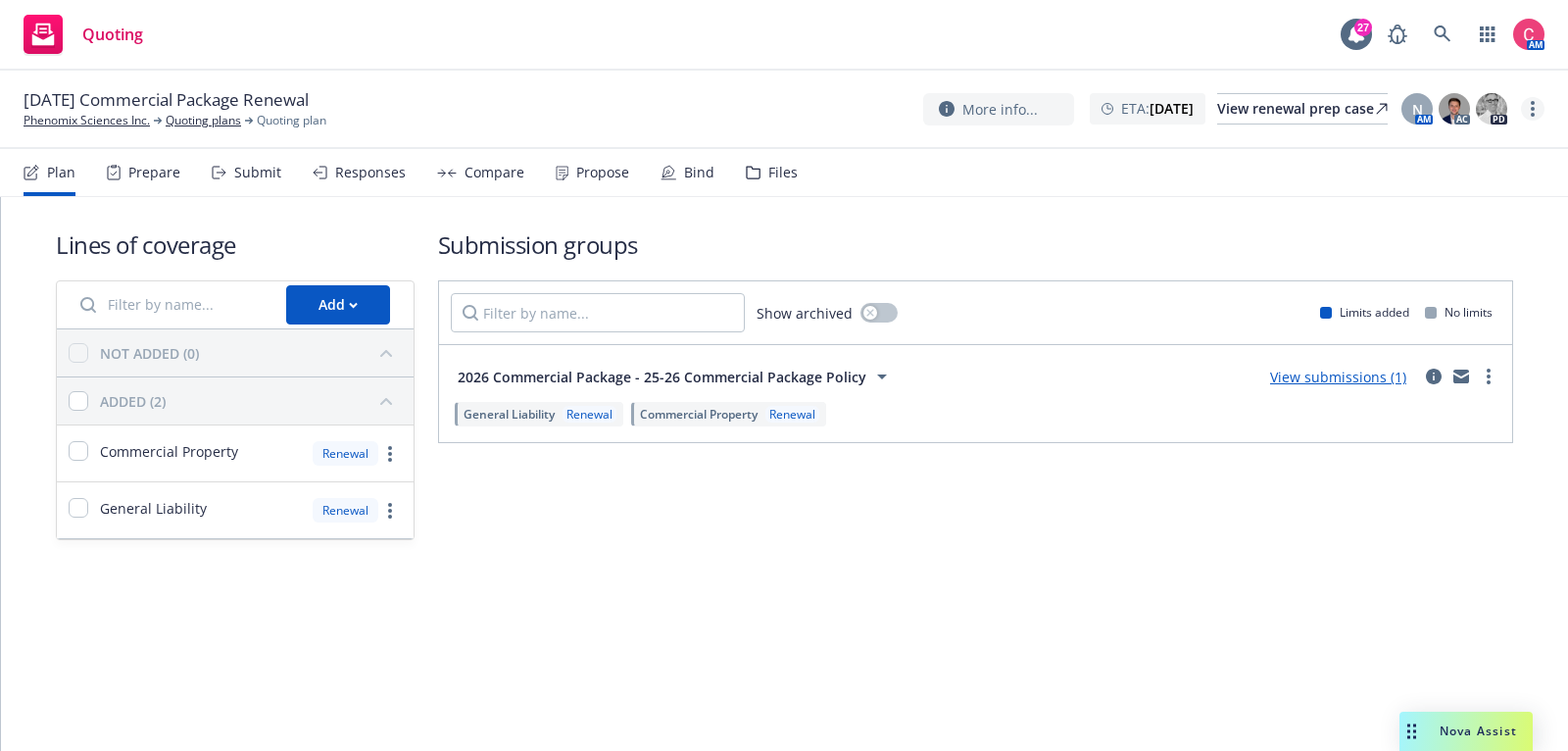
click at [1530, 114] on link "more" at bounding box center [1533, 108] width 24 height 24
click at [1515, 182] on link "Rename quoting plan" at bounding box center [1434, 188] width 219 height 39
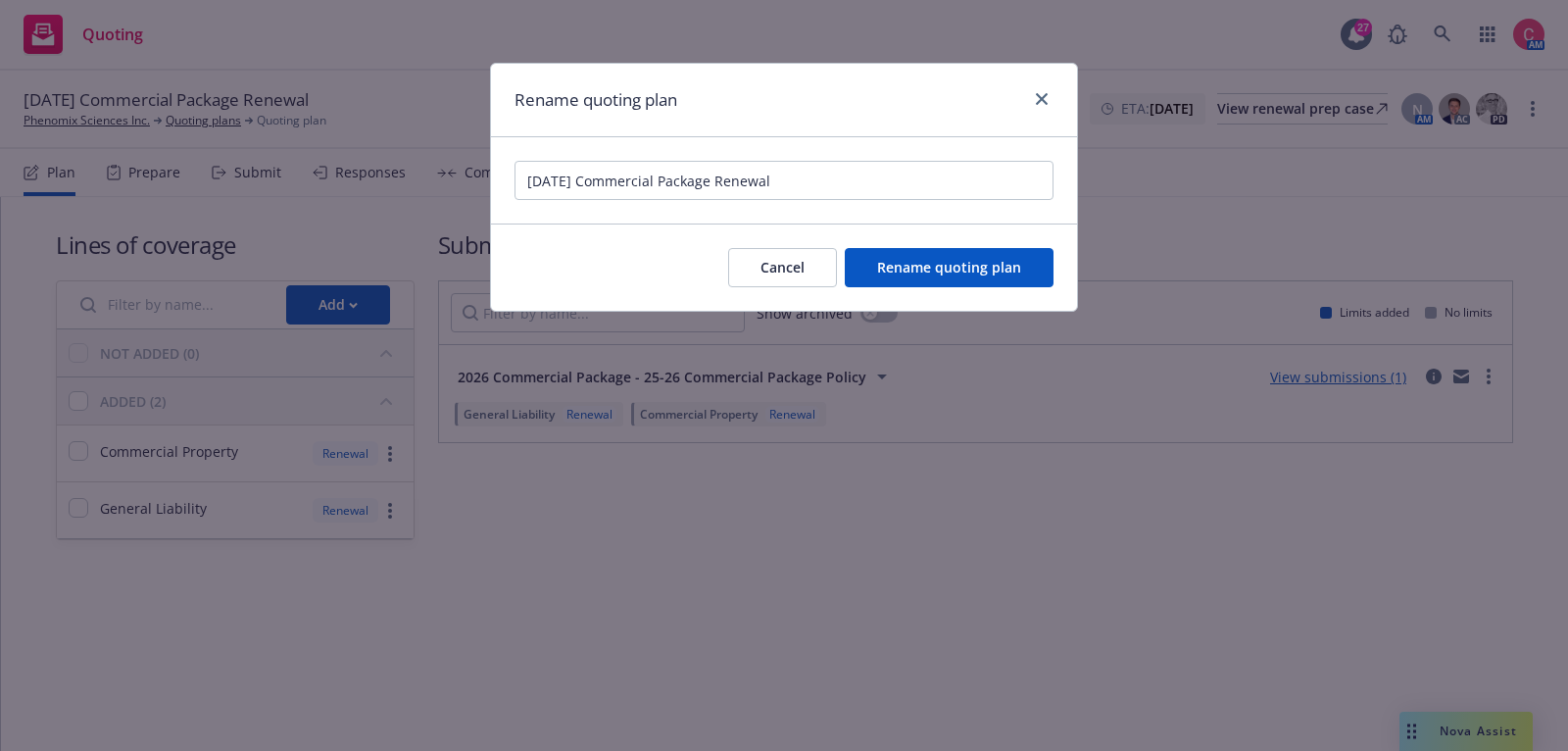
click at [519, 179] on input "02/09/26 Commercial Package Renewal" at bounding box center [783, 180] width 539 height 39
click at [692, 186] on input "[combined w/ E&O/Cyber QP] 02/09/26 Commercial Package Renewal" at bounding box center [783, 180] width 539 height 39
type input "[combined w/ E&O/Cyber Feb QP] 02/09/26 Commercial Package Renewal"
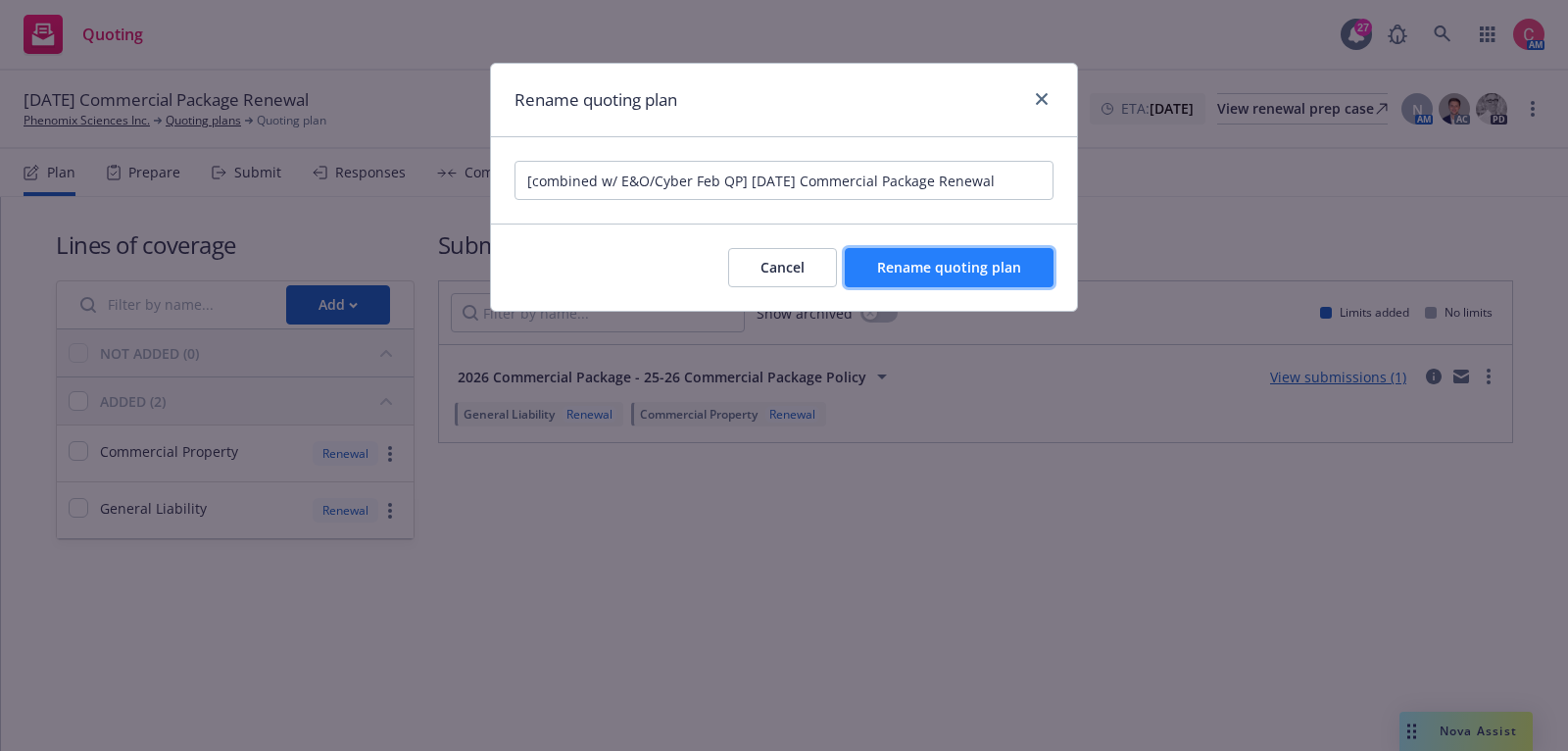
click at [878, 251] on button "Rename quoting plan" at bounding box center [949, 268] width 209 height 39
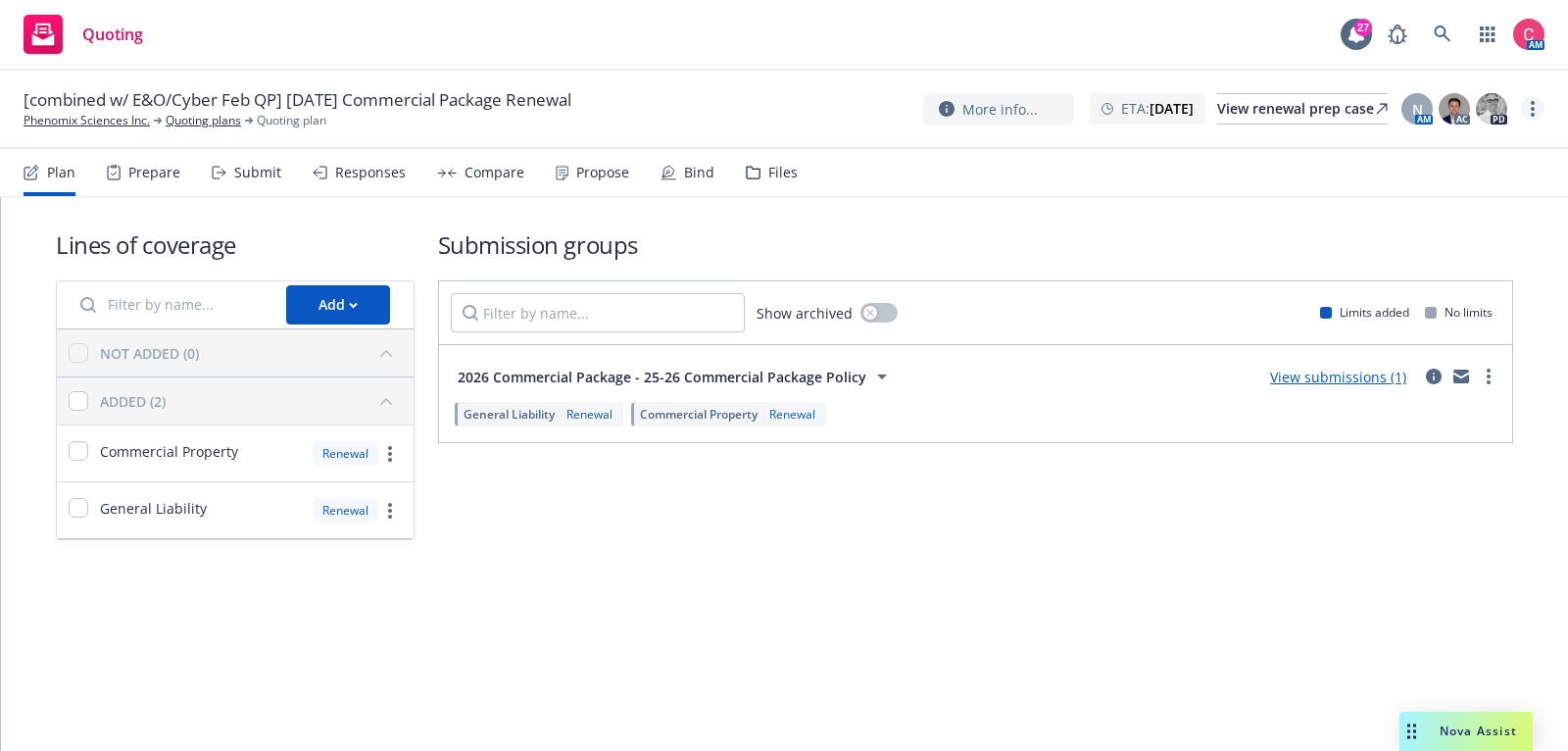
click at [1524, 109] on link "more" at bounding box center [1533, 108] width 24 height 24
click at [1510, 266] on link "Archive quoting plan" at bounding box center [1434, 267] width 219 height 39
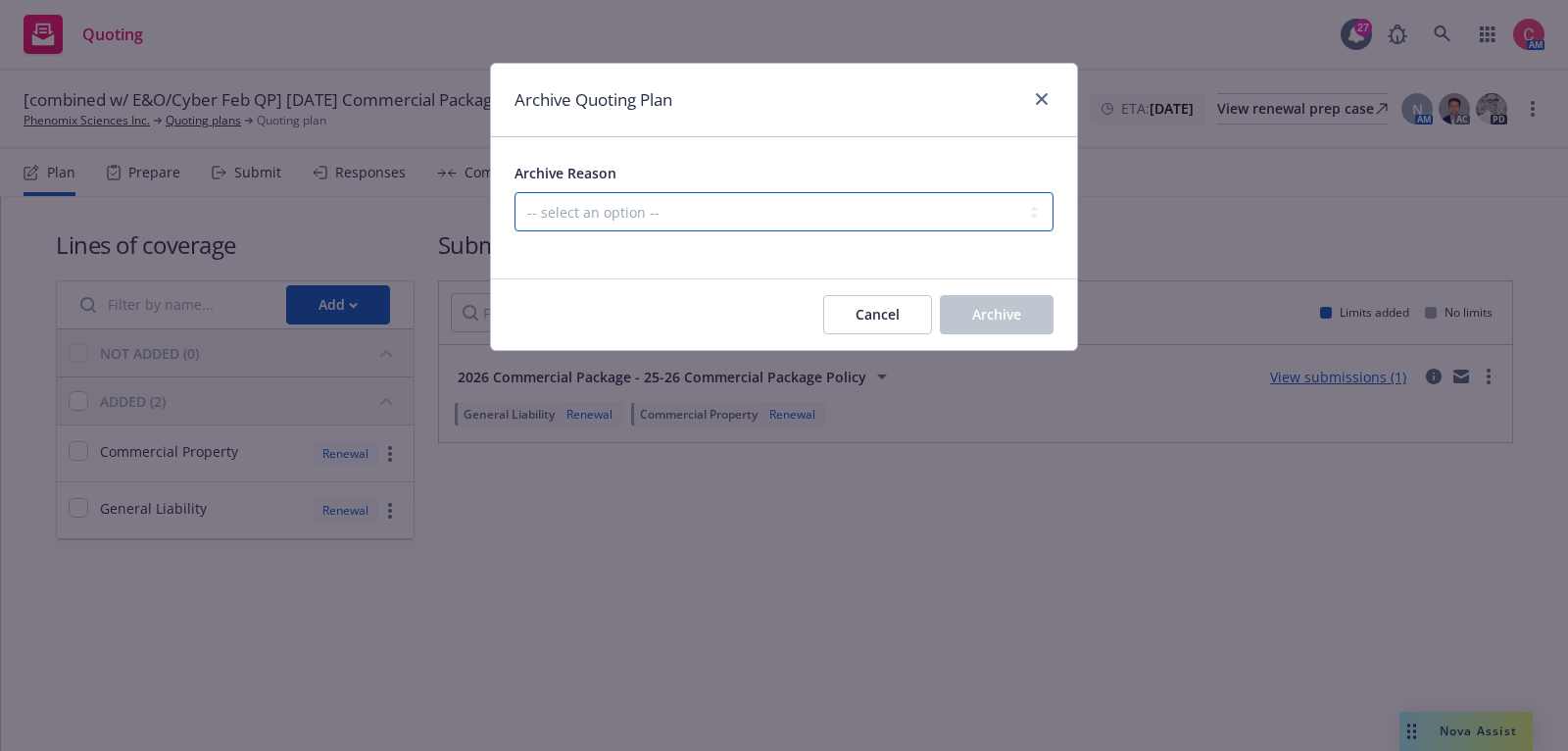
click at [761, 209] on select "-- select an option -- All policies in this renewal plan are auto-renewed Creat…" at bounding box center [783, 212] width 539 height 39
select select "ARCHIVED_DUPLICATE"
click at [514, 192] on select "-- select an option -- All policies in this renewal plan are auto-renewed Creat…" at bounding box center [783, 212] width 539 height 39
click at [959, 305] on button "Archive" at bounding box center [996, 314] width 113 height 39
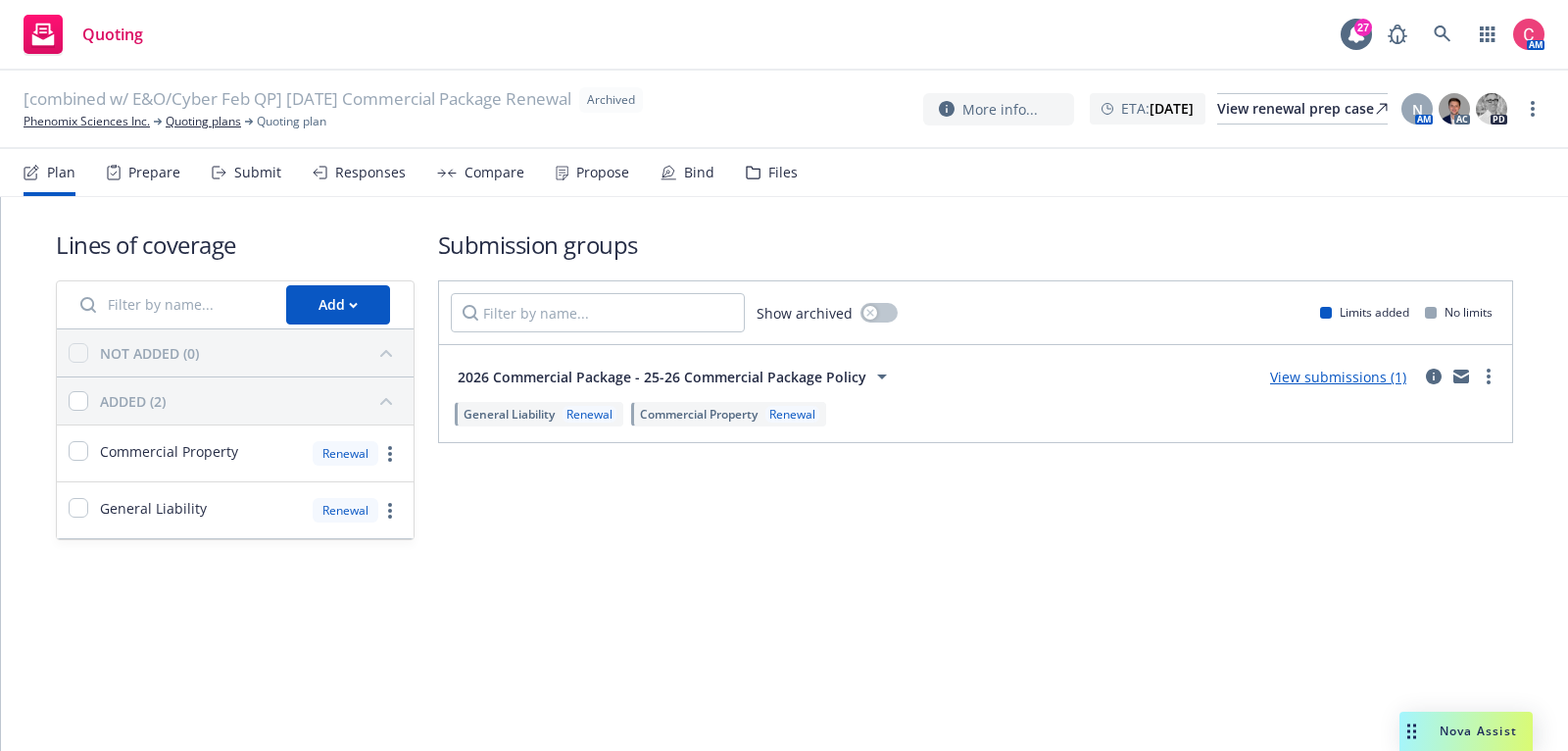
click at [959, 305] on div "Show archived Limits added No limits" at bounding box center [975, 313] width 1073 height 63
click at [237, 119] on link "Quoting plans" at bounding box center [203, 121] width 76 height 18
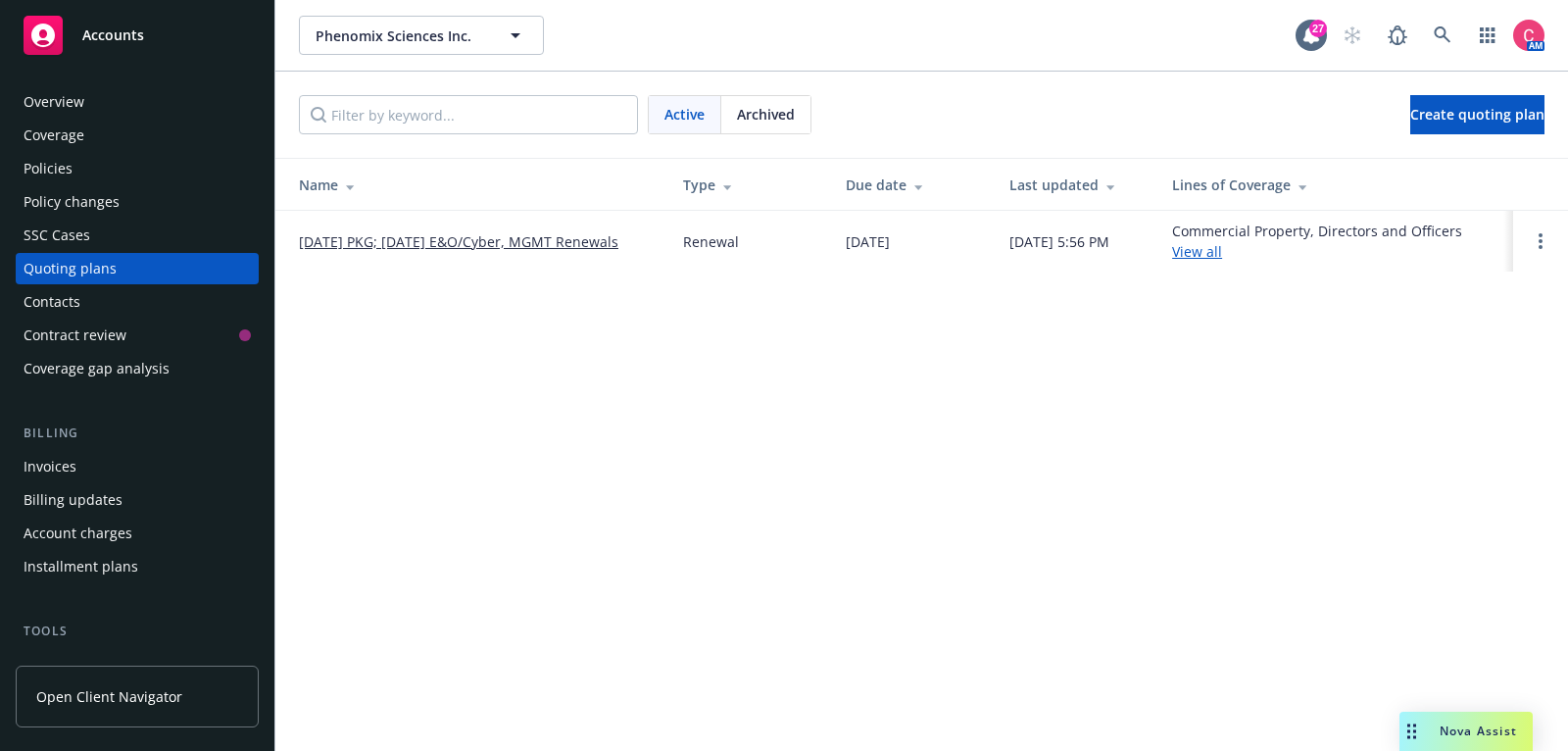
click at [199, 179] on div "Policies" at bounding box center [137, 169] width 228 height 32
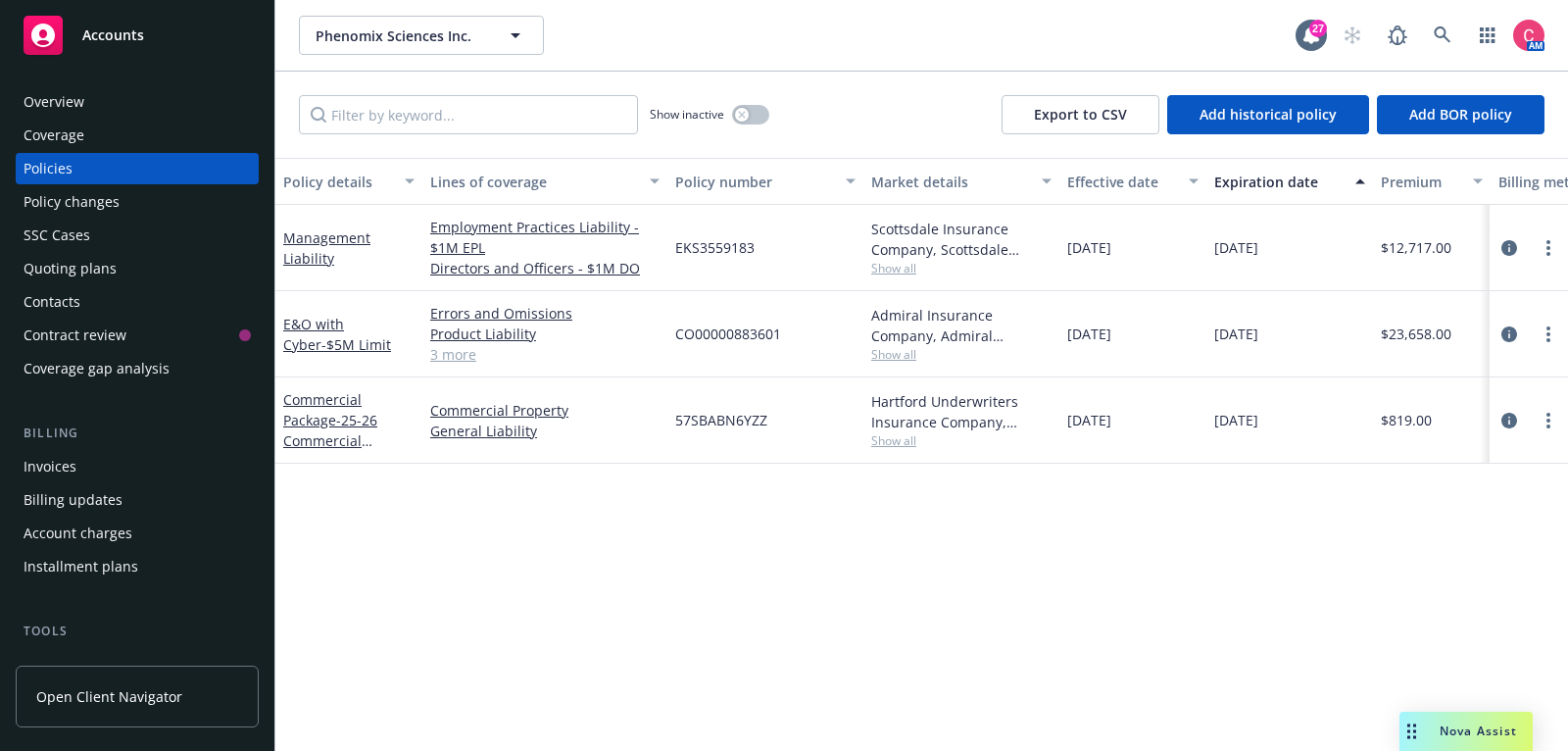
click at [899, 360] on span "Show all" at bounding box center [960, 354] width 180 height 17
click at [932, 330] on div "Admiral Insurance Company, Admiral Insurance Group ([PERSON_NAME] Corporation),…" at bounding box center [960, 325] width 180 height 41
click at [226, 88] on div "Overview" at bounding box center [137, 102] width 228 height 32
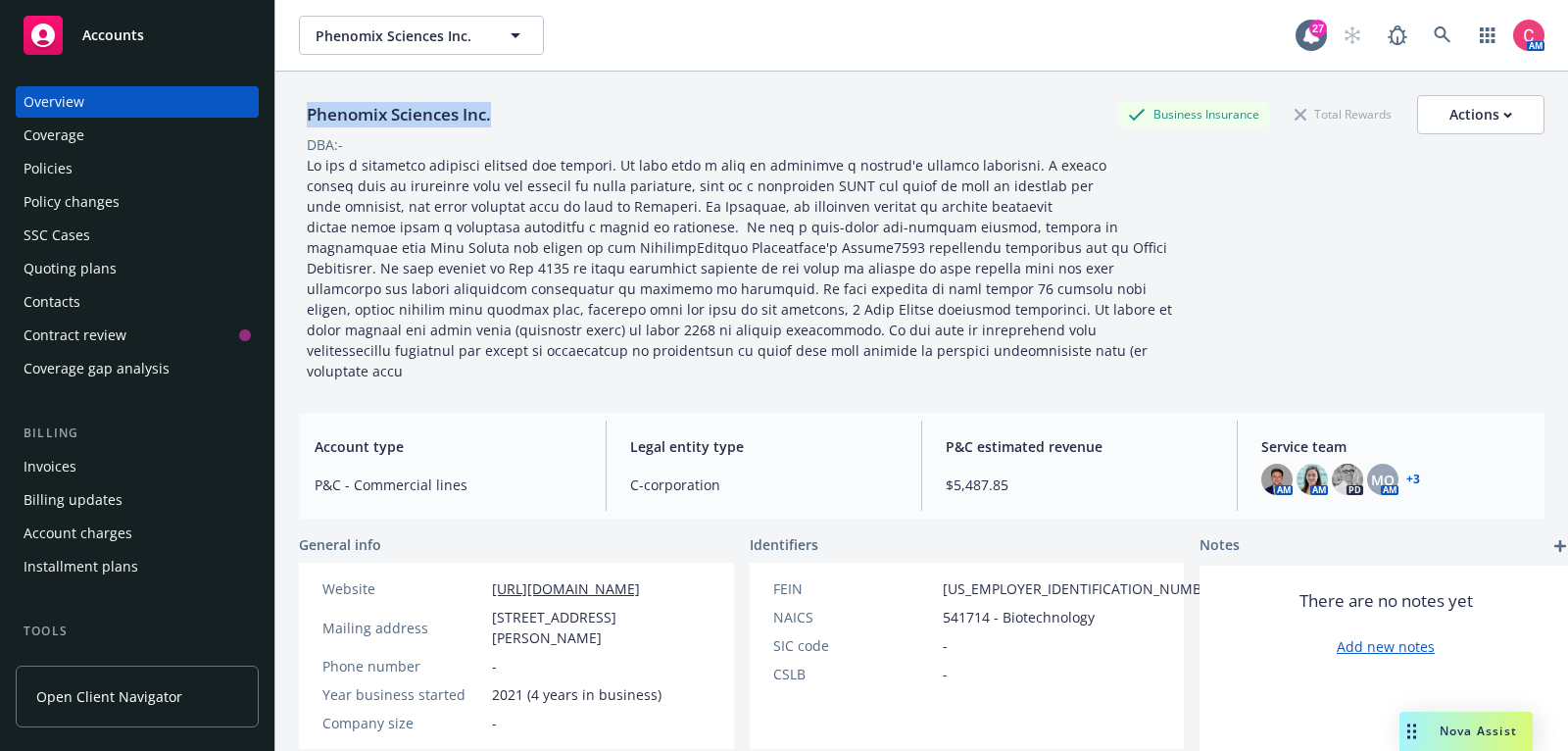
drag, startPoint x: 306, startPoint y: 112, endPoint x: 502, endPoint y: 119, distance: 196.1
click at [502, 119] on div "Phenomix Sciences Inc. Business Insurance Total Rewards Actions" at bounding box center [921, 115] width 1245 height 39
copy div "Phenomix Sciences Inc."
click at [149, 156] on div "Policies" at bounding box center [137, 169] width 228 height 32
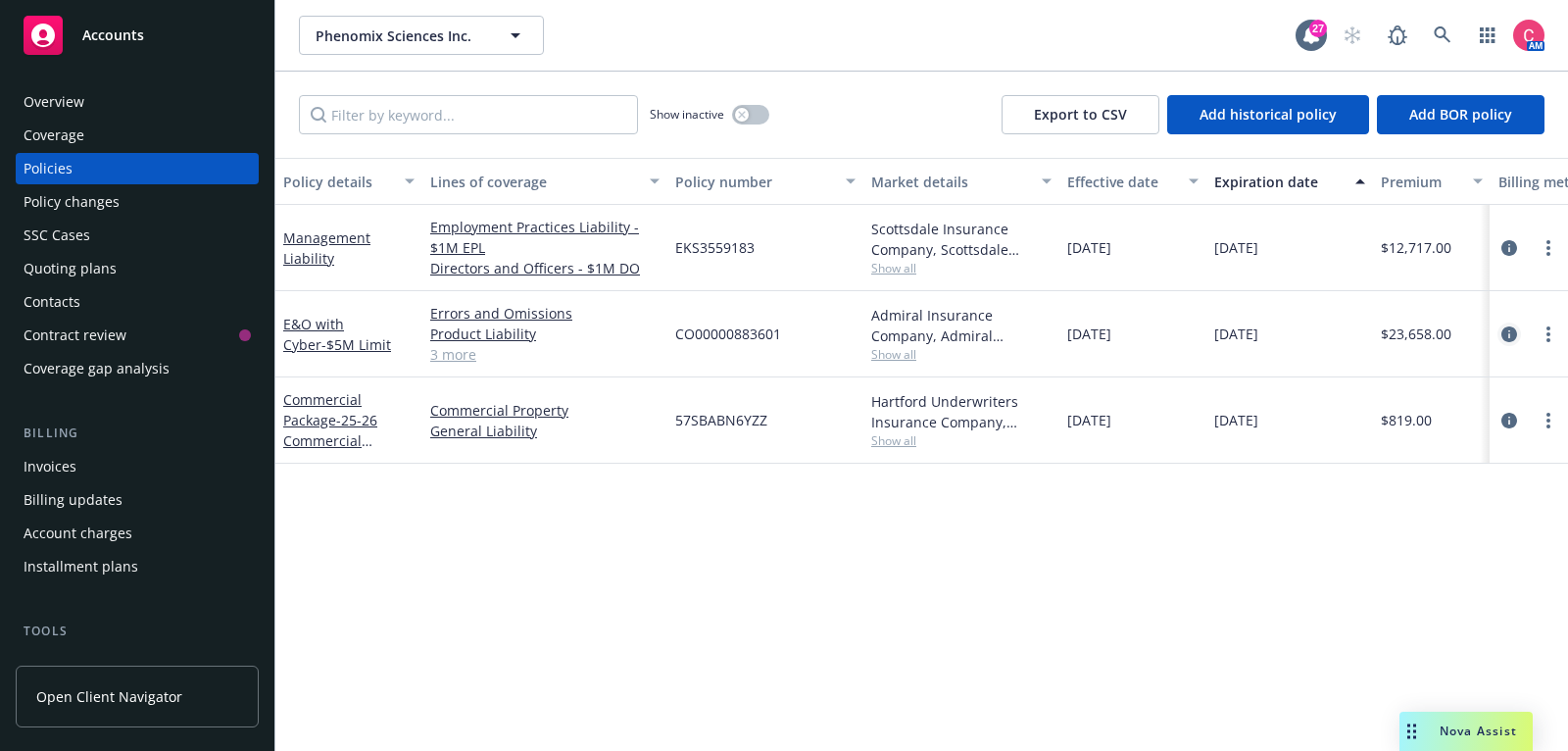
click at [1507, 342] on link "circleInformation" at bounding box center [1509, 334] width 24 height 24
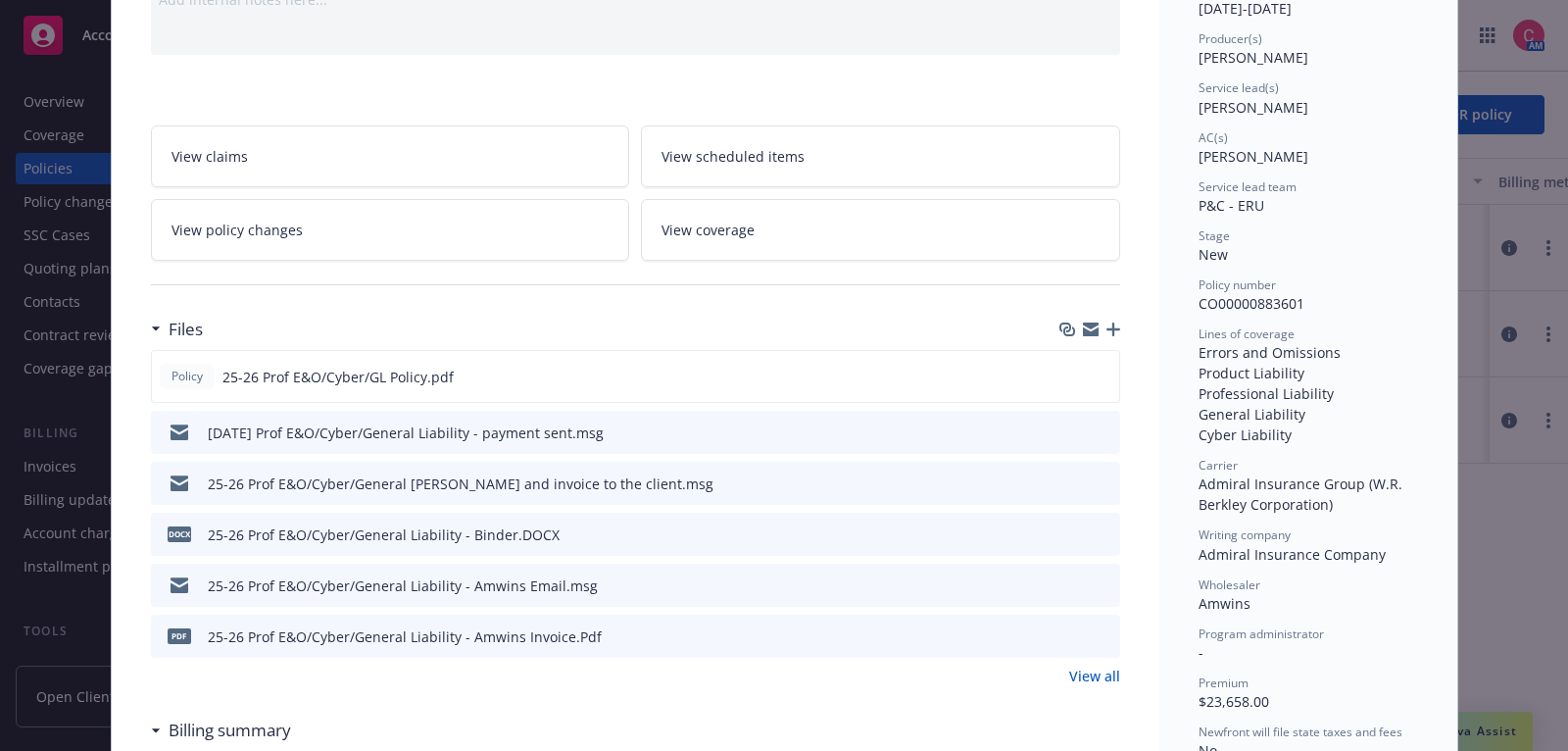
scroll to position [233, 0]
click at [1111, 572] on button "preview file" at bounding box center [1101, 580] width 22 height 18
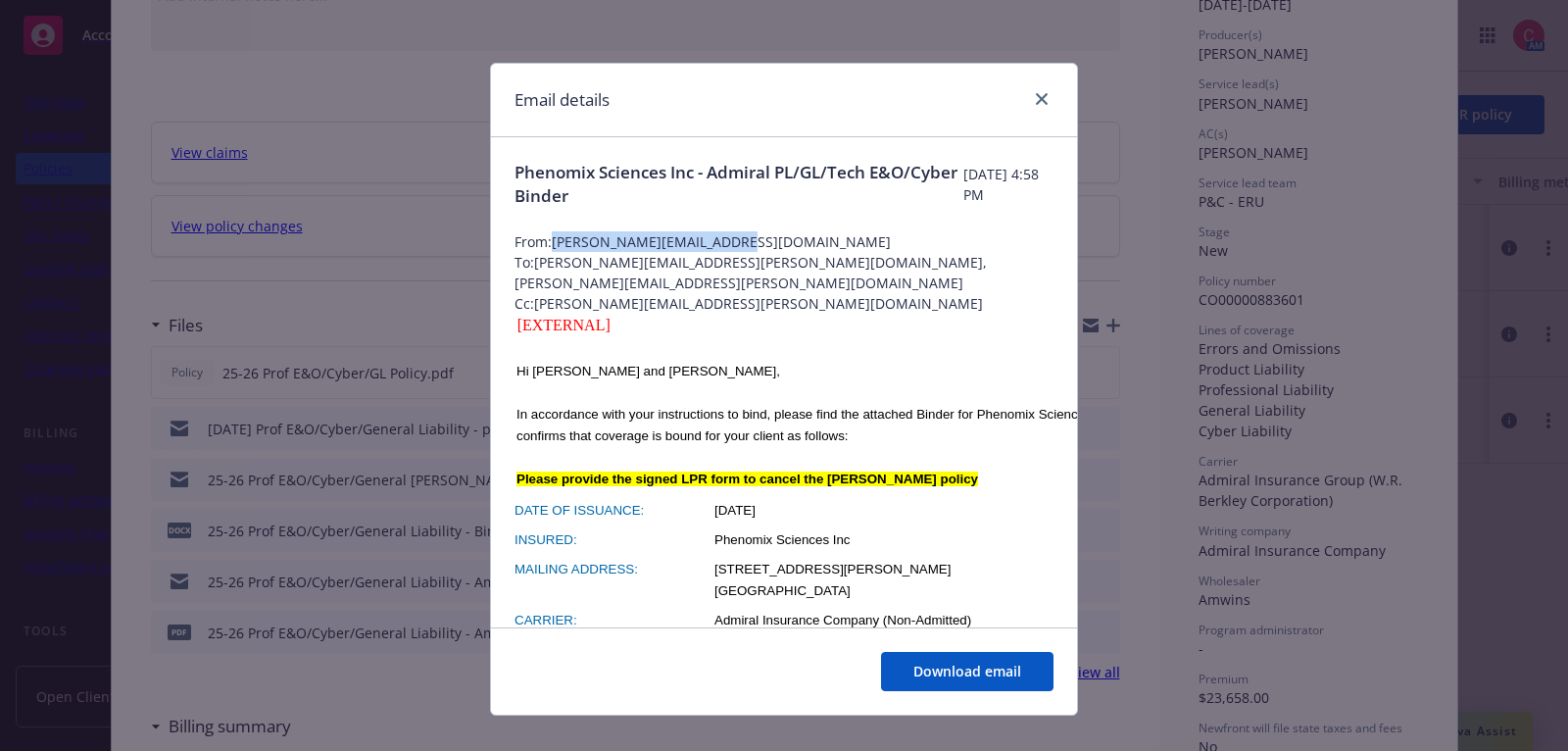
drag, startPoint x: 735, startPoint y: 243, endPoint x: 555, endPoint y: 234, distance: 180.2
click at [555, 234] on span "From: [PERSON_NAME][EMAIL_ADDRESS][DOMAIN_NAME]" at bounding box center [783, 241] width 539 height 21
copy span "[PERSON_NAME][EMAIL_ADDRESS][DOMAIN_NAME]"
drag, startPoint x: 719, startPoint y: 281, endPoint x: 535, endPoint y: 287, distance: 184.1
click at [535, 293] on span "Cc: [PERSON_NAME][EMAIL_ADDRESS][PERSON_NAME][DOMAIN_NAME]" at bounding box center [783, 303] width 539 height 21
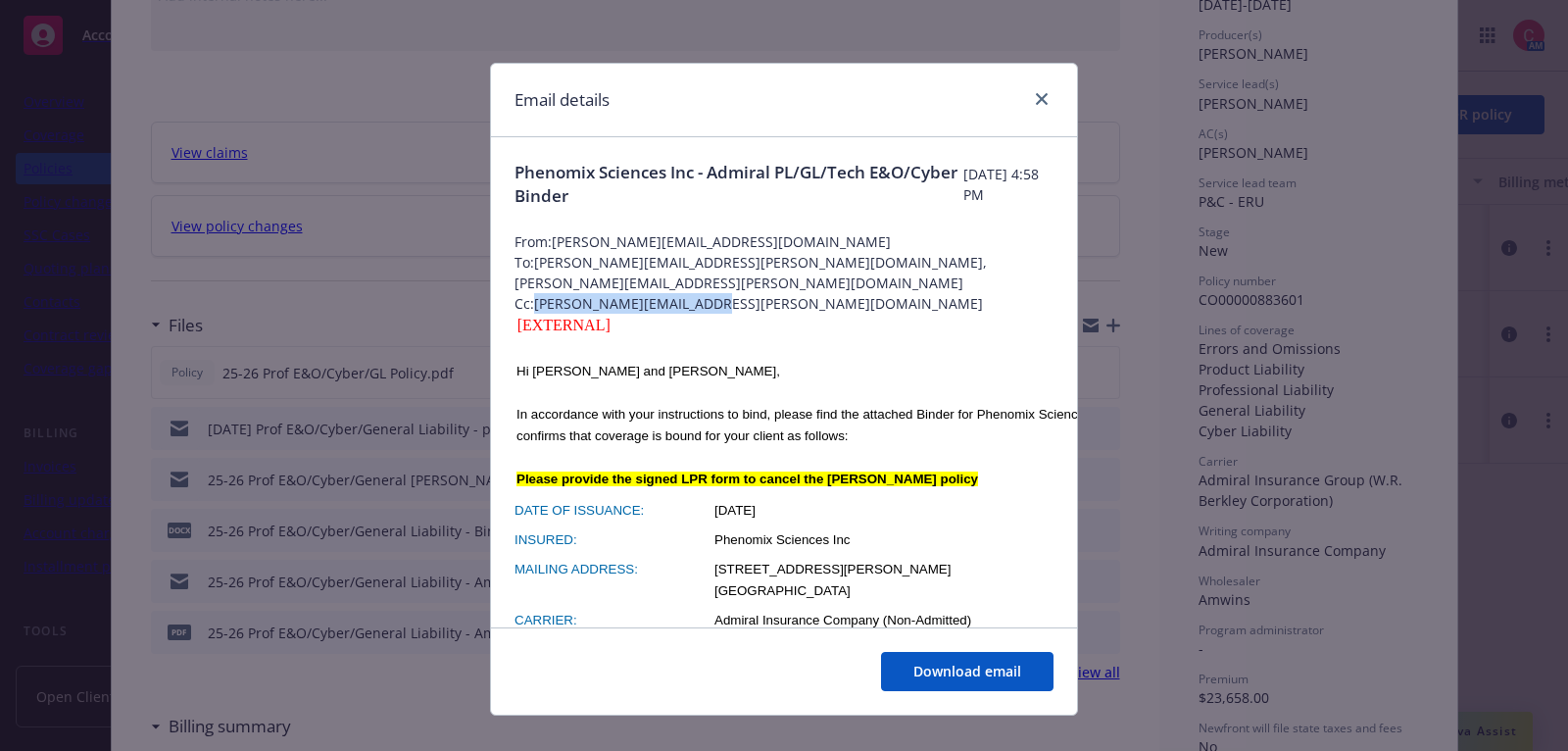
copy span "[PERSON_NAME][EMAIL_ADDRESS][PERSON_NAME][DOMAIN_NAME]"
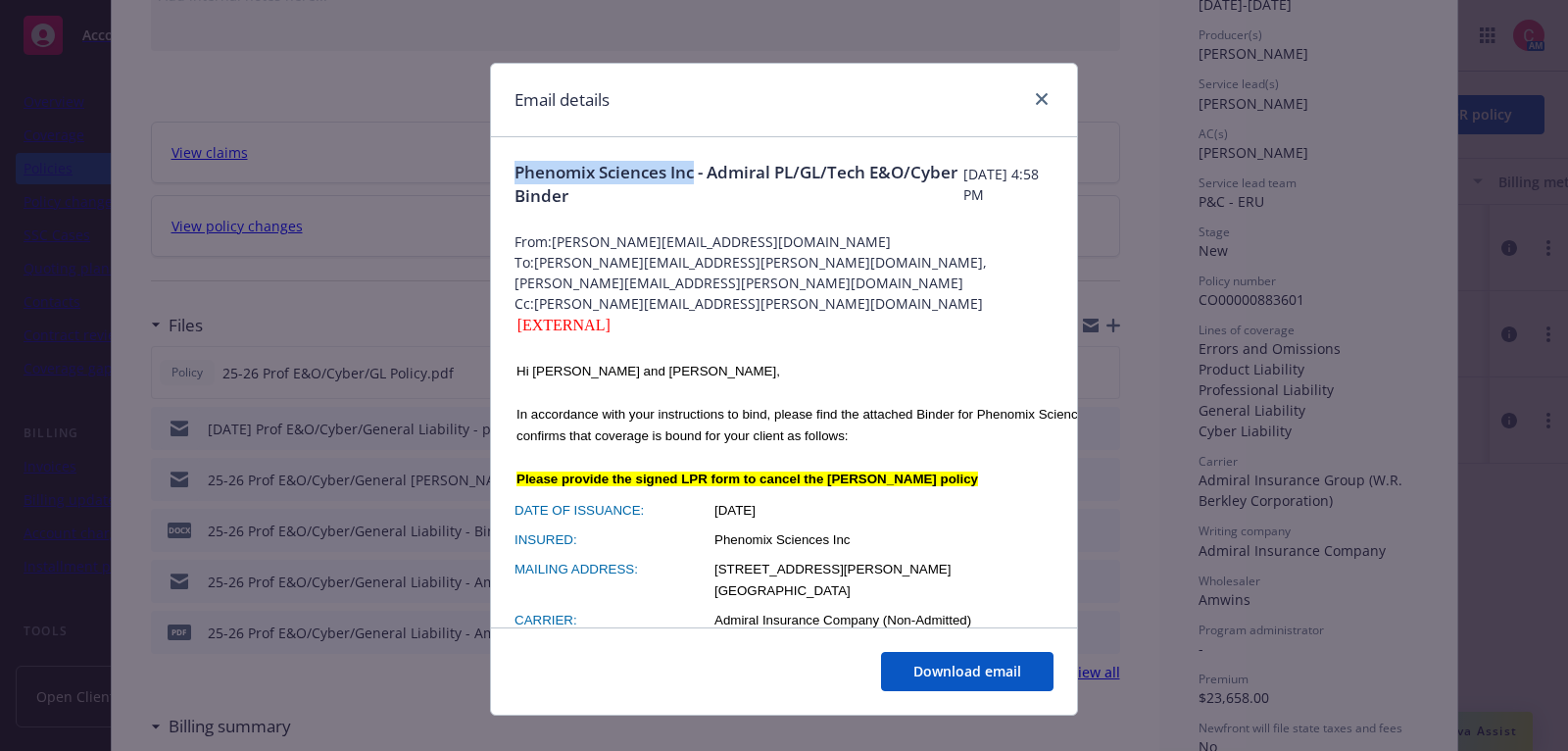
drag, startPoint x: 516, startPoint y: 171, endPoint x: 695, endPoint y: 171, distance: 179.0
click at [695, 171] on span "Phenomix Sciences Inc - Admiral PL/GL/Tech E&O/Cyber Binder" at bounding box center [739, 184] width 449 height 47
copy span "Phenomix Sciences Inc"
click at [1038, 96] on icon "close" at bounding box center [1042, 100] width 12 height 12
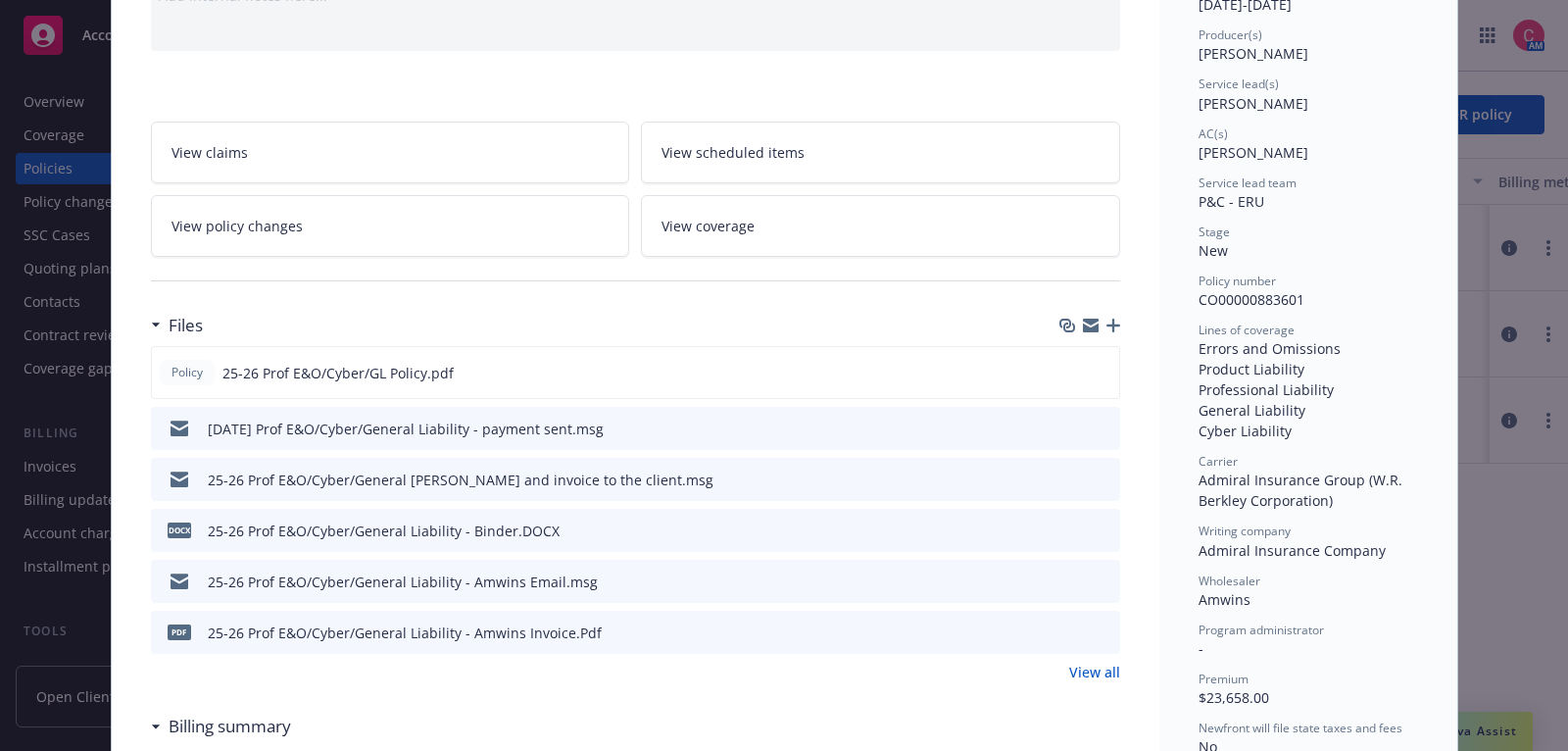
click at [1247, 301] on span "CO00000883601" at bounding box center [1251, 299] width 105 height 19
copy span "CO00000883601"
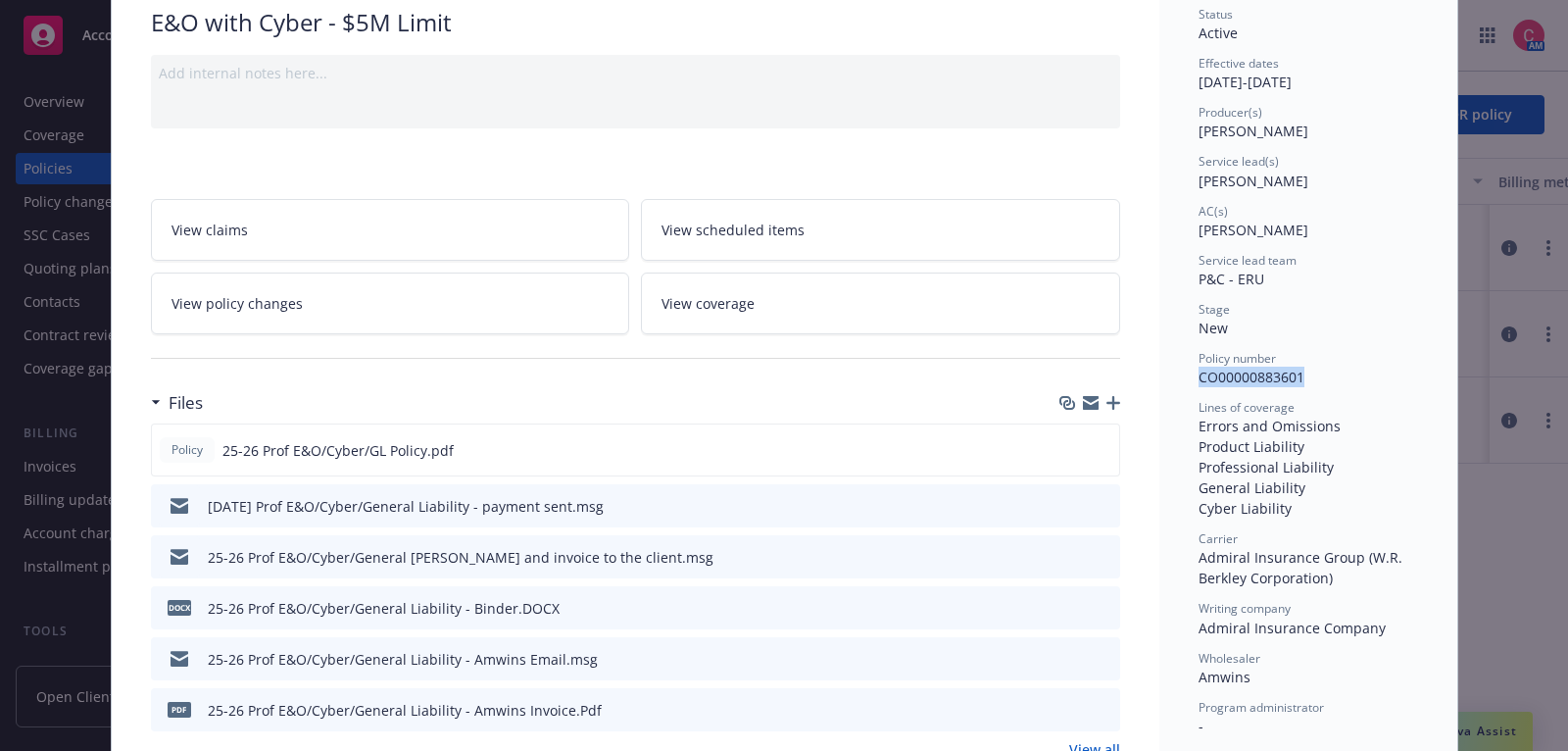
scroll to position [153, 0]
drag, startPoint x: 1199, startPoint y: 82, endPoint x: 1368, endPoint y: 80, distance: 169.0
click at [1368, 80] on div "Effective dates [DATE] - [DATE]" at bounding box center [1308, 76] width 220 height 37
copy div "[DATE] - [DATE]"
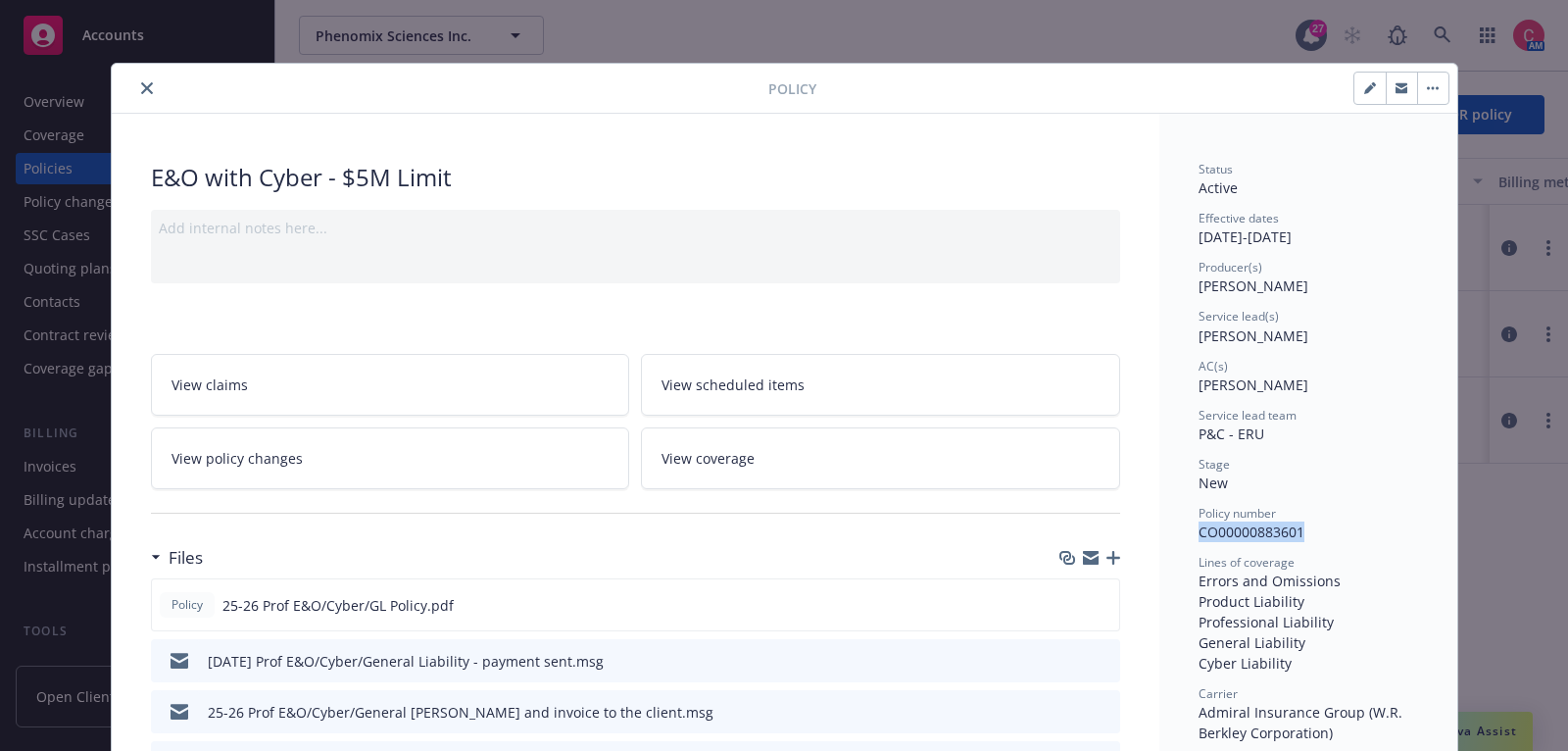
click at [151, 84] on icon "close" at bounding box center [147, 89] width 12 height 12
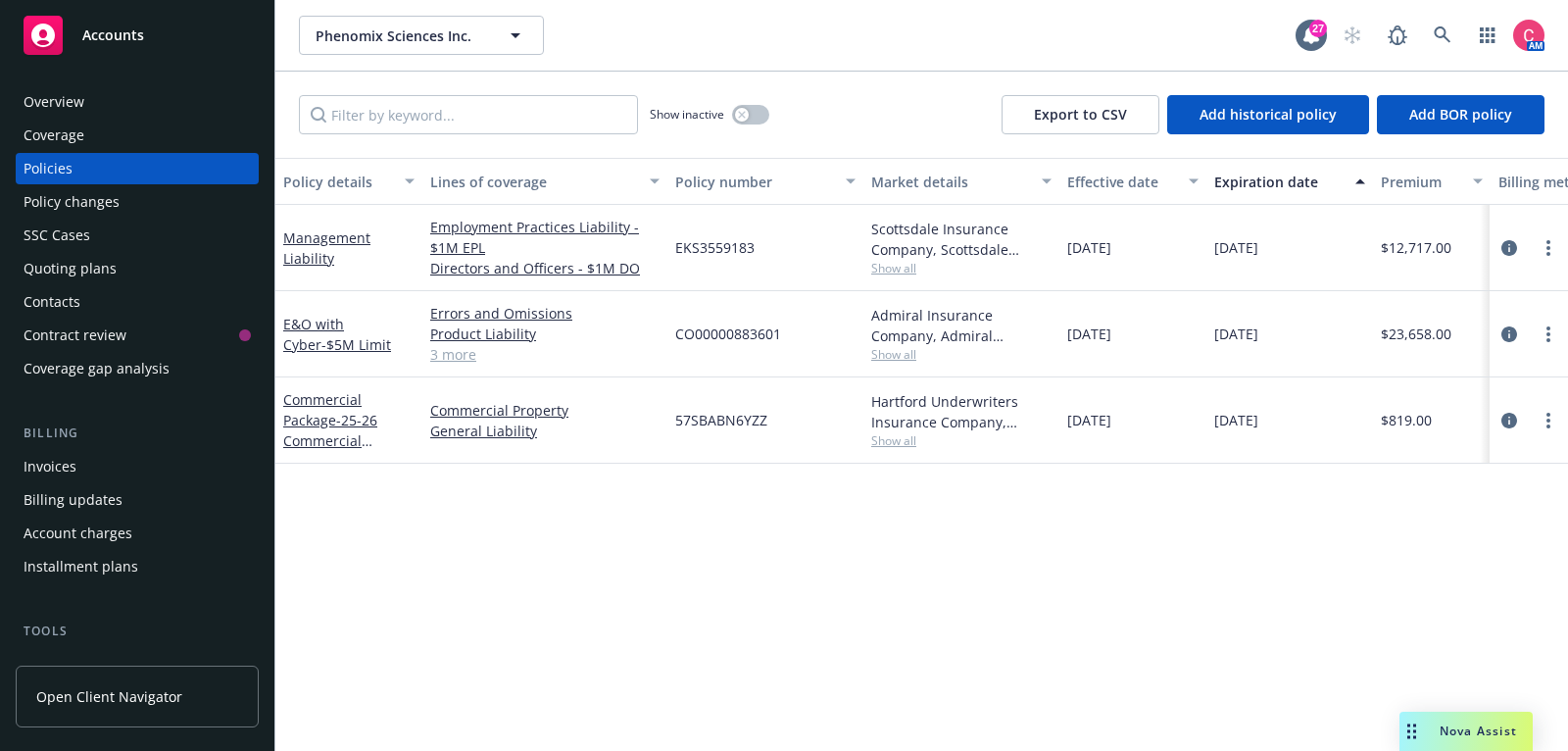
click at [899, 269] on span "Show all" at bounding box center [960, 268] width 180 height 17
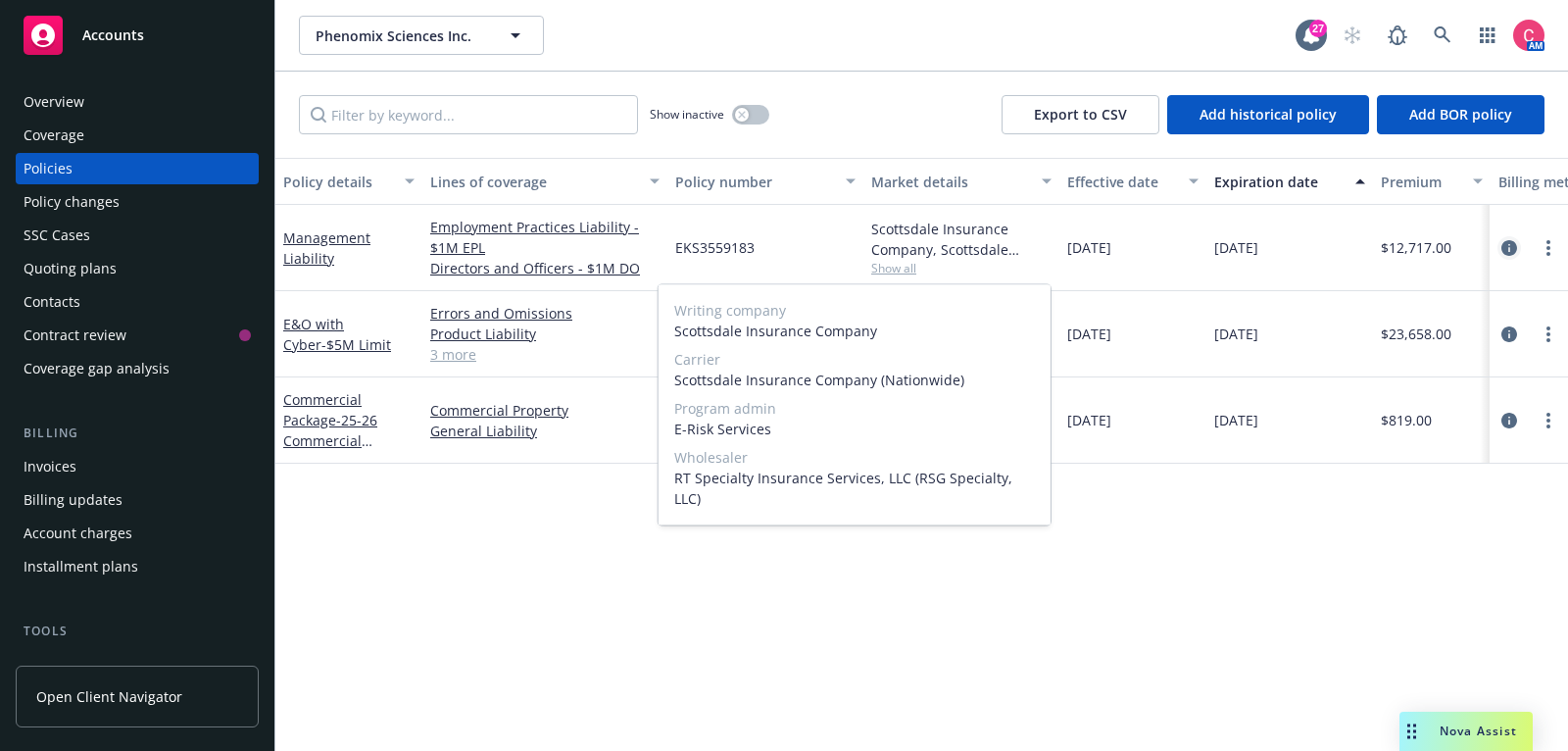
click at [1511, 247] on icon "circleInformation" at bounding box center [1509, 248] width 16 height 16
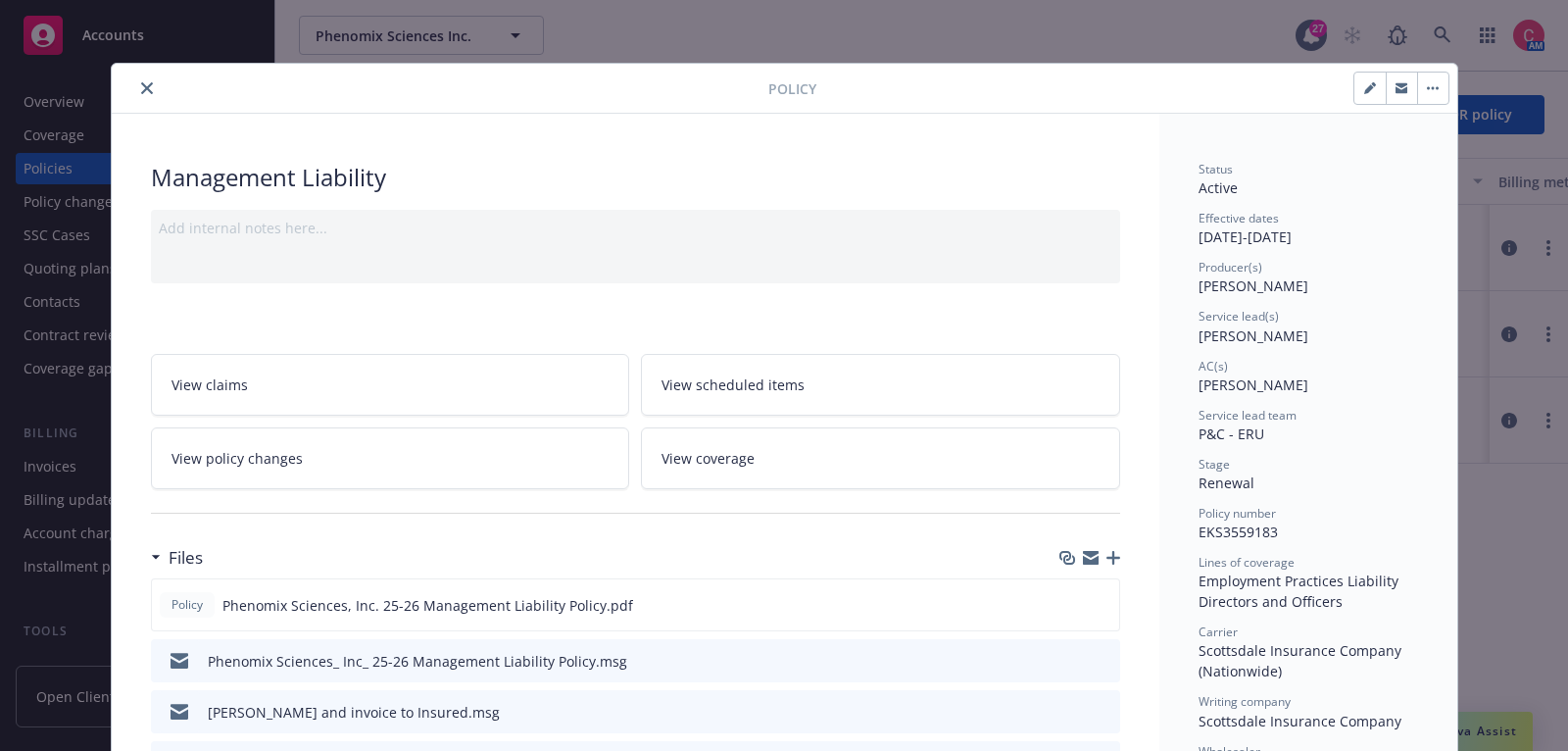
click at [146, 88] on icon "close" at bounding box center [147, 89] width 12 height 12
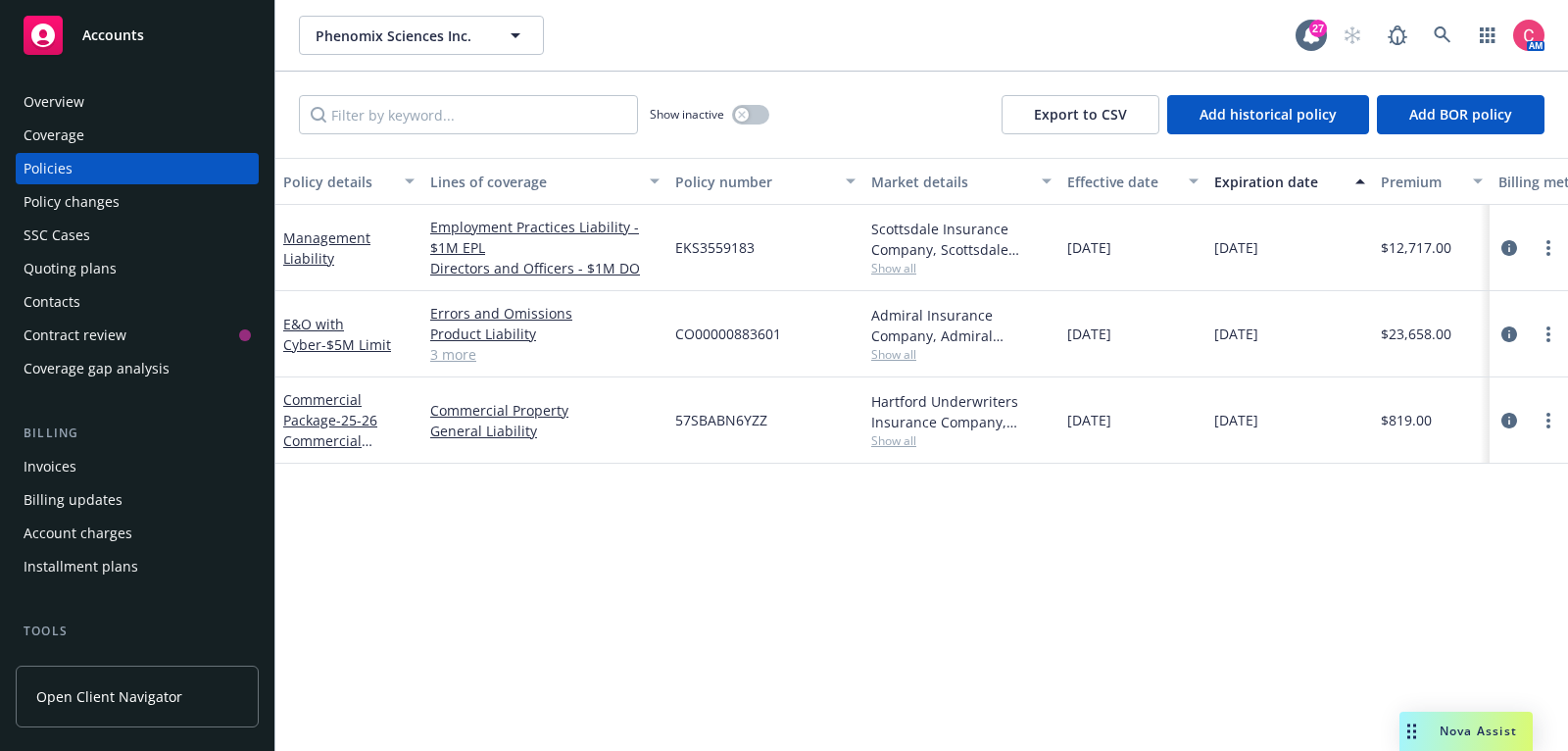
click at [133, 103] on div "Overview" at bounding box center [137, 102] width 228 height 32
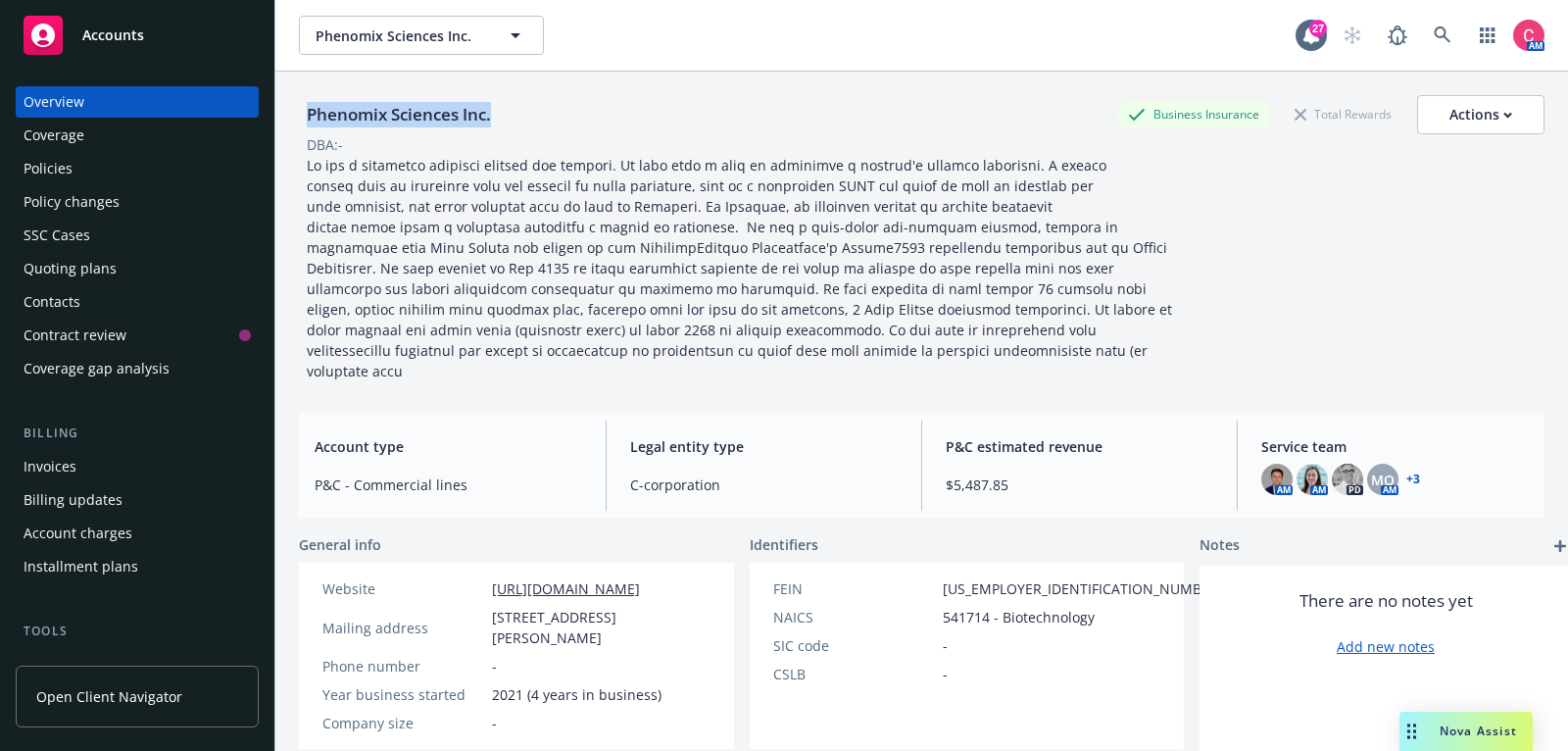
drag, startPoint x: 305, startPoint y: 109, endPoint x: 508, endPoint y: 119, distance: 203.2
click at [508, 119] on div "Phenomix Sciences Inc. Business Insurance Total Rewards Actions" at bounding box center [921, 115] width 1245 height 39
copy div "Phenomix Sciences Inc."
click at [199, 166] on div "Policies" at bounding box center [137, 169] width 228 height 32
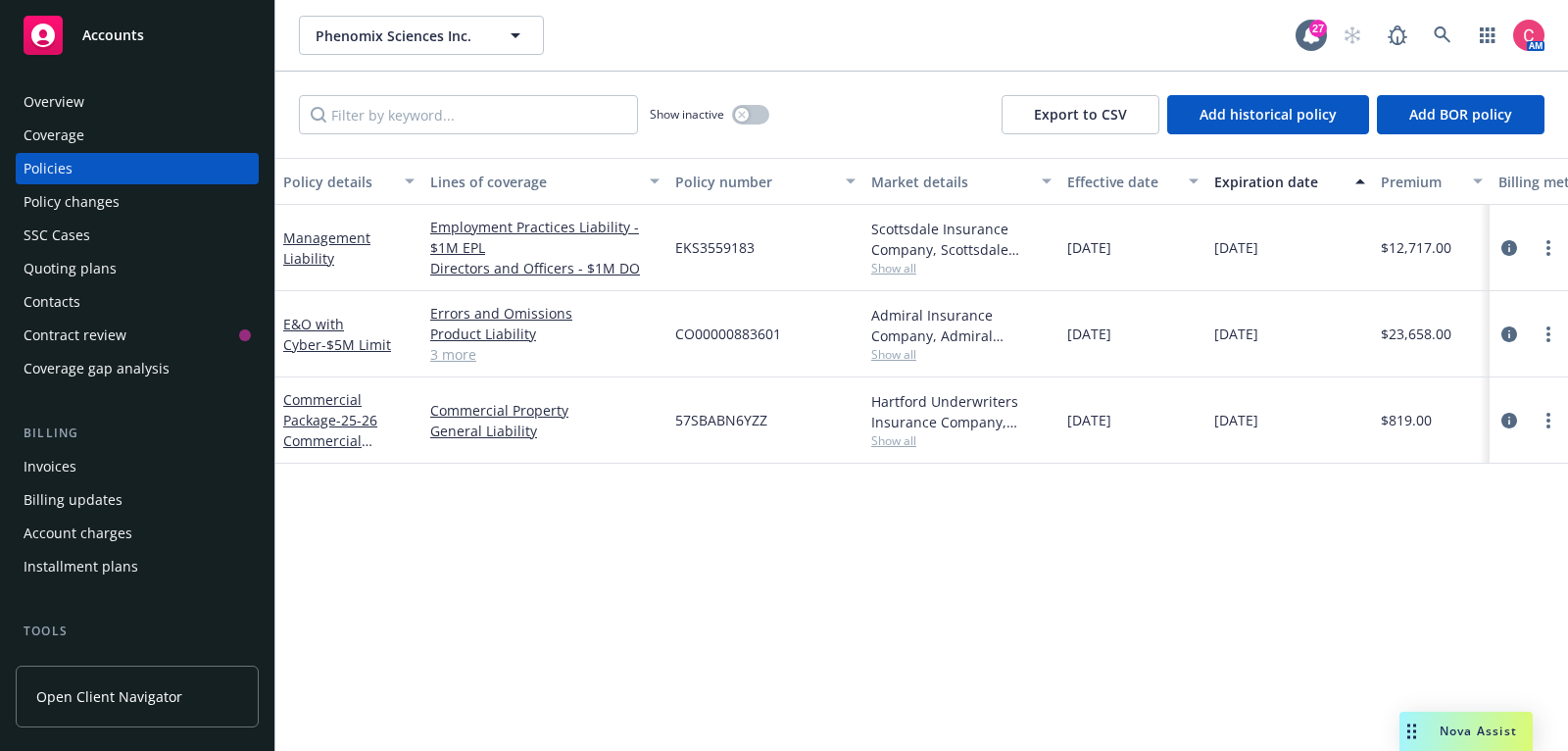
click at [739, 238] on span "EKS3559183" at bounding box center [714, 247] width 80 height 21
copy span "EKS3559183"
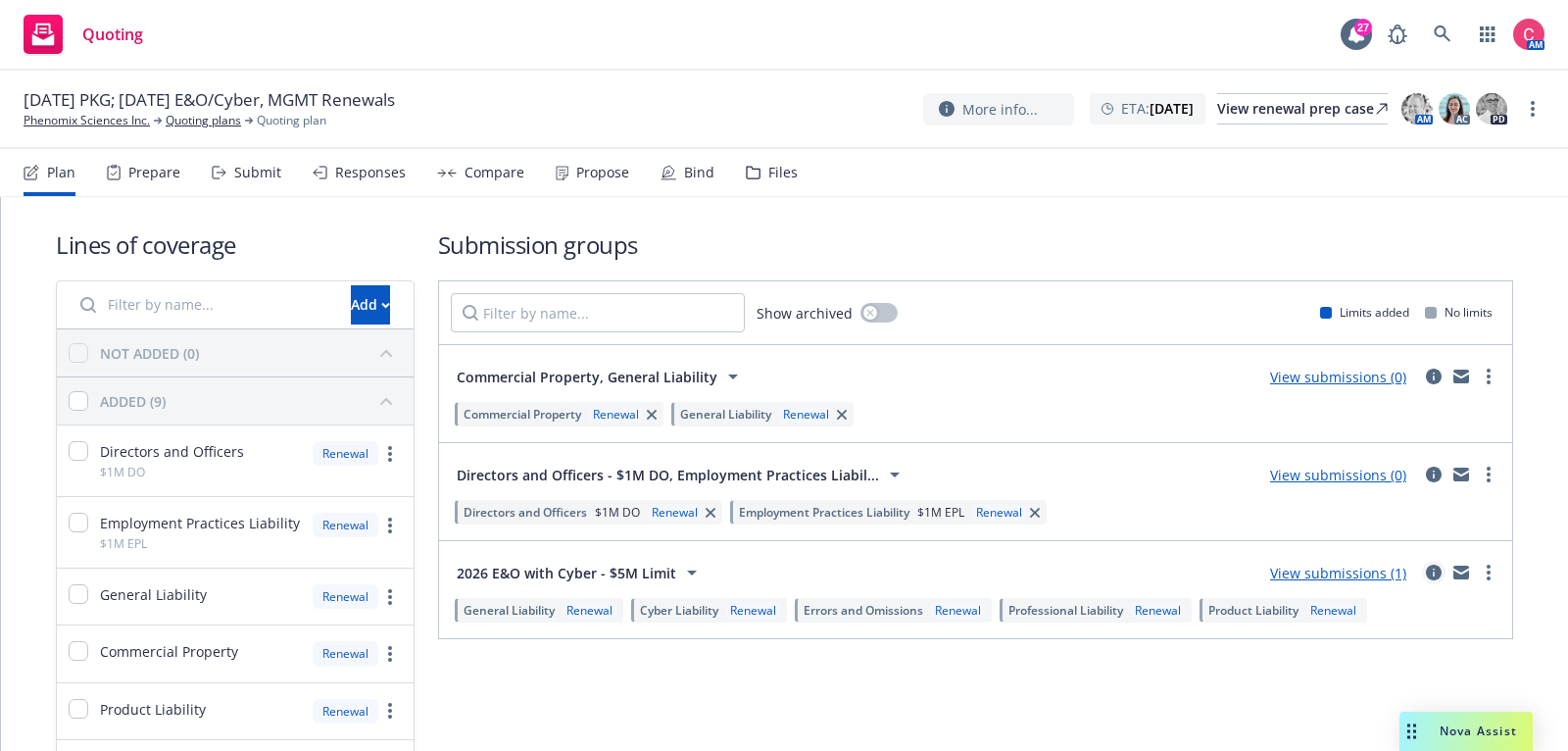
click at [1429, 572] on icon "circleInformation" at bounding box center [1434, 573] width 16 height 16
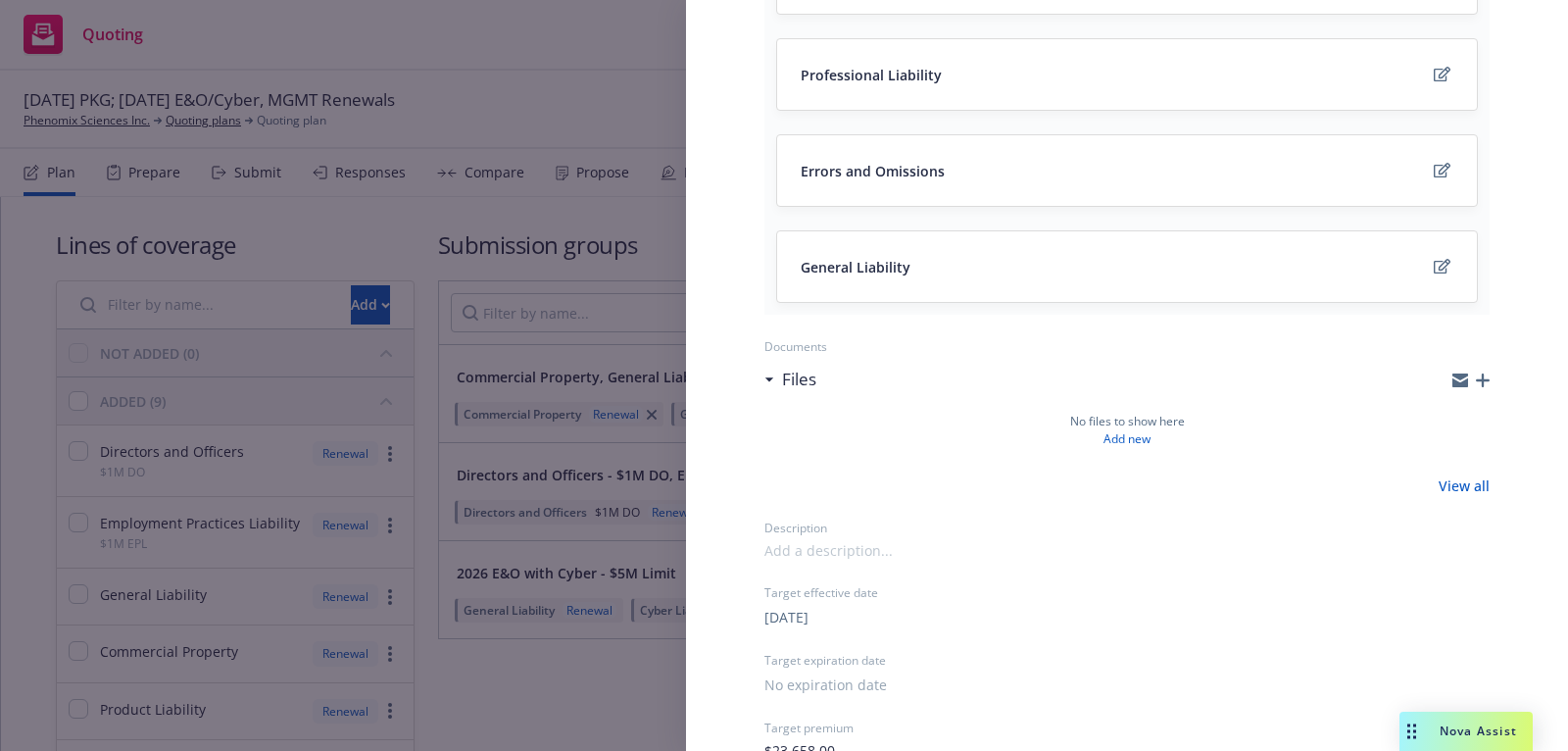
scroll to position [572, 0]
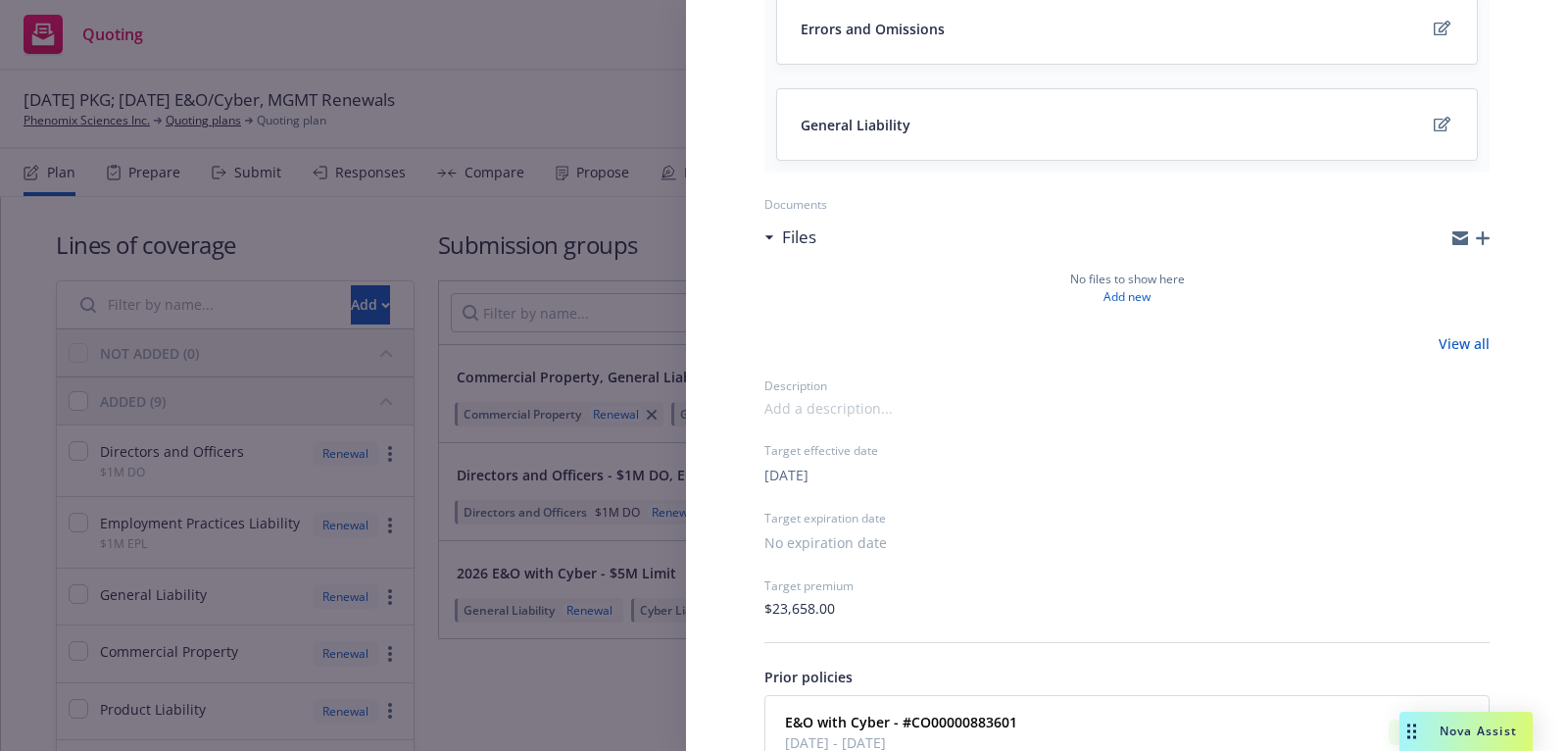
click at [1483, 239] on icon "button" at bounding box center [1482, 239] width 14 height 14
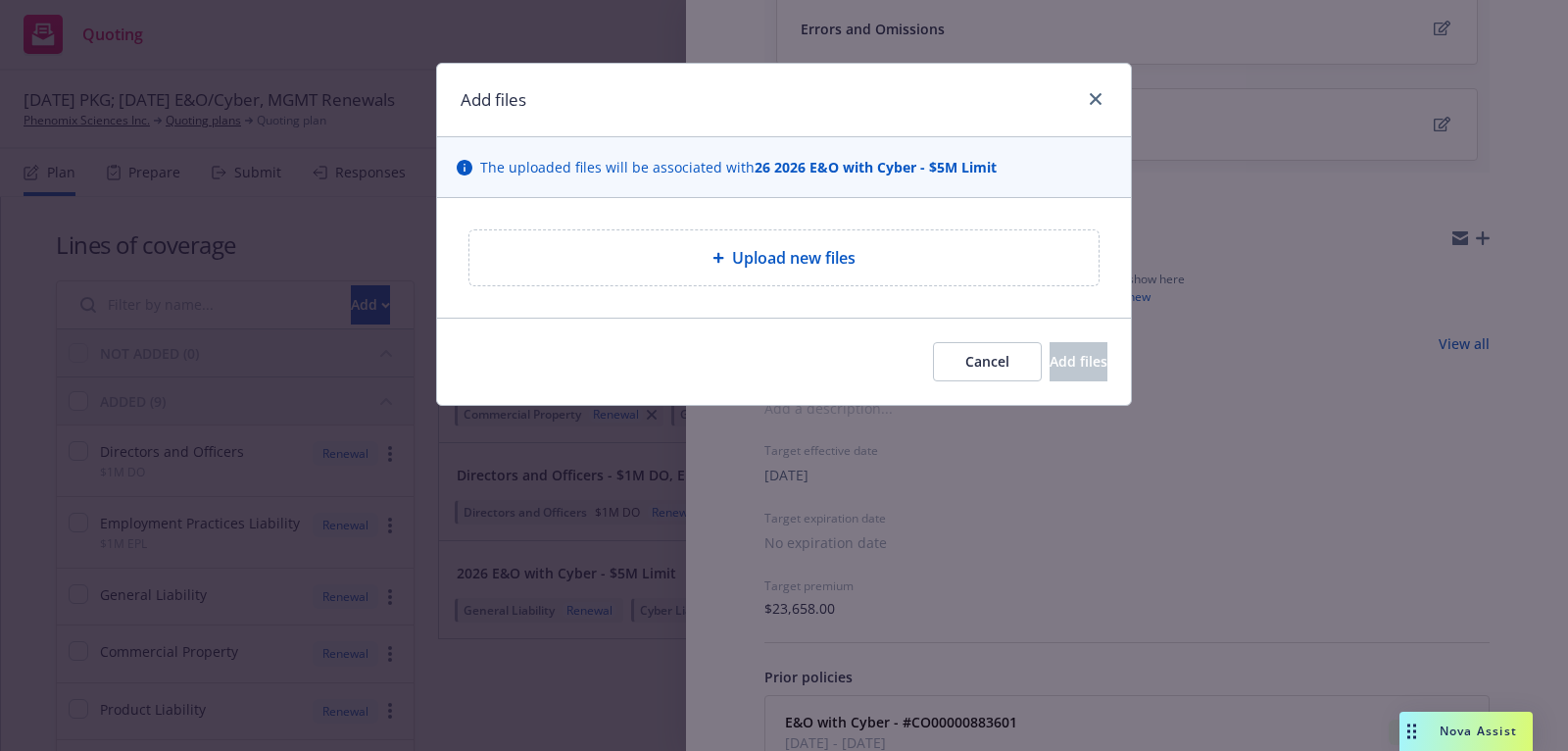
click at [915, 231] on div "Upload new files" at bounding box center [784, 258] width 629 height 55
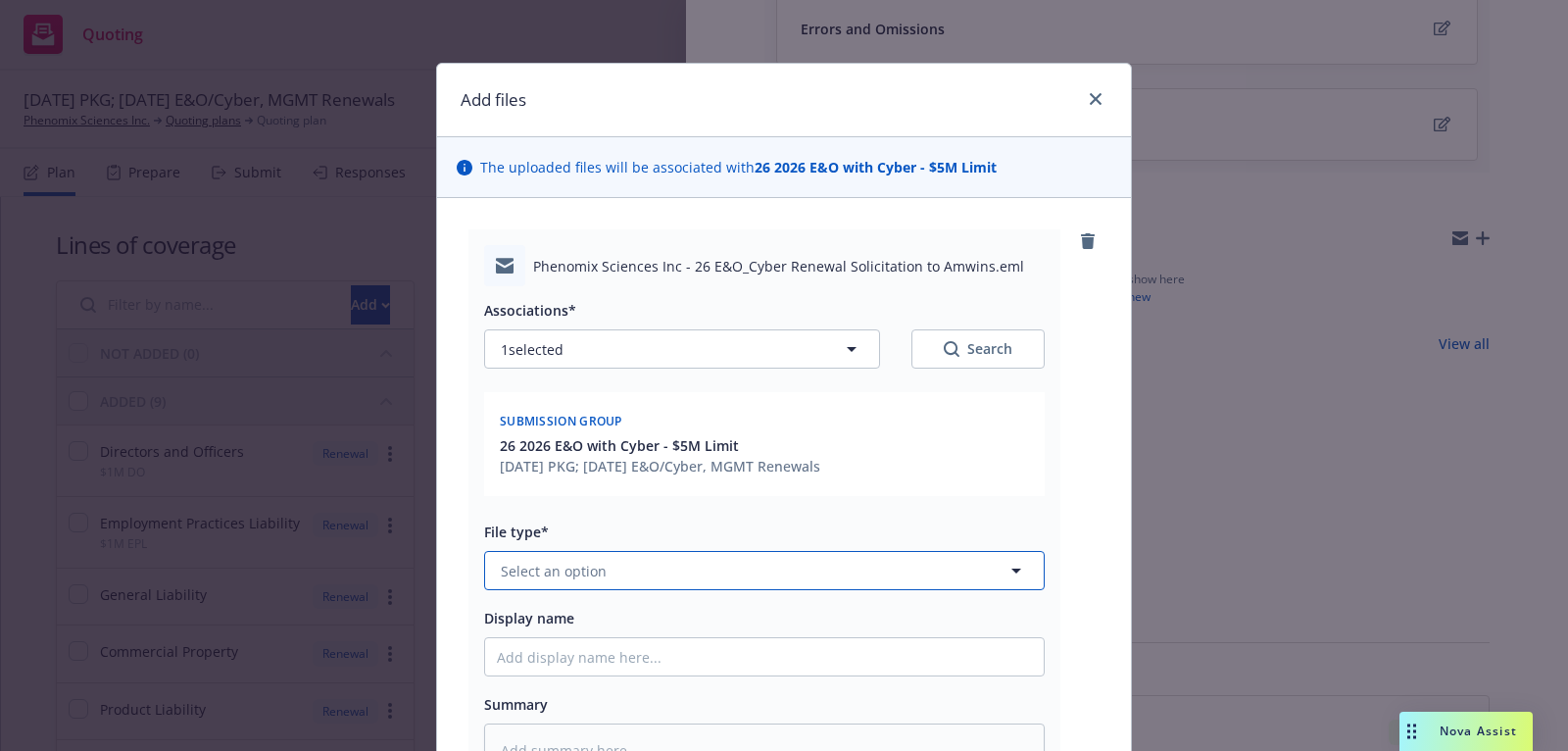
click at [827, 582] on button "Select an option" at bounding box center [763, 571] width 560 height 39
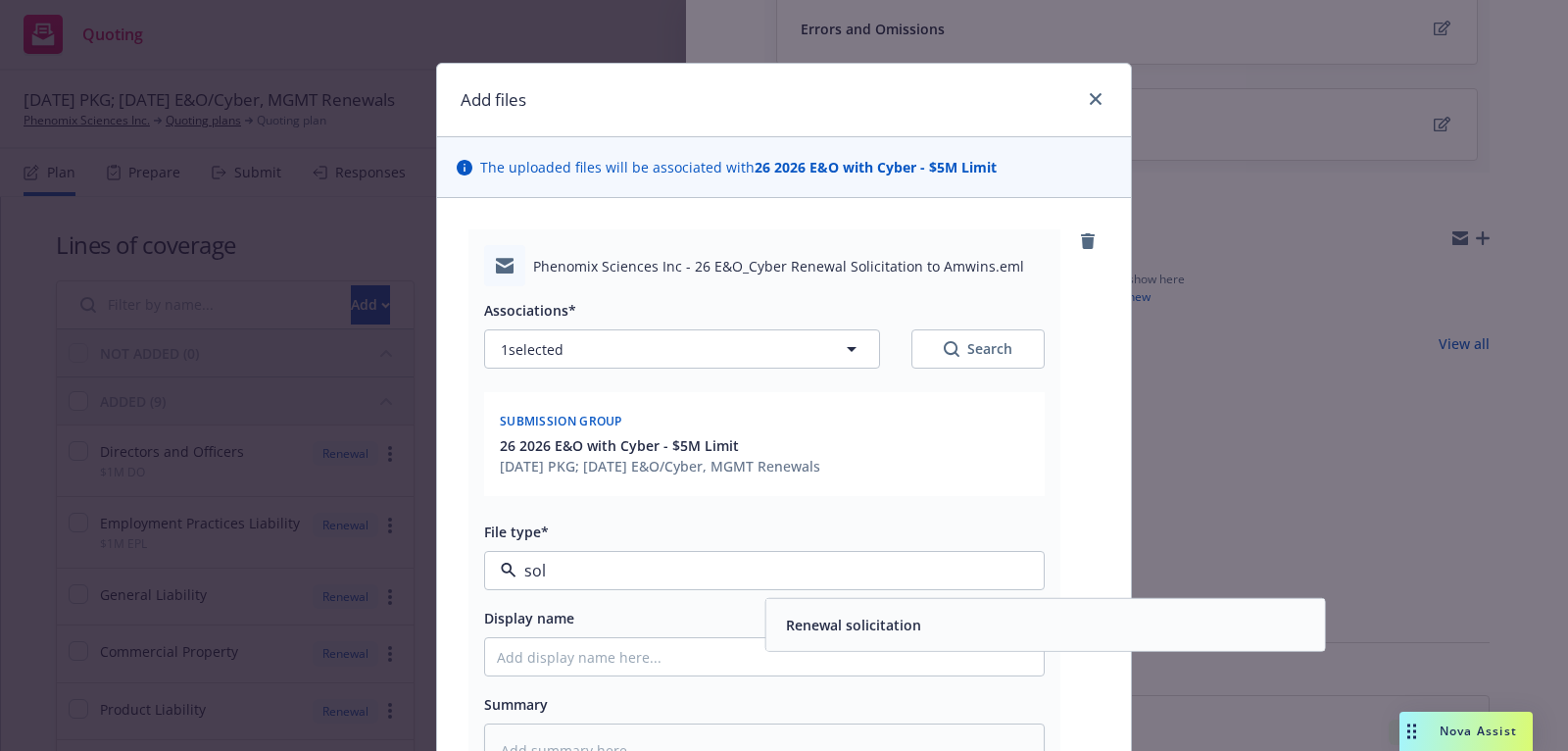
type input "soli"
click at [874, 636] on div "Renewal solicitation" at bounding box center [851, 625] width 147 height 29
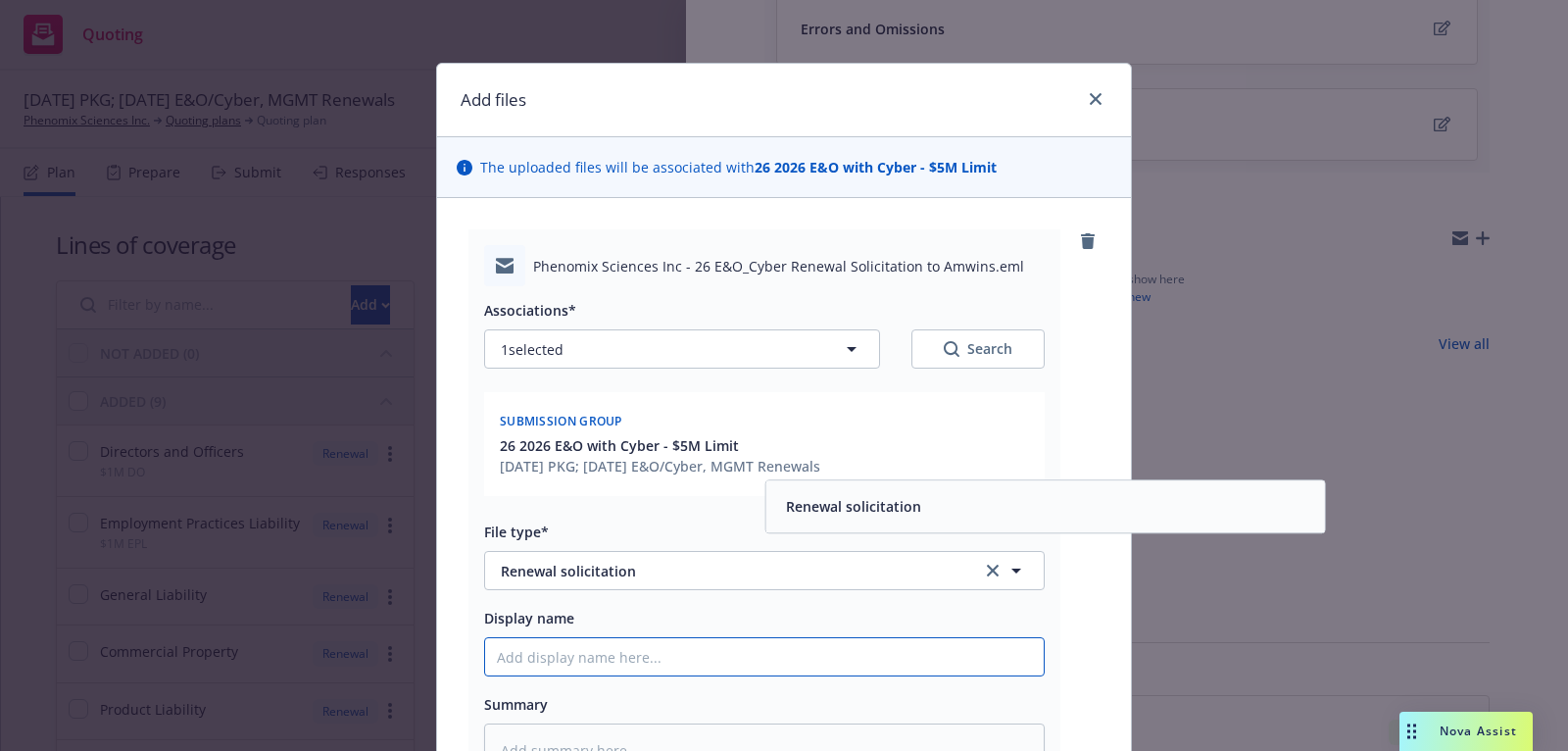
click at [862, 657] on input "Display name" at bounding box center [763, 657] width 558 height 37
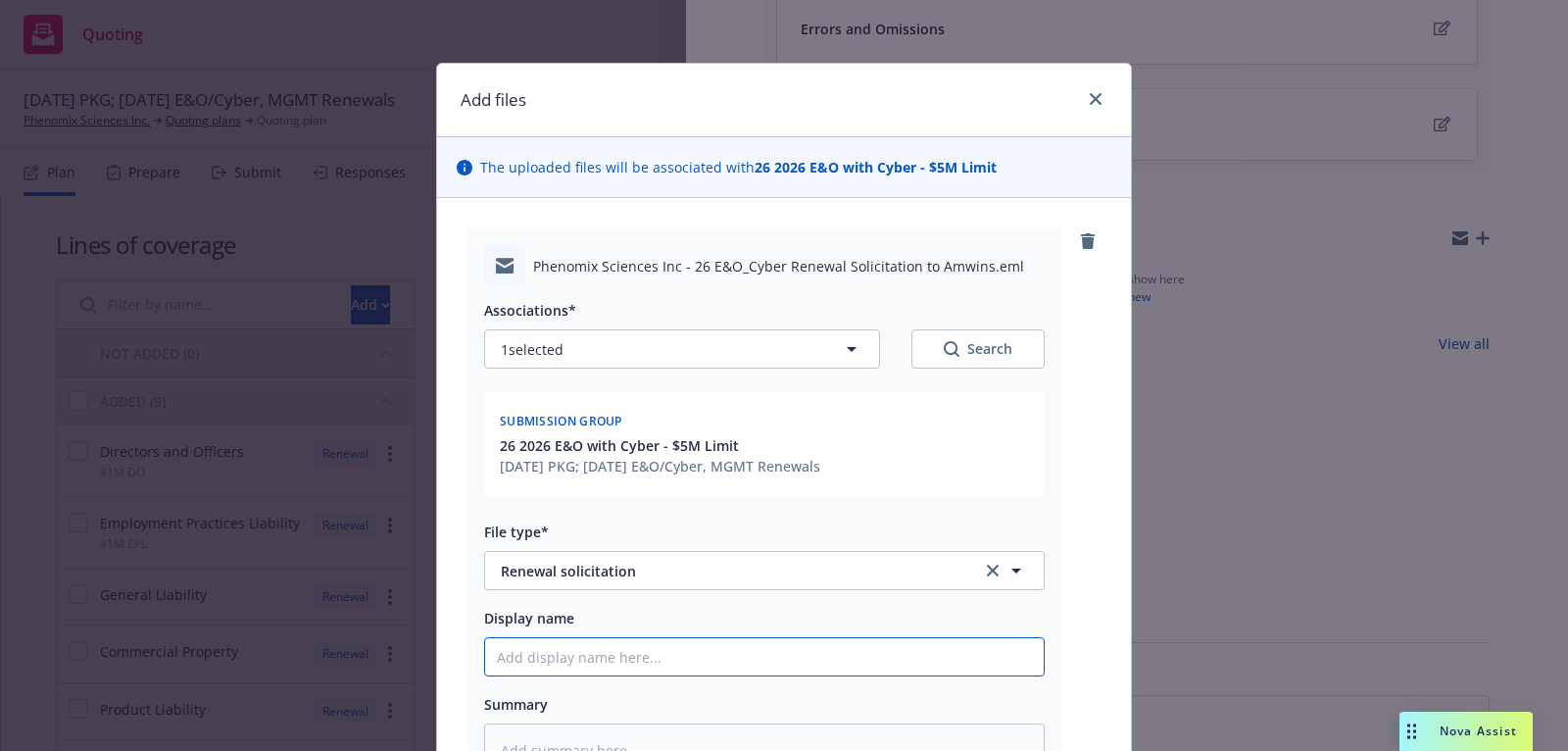
type textarea "x"
type input "2"
type textarea "x"
type input "25"
type textarea "x"
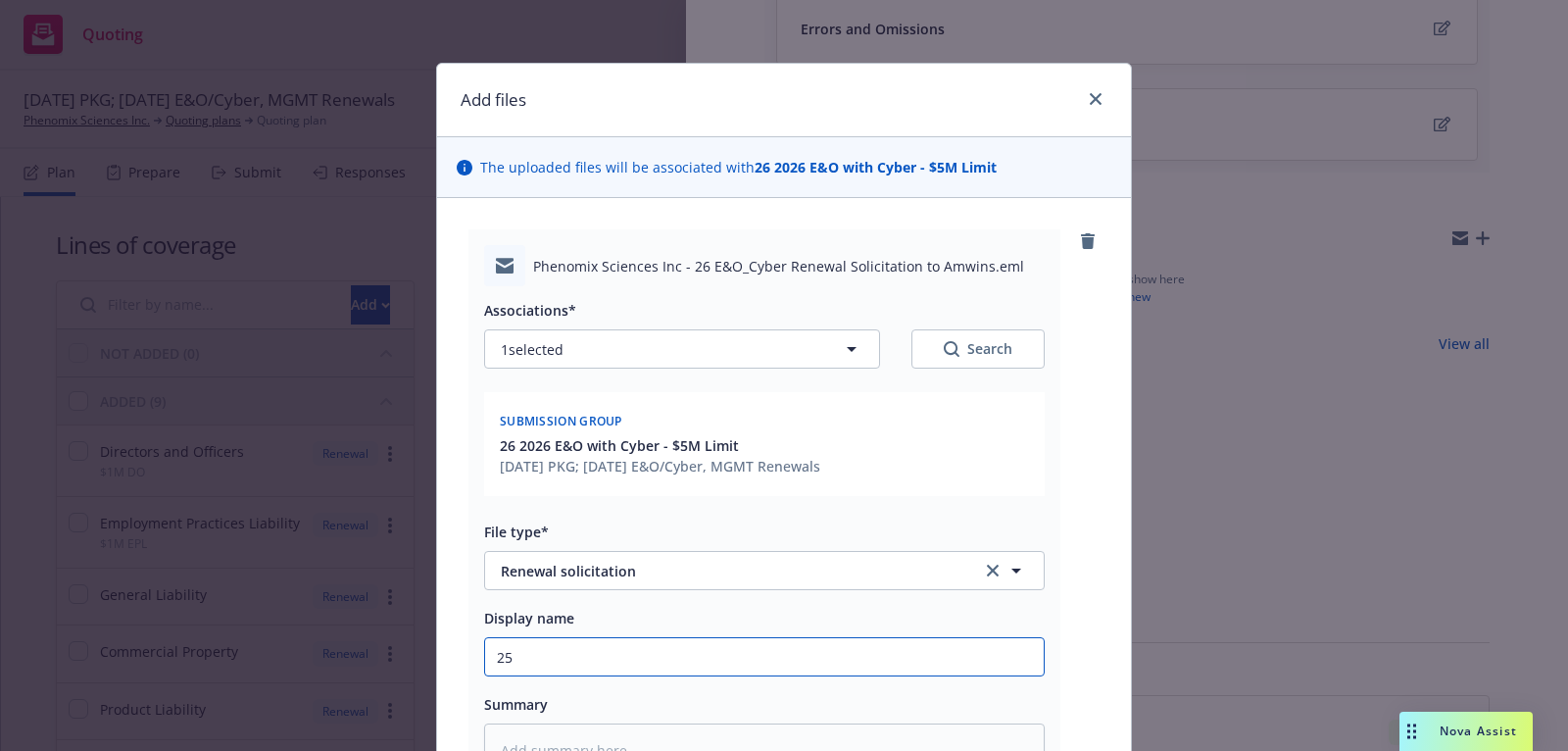
type input "2"
type textarea "x"
type input "26"
type textarea "x"
type input "26"
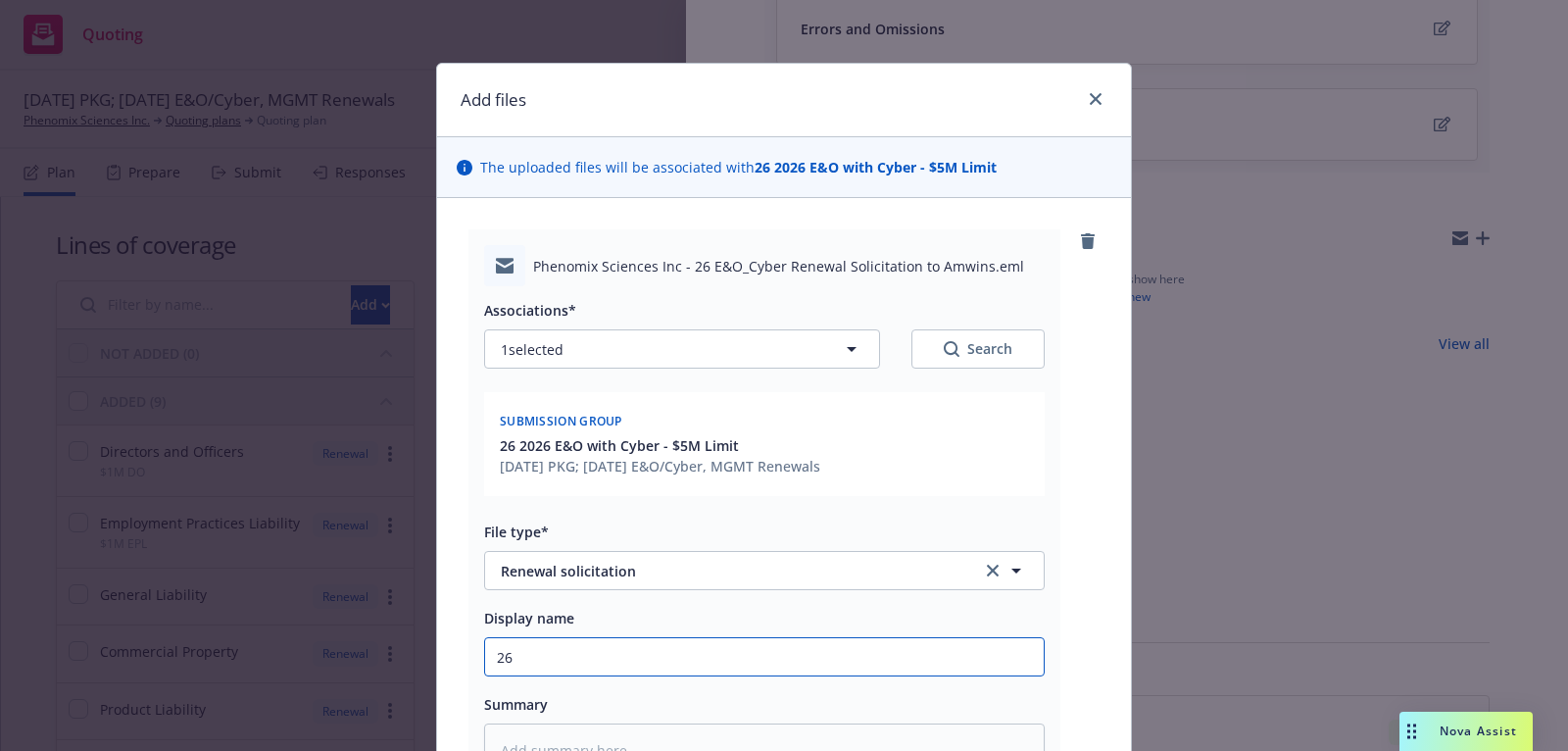
type textarea "x"
type input "26 E"
type textarea "x"
type input "26 E&"
type textarea "x"
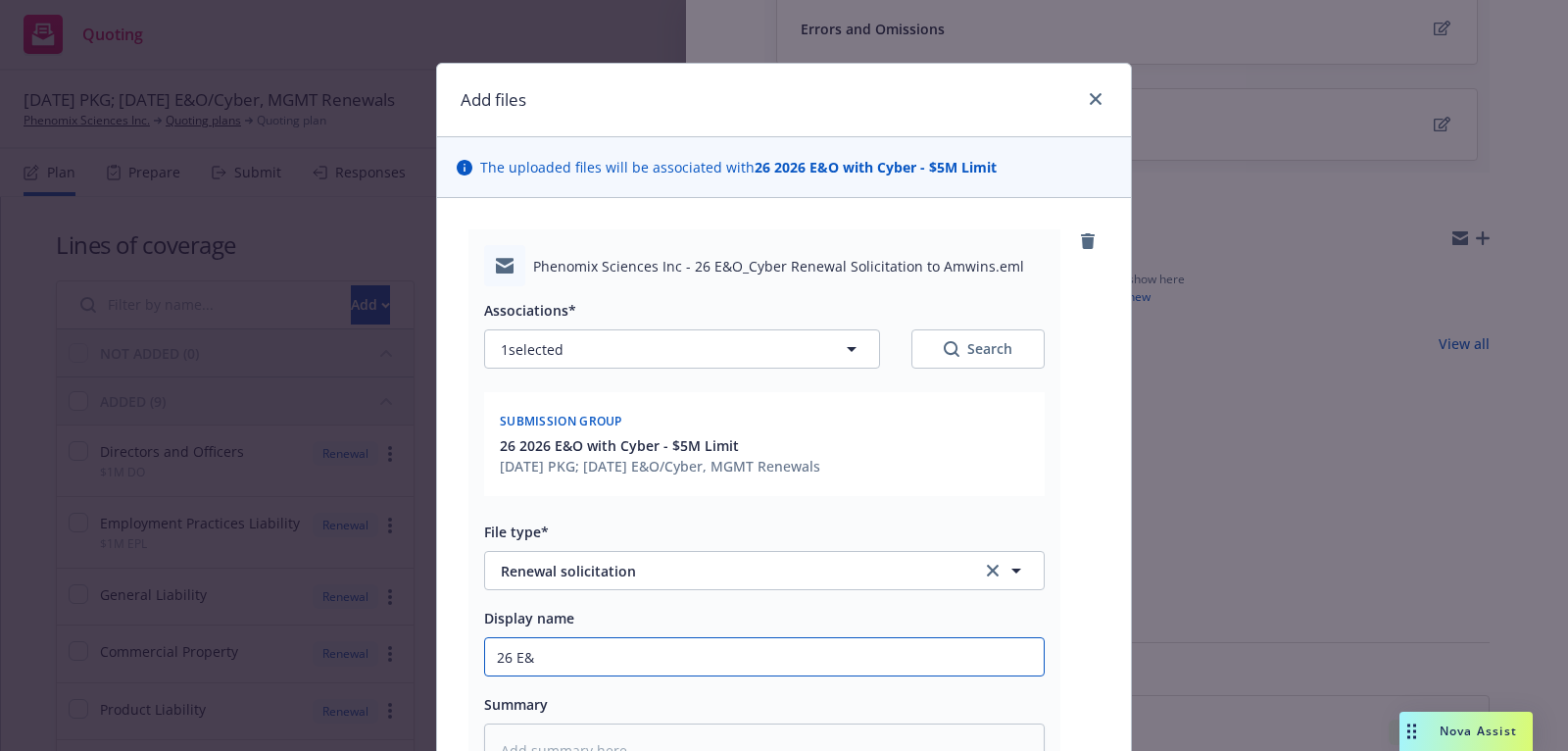
type input "26 E&O"
type textarea "x"
type input "26 E&O/"
type textarea "x"
type input "26 E&O/C"
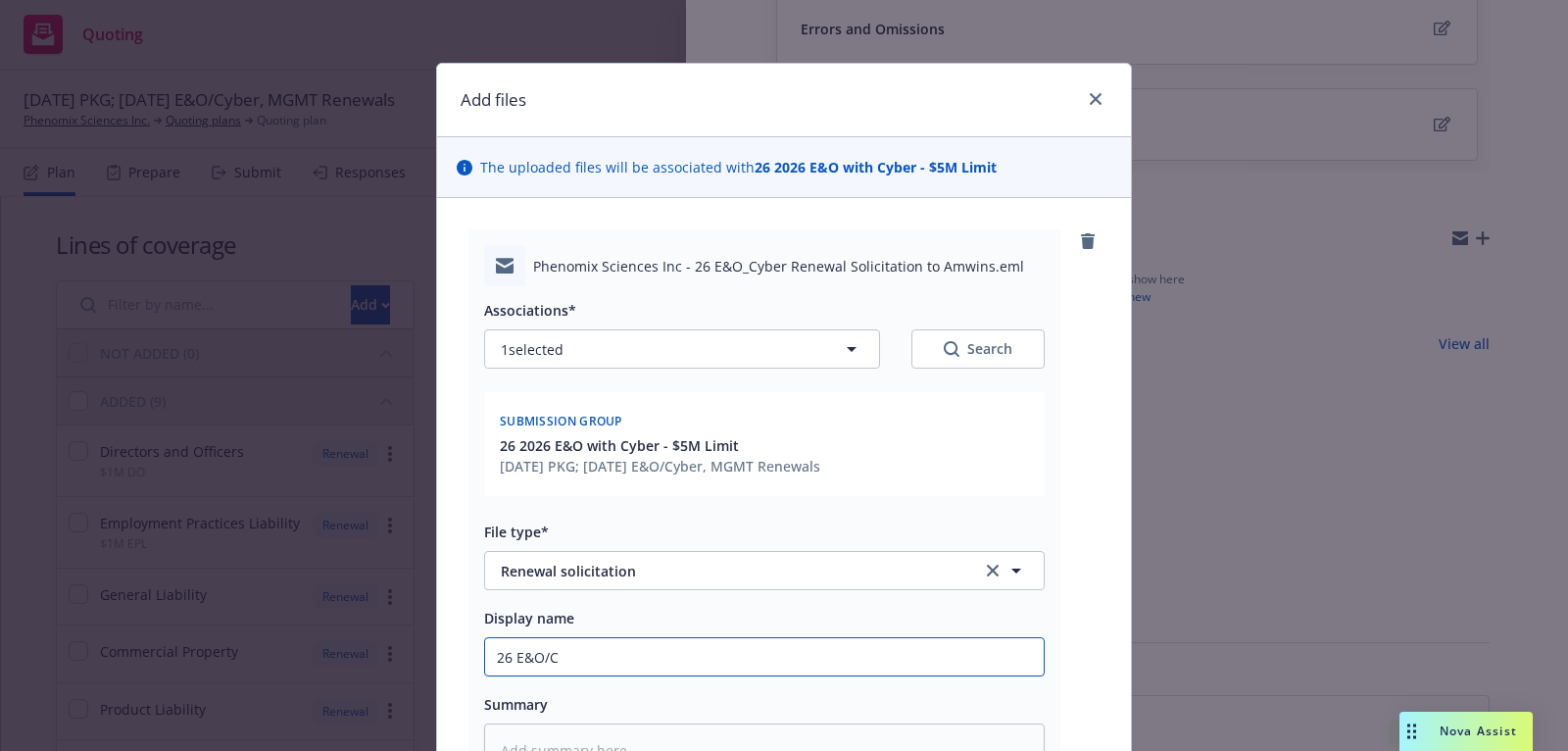
type textarea "x"
type input "26 E&O/Cy"
type textarea "x"
type input "26 E&O/Cyb"
type textarea "x"
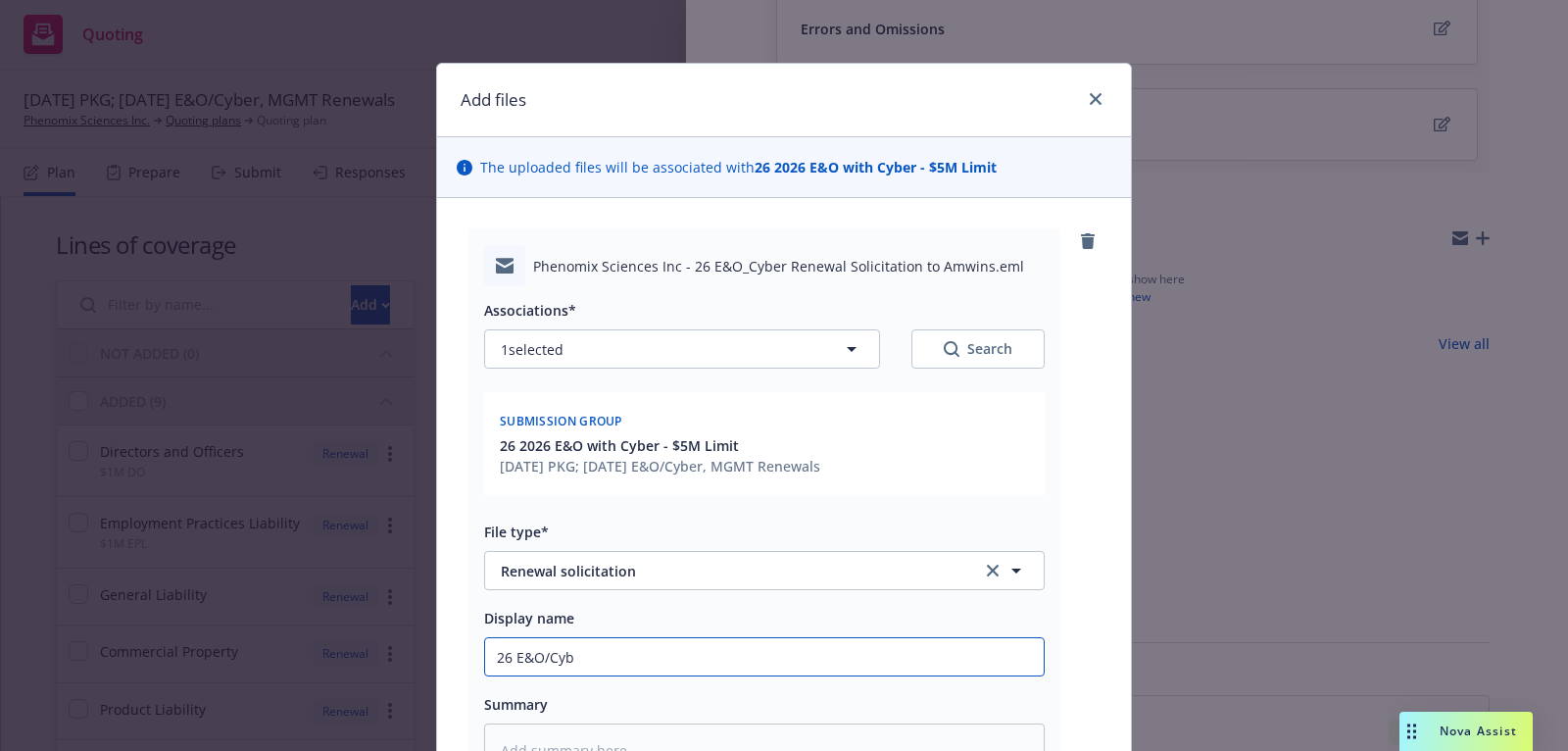
type input "26 E&O/Cybe"
type textarea "x"
type input "26 E&O/Cyber"
type textarea "x"
type input "26 E&O/Cyber"
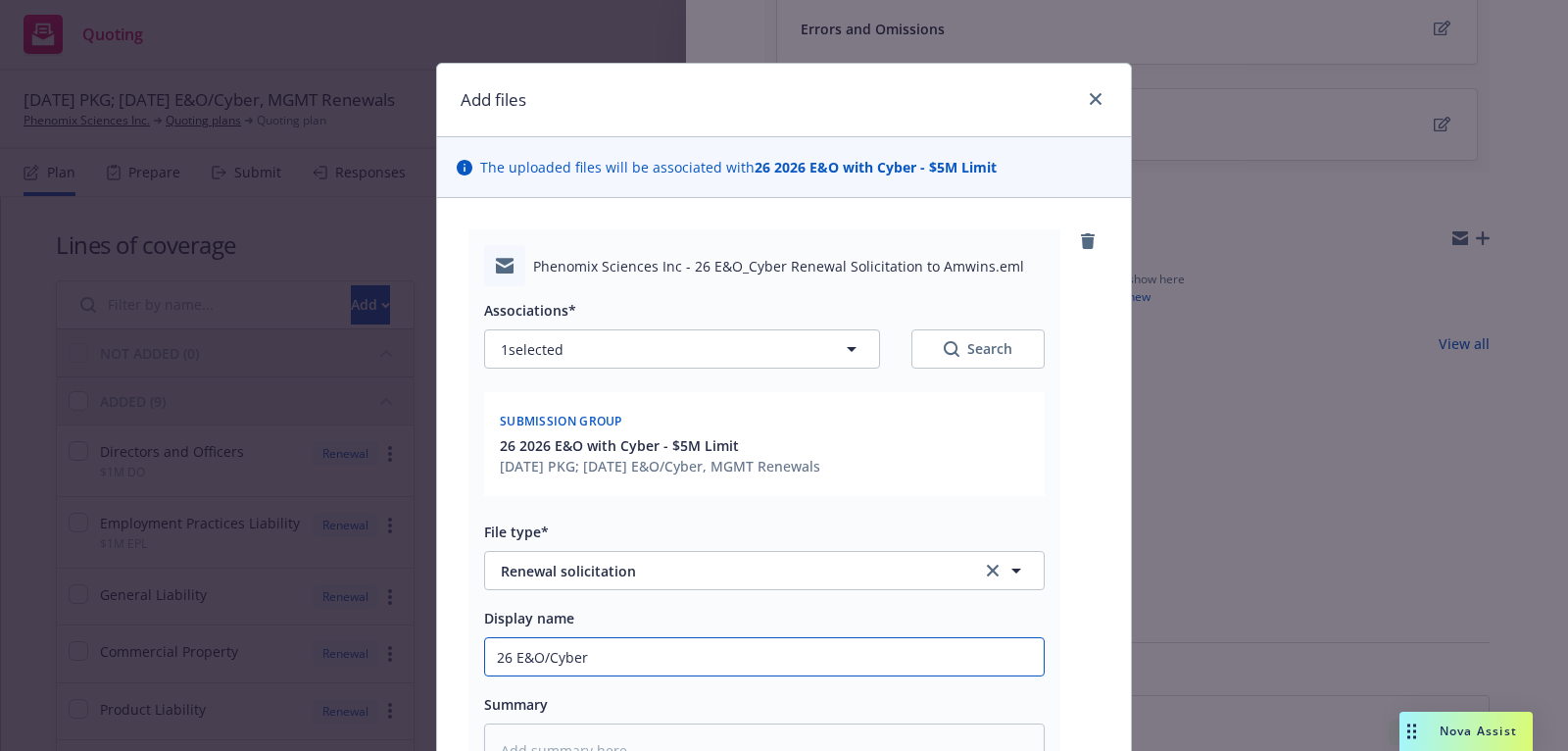
type textarea "x"
type input "26 E&O/Cyber R"
type textarea "x"
type input "26 E&O/Cyber Re"
type textarea "x"
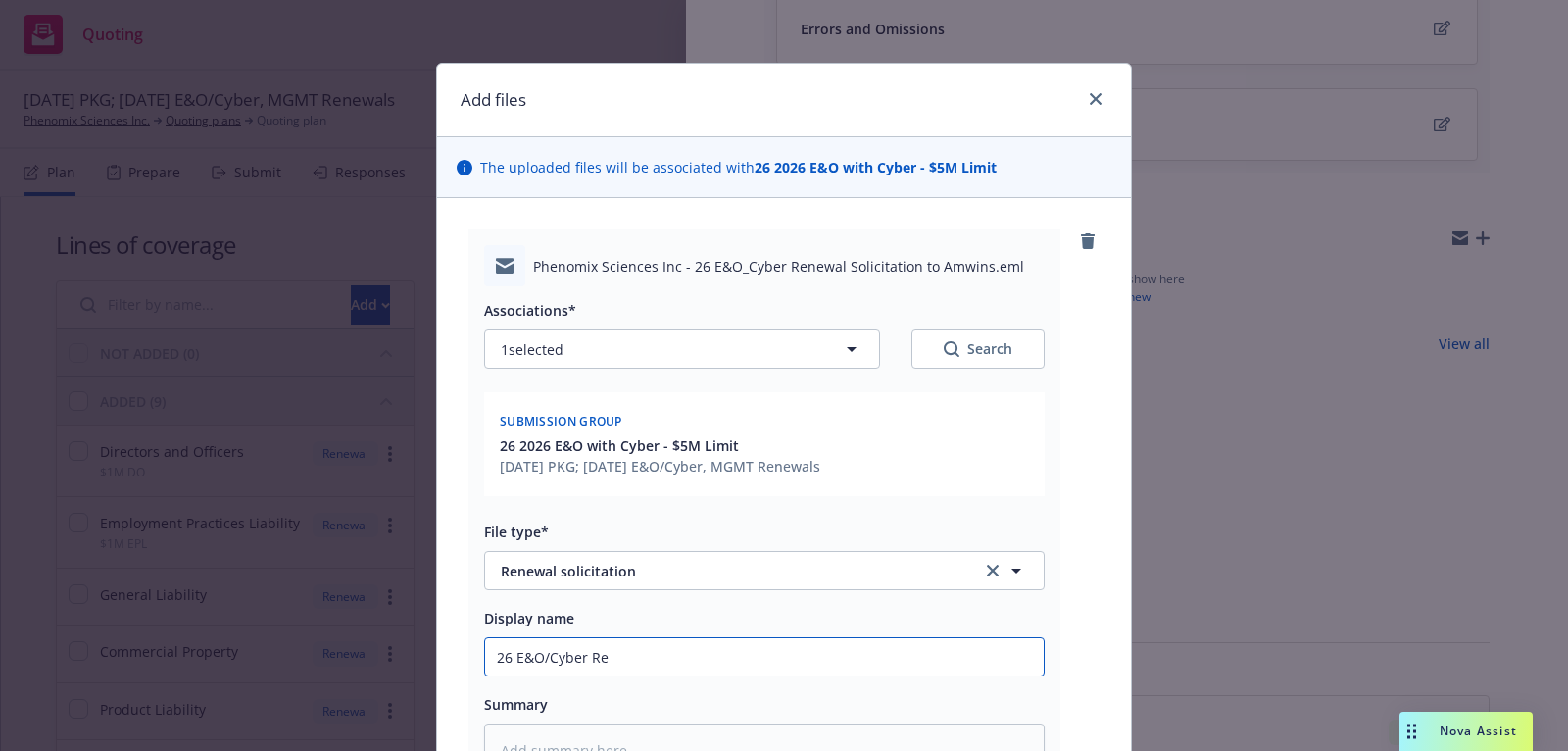
type input "26 E&O/Cyber Ren"
type textarea "x"
type input "26 E&O/Cyber Renew"
type textarea "x"
type input "26 E&O/Cyber Renewa"
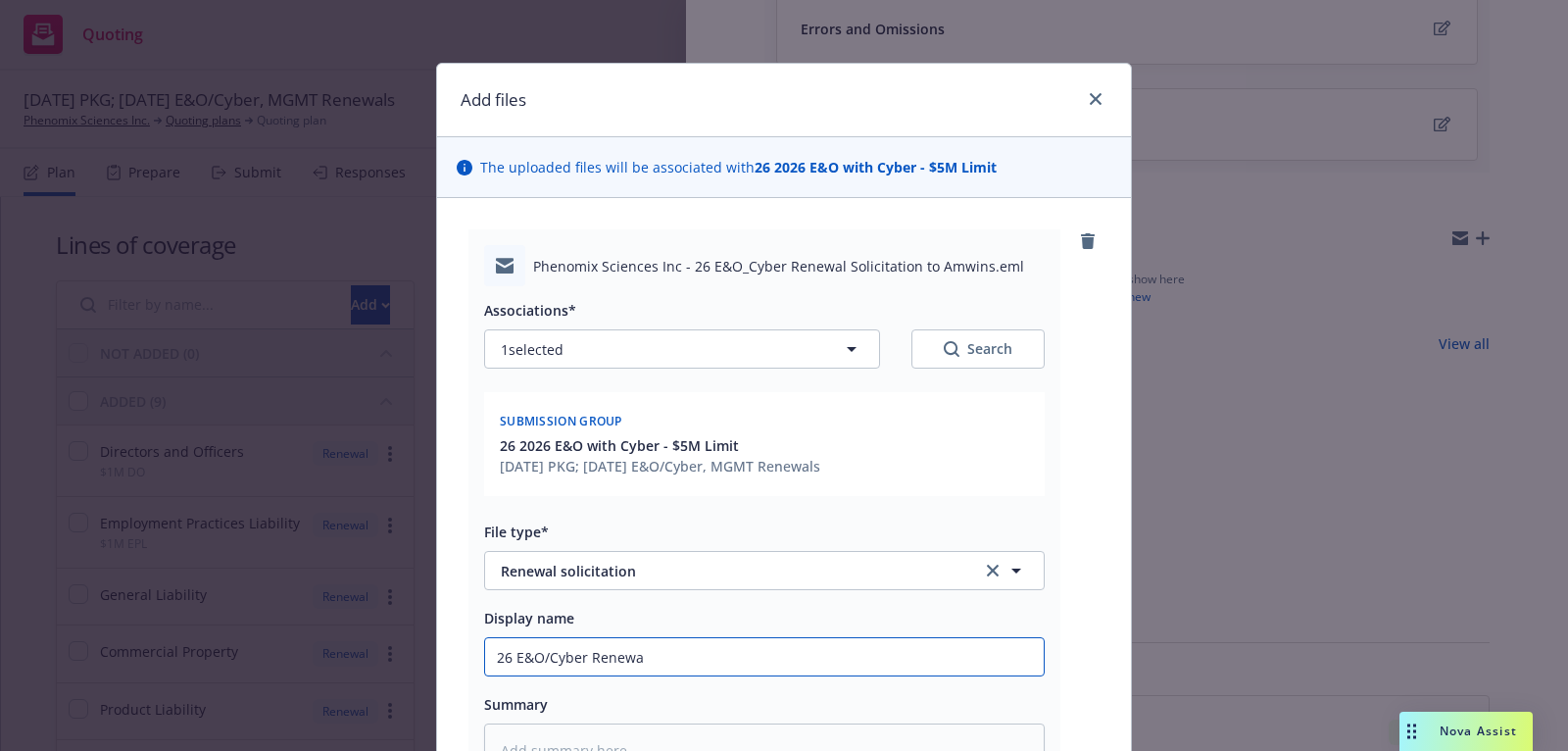
type textarea "x"
type input "26 E&O/Cyber Renewal"
type textarea "x"
type input "26 E&O/Cyber Renewal S"
type textarea "x"
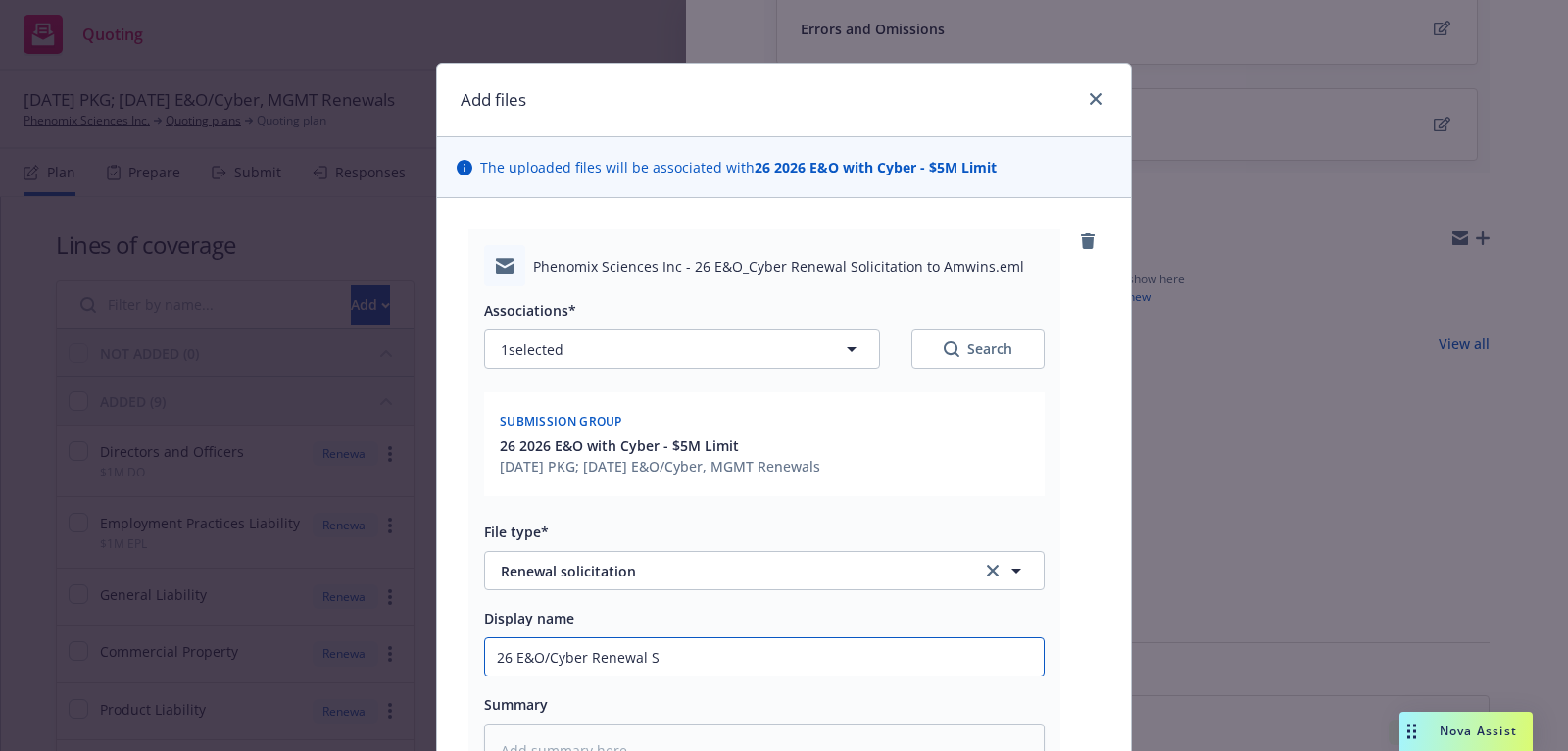
type input "26 E&O/Cyber Renewal So"
type textarea "x"
type input "26 E&O/Cyber Renewal Sol"
type textarea "x"
type input "26 E&O/Cyber Renewal Soli"
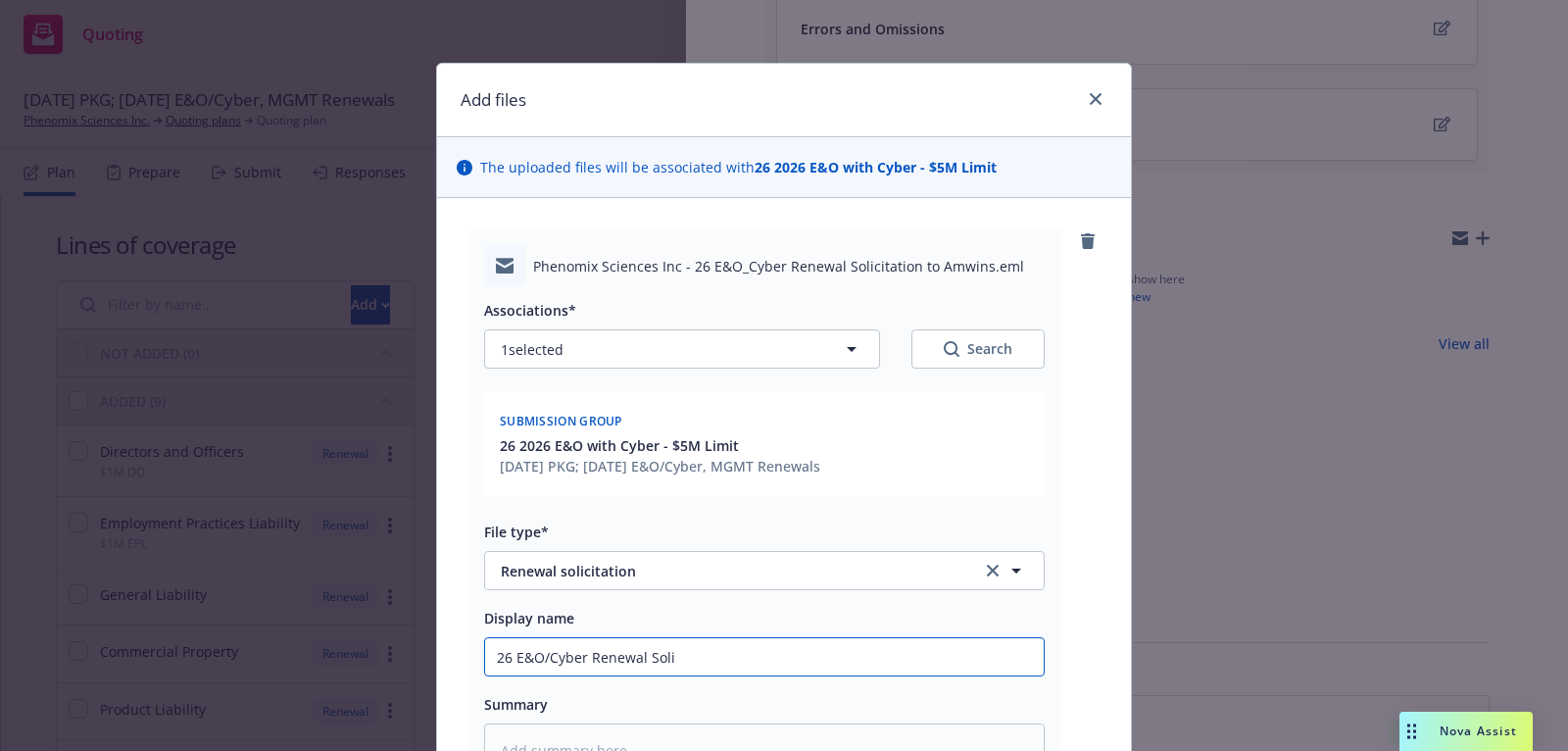
type textarea "x"
type input "26 E&O/Cyber Renewal Solic"
type textarea "x"
type input "26 E&O/Cyber Renewal Solici"
type textarea "x"
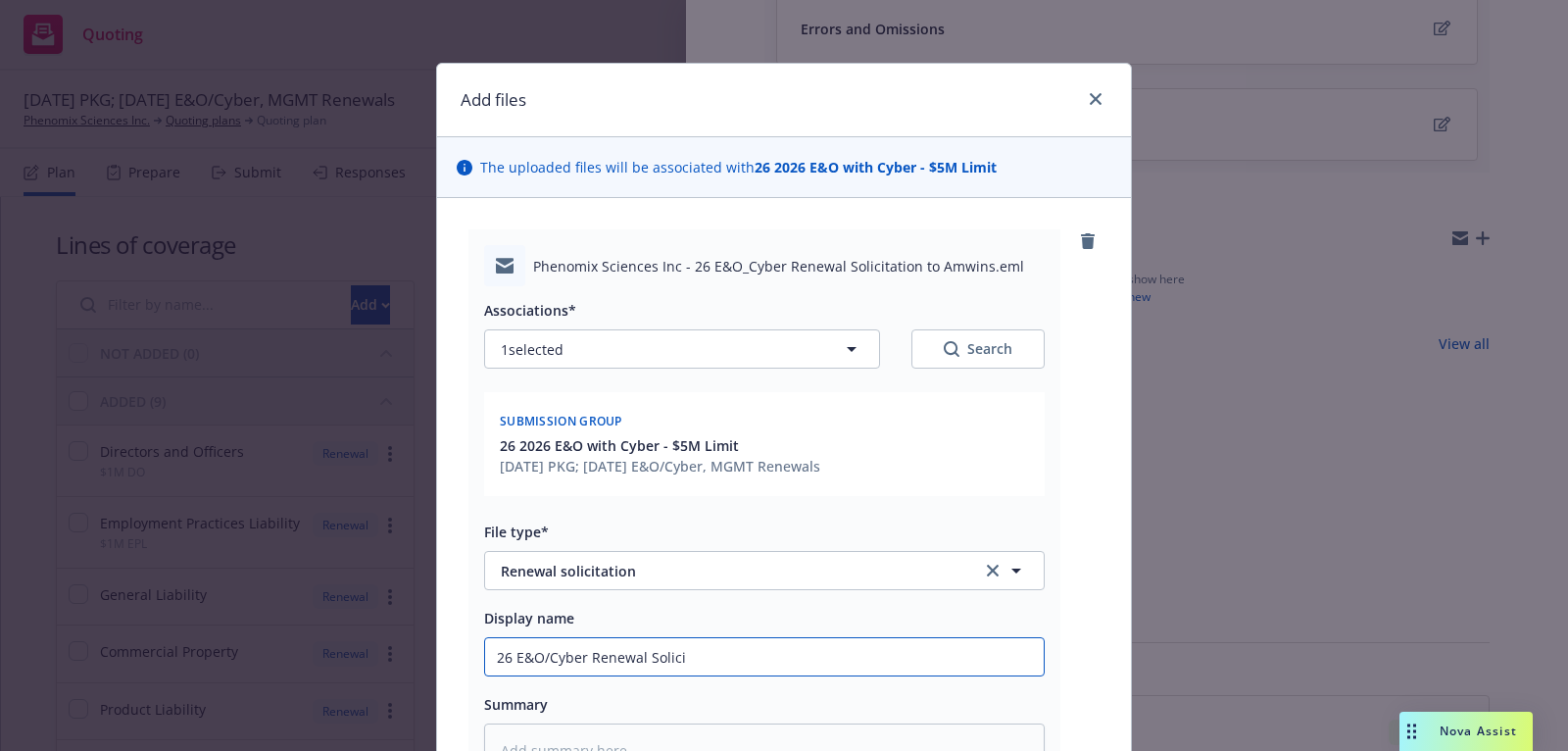
type input "26 E&O/Cyber Renewal Solicit"
type textarea "x"
type input "26 E&O/Cyber Renewal Solicita"
type textarea "x"
type input "26 E&O/Cyber Renewal Solicitat"
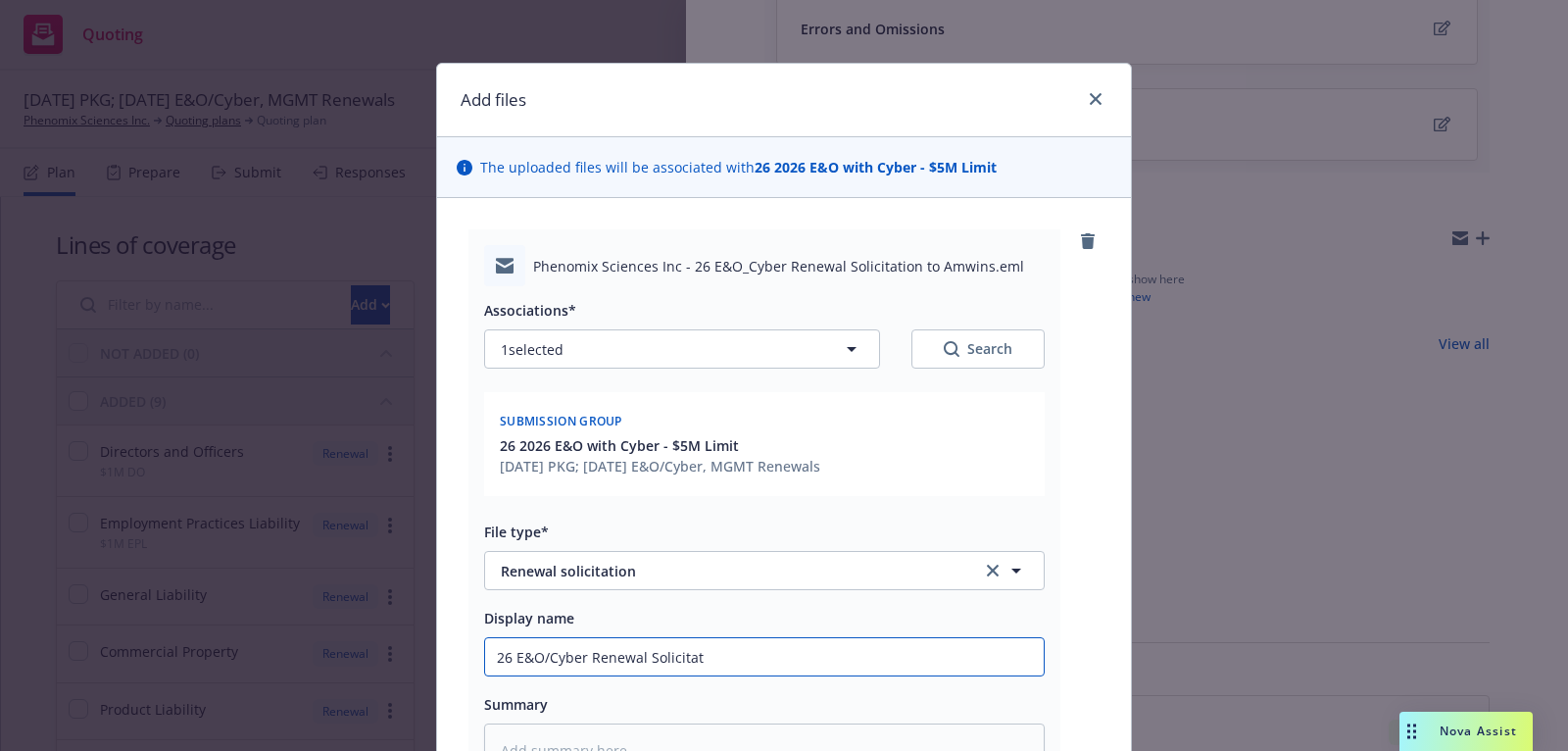
type textarea "x"
type input "26 E&O/Cyber Renewal Solicitati"
type textarea "x"
type input "26 E&O/Cyber Renewal Solicitation"
type textarea "x"
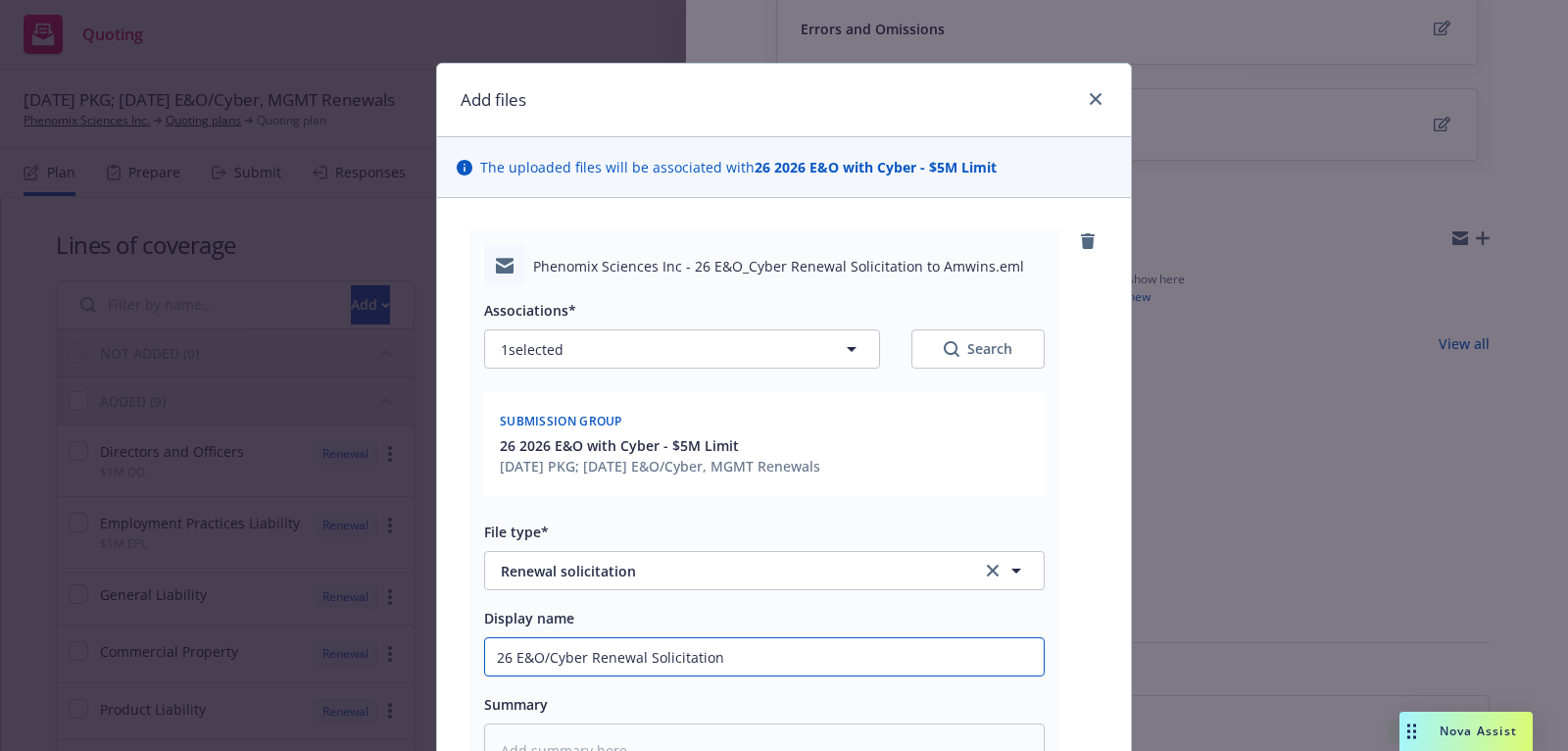
type input "26 E&O/Cyber Renewal Solicitation"
type textarea "x"
type input "26 E&O/Cyber Renewal Solicitation t"
type textarea "x"
type input "26 E&O/Cyber Renewal Solicitation to"
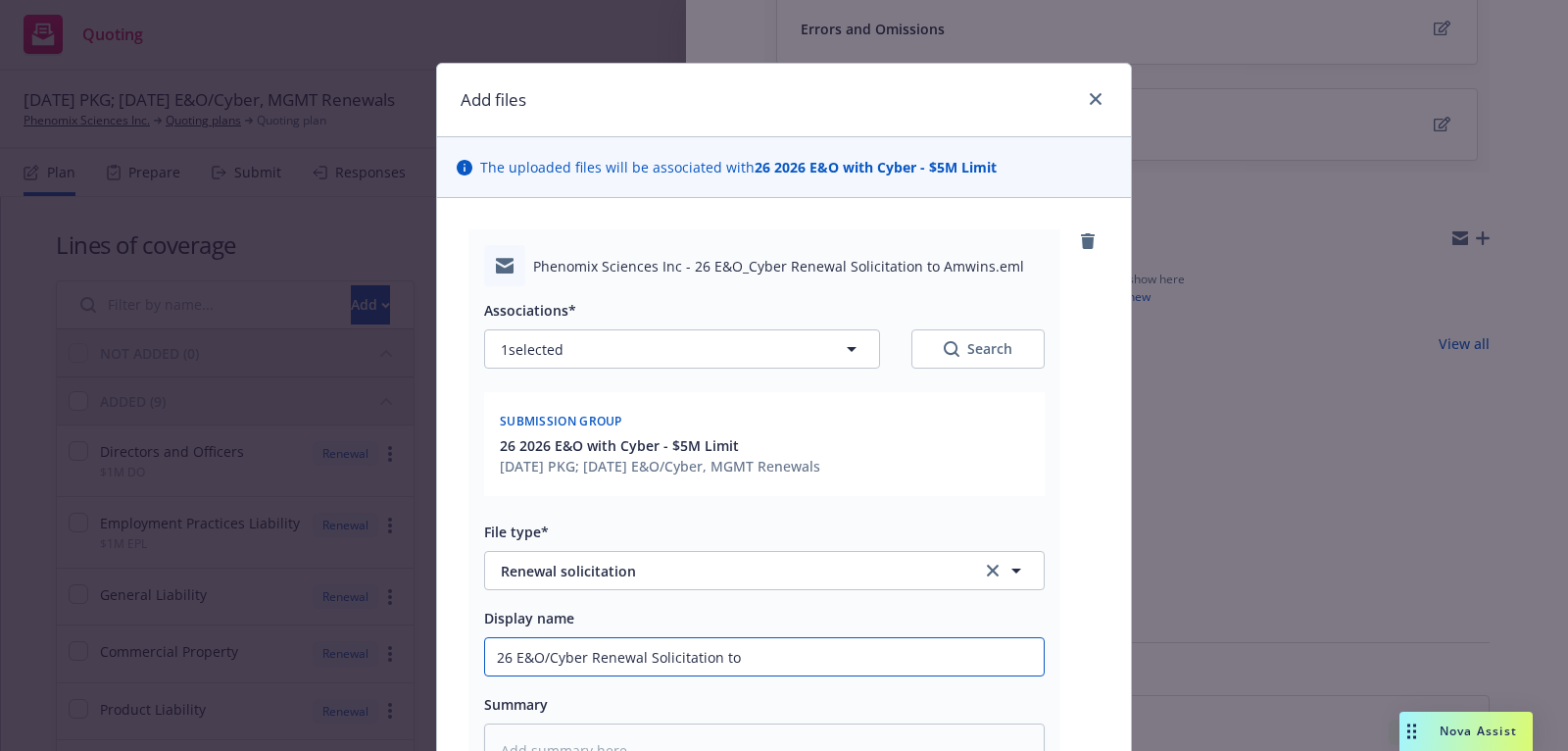
type textarea "x"
type input "26 E&O/Cyber Renewal Solicitation to"
type textarea "x"
type input "26 E&O/Cyber Renewal Solicitation to A"
type textarea "x"
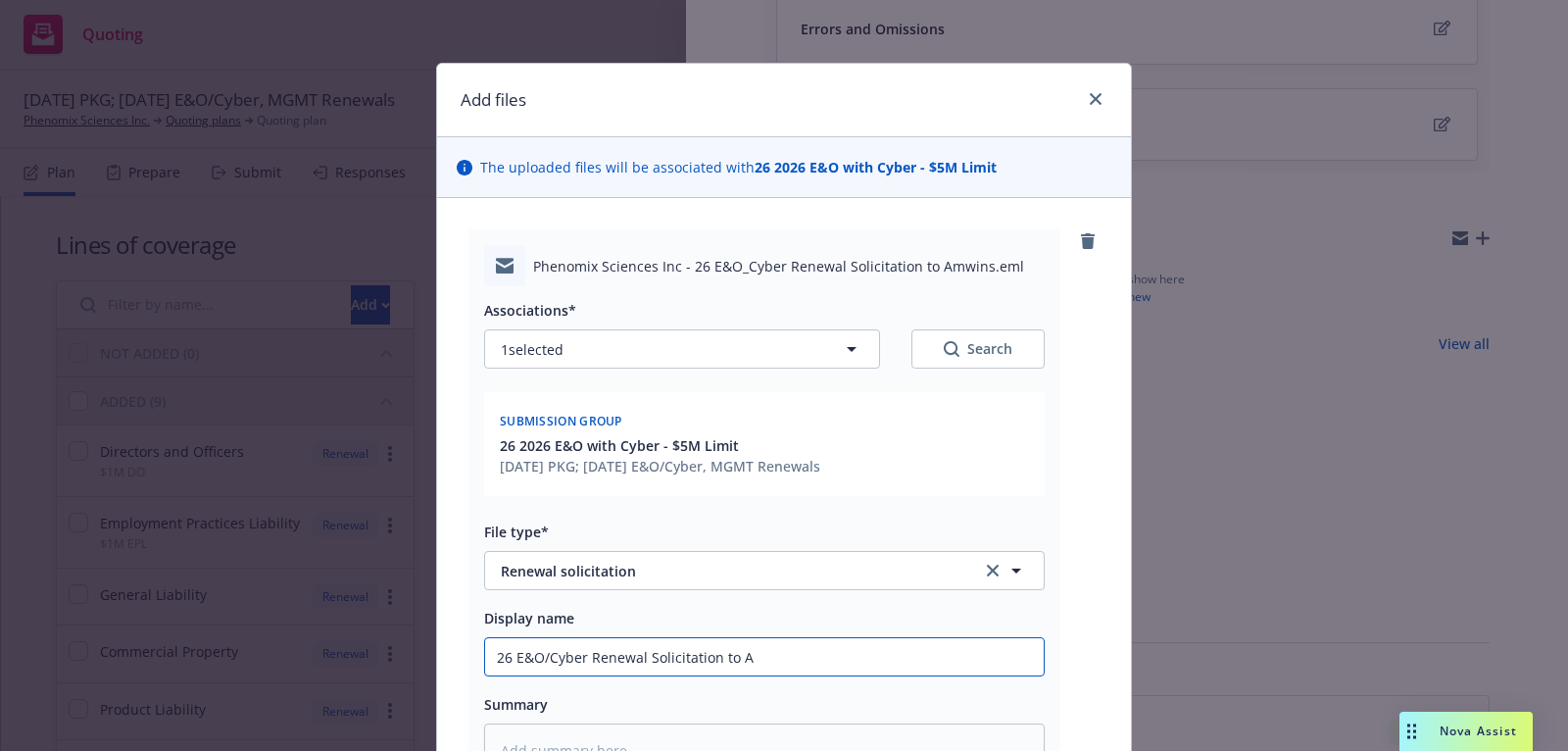
type input "26 E&O/Cyber Renewal Solicitation to Am"
type textarea "x"
type input "26 E&O/Cyber Renewal Solicitation to Amwi"
type textarea "x"
type input "26 E&O/Cyber Renewal Solicitation to Amwin"
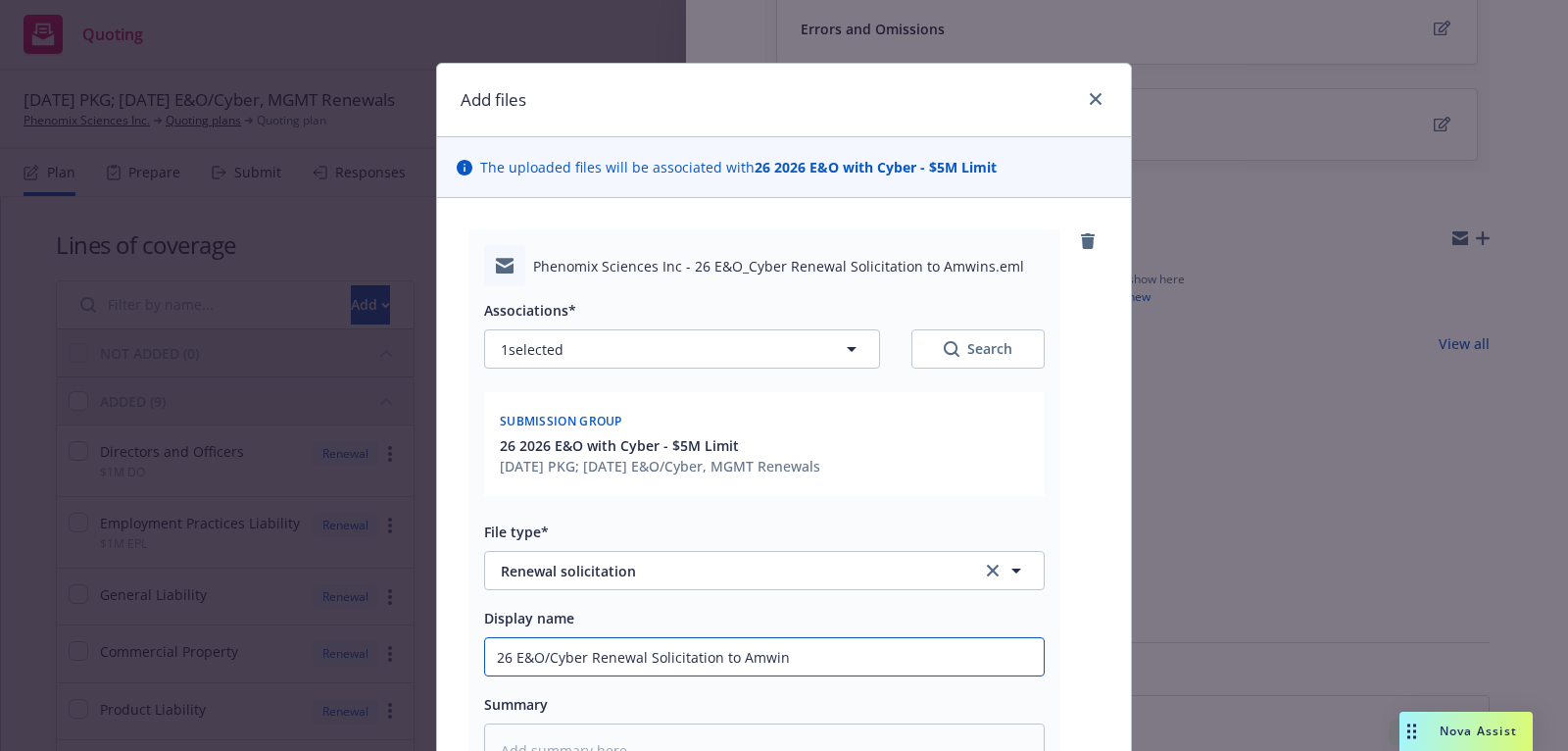
type textarea "x"
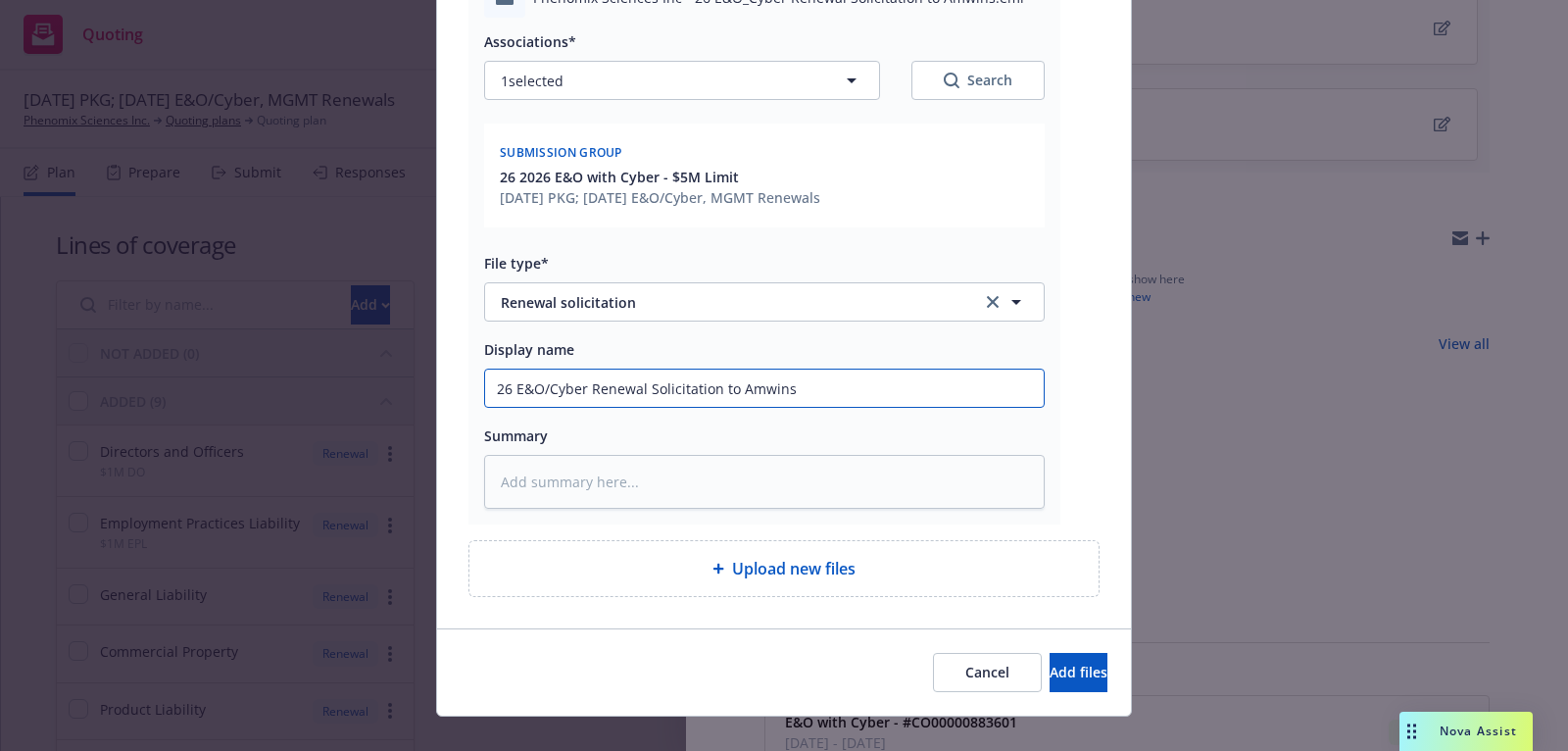
scroll to position [292, 0]
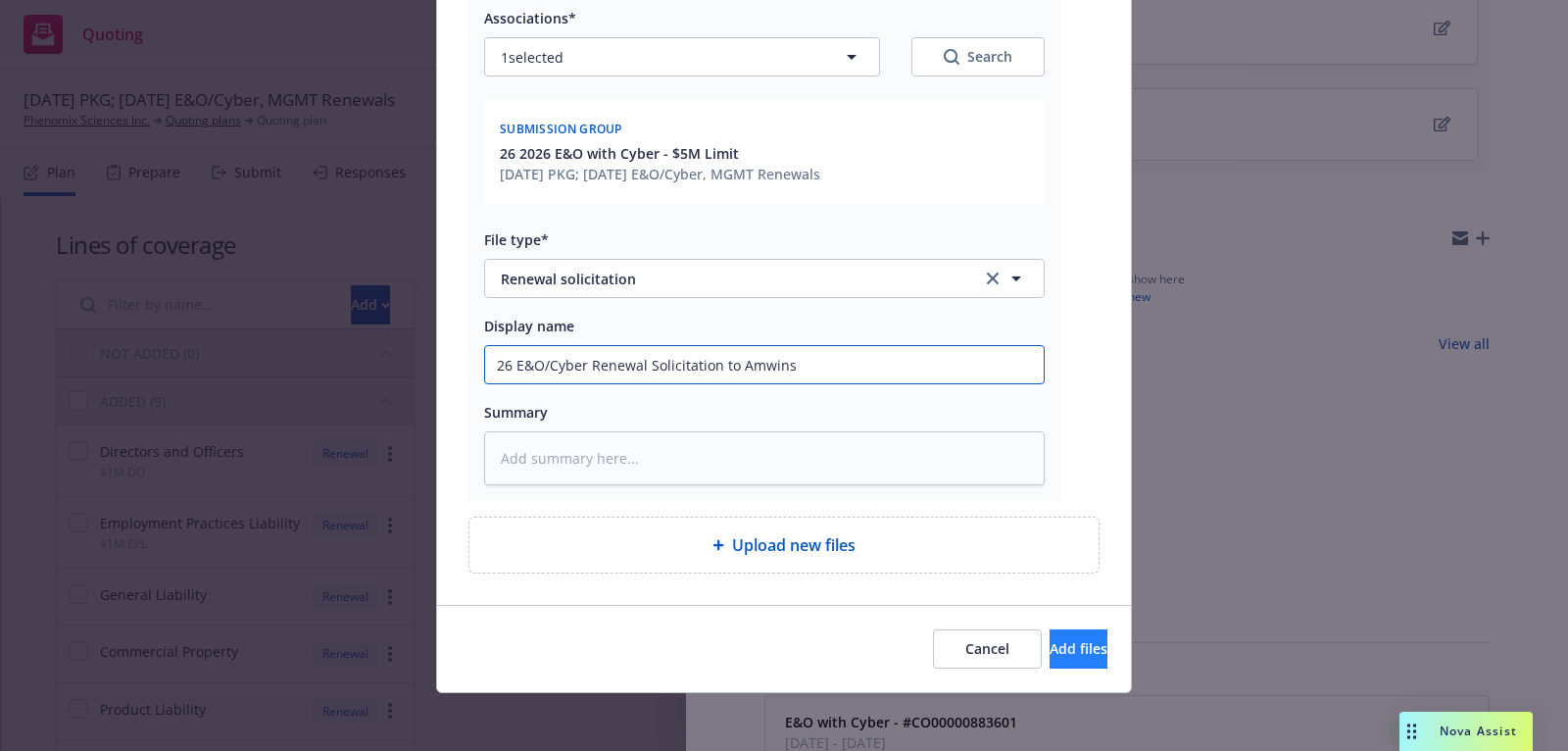
type input "26 E&O/Cyber Renewal Solicitation to Amwins"
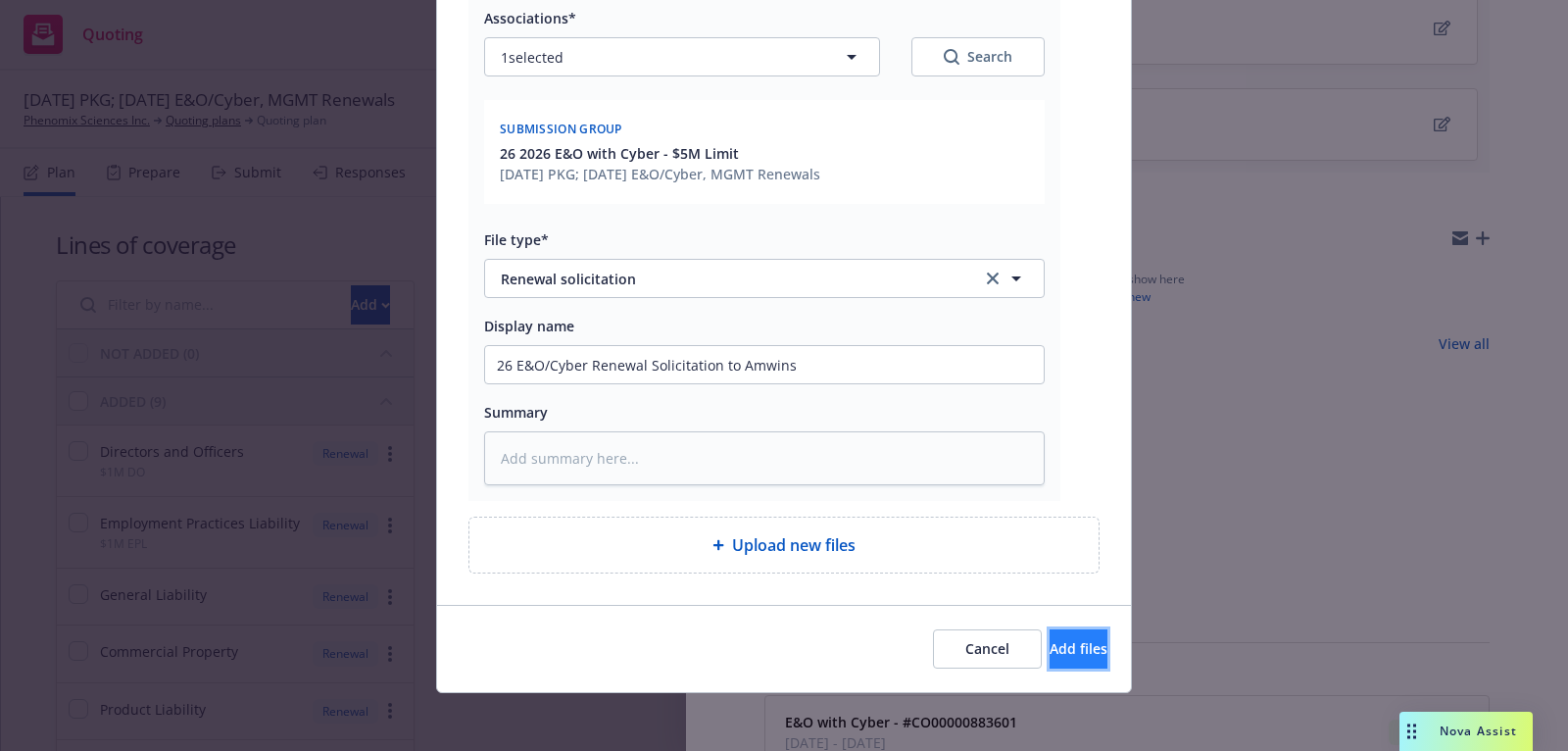
click at [1087, 660] on button "Add files" at bounding box center [1078, 649] width 58 height 39
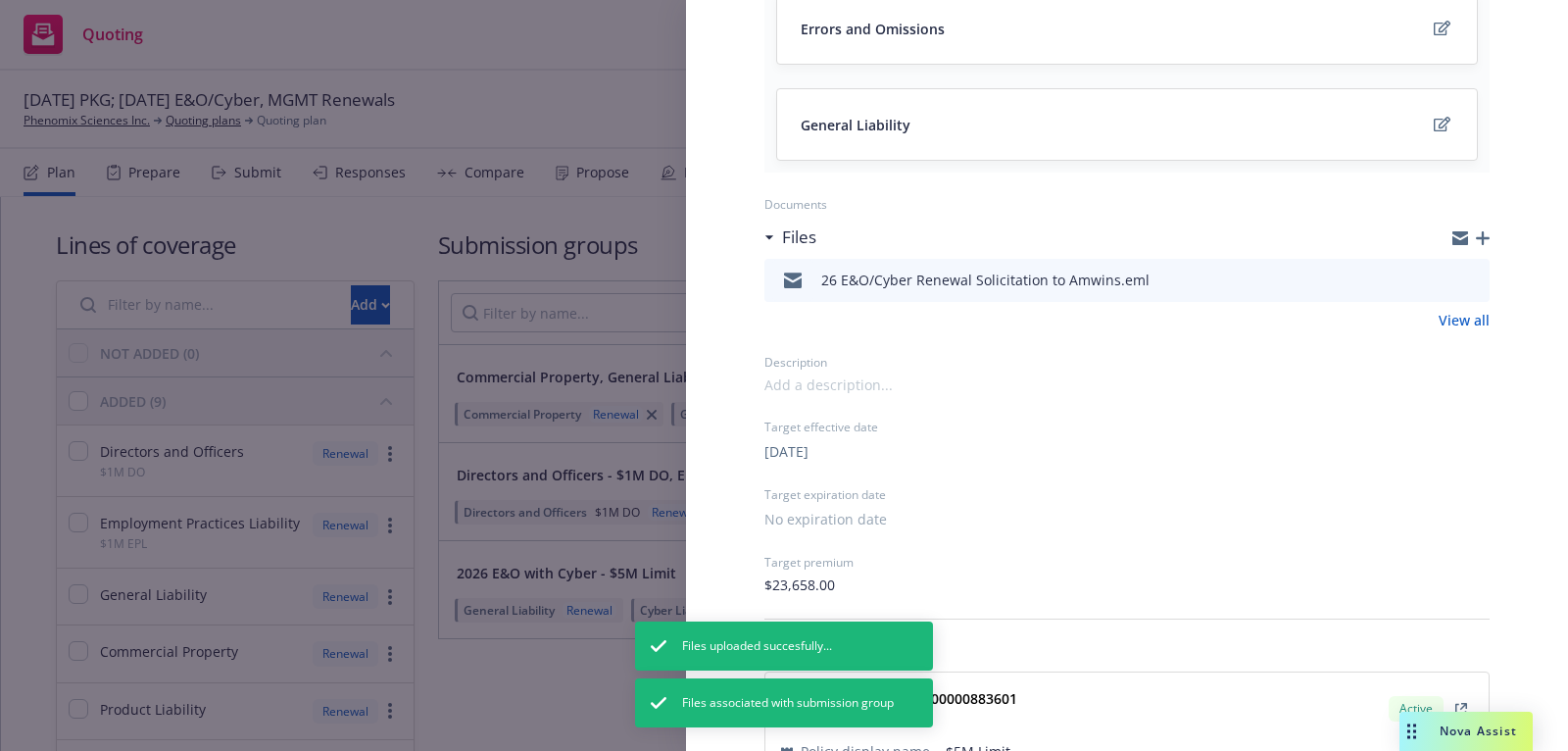
scroll to position [0, 0]
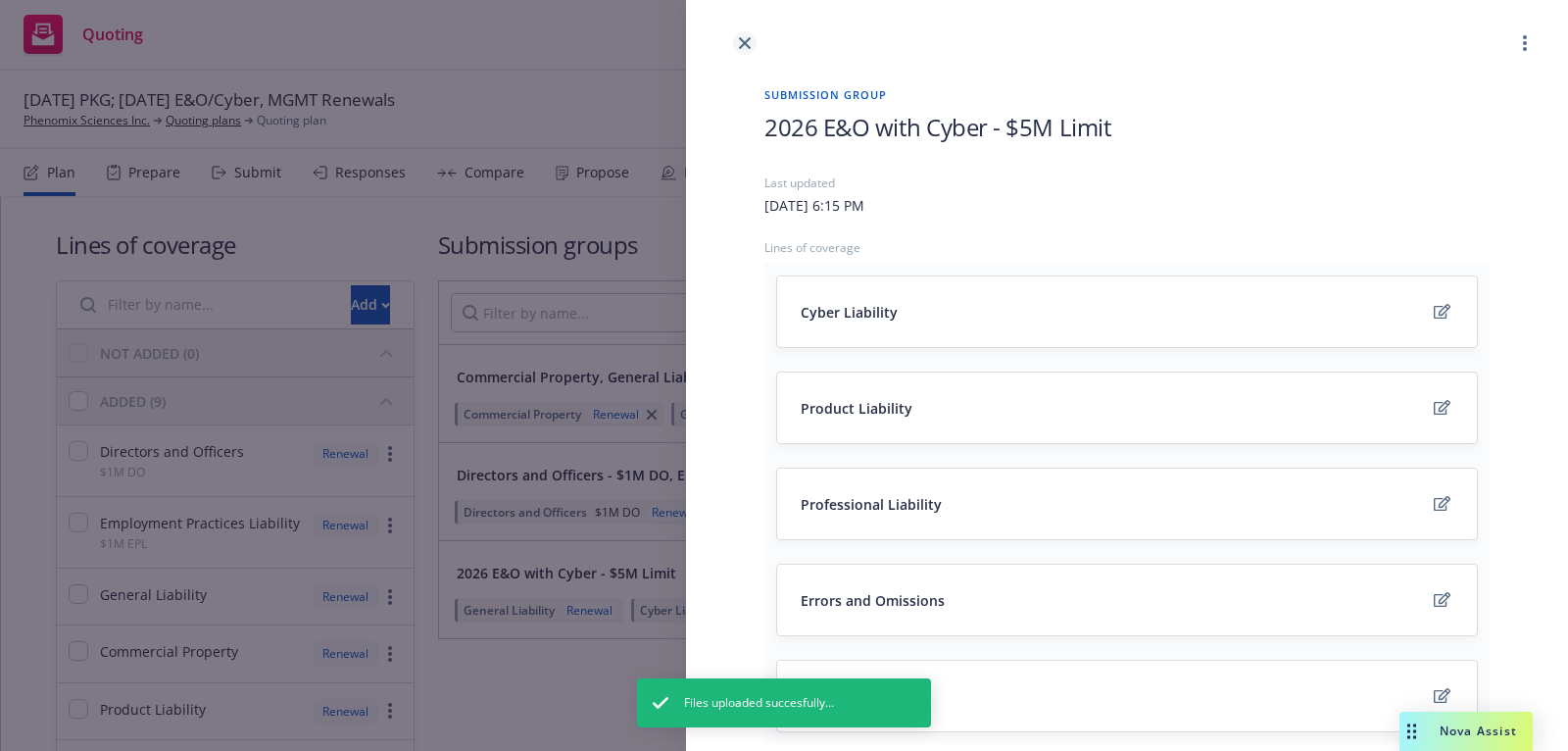
click at [746, 51] on link "close" at bounding box center [745, 43] width 24 height 24
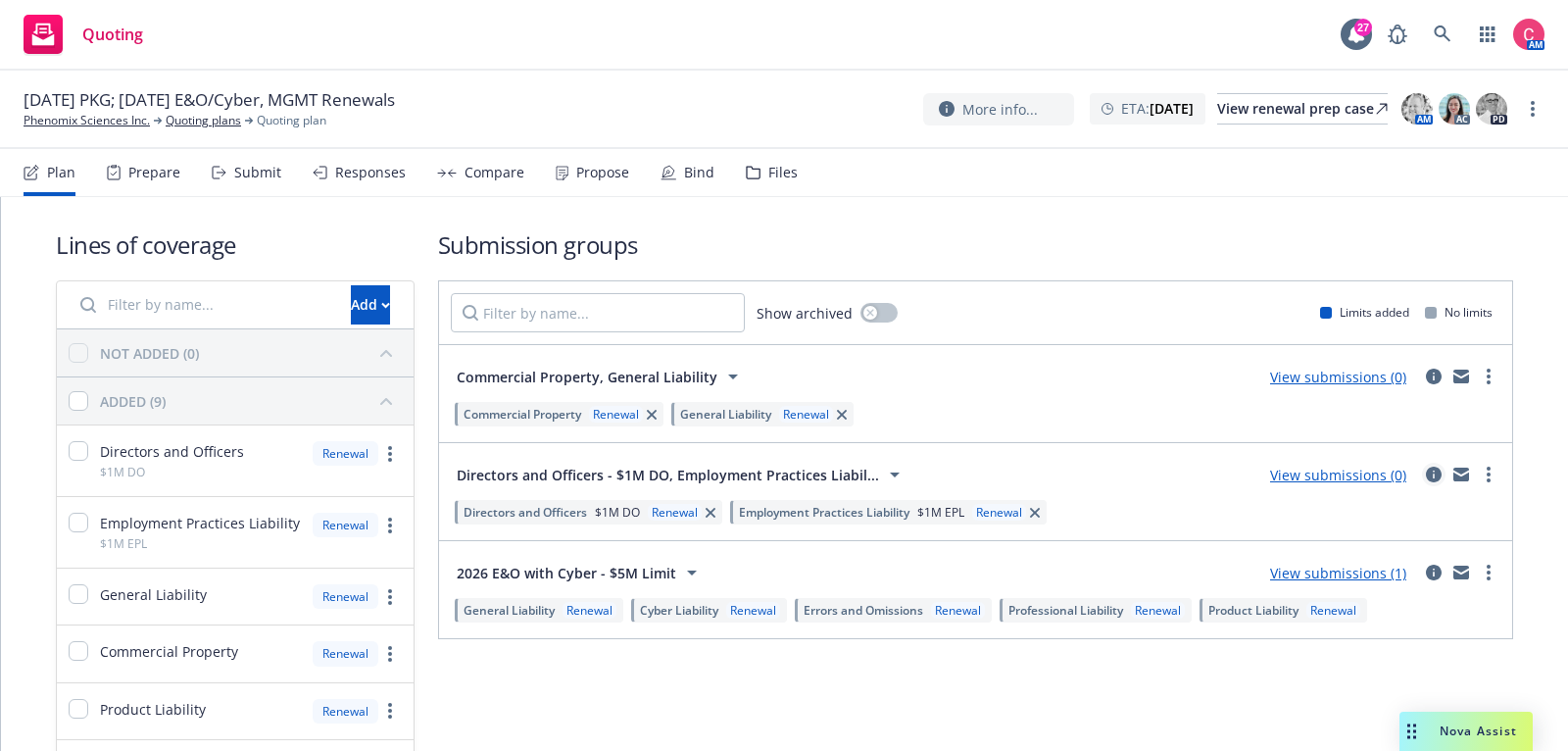
click at [1434, 469] on icon "circleInformation" at bounding box center [1434, 475] width 16 height 16
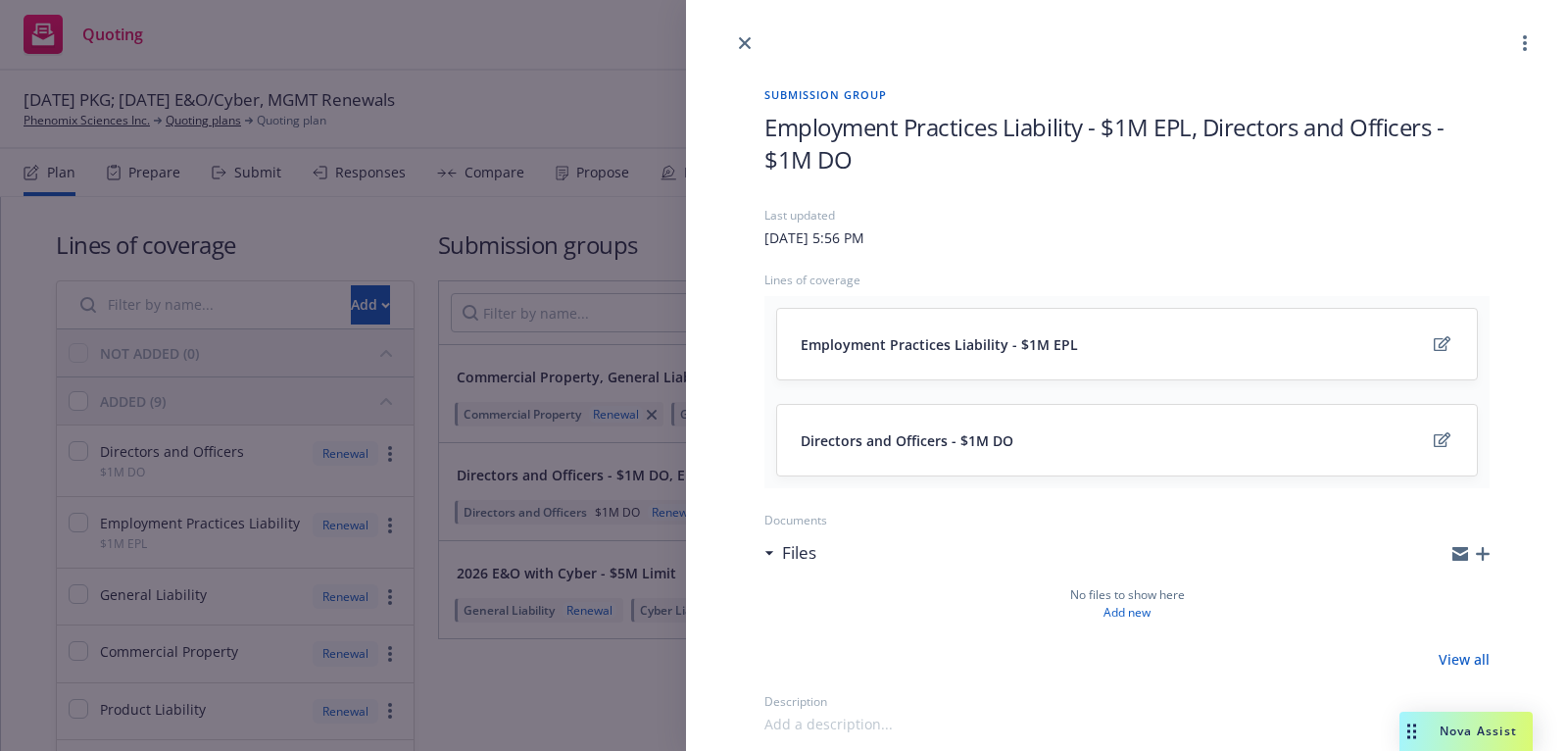
click at [1476, 550] on icon "button" at bounding box center [1482, 554] width 14 height 14
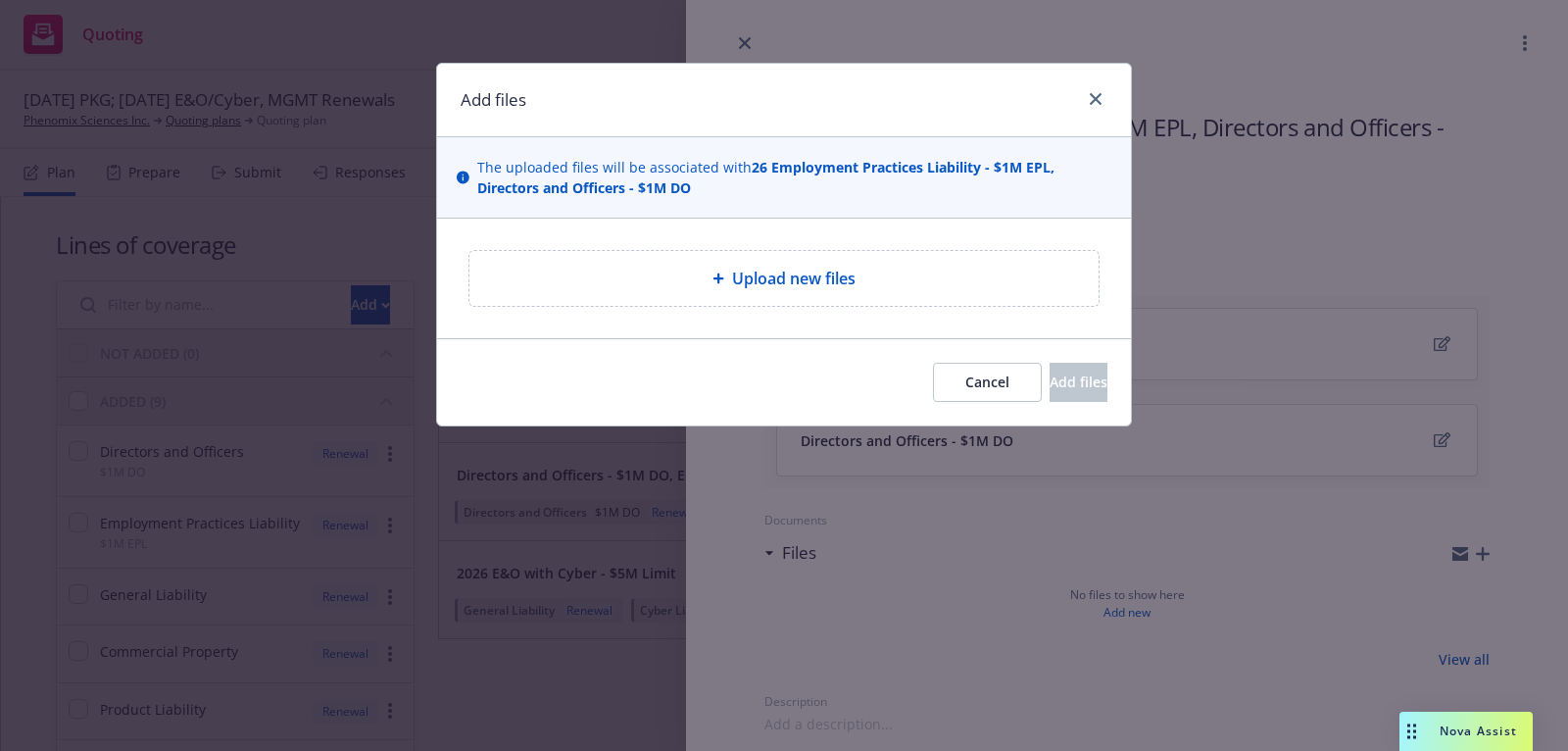
click at [899, 287] on div "Upload new files" at bounding box center [783, 279] width 598 height 24
type textarea "x"
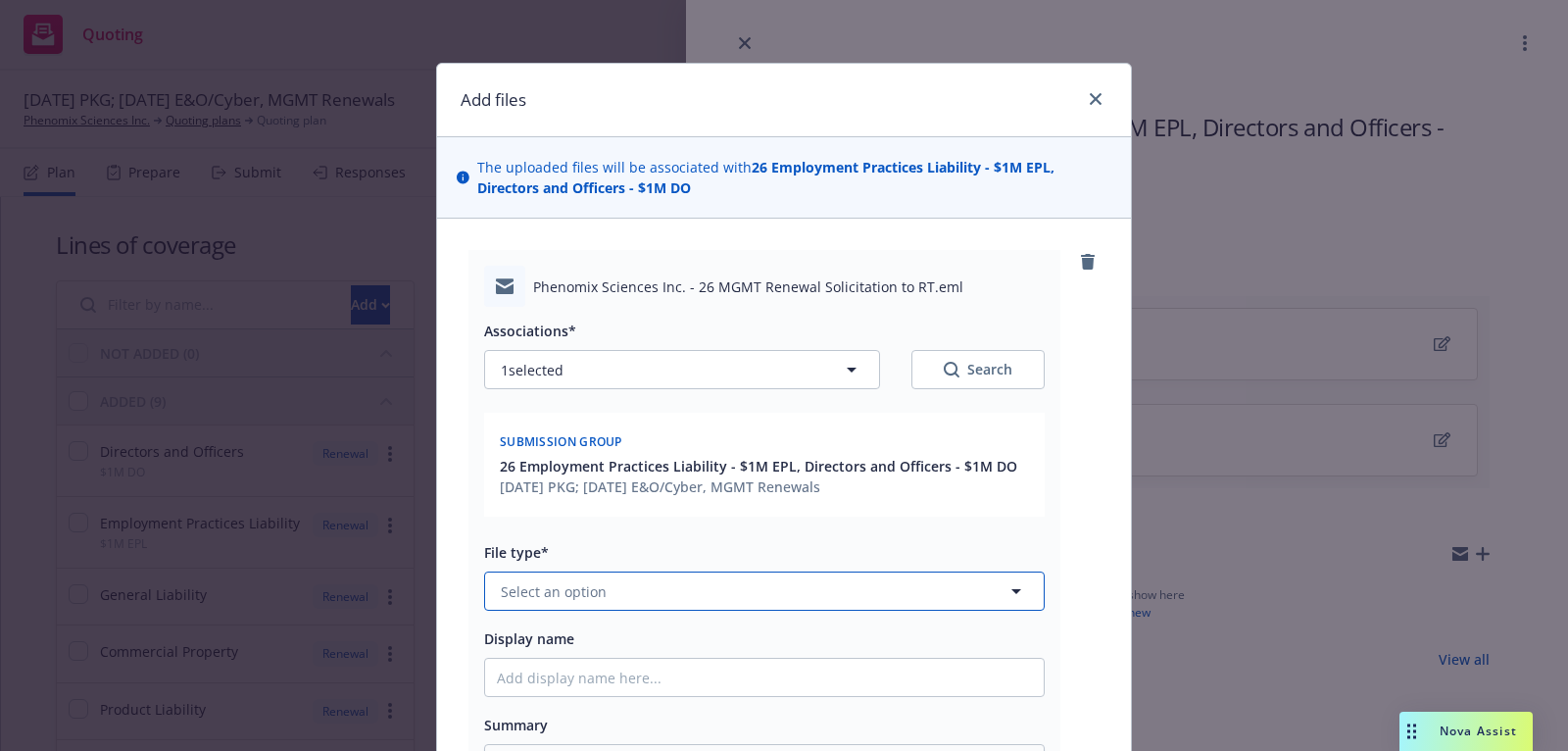
click at [743, 593] on button "Select an option" at bounding box center [763, 591] width 560 height 39
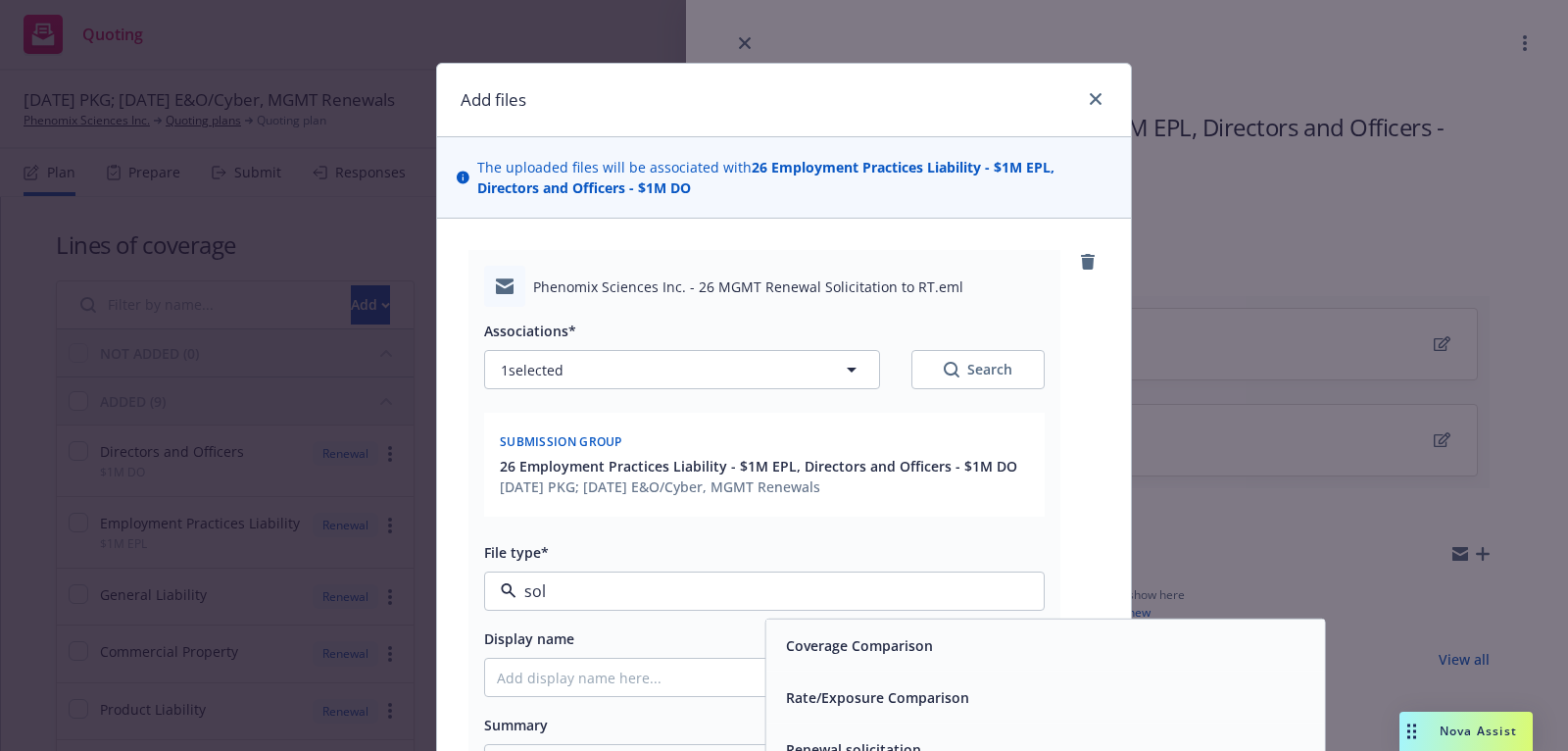
type input "soli"
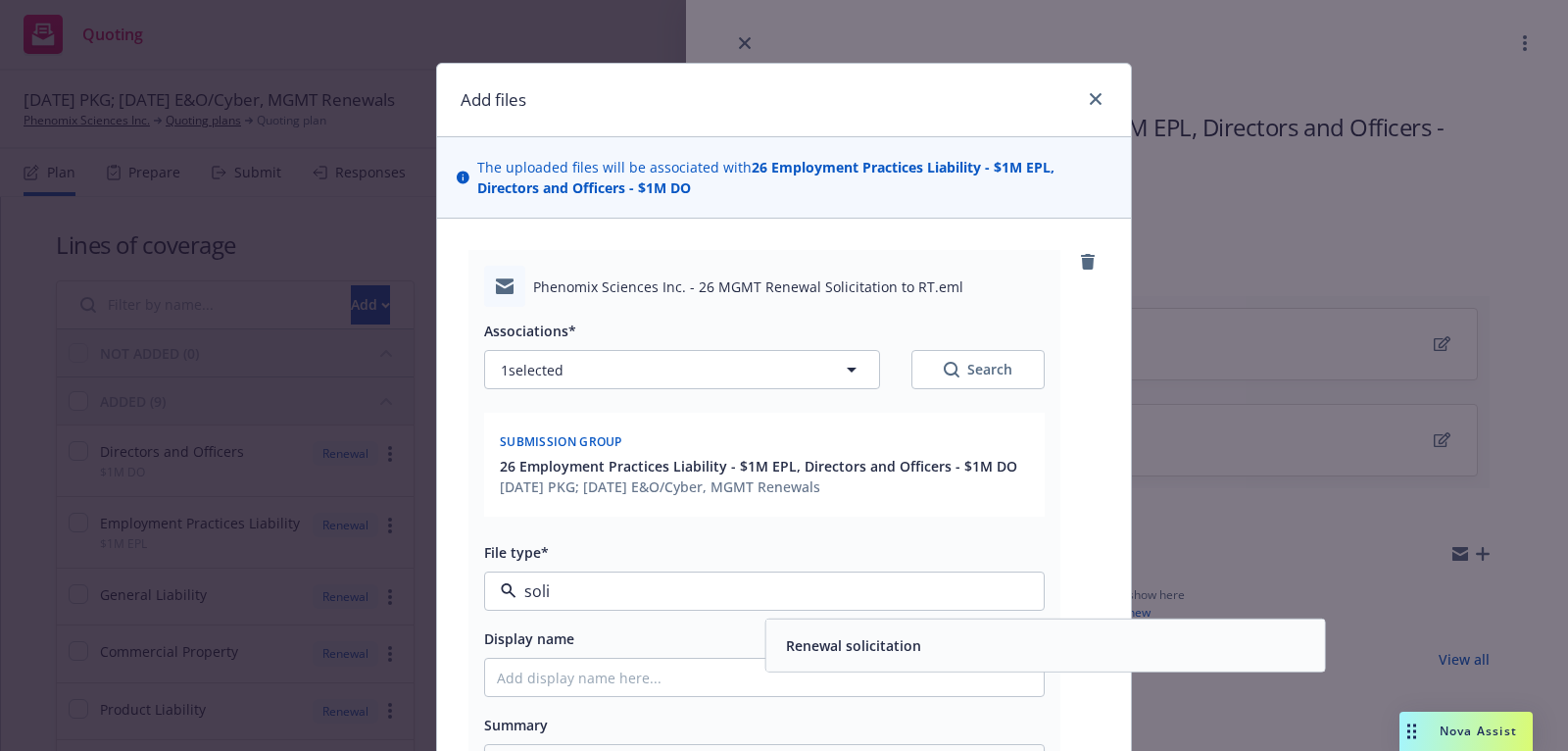
click at [794, 645] on span "Renewal solicitation" at bounding box center [853, 646] width 135 height 21
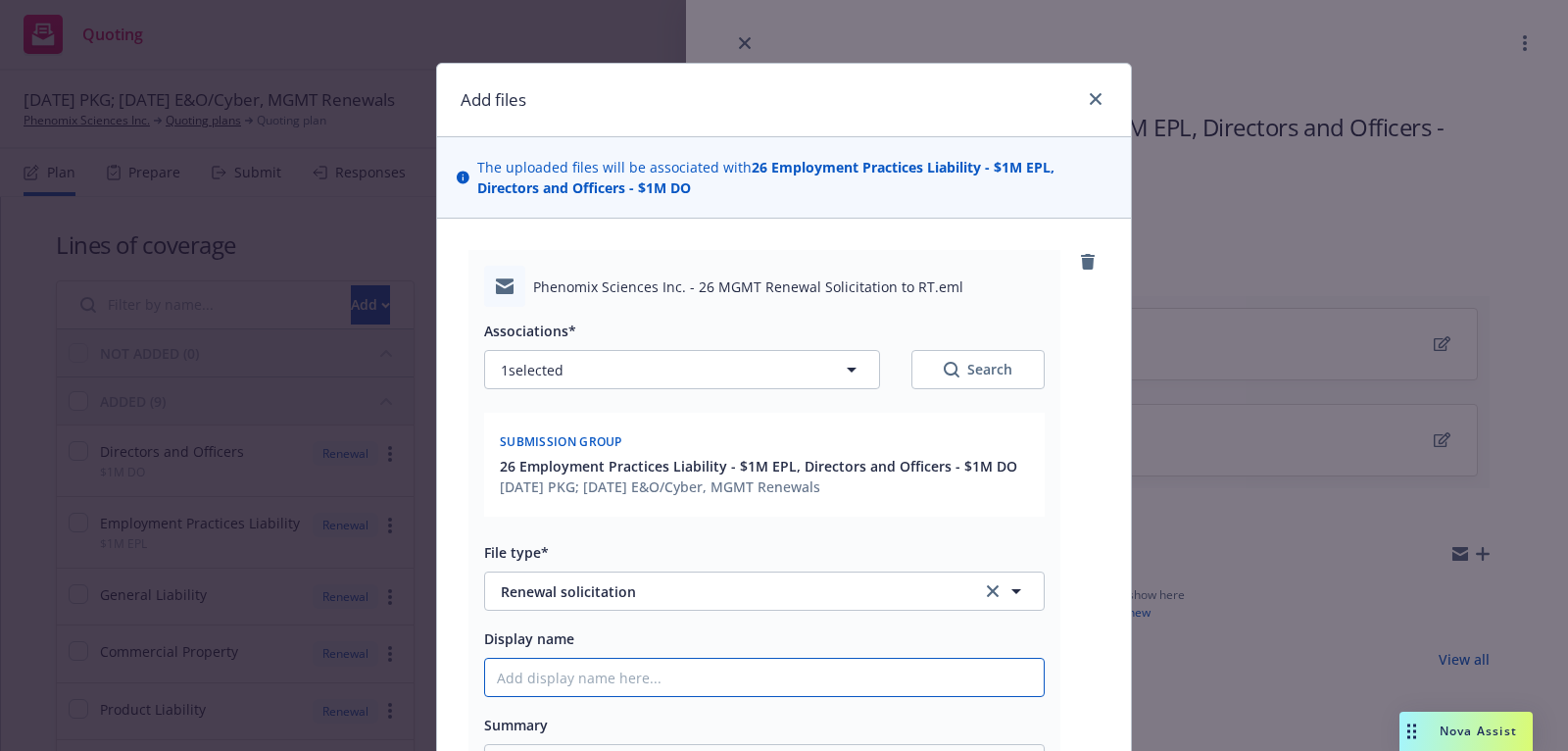
click at [782, 672] on input "Display name" at bounding box center [763, 678] width 558 height 37
type textarea "x"
type input "2"
type textarea "x"
type input "26"
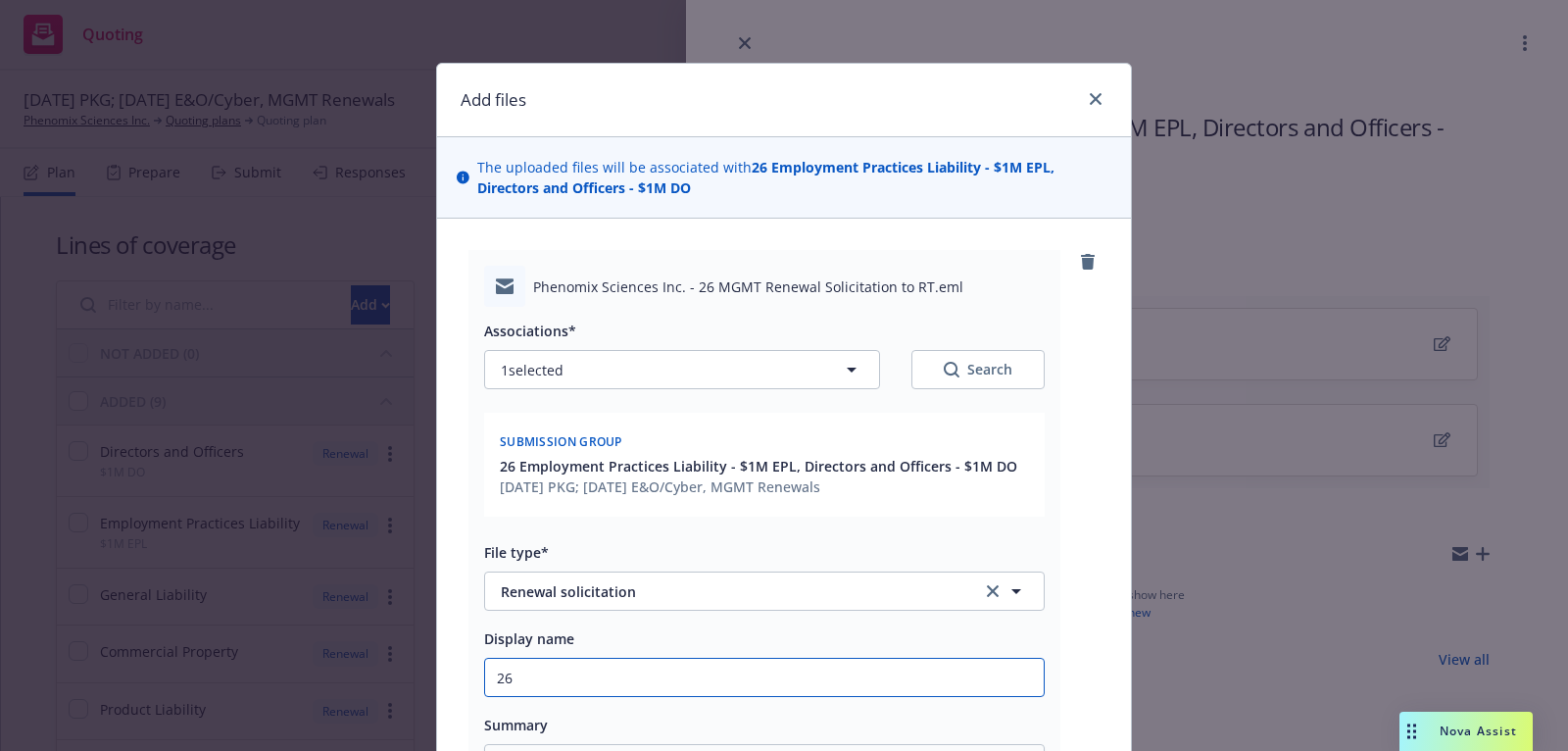
type textarea "x"
type input "26"
type textarea "x"
type input "26 MG"
type textarea "x"
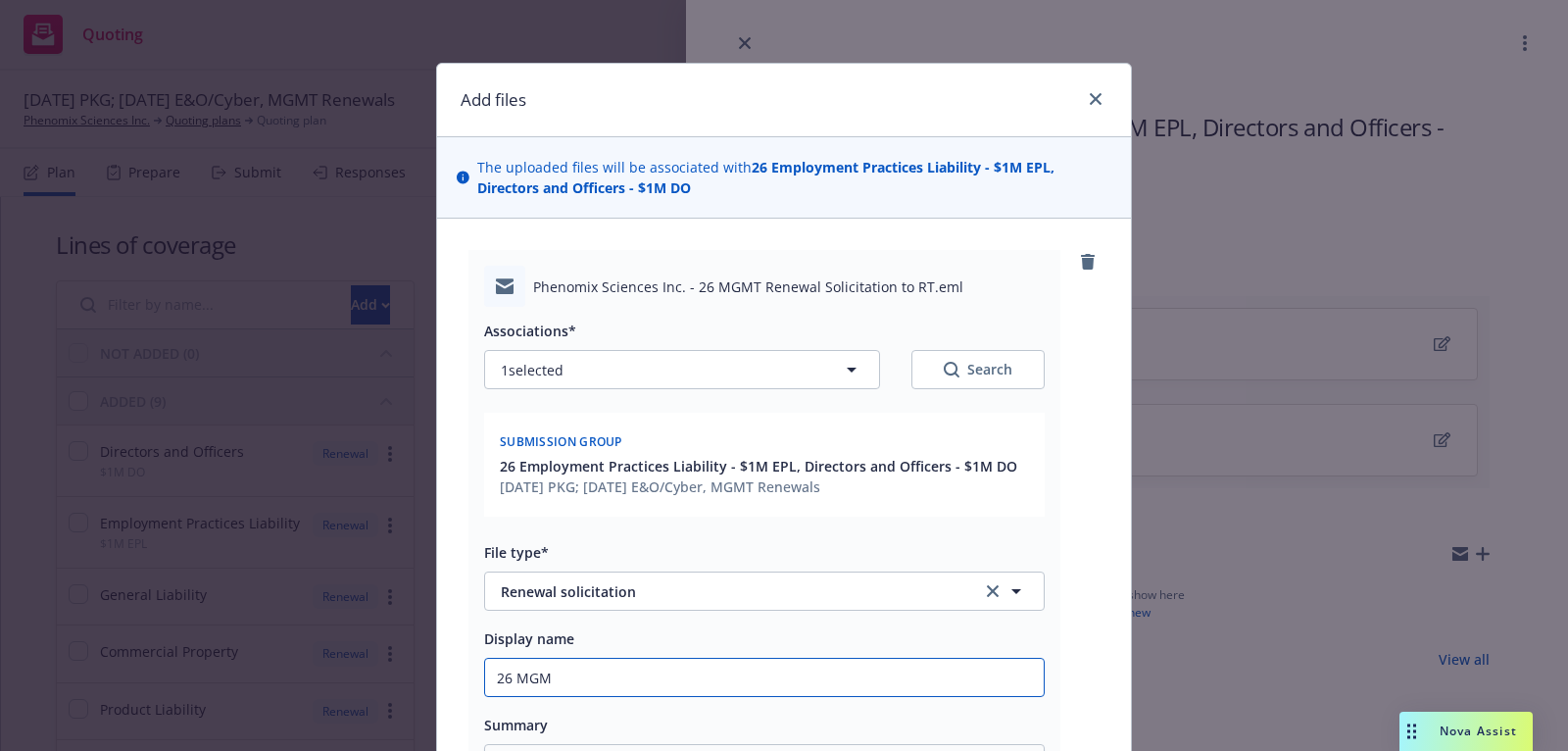
type input "26 MGMT"
type textarea "x"
type input "26 MGMT"
type textarea "x"
type input "26 MGMT R"
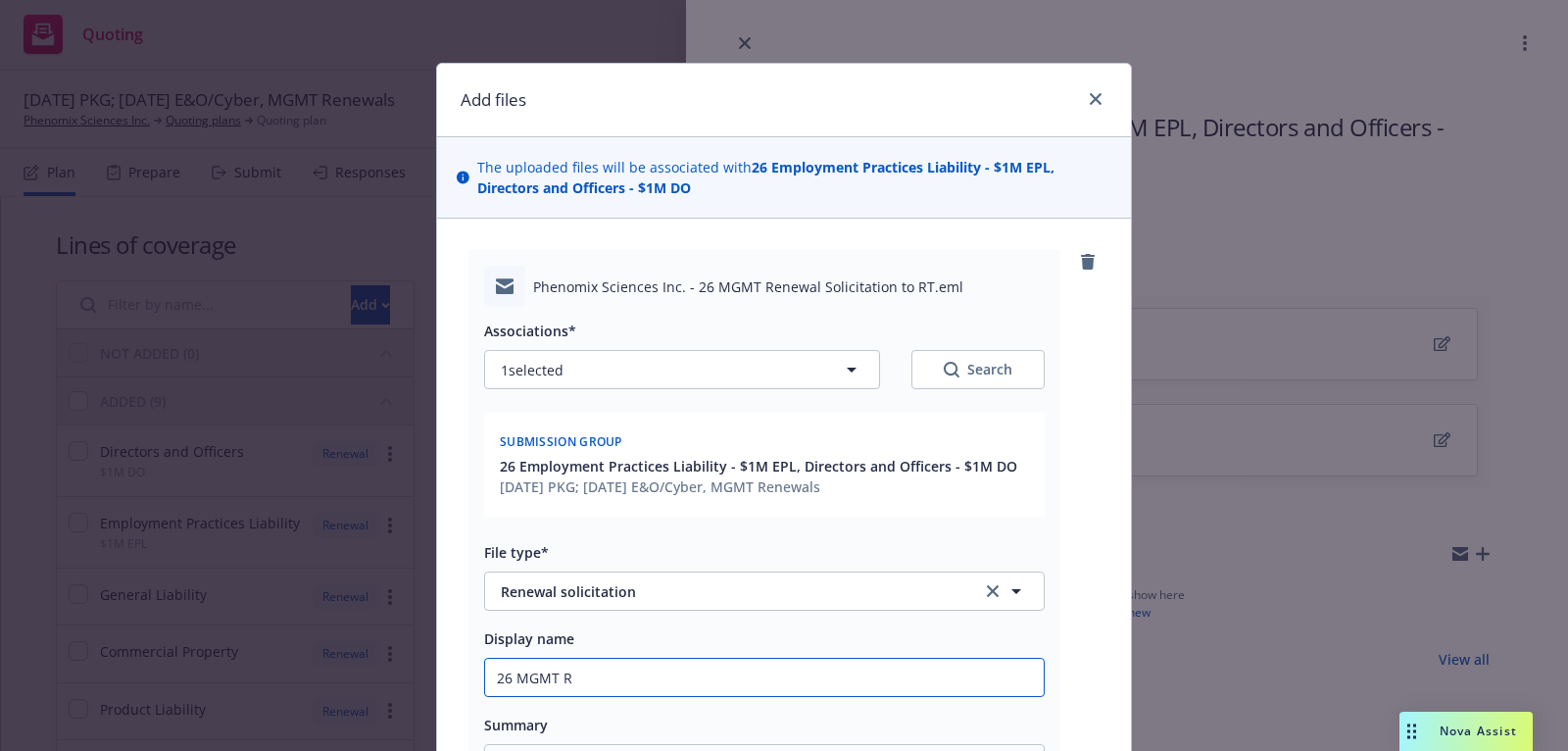
type textarea "x"
type input "26 MGMT Re"
type textarea "x"
type input "26 MGMT Ren"
type textarea "x"
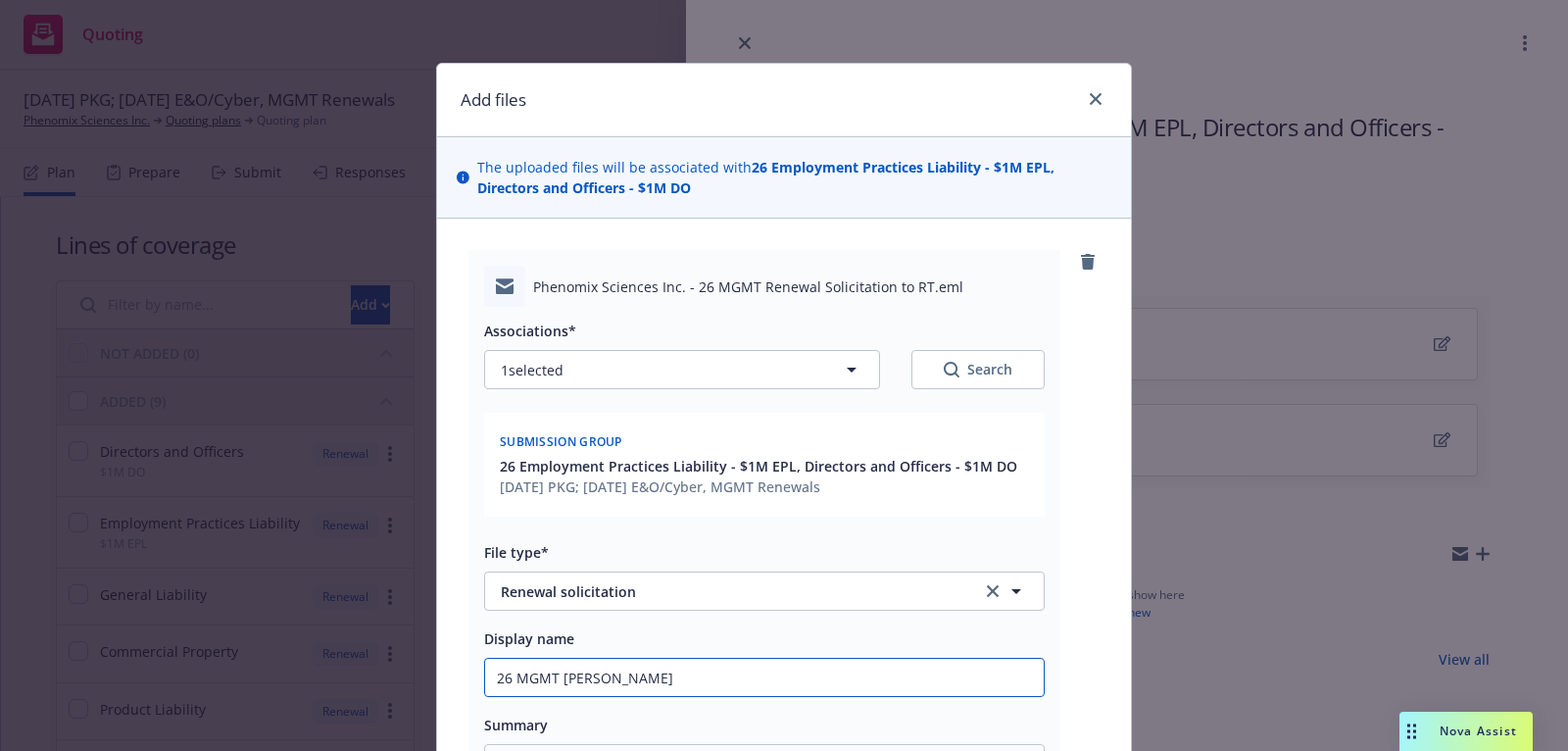
type input "26 MGMT Renew"
type textarea "x"
type input "26 MGMT Renewa"
type textarea "x"
type input "26 MGMT Renewal"
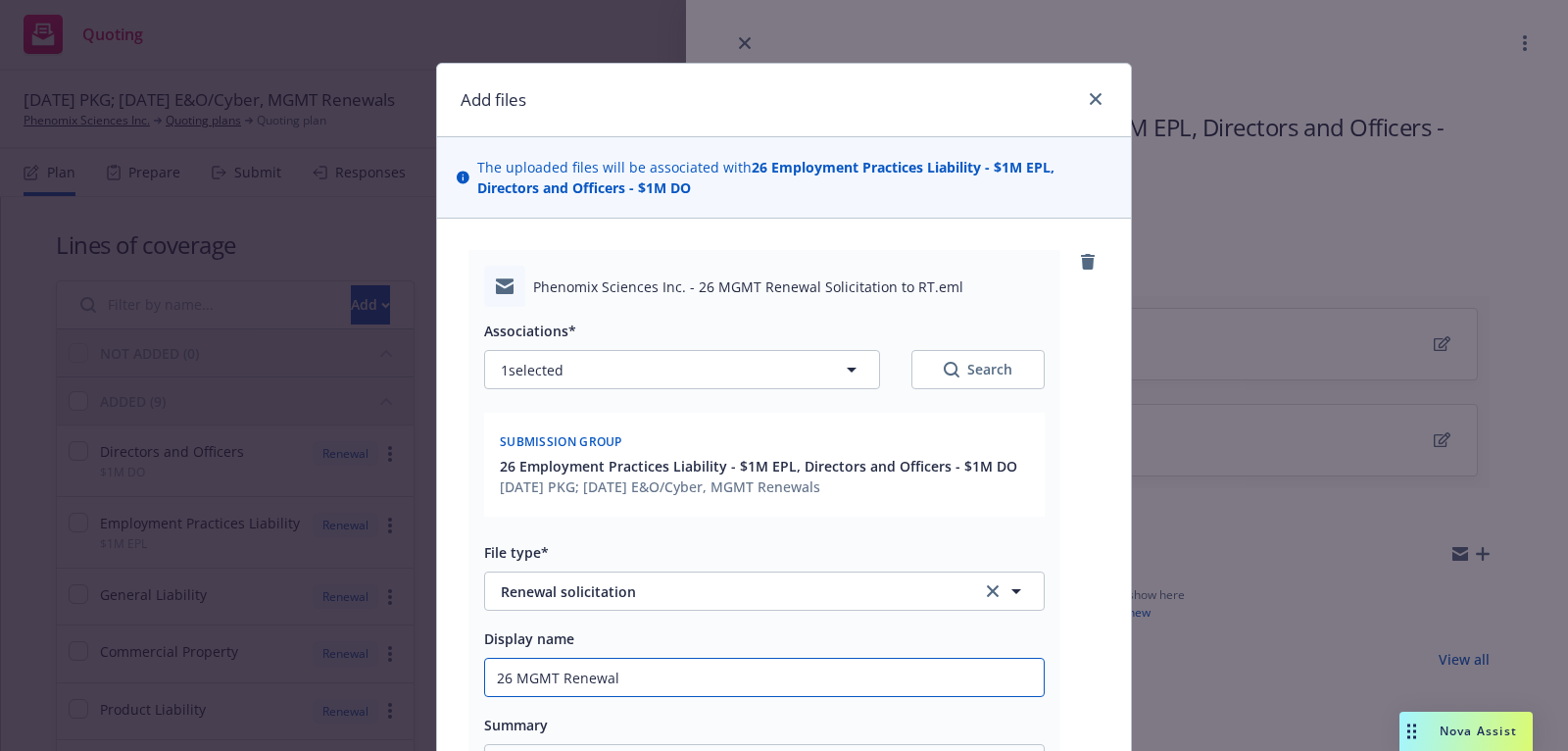
type textarea "x"
type input "26 MGMT Renewal s"
type textarea "x"
type input "26 MGMT Renewal so"
type textarea "x"
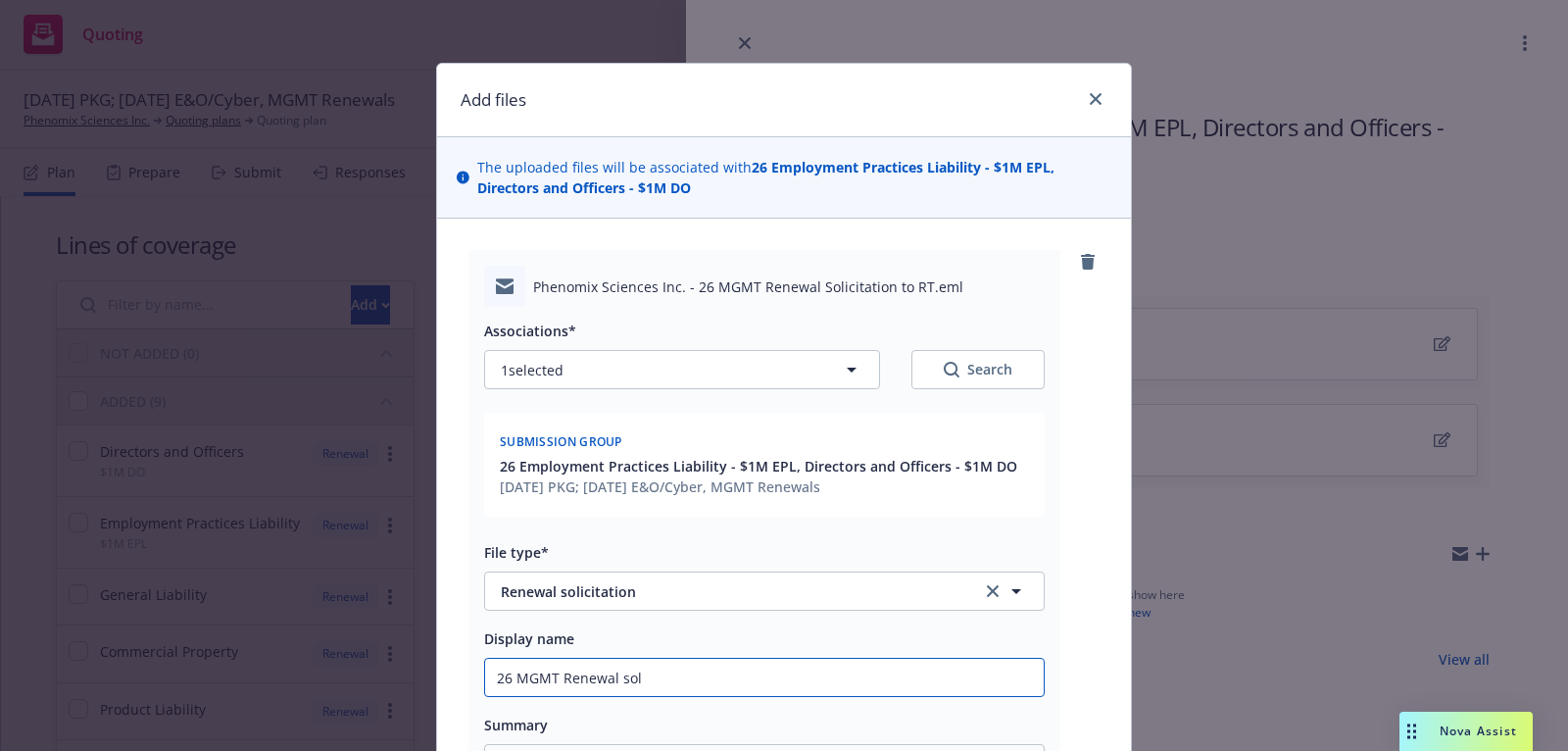
type input "26 MGMT Renewal soli"
type textarea "x"
type input "26 MGMT Renewal solici"
type textarea "x"
type input "26 MGMT Renewal solicit"
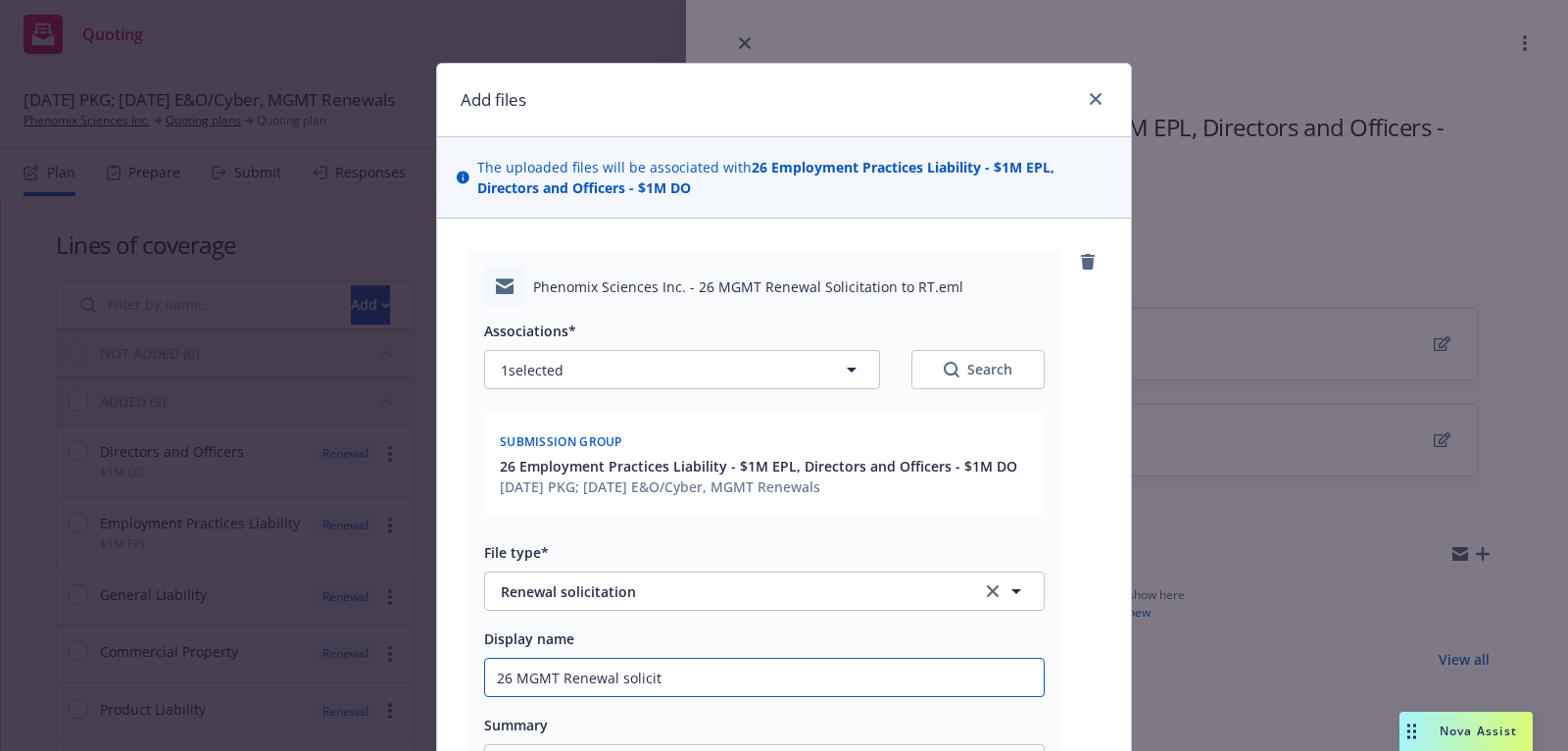
type textarea "x"
type input "26 MGMT Renewal solicita"
type textarea "x"
type input "26 MGMT Renewal solicitat"
type textarea "x"
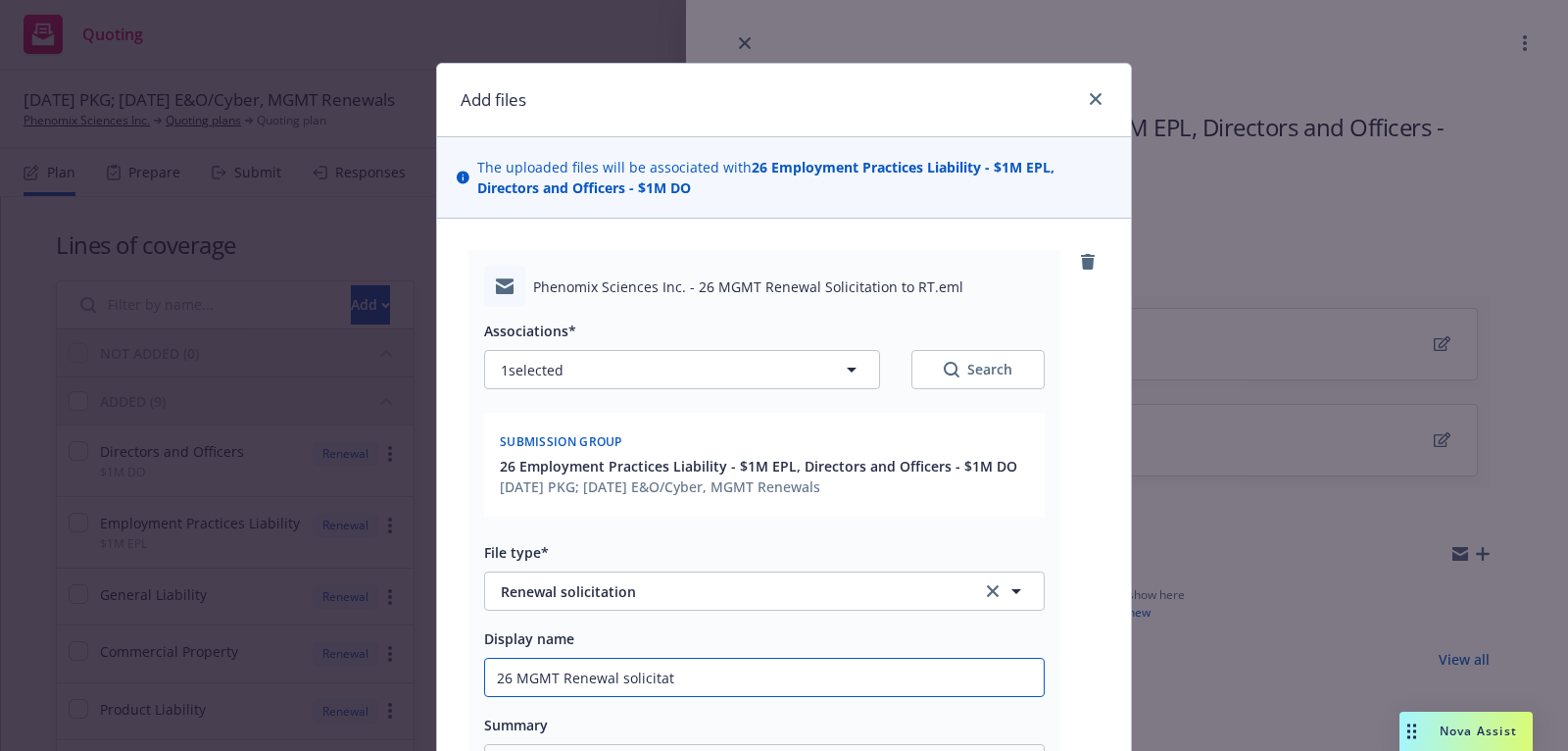
type input "26 MGMT Renewal solicitati"
type textarea "x"
type input "26 MGMT Renewal solicitation"
type textarea "x"
type input "26 MGMT Renewal solicitation"
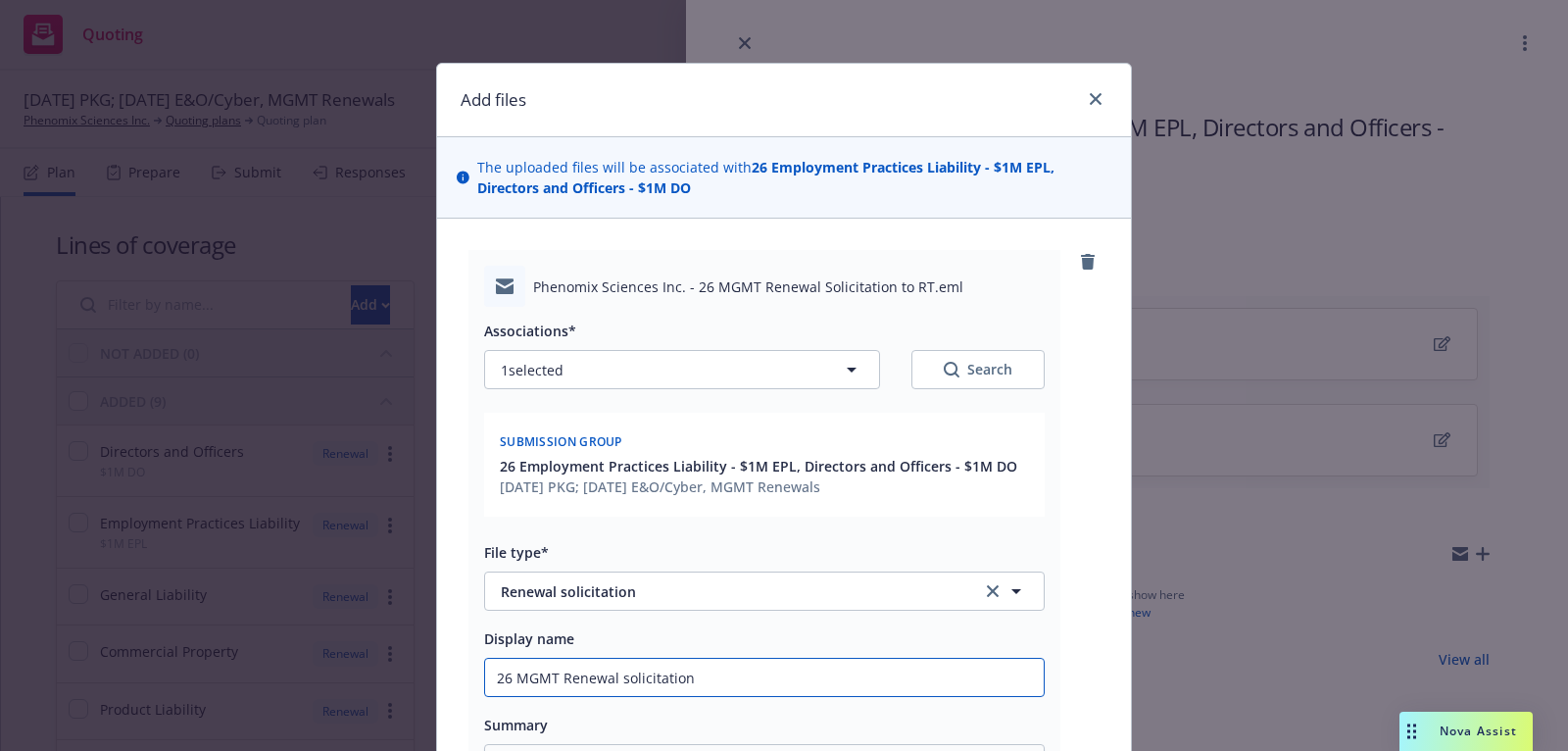
type textarea "x"
type input "26 MGMT Renewal solicitation t"
type textarea "x"
type input "26 MGMT Renewal solicitation to"
type textarea "x"
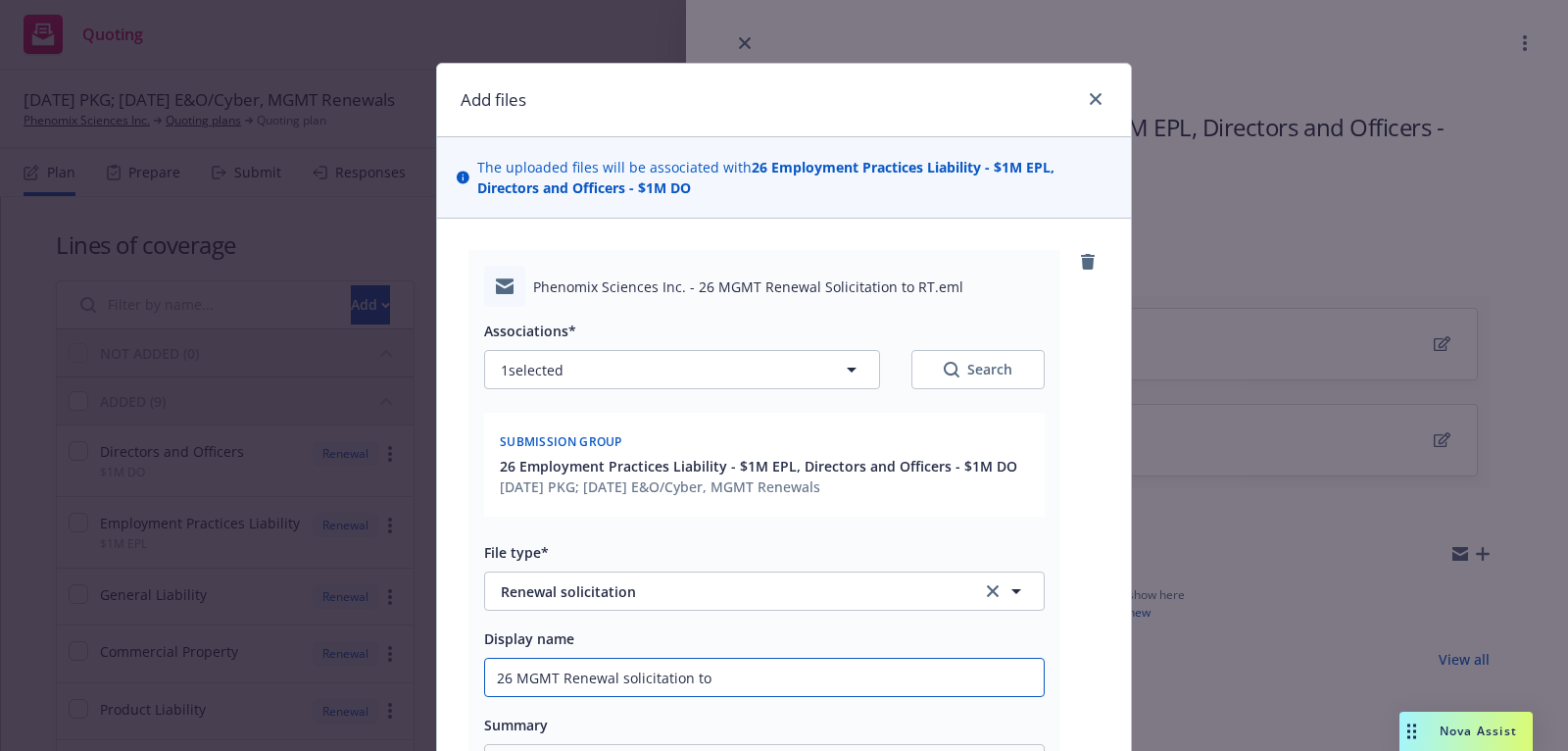
type input "26 MGMT Renewal solicitation to"
type textarea "x"
type input "26 MGMT Renewal solicitation to R"
type textarea "x"
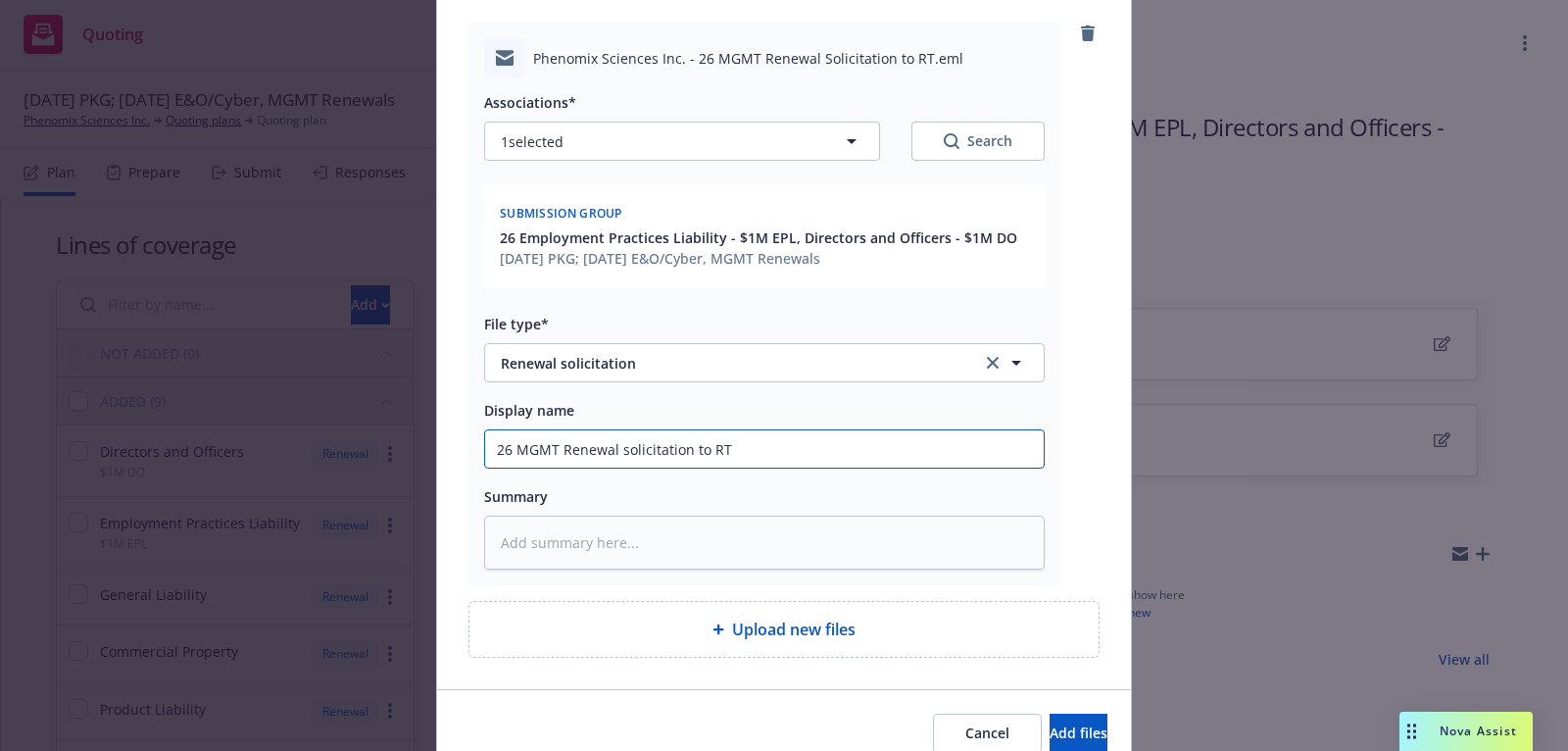
scroll to position [312, 0]
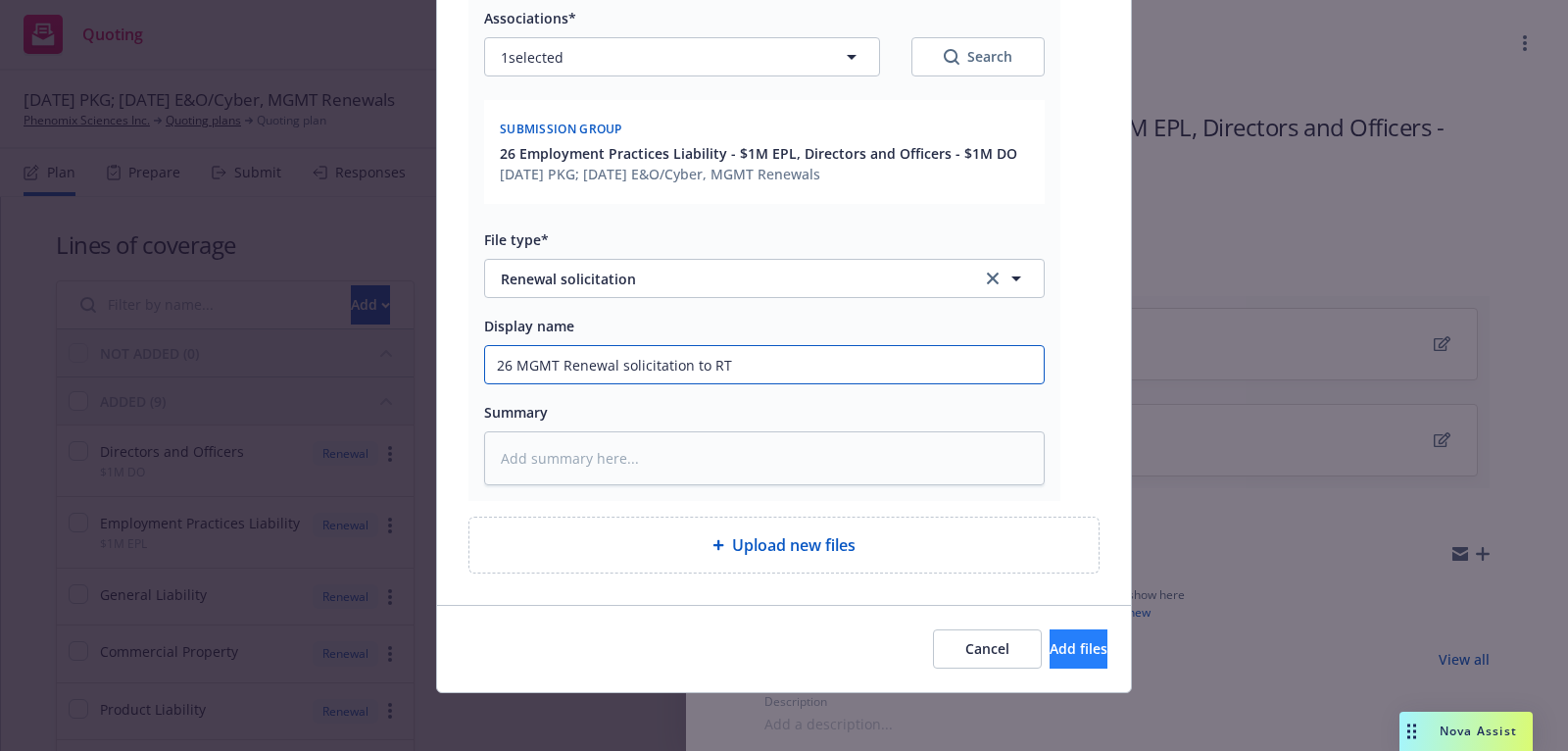
type input "26 MGMT Renewal solicitation to RT"
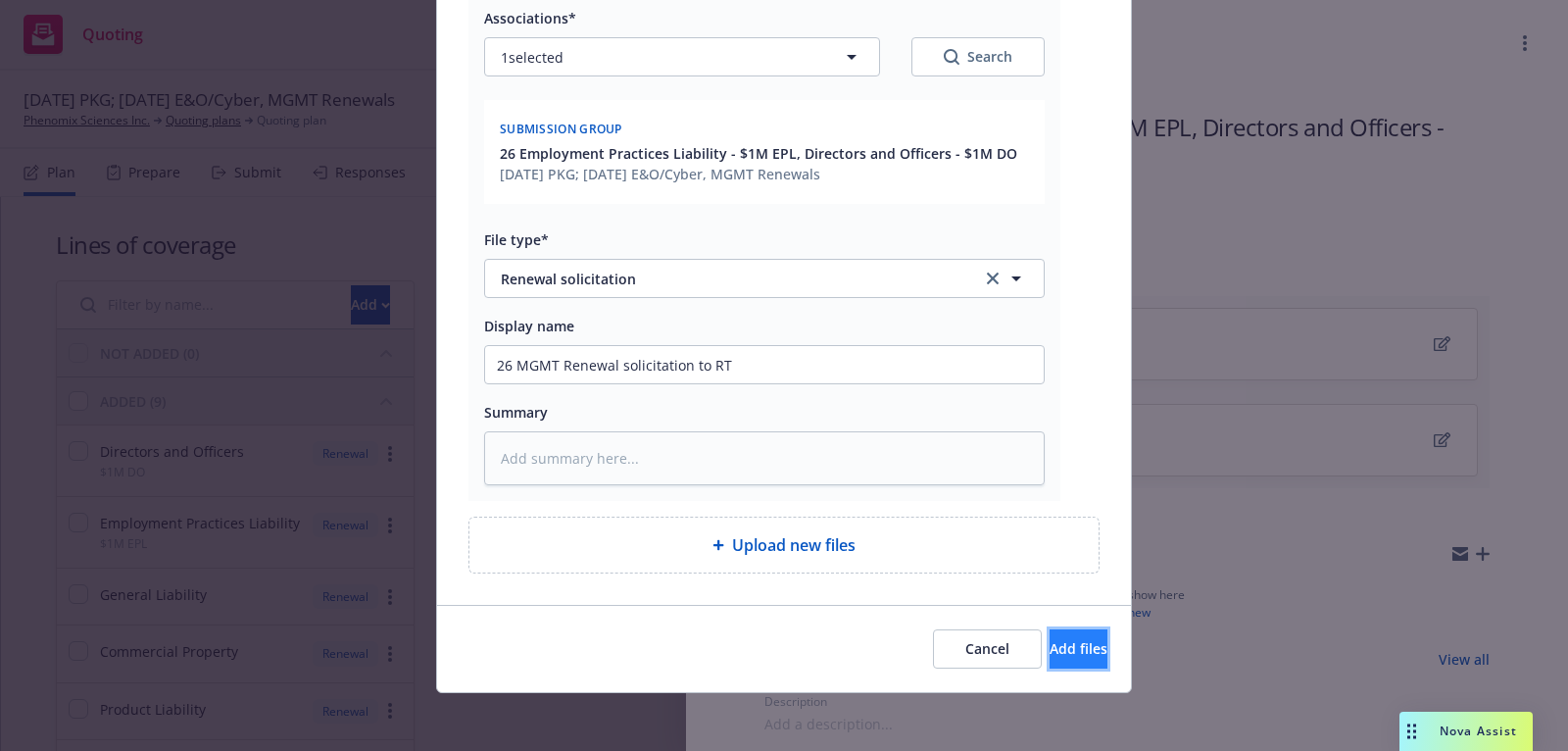
click at [1065, 632] on button "Add files" at bounding box center [1078, 649] width 58 height 39
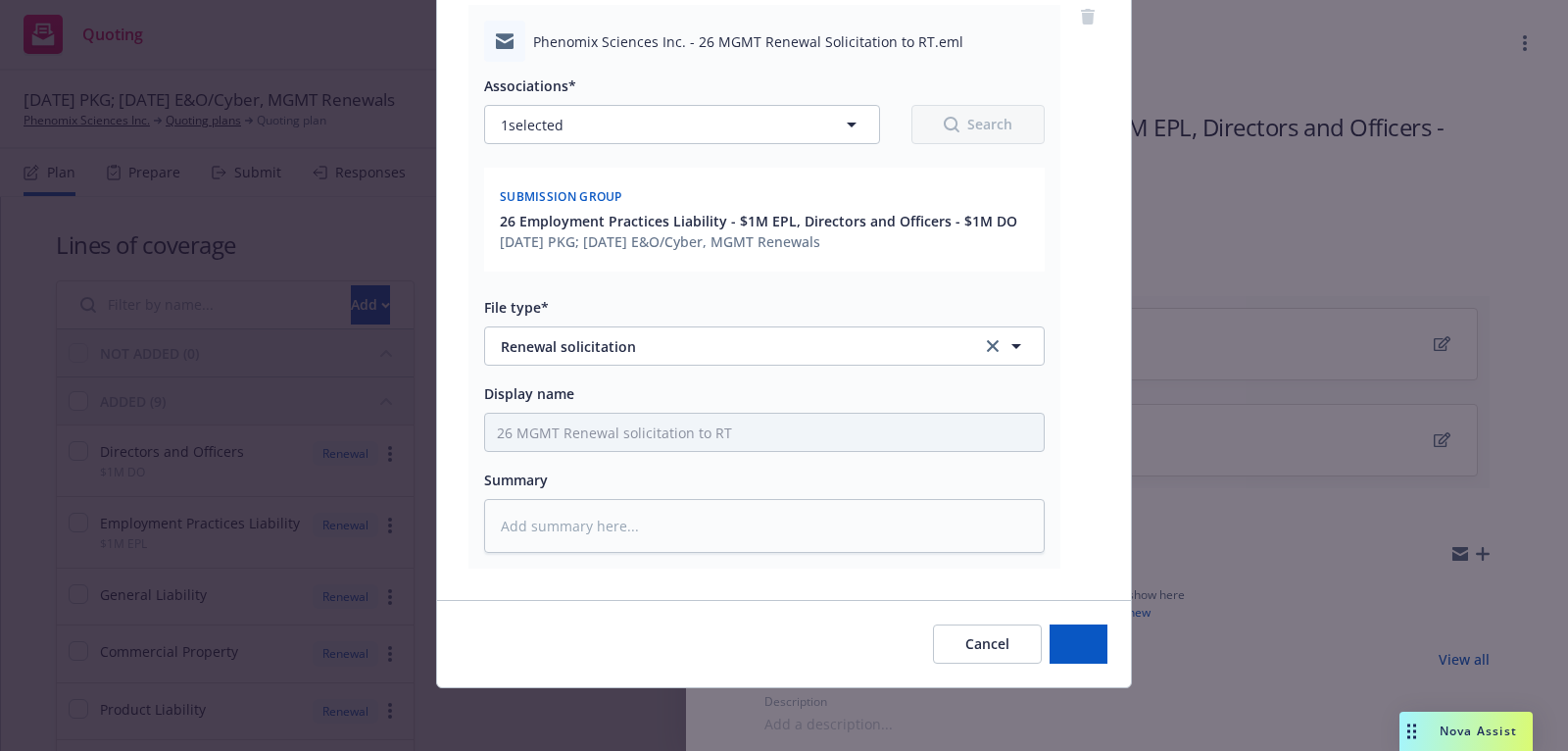
scroll to position [241, 0]
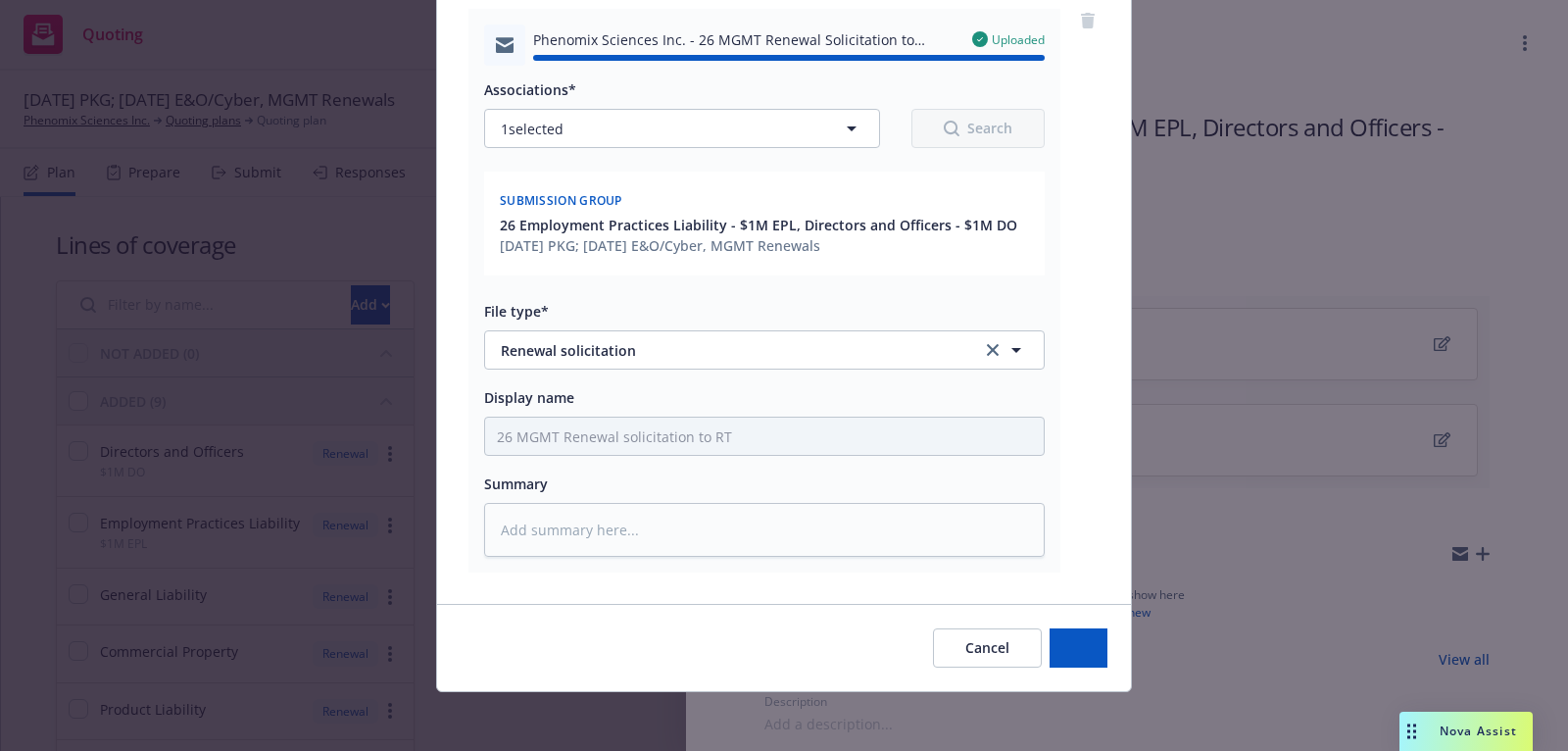
type textarea "x"
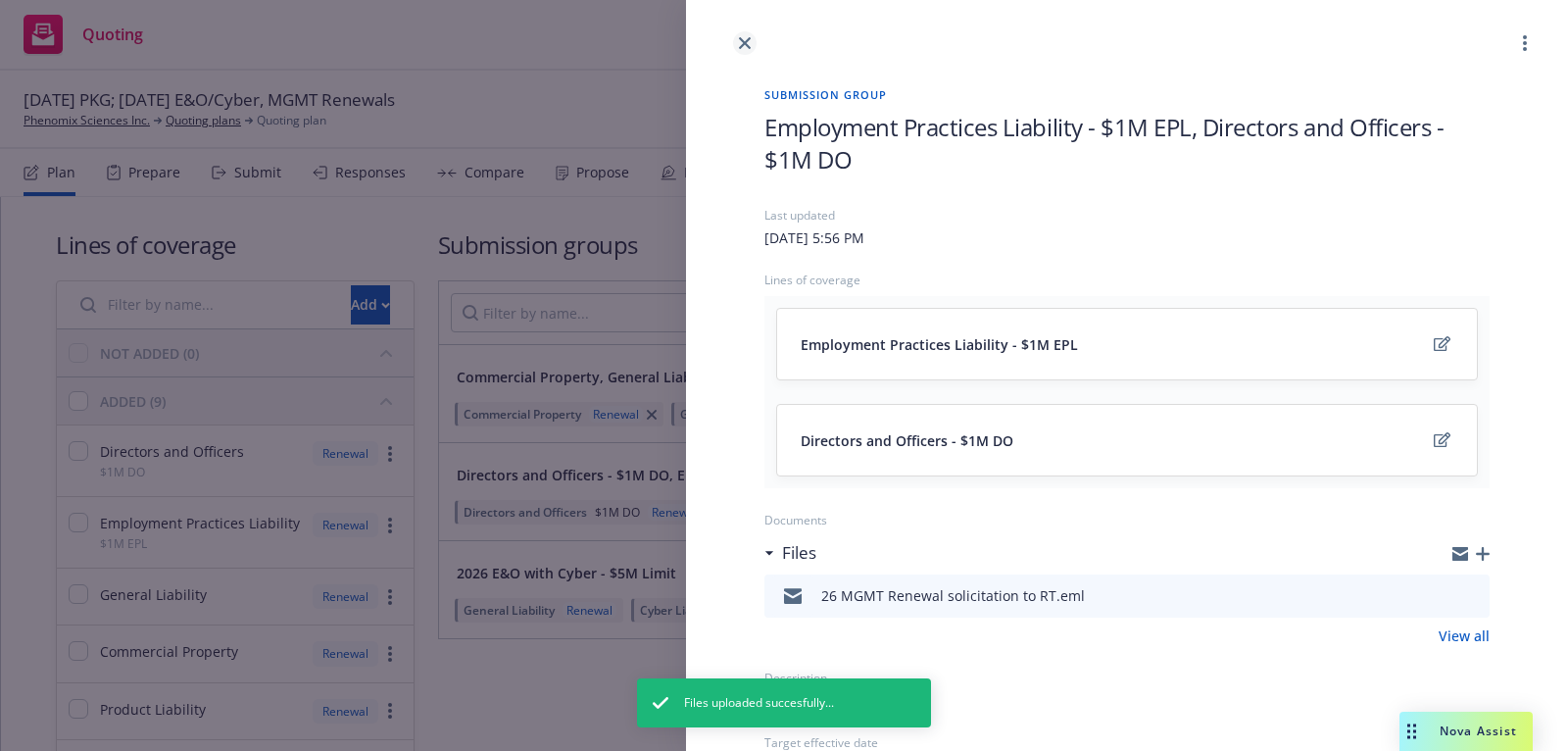
click at [752, 40] on link "close" at bounding box center [745, 43] width 24 height 24
